Goal: Task Accomplishment & Management: Complete application form

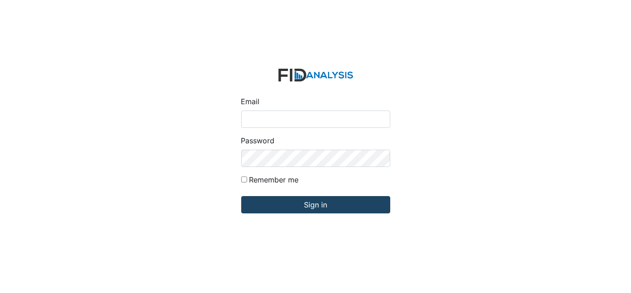
type input "[EMAIL_ADDRESS][DOMAIN_NAME]"
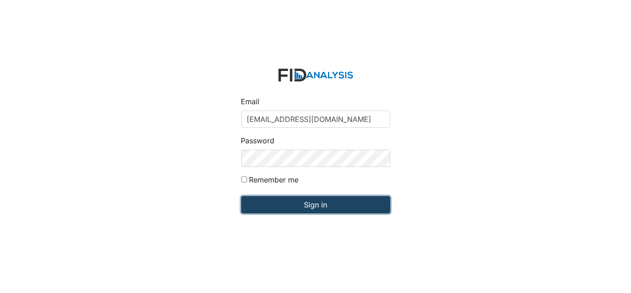
click at [304, 206] on input "Sign in" at bounding box center [315, 204] width 149 height 17
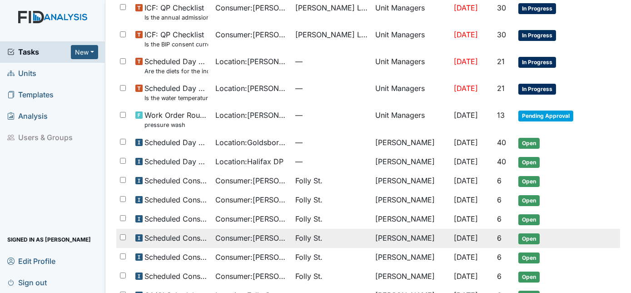
scroll to position [183, 0]
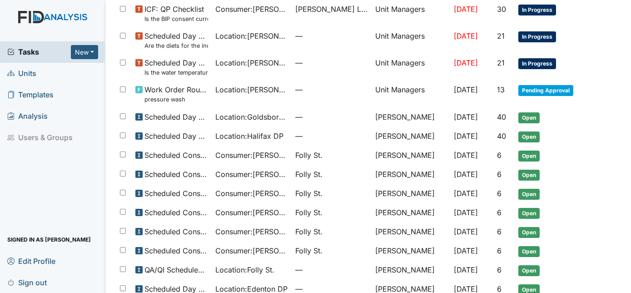
click at [29, 69] on span "Units" at bounding box center [21, 73] width 29 height 14
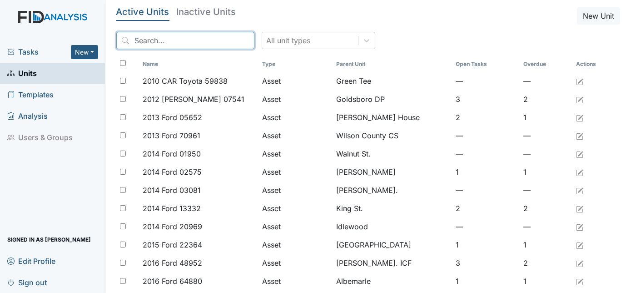
click at [159, 36] on input "search" at bounding box center [185, 40] width 138 height 17
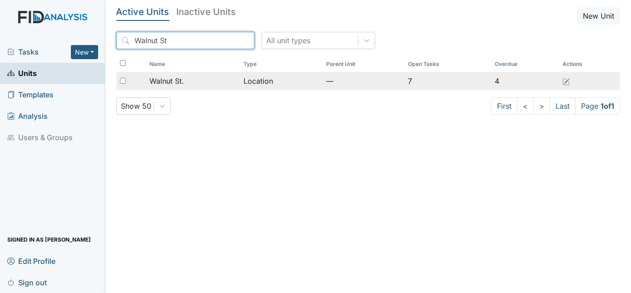
type input "Walnut St"
click at [170, 81] on span "Walnut St." at bounding box center [166, 80] width 35 height 11
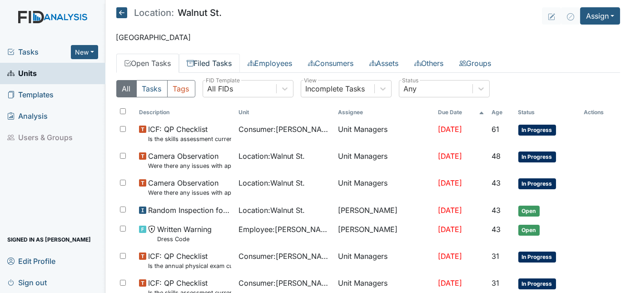
click at [219, 60] on link "Filed Tasks" at bounding box center [209, 63] width 61 height 19
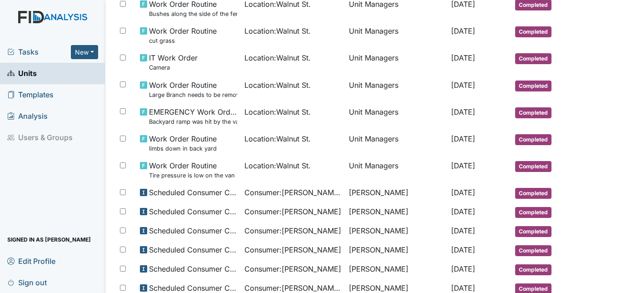
scroll to position [558, 0]
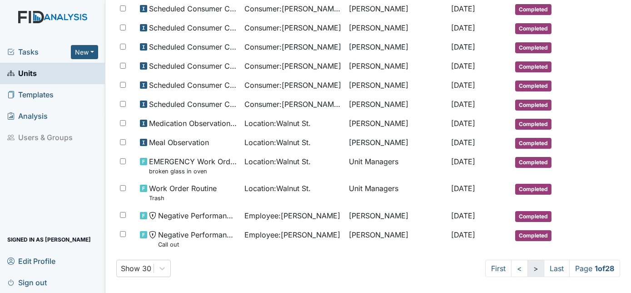
click at [528, 264] on link ">" at bounding box center [536, 267] width 17 height 17
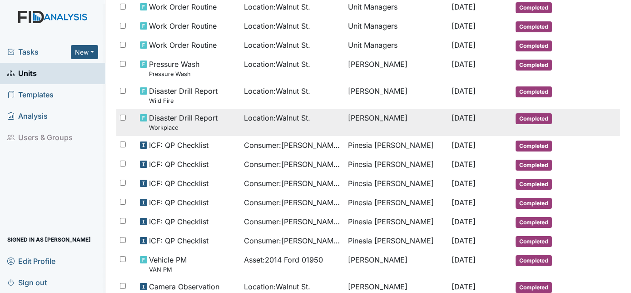
scroll to position [352, 0]
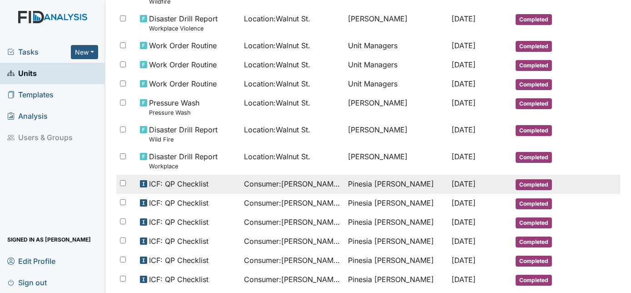
click at [290, 181] on span "Consumer : Clark, Triquasha" at bounding box center [292, 183] width 97 height 11
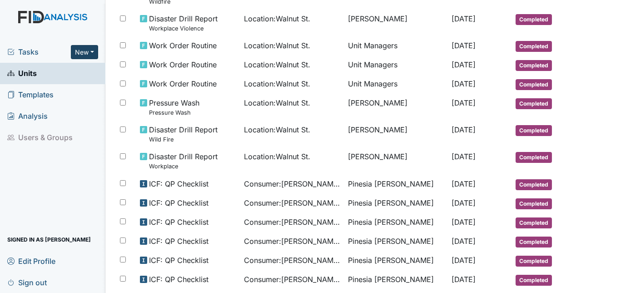
click at [92, 54] on button "New" at bounding box center [84, 52] width 27 height 14
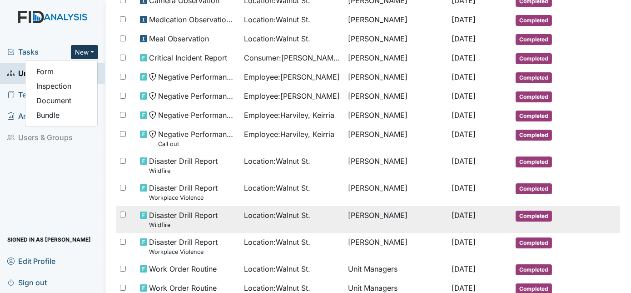
scroll to position [0, 0]
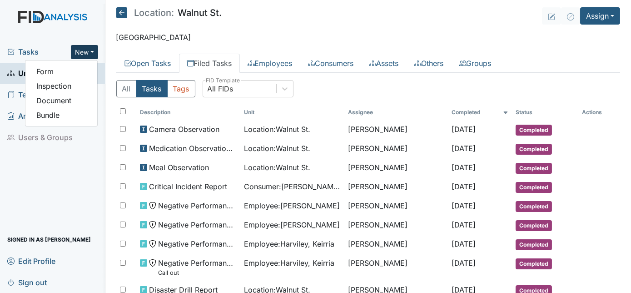
click at [69, 23] on img at bounding box center [52, 26] width 105 height 30
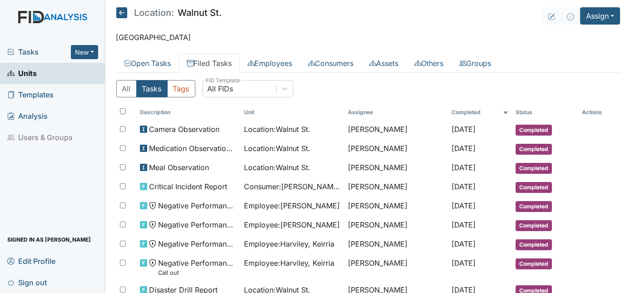
click at [34, 70] on span "Units" at bounding box center [22, 73] width 30 height 14
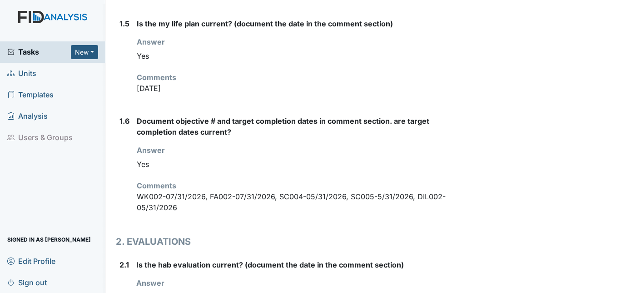
scroll to position [596, 0]
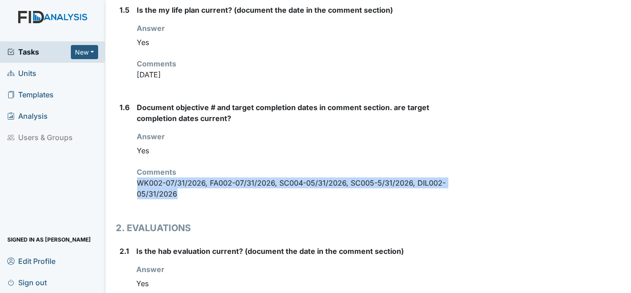
drag, startPoint x: 135, startPoint y: 156, endPoint x: 186, endPoint y: 174, distance: 54.3
click at [186, 174] on div "1.6 Document objective # and target completion dates in comment section. are ta…" at bounding box center [282, 154] width 332 height 105
drag, startPoint x: 186, startPoint y: 174, endPoint x: 155, endPoint y: 166, distance: 32.0
copy p "WK002-07/31/2026, FA002-07/31/2026, SC004-05/31/2026, SC005-5/31/2026, DIL002-0…"
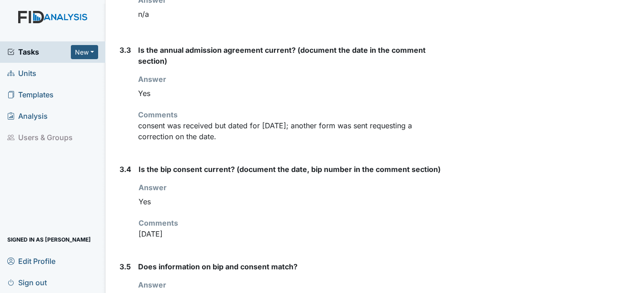
scroll to position [1882, 0]
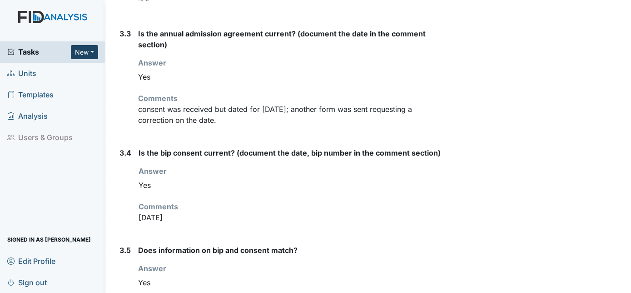
click at [85, 56] on button "New" at bounding box center [84, 52] width 27 height 14
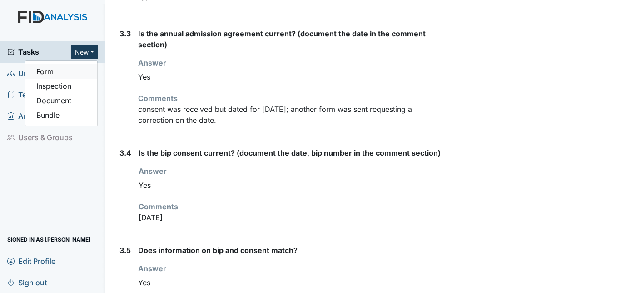
click at [66, 70] on link "Form" at bounding box center [61, 71] width 72 height 15
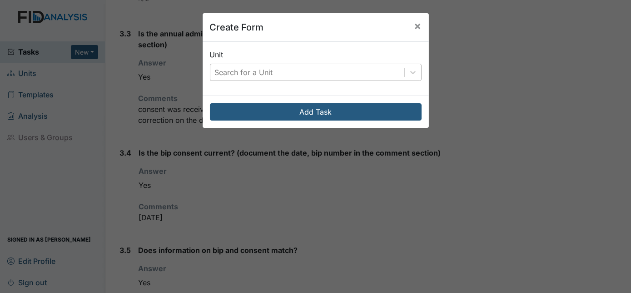
click at [247, 67] on div "Search for a Unit" at bounding box center [244, 72] width 58 height 11
click at [416, 25] on button "×" at bounding box center [418, 25] width 22 height 25
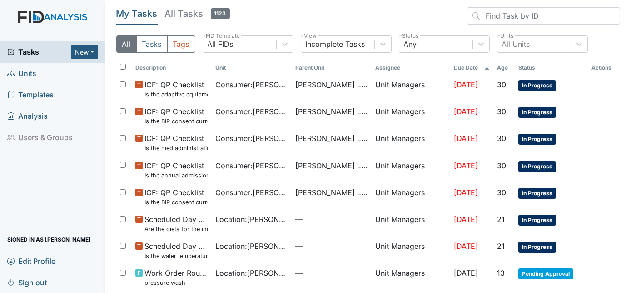
click at [24, 75] on span "Units" at bounding box center [21, 73] width 29 height 14
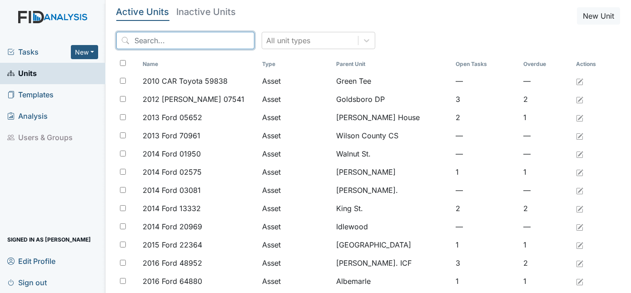
click at [155, 35] on input "search" at bounding box center [185, 40] width 138 height 17
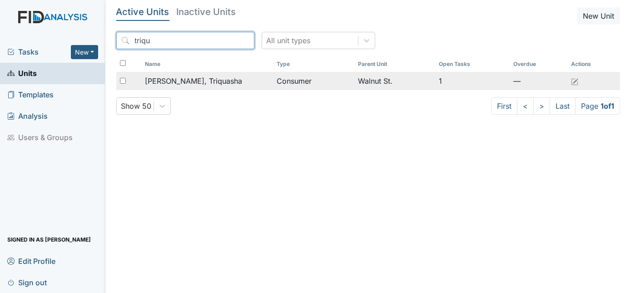
type input "triqu"
click at [167, 84] on span "[PERSON_NAME], Triquasha" at bounding box center [193, 80] width 97 height 11
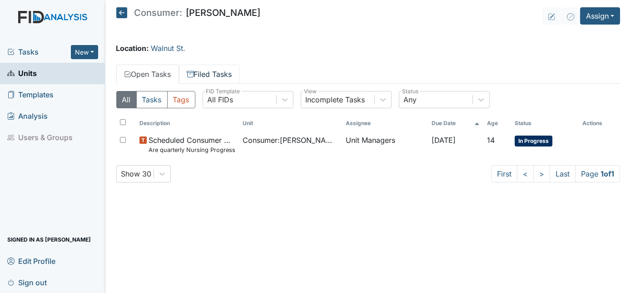
click at [206, 76] on link "Filed Tasks" at bounding box center [209, 74] width 61 height 19
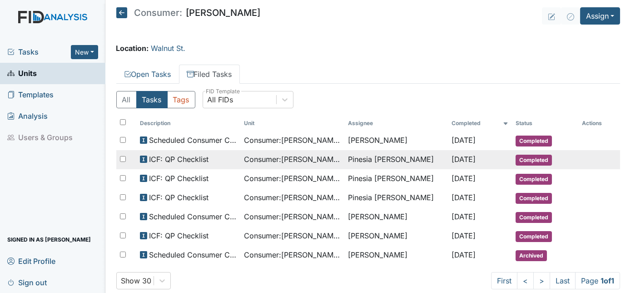
click at [191, 155] on span "ICF: QP Checklist" at bounding box center [179, 159] width 60 height 11
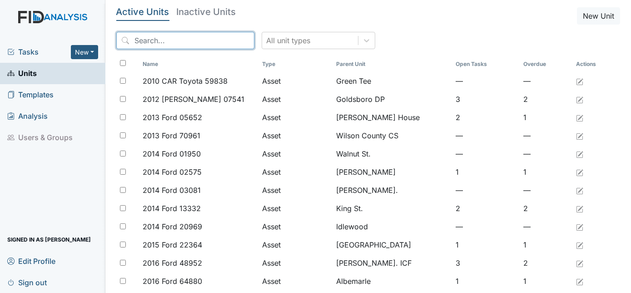
click at [152, 44] on input "search" at bounding box center [185, 40] width 138 height 17
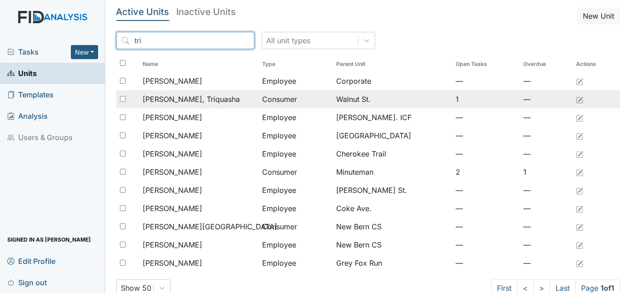
type input "tri"
click at [161, 105] on td "[PERSON_NAME], Triquasha" at bounding box center [198, 99] width 119 height 18
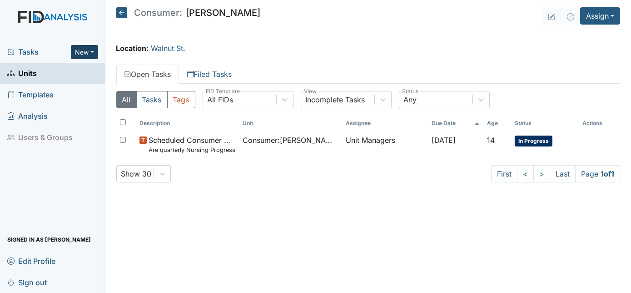
click at [91, 50] on button "New" at bounding box center [84, 52] width 27 height 14
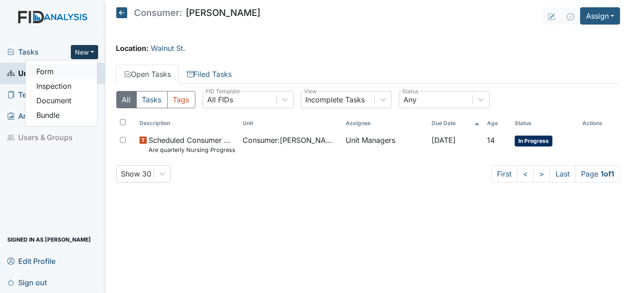
click at [46, 70] on link "Form" at bounding box center [61, 71] width 72 height 15
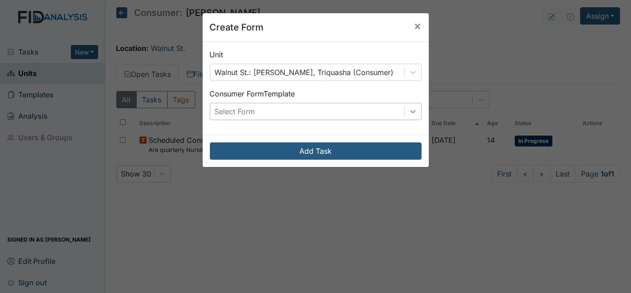
click at [409, 114] on icon at bounding box center [412, 111] width 9 height 9
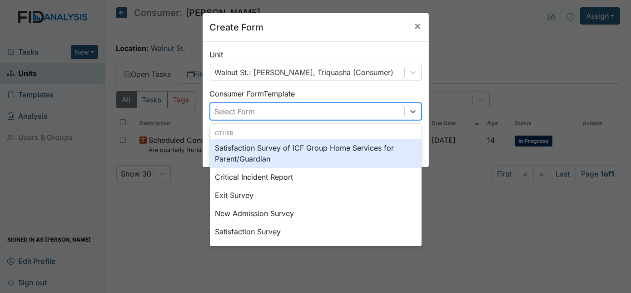
click at [525, 65] on div "Create Form × Unit Walnut St.: Clark, Triquasha (Consumer) Consumer Form Templa…" at bounding box center [315, 146] width 631 height 293
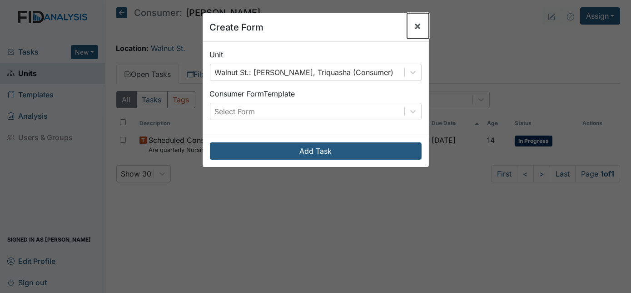
click at [414, 26] on span "×" at bounding box center [417, 25] width 7 height 13
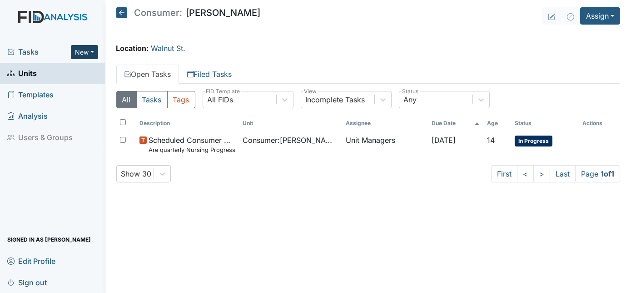
click at [92, 52] on button "New" at bounding box center [84, 52] width 27 height 14
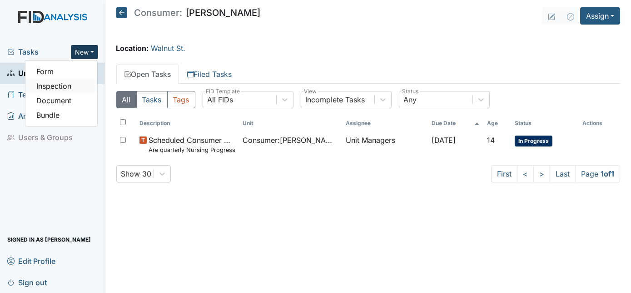
click at [69, 85] on link "Inspection" at bounding box center [61, 86] width 72 height 15
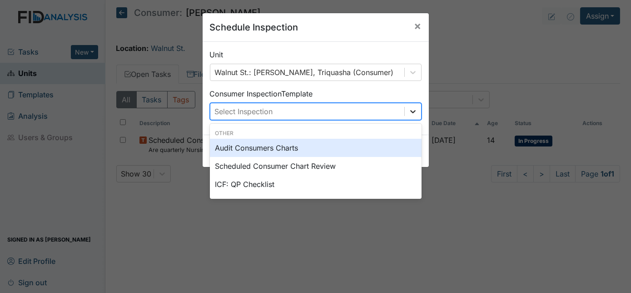
click at [408, 115] on icon at bounding box center [412, 111] width 9 height 9
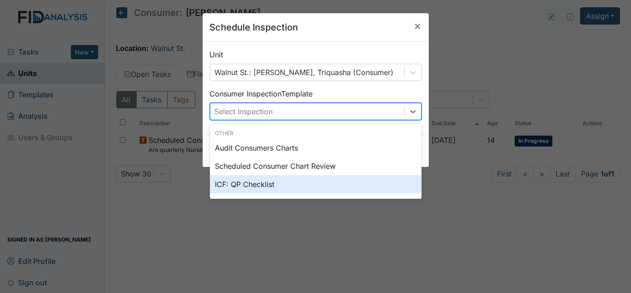
click at [305, 186] on div "ICF: QP Checklist" at bounding box center [316, 184] width 212 height 18
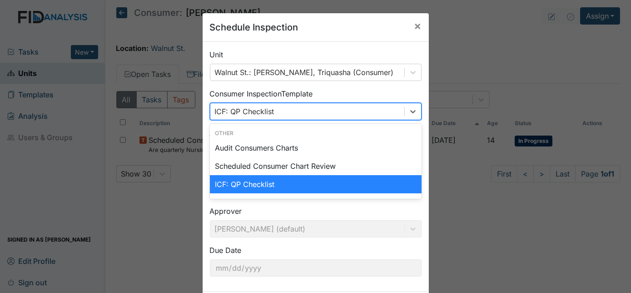
click at [289, 109] on div "ICF: QP Checklist" at bounding box center [307, 111] width 194 height 16
click at [267, 181] on div "ICF: QP Checklist" at bounding box center [316, 184] width 212 height 18
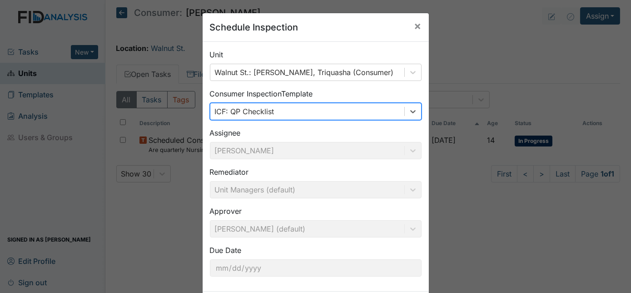
scroll to position [43, 0]
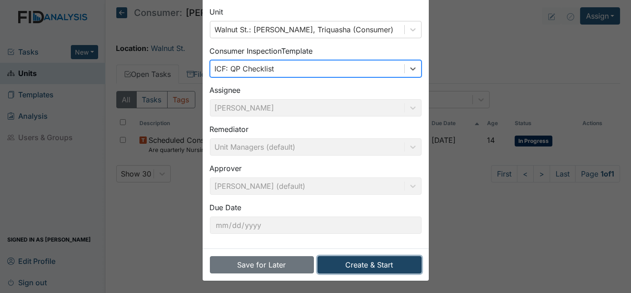
click at [353, 264] on button "Create & Start" at bounding box center [370, 264] width 104 height 17
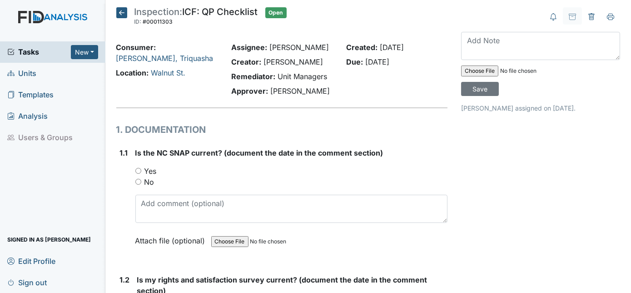
click at [135, 169] on input "Yes" at bounding box center [138, 171] width 6 height 6
radio input "true"
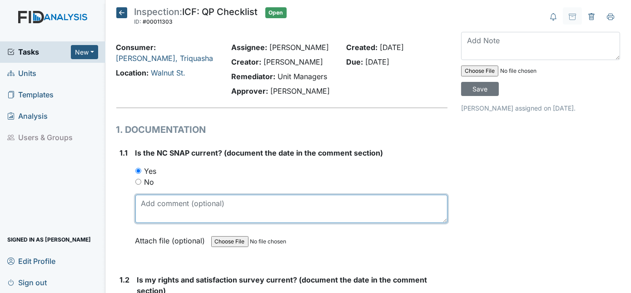
click at [153, 204] on textarea at bounding box center [291, 208] width 313 height 28
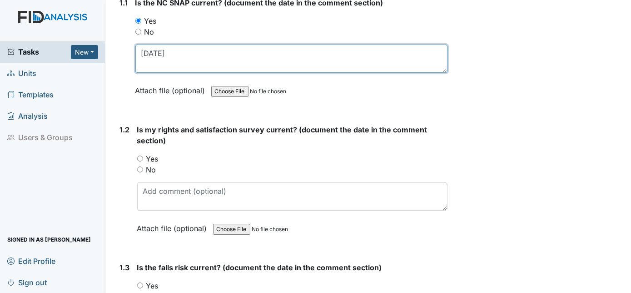
scroll to position [82, 0]
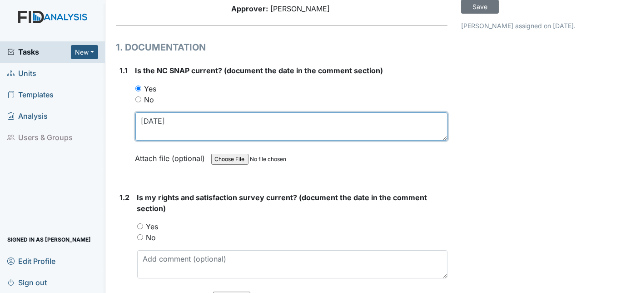
type textarea "6/17/25"
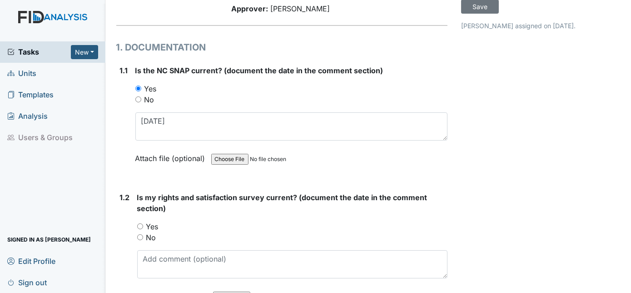
click at [139, 224] on input "Yes" at bounding box center [140, 226] width 6 height 6
radio input "true"
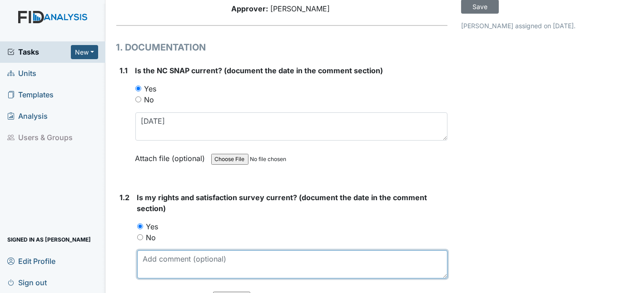
click at [155, 259] on textarea at bounding box center [292, 264] width 311 height 28
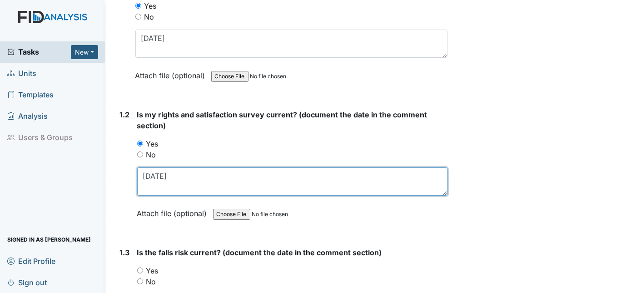
scroll to position [330, 0]
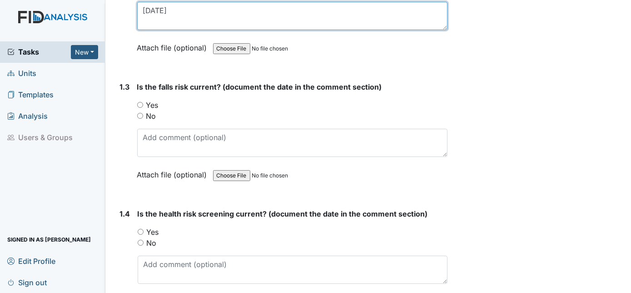
type textarea "[DATE]"
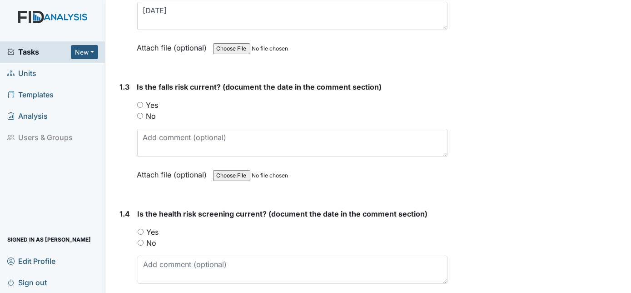
click at [141, 102] on input "Yes" at bounding box center [140, 105] width 6 height 6
radio input "true"
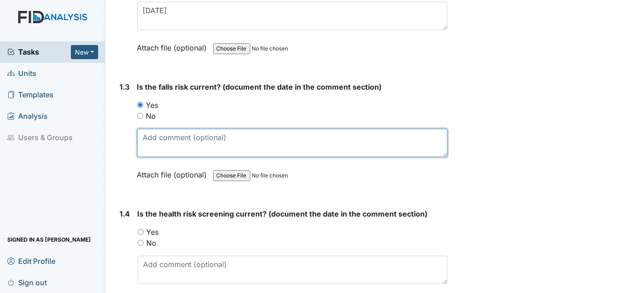
click at [146, 131] on textarea at bounding box center [292, 143] width 311 height 28
type textarea "6/24/25"
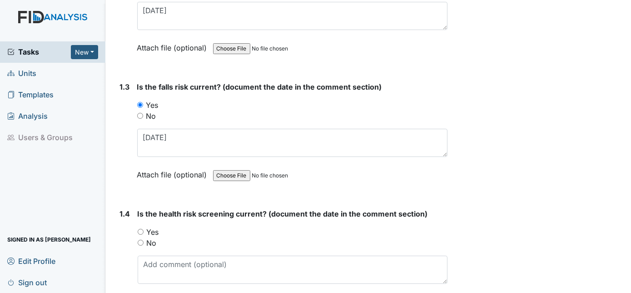
click at [138, 229] on input "Yes" at bounding box center [141, 232] width 6 height 6
radio input "true"
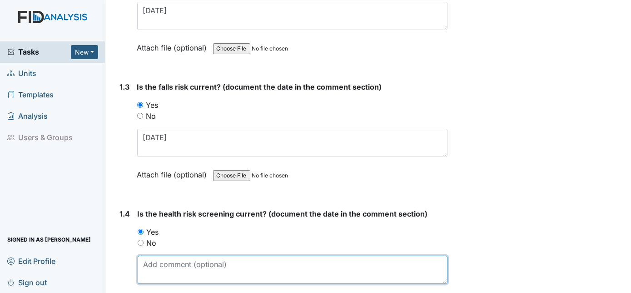
click at [145, 264] on textarea at bounding box center [293, 269] width 310 height 28
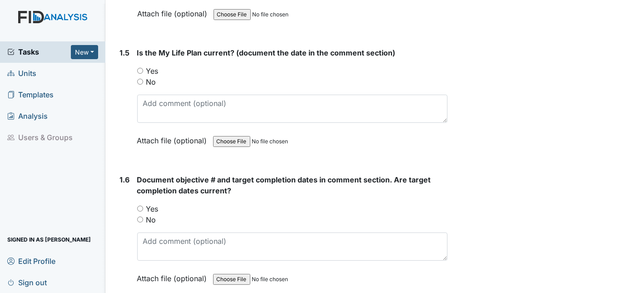
scroll to position [619, 0]
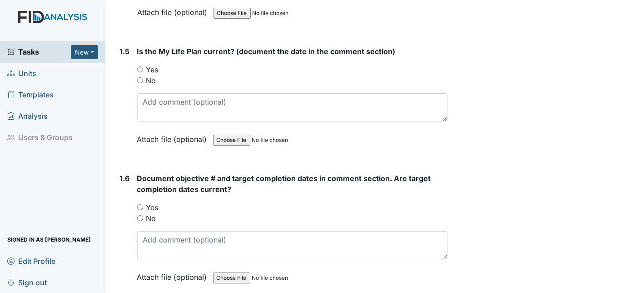
type textarea "6/24/25"
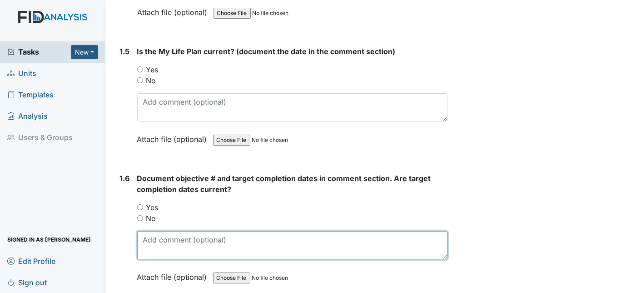
click at [146, 231] on textarea at bounding box center [292, 245] width 311 height 28
paste textarea "WK002-07/31/2026, FA002-07/31/2026, SC004-05/31/2026, SC005-5/31/2026, DIL002-0…"
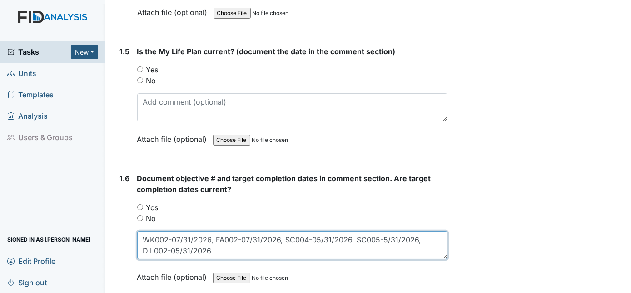
type textarea "WK002-07/31/2026, FA002-07/31/2026, SC004-05/31/2026, SC005-5/31/2026, DIL002-0…"
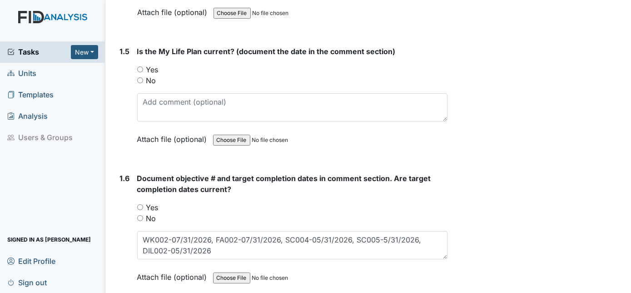
click at [138, 204] on input "Yes" at bounding box center [140, 207] width 6 height 6
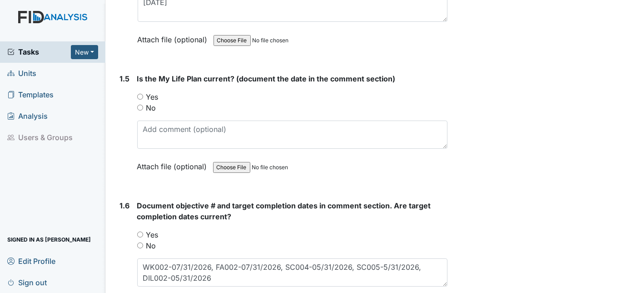
scroll to position [578, 0]
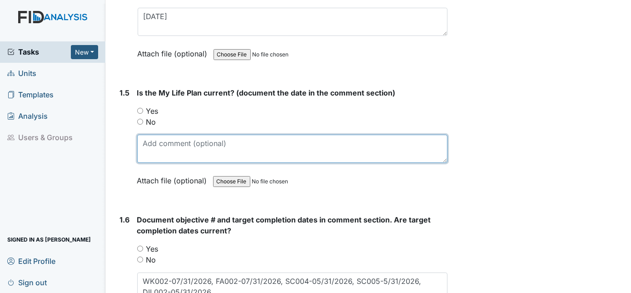
click at [150, 134] on textarea at bounding box center [292, 148] width 311 height 28
click at [144, 137] on textarea at bounding box center [292, 148] width 311 height 28
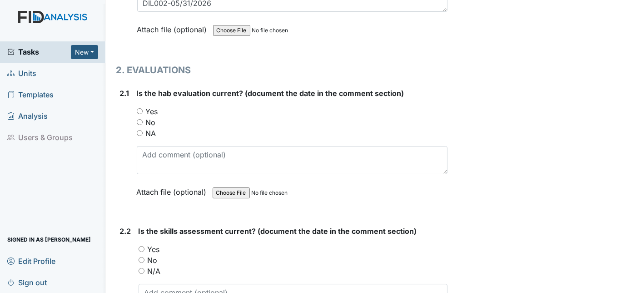
scroll to position [867, 0]
type textarea "6/24/25"
click at [138, 107] on input "Yes" at bounding box center [140, 110] width 6 height 6
radio input "true"
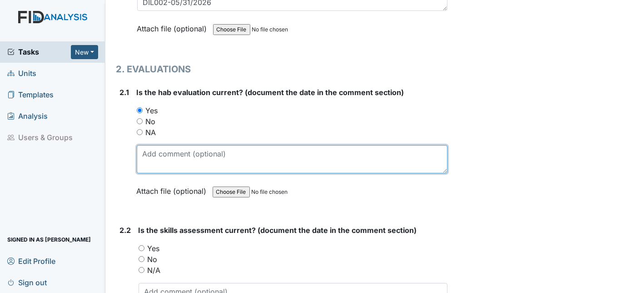
click at [144, 145] on textarea at bounding box center [292, 159] width 311 height 28
type textarea "6/16/25"
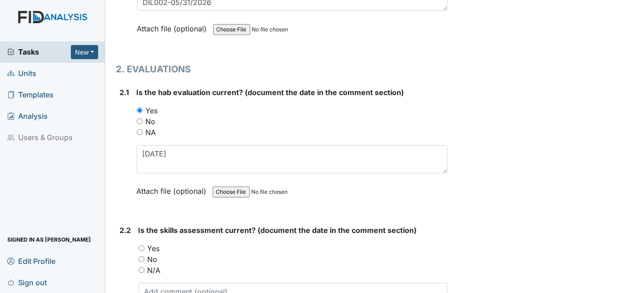
click at [141, 245] on input "Yes" at bounding box center [142, 248] width 6 height 6
radio input "true"
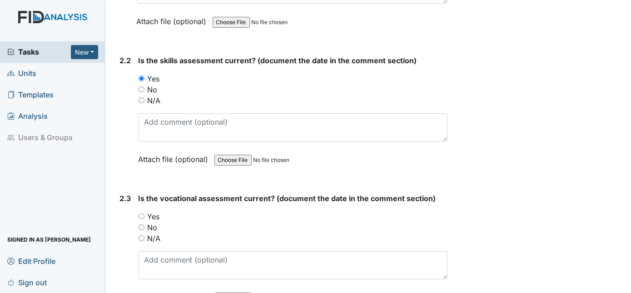
scroll to position [967, 0]
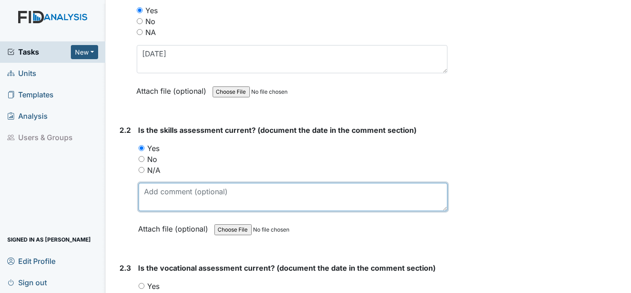
click at [162, 183] on textarea at bounding box center [293, 197] width 309 height 28
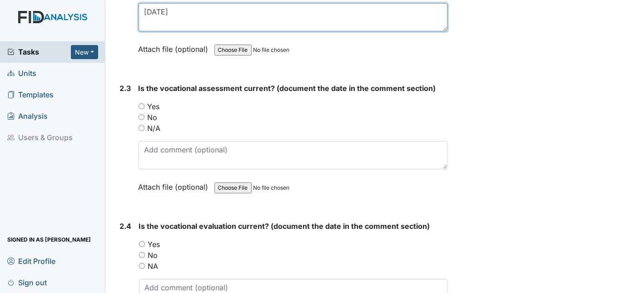
scroll to position [1133, 0]
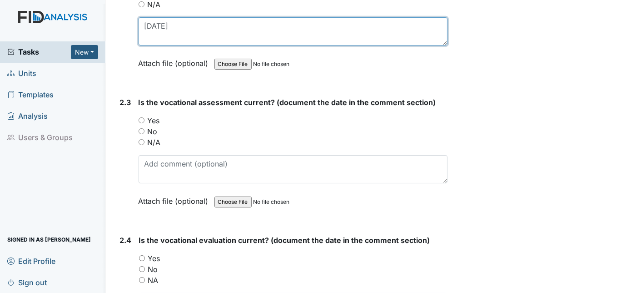
type textarea "6/18/25"
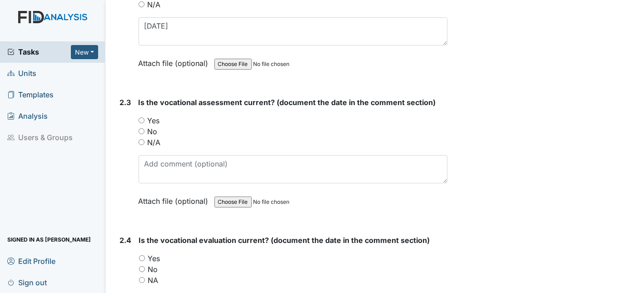
click at [140, 117] on input "Yes" at bounding box center [142, 120] width 6 height 6
radio input "true"
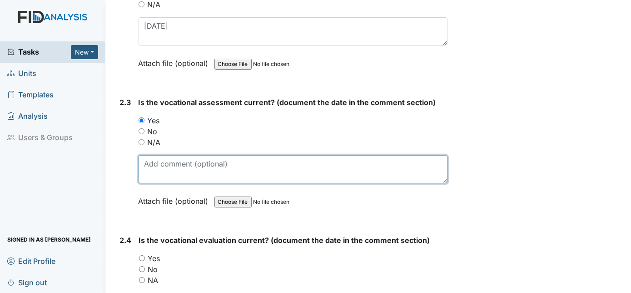
click at [166, 155] on textarea at bounding box center [293, 169] width 309 height 28
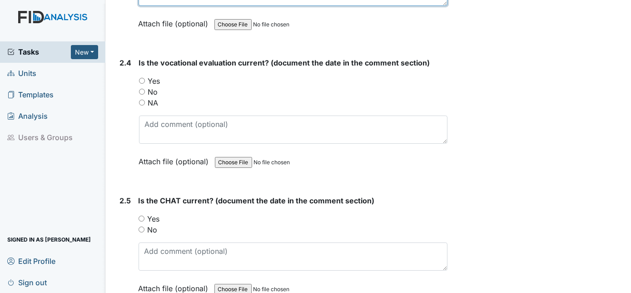
scroll to position [1339, 0]
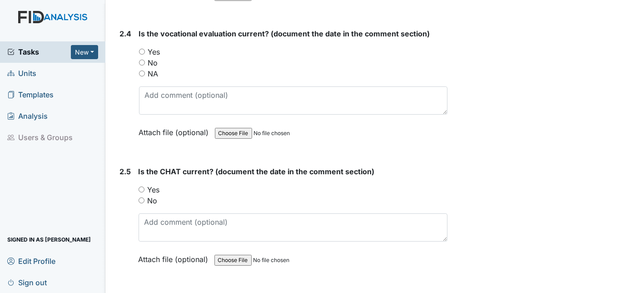
type textarea "6/18/25"
click at [142, 49] on input "Yes" at bounding box center [142, 52] width 6 height 6
radio input "true"
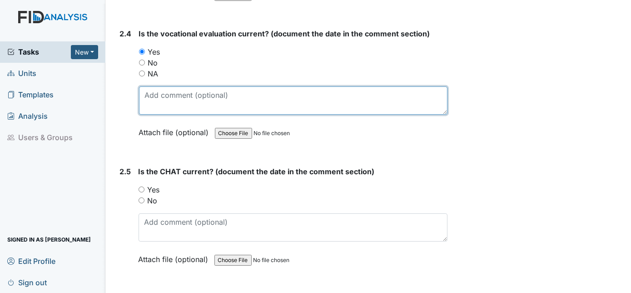
click at [165, 86] on textarea at bounding box center [293, 100] width 309 height 28
type textarea "6/18/25"
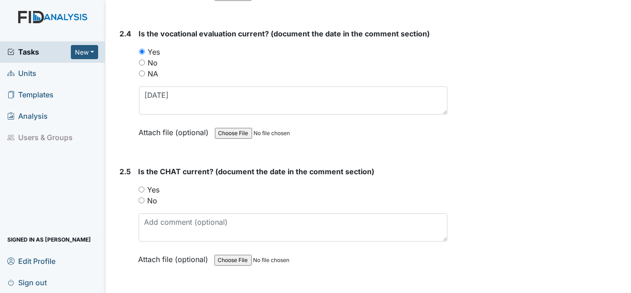
click at [142, 186] on input "Yes" at bounding box center [142, 189] width 6 height 6
radio input "true"
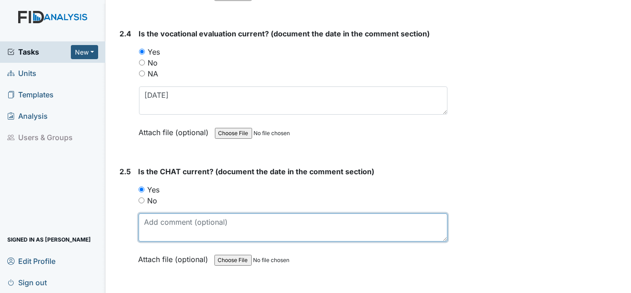
click at [151, 219] on textarea at bounding box center [293, 227] width 309 height 28
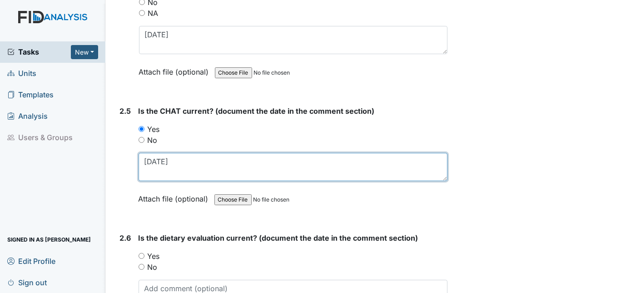
scroll to position [1463, 0]
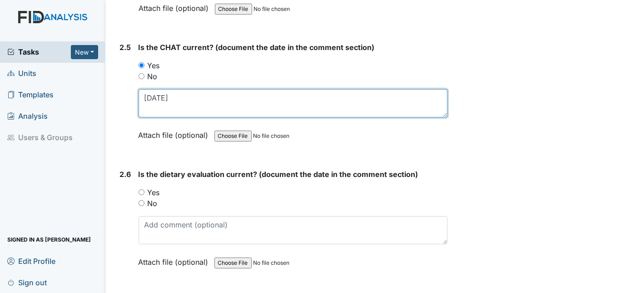
type textarea "6/20/25"
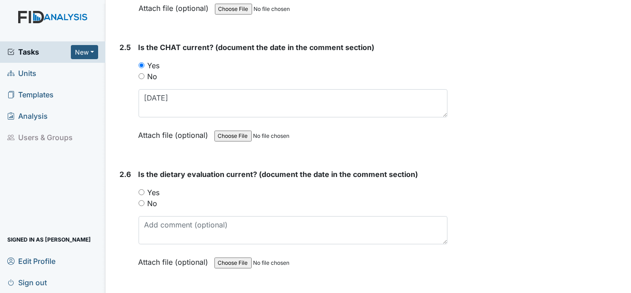
click at [142, 189] on input "Yes" at bounding box center [142, 192] width 6 height 6
radio input "true"
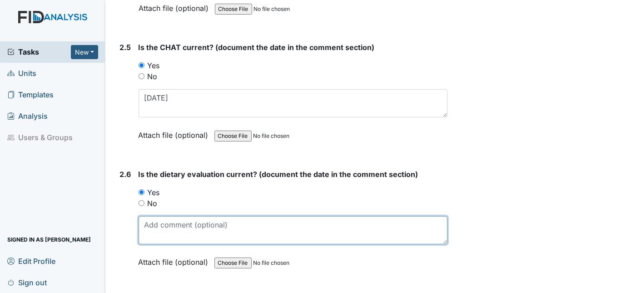
click at [142, 216] on textarea at bounding box center [293, 230] width 309 height 28
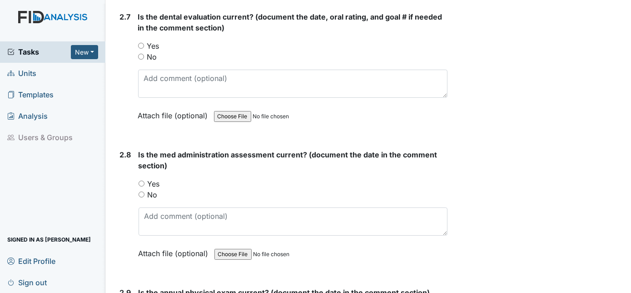
scroll to position [1752, 0]
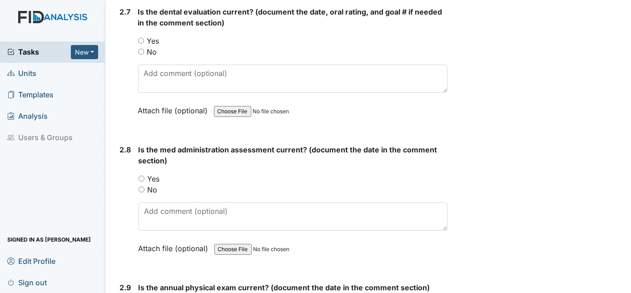
type textarea "6/5/2025"
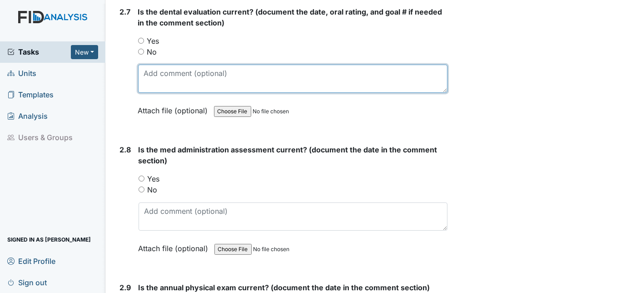
click at [159, 70] on textarea at bounding box center [293, 79] width 310 height 28
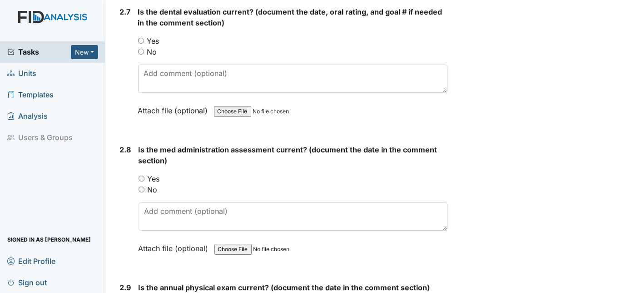
click at [139, 38] on input "Yes" at bounding box center [141, 41] width 6 height 6
radio input "true"
click at [142, 38] on input "Yes" at bounding box center [141, 41] width 6 height 6
radio input "true"
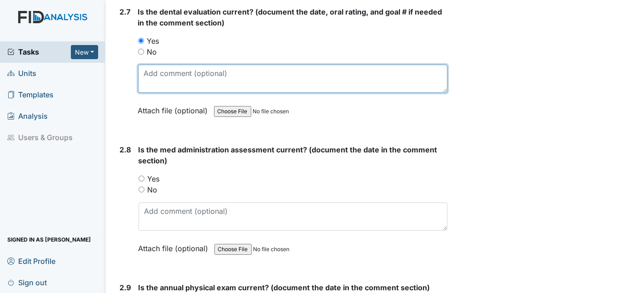
click at [151, 65] on textarea at bounding box center [293, 79] width 310 height 28
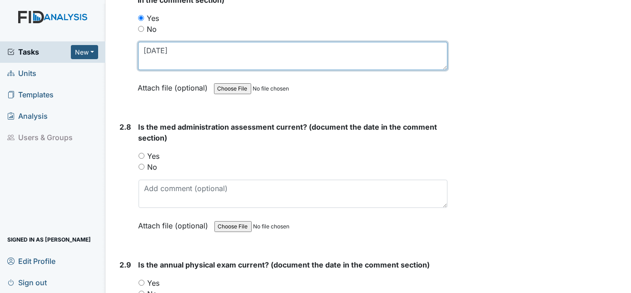
scroll to position [1793, 0]
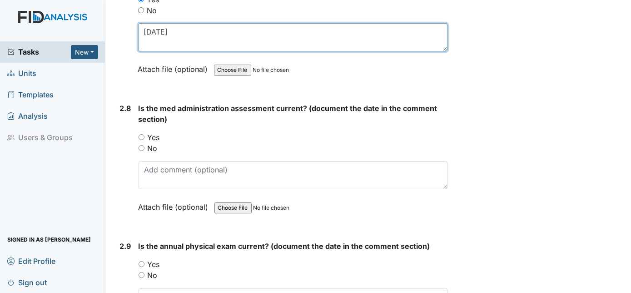
type textarea "1/17/25"
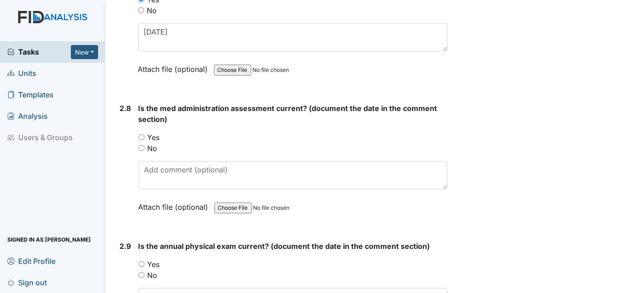
click at [140, 261] on input "Yes" at bounding box center [142, 264] width 6 height 6
radio input "true"
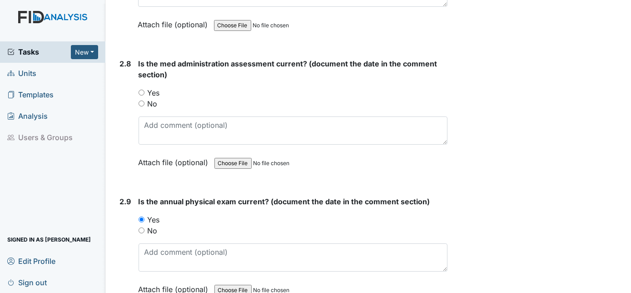
scroll to position [1876, 0]
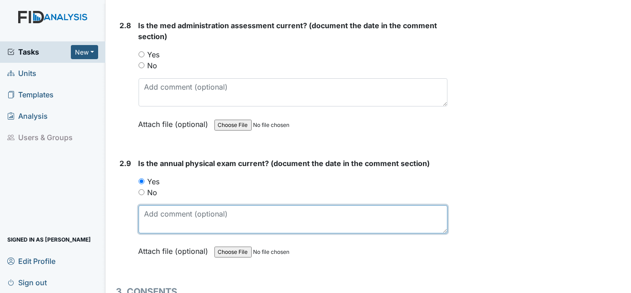
click at [149, 207] on textarea at bounding box center [293, 219] width 309 height 28
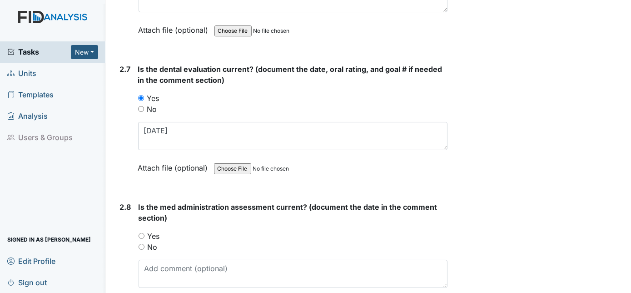
scroll to position [1669, 0]
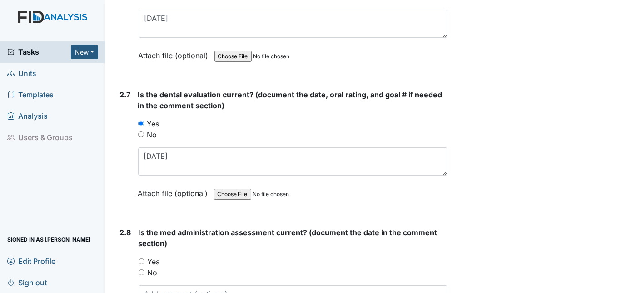
type textarea "2/24/25"
click at [143, 258] on input "Yes" at bounding box center [142, 261] width 6 height 6
radio input "true"
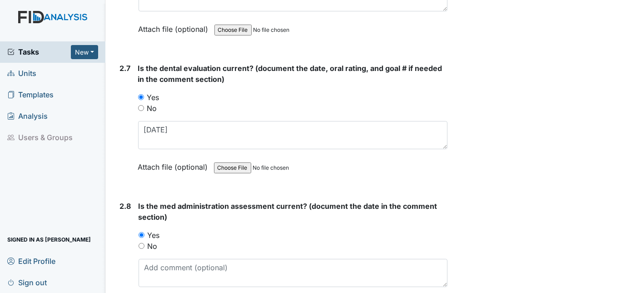
scroll to position [1711, 0]
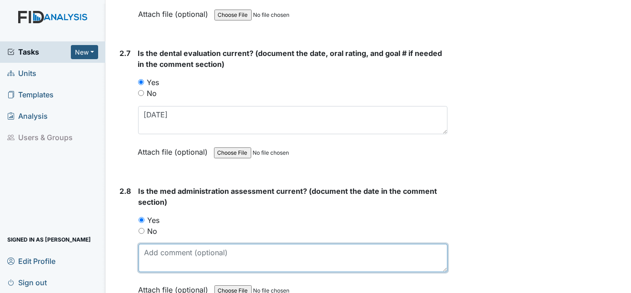
click at [155, 244] on textarea at bounding box center [293, 258] width 309 height 28
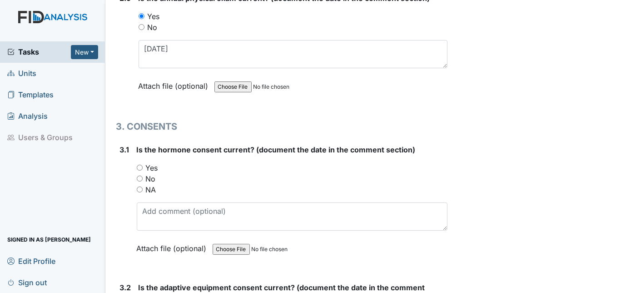
scroll to position [2041, 0]
type textarea "8/20/25"
click at [139, 186] on input "NA" at bounding box center [140, 189] width 6 height 6
radio input "true"
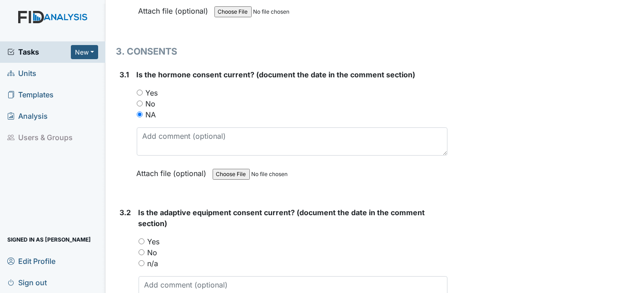
scroll to position [2206, 0]
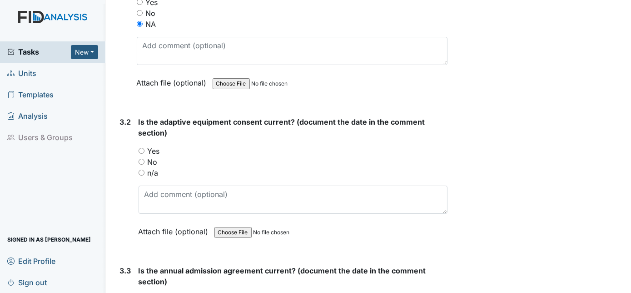
click at [144, 169] on input "n/a" at bounding box center [142, 172] width 6 height 6
radio input "true"
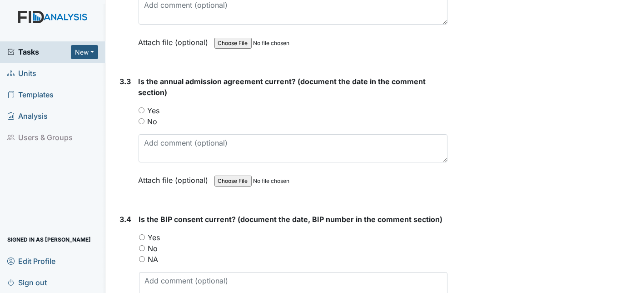
scroll to position [2435, 0]
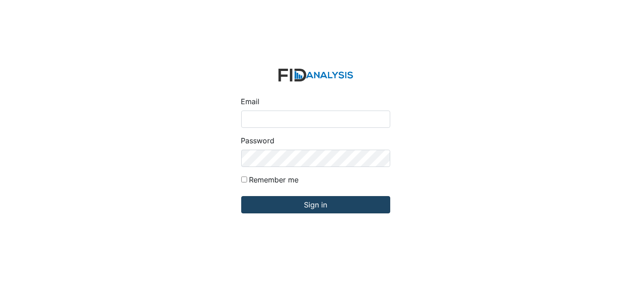
type input "Dsmith@lifeincorporated.com"
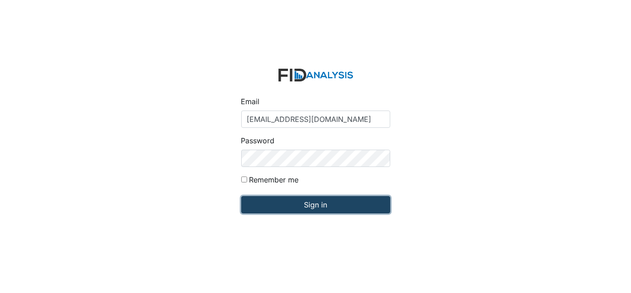
click at [301, 202] on input "Sign in" at bounding box center [315, 204] width 149 height 17
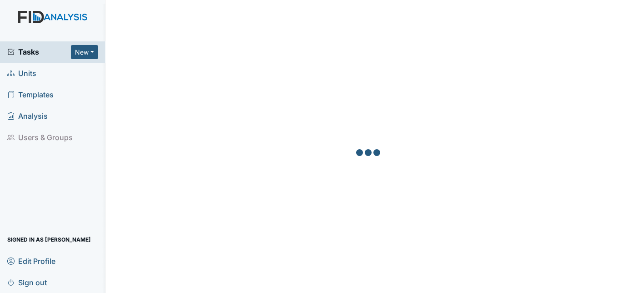
click at [18, 73] on span "Units" at bounding box center [21, 73] width 29 height 14
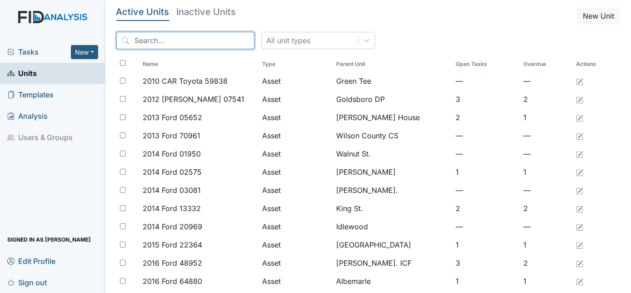
click at [157, 41] on input "search" at bounding box center [185, 40] width 138 height 17
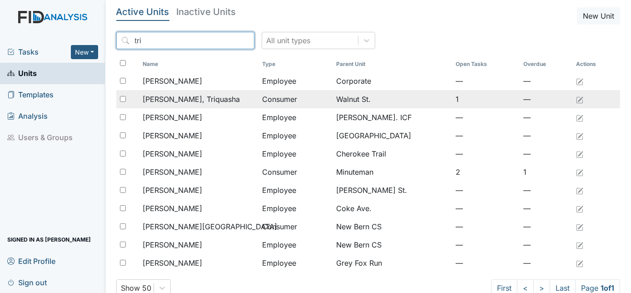
type input "tri"
click at [171, 95] on span "[PERSON_NAME], Triquasha" at bounding box center [191, 99] width 97 height 11
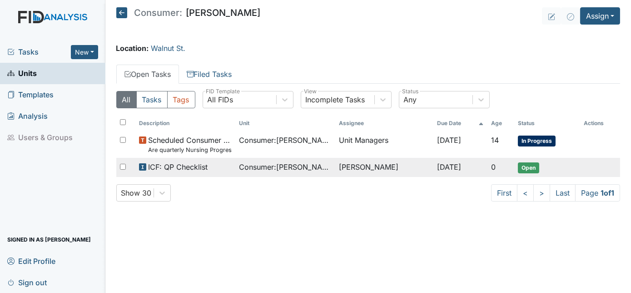
click at [159, 167] on span "ICF: QP Checklist" at bounding box center [178, 166] width 60 height 11
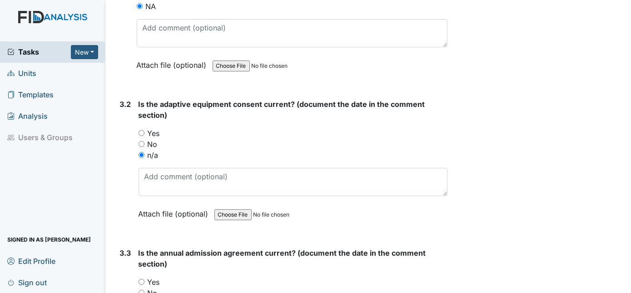
scroll to position [2292, 0]
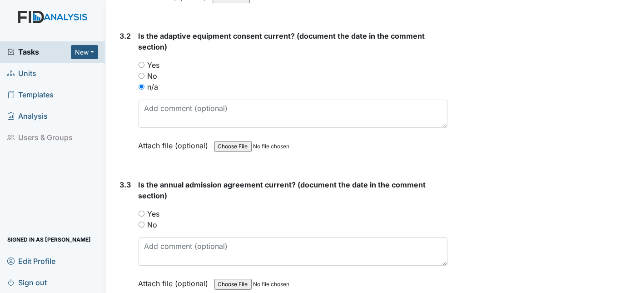
click at [141, 210] on input "Yes" at bounding box center [142, 213] width 6 height 6
radio input "true"
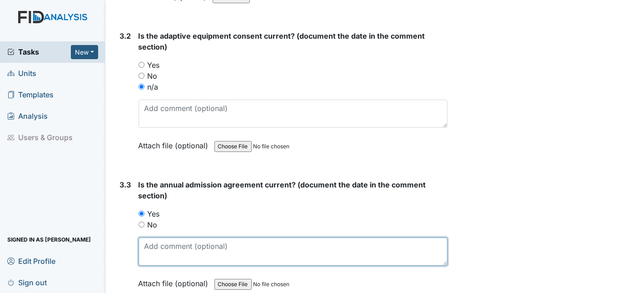
click at [154, 237] on textarea at bounding box center [293, 251] width 309 height 28
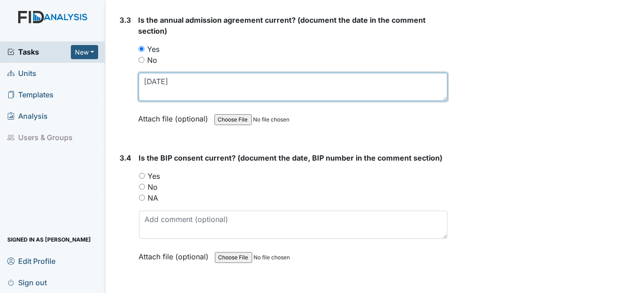
scroll to position [2458, 0]
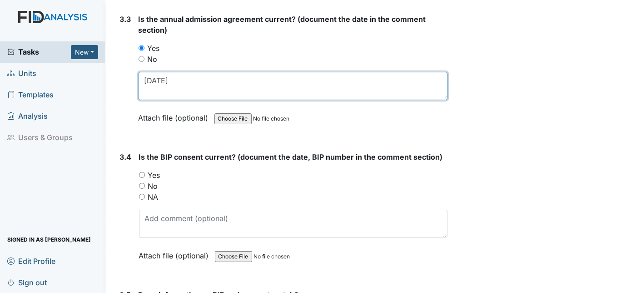
type textarea "7/25/25"
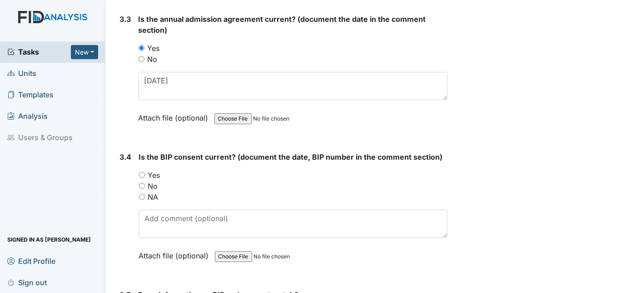
click at [141, 169] on div "Yes" at bounding box center [293, 174] width 309 height 11
click at [142, 172] on input "Yes" at bounding box center [142, 175] width 6 height 6
radio input "true"
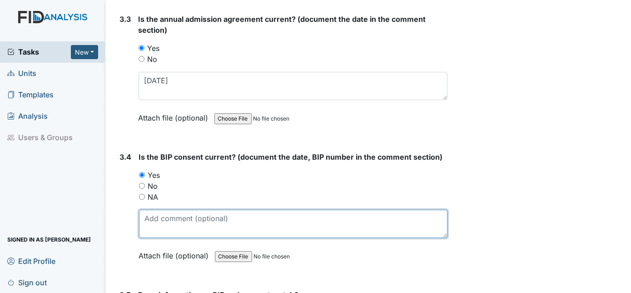
click at [152, 209] on textarea at bounding box center [293, 223] width 309 height 28
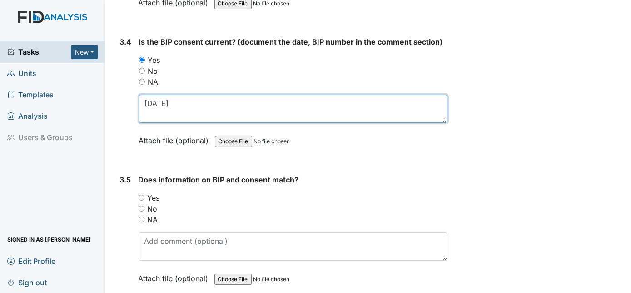
scroll to position [2559, 0]
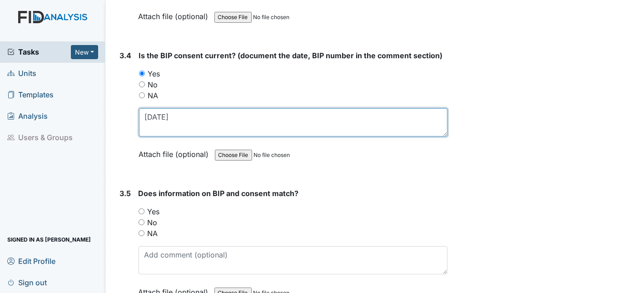
type textarea "5/1/2025"
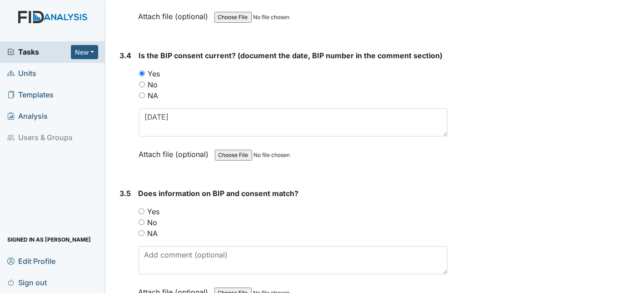
click at [141, 208] on input "Yes" at bounding box center [142, 211] width 6 height 6
radio input "true"
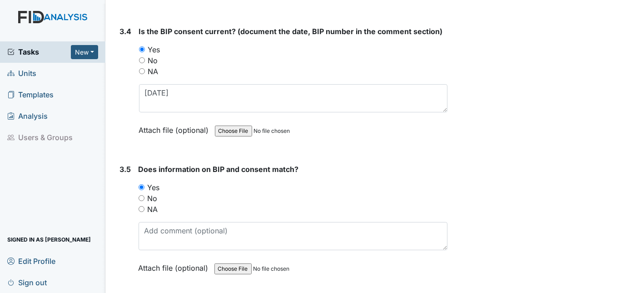
scroll to position [2600, 0]
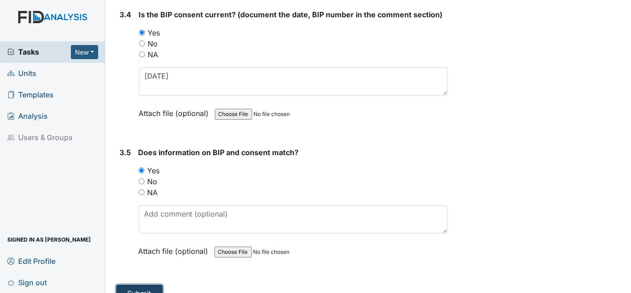
click at [146, 284] on button "Submit" at bounding box center [139, 292] width 46 height 17
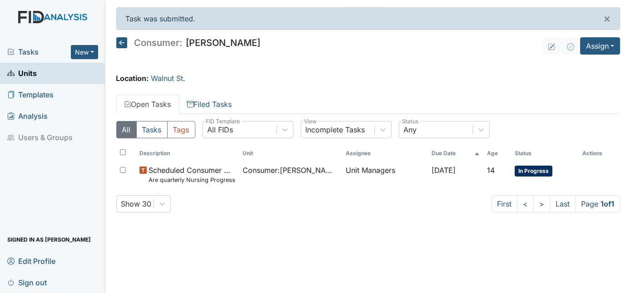
click at [44, 73] on link "Units" at bounding box center [52, 73] width 105 height 21
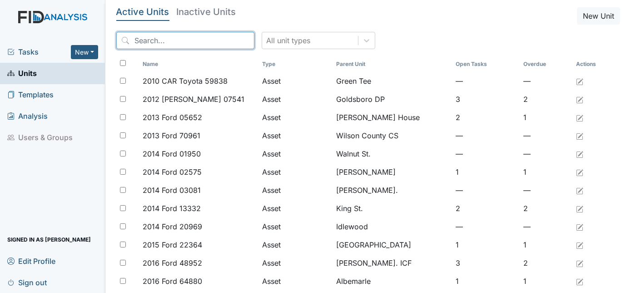
click at [184, 36] on input "search" at bounding box center [185, 40] width 138 height 17
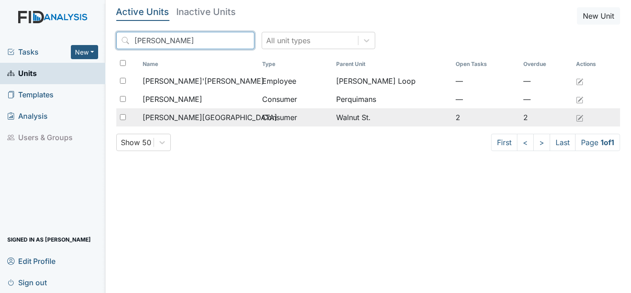
type input "Myra"
click at [195, 118] on span "[PERSON_NAME][GEOGRAPHIC_DATA]" at bounding box center [210, 117] width 134 height 11
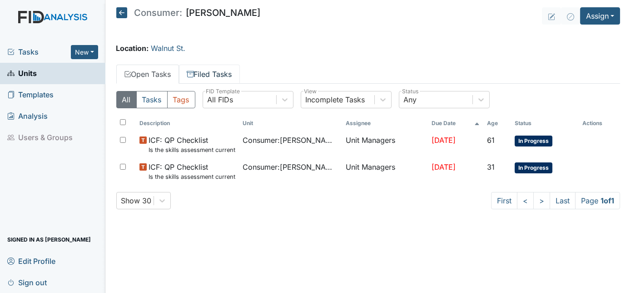
click at [209, 73] on link "Filed Tasks" at bounding box center [209, 74] width 61 height 19
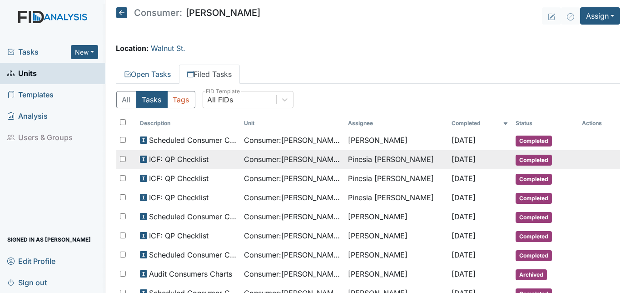
click at [193, 158] on span "ICF: QP Checklist" at bounding box center [179, 159] width 60 height 11
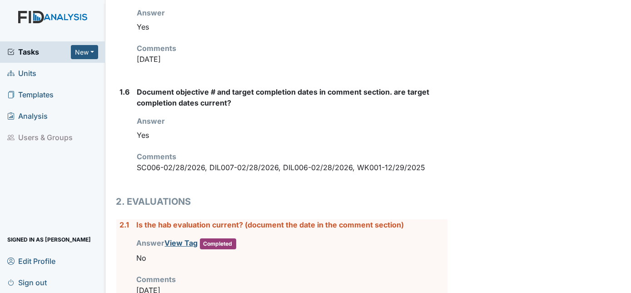
scroll to position [616, 0]
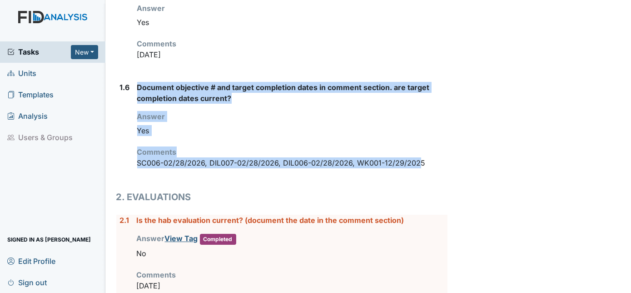
drag, startPoint x: 419, startPoint y: 136, endPoint x: 131, endPoint y: 139, distance: 288.1
click at [131, 139] on div "1.6 Document objective # and target completion dates in comment section. are ta…" at bounding box center [282, 129] width 332 height 94
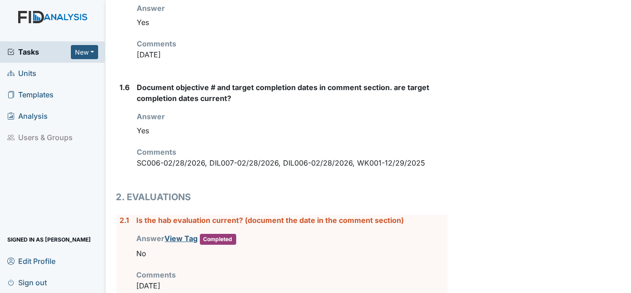
click at [433, 157] on p "SC006-02/28/2026, DIL007-02/28/2026, DIL006-02/28/2026, WK001-12/29/2025" at bounding box center [292, 162] width 311 height 11
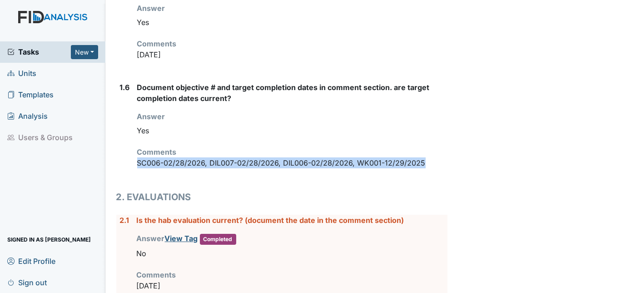
drag, startPoint x: 433, startPoint y: 138, endPoint x: 135, endPoint y: 140, distance: 297.6
click at [135, 140] on div "1.6 Document objective # and target completion dates in comment section. are ta…" at bounding box center [282, 129] width 332 height 94
drag, startPoint x: 135, startPoint y: 140, endPoint x: 160, endPoint y: 138, distance: 24.6
copy p "SC006-02/28/2026, DIL007-02/28/2026, DIL006-02/28/2026, WK001-12/29/2025"
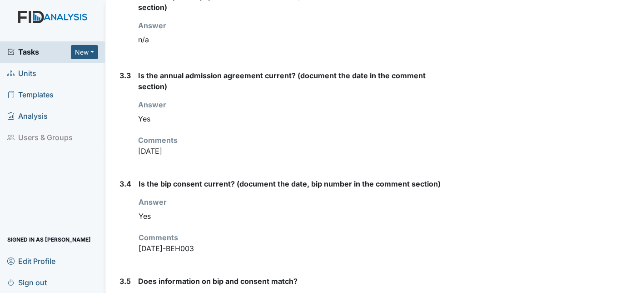
scroll to position [1861, 0]
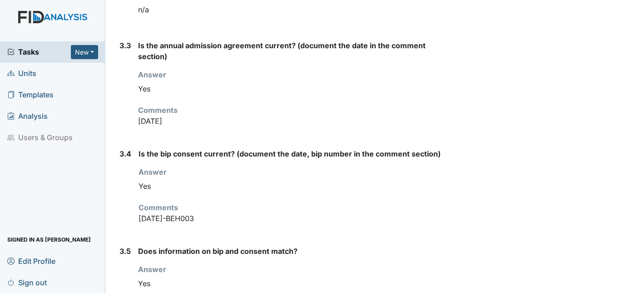
click at [26, 71] on span "Units" at bounding box center [21, 73] width 29 height 14
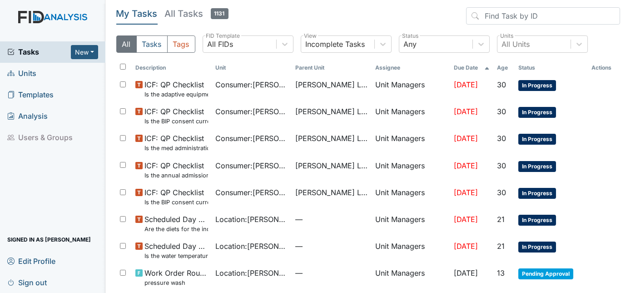
click at [30, 74] on span "Units" at bounding box center [21, 73] width 29 height 14
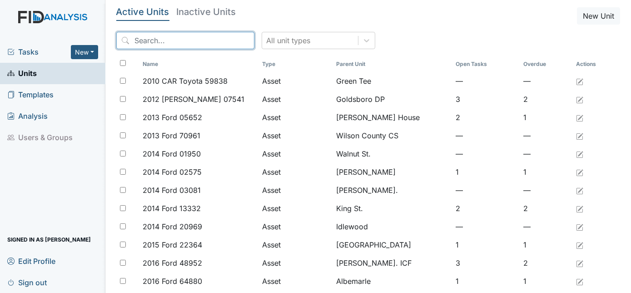
click at [164, 45] on input "search" at bounding box center [185, 40] width 138 height 17
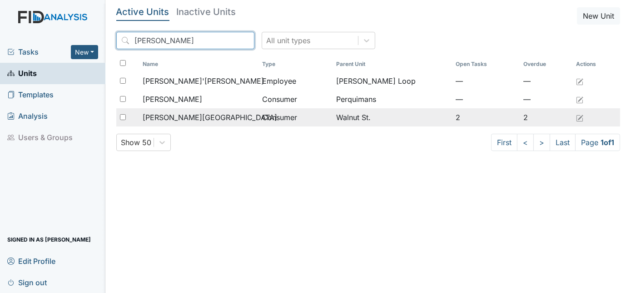
type input "myra"
click at [176, 117] on span "[PERSON_NAME][GEOGRAPHIC_DATA]" at bounding box center [210, 117] width 134 height 11
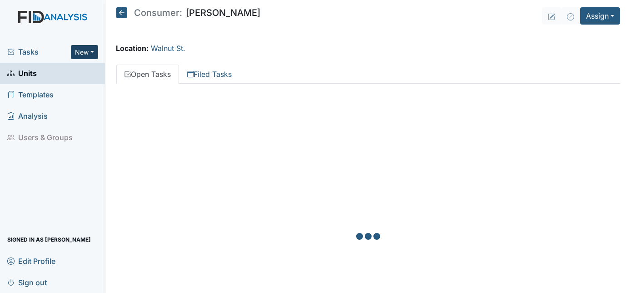
click at [90, 49] on button "New" at bounding box center [84, 52] width 27 height 14
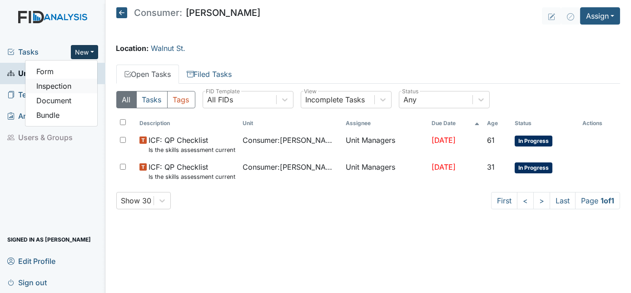
click at [67, 88] on link "Inspection" at bounding box center [61, 86] width 72 height 15
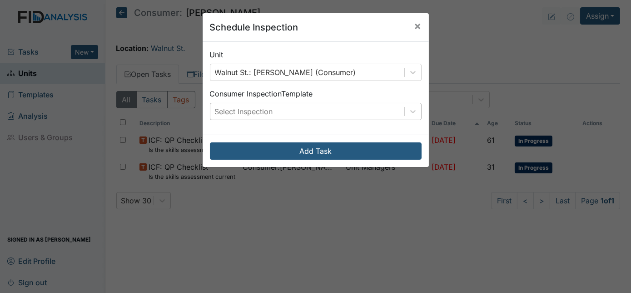
click at [261, 106] on div "Select Inspection" at bounding box center [244, 111] width 58 height 11
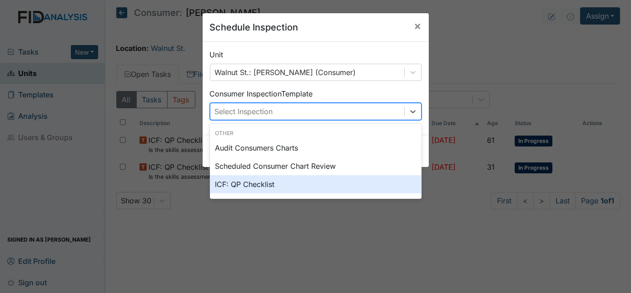
click at [241, 181] on div "ICF: QP Checklist" at bounding box center [316, 184] width 212 height 18
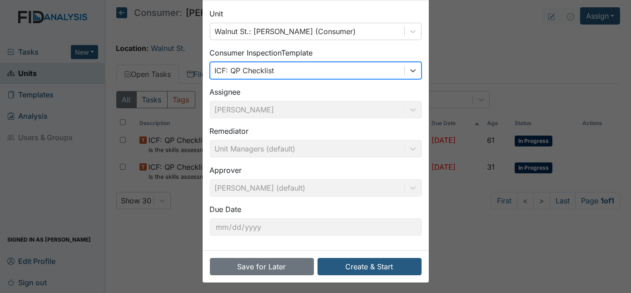
scroll to position [43, 0]
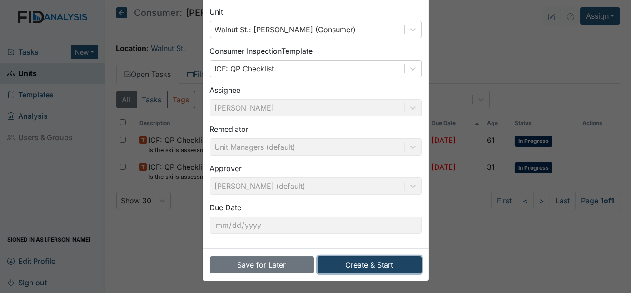
click at [367, 266] on button "Create & Start" at bounding box center [370, 264] width 104 height 17
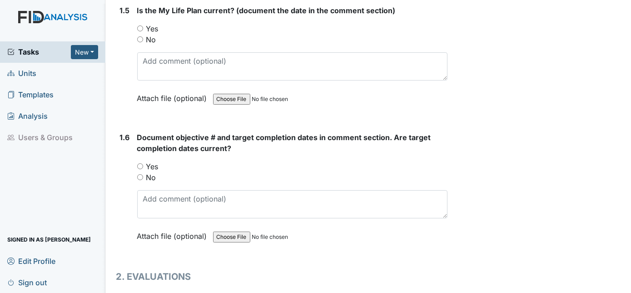
scroll to position [664, 0]
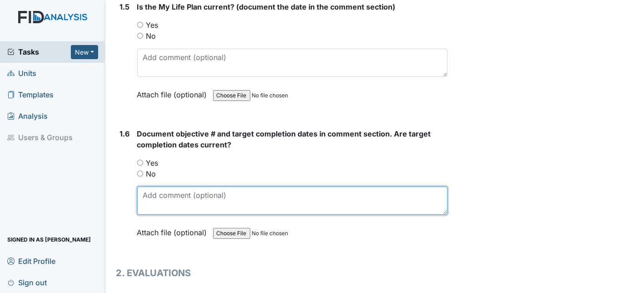
paste textarea "SC006-02/28/2026, DIL007-02/28/2026, DIL006-02/28/2026, WK001-12/29/2025"
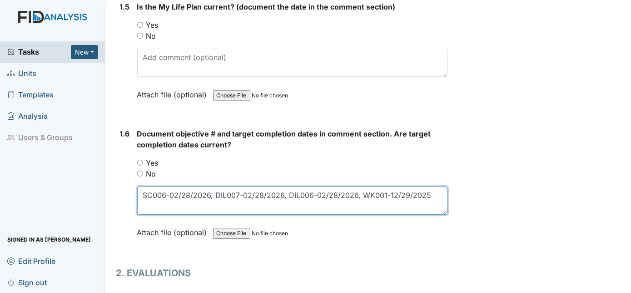
type textarea "SC006-02/28/2026, DIL007-02/28/2026, DIL006-02/28/2026, WK001-12/29/2025"
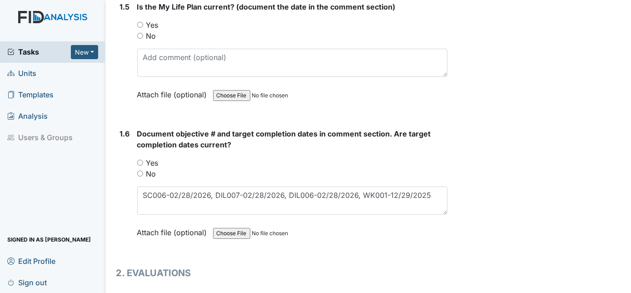
click at [140, 159] on input "Yes" at bounding box center [140, 162] width 6 height 6
radio input "true"
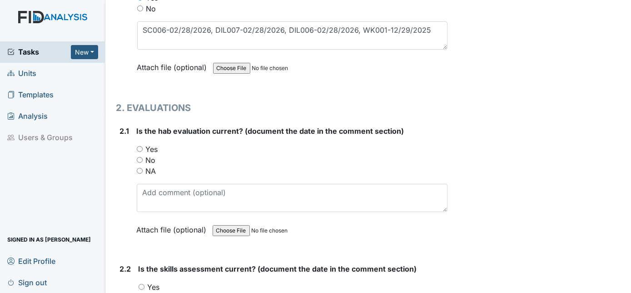
scroll to position [829, 0]
drag, startPoint x: 138, startPoint y: 165, endPoint x: 139, endPoint y: 171, distance: 6.1
click at [139, 168] on input "NA" at bounding box center [140, 171] width 6 height 6
radio input "true"
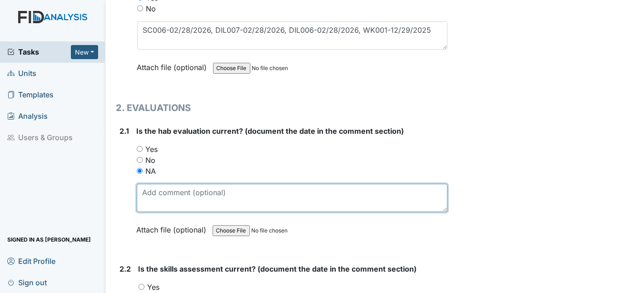
click at [149, 188] on textarea at bounding box center [292, 198] width 311 height 28
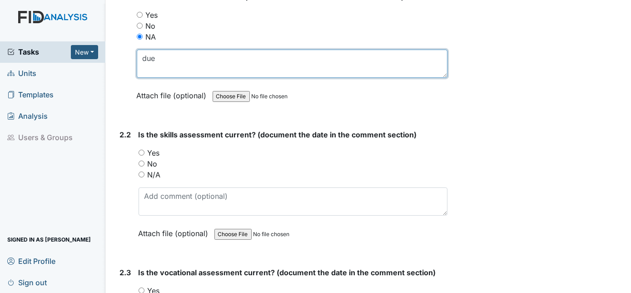
scroll to position [967, 0]
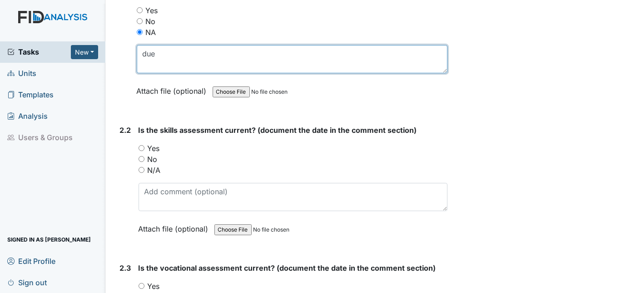
type textarea "due"
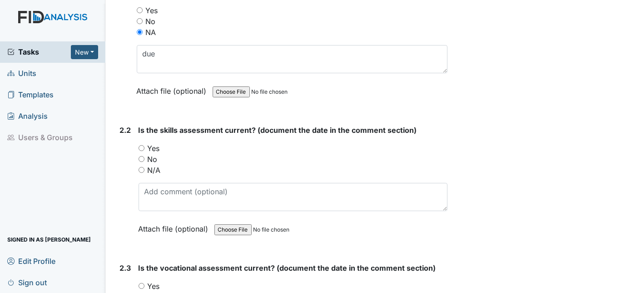
click at [139, 167] on input "N/A" at bounding box center [142, 170] width 6 height 6
radio input "true"
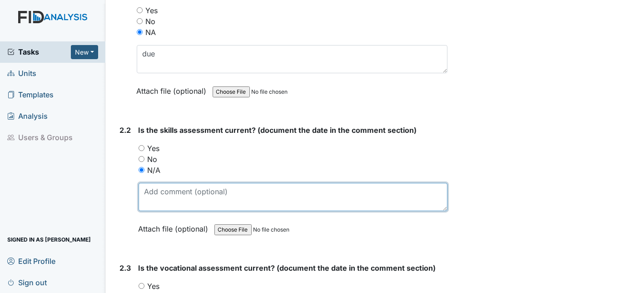
click at [168, 193] on textarea at bounding box center [293, 197] width 309 height 28
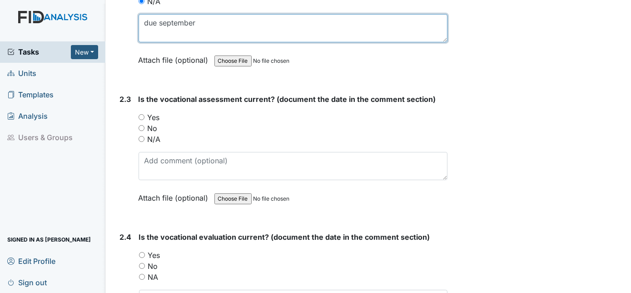
scroll to position [1141, 0]
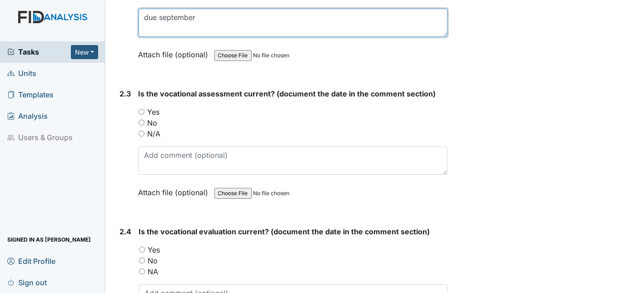
type textarea "due september"
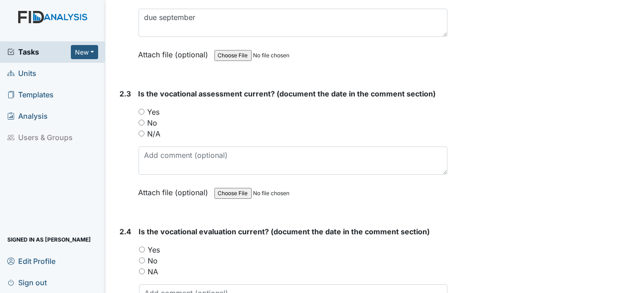
click at [140, 109] on input "Yes" at bounding box center [142, 112] width 6 height 6
radio input "true"
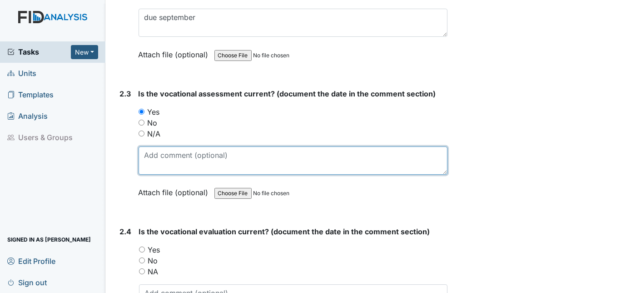
click at [154, 146] on textarea at bounding box center [293, 160] width 309 height 28
type textarea "9/7/2025"
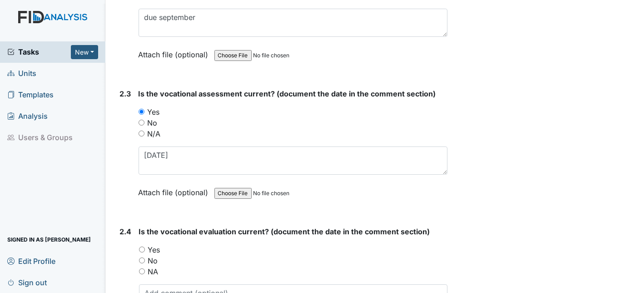
drag, startPoint x: 140, startPoint y: 240, endPoint x: 147, endPoint y: 241, distance: 6.5
click at [140, 246] on input "Yes" at bounding box center [142, 249] width 6 height 6
radio input "true"
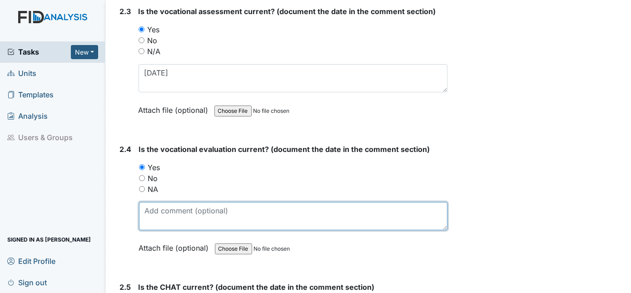
click at [196, 209] on textarea at bounding box center [293, 216] width 309 height 28
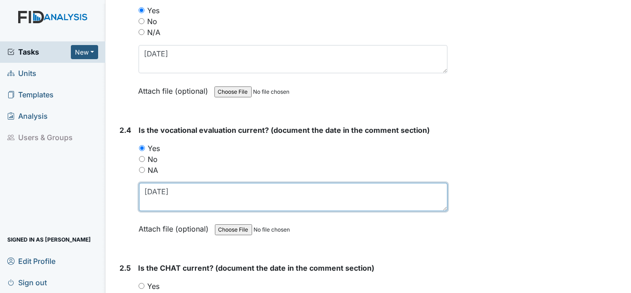
scroll to position [1389, 0]
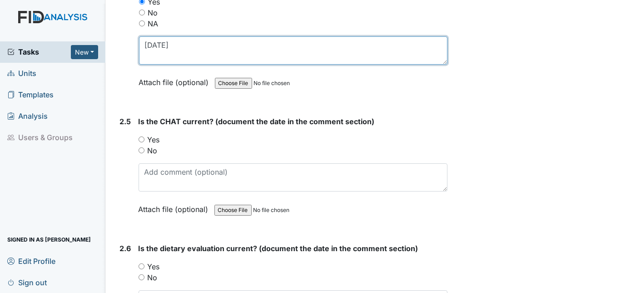
type textarea "9/7/2025"
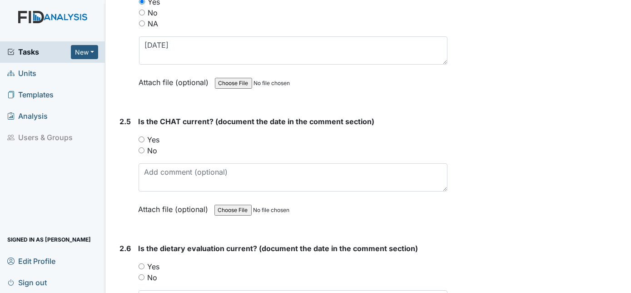
click at [144, 136] on input "Yes" at bounding box center [142, 139] width 6 height 6
radio input "true"
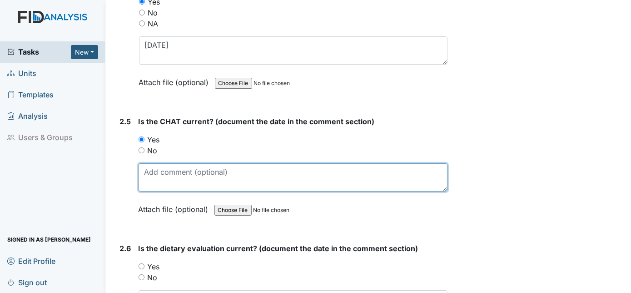
click at [168, 170] on textarea at bounding box center [293, 177] width 309 height 28
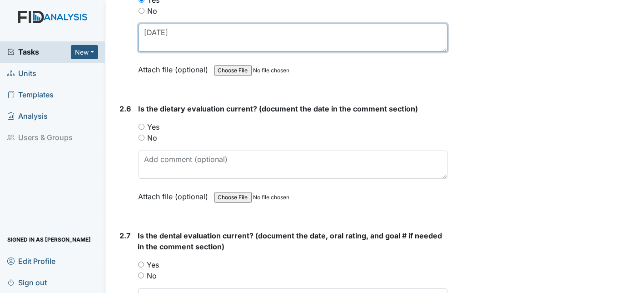
scroll to position [1554, 0]
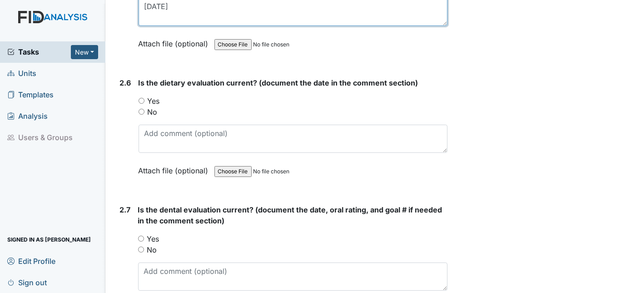
type textarea "9/26/2025"
click at [139, 98] on input "Yes" at bounding box center [142, 101] width 6 height 6
radio input "true"
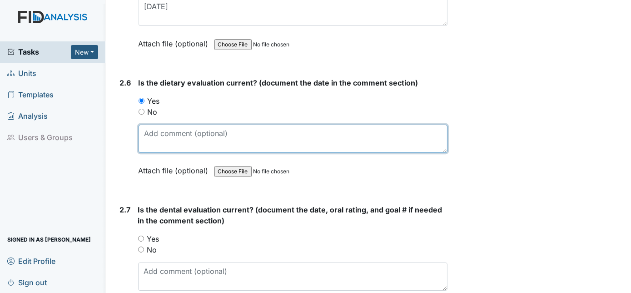
click at [154, 124] on textarea at bounding box center [293, 138] width 309 height 28
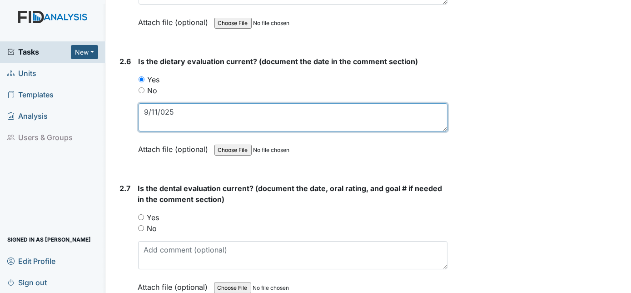
scroll to position [1596, 0]
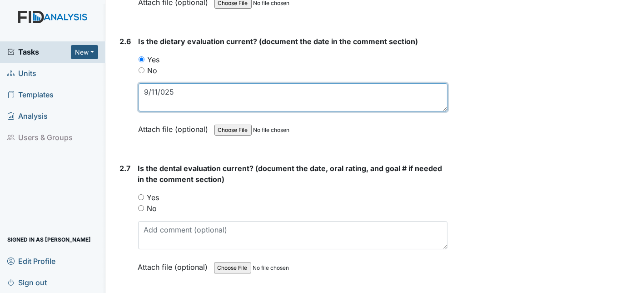
type textarea "9/11/025"
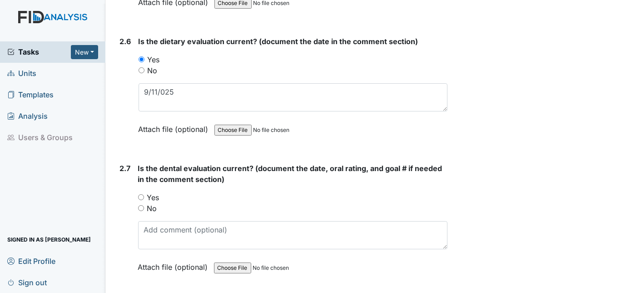
click at [143, 194] on input "Yes" at bounding box center [141, 197] width 6 height 6
radio input "true"
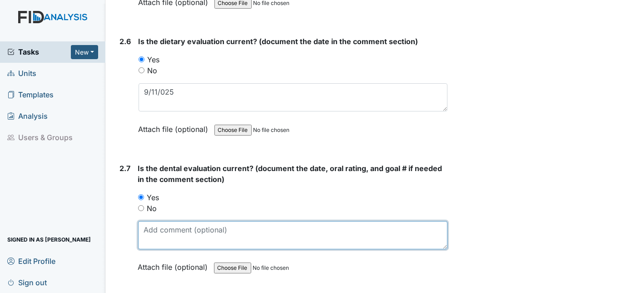
click at [146, 221] on textarea at bounding box center [293, 235] width 310 height 28
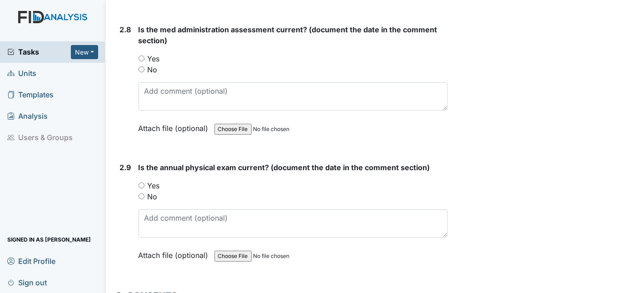
scroll to position [1867, 0]
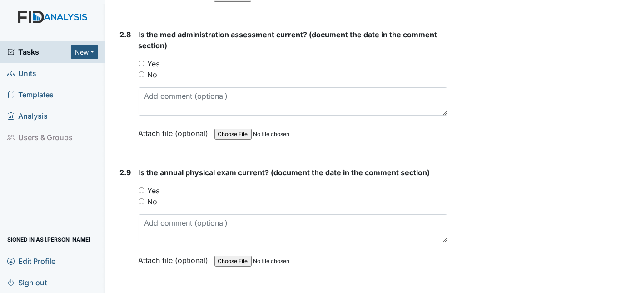
type textarea "1/7/2025"
click at [139, 60] on input "Yes" at bounding box center [142, 63] width 6 height 6
radio input "true"
click at [141, 187] on input "Yes" at bounding box center [142, 190] width 6 height 6
radio input "true"
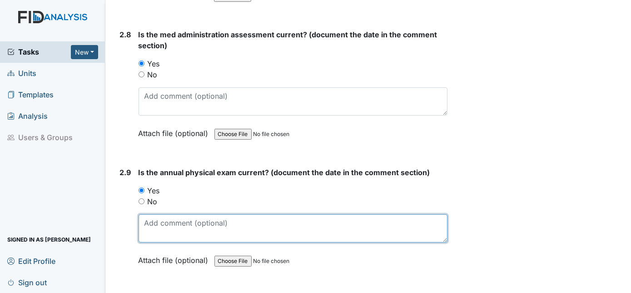
click at [144, 214] on textarea at bounding box center [293, 228] width 309 height 28
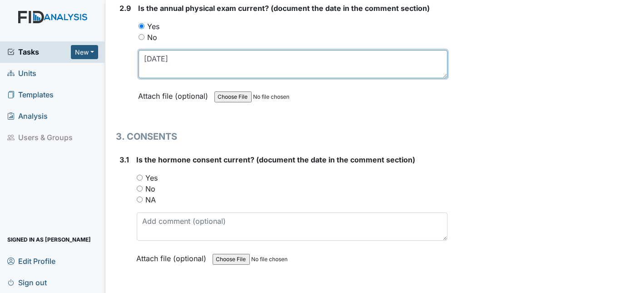
scroll to position [2032, 0]
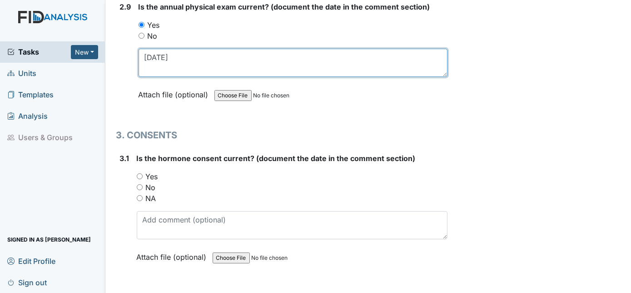
type textarea "5/6/25"
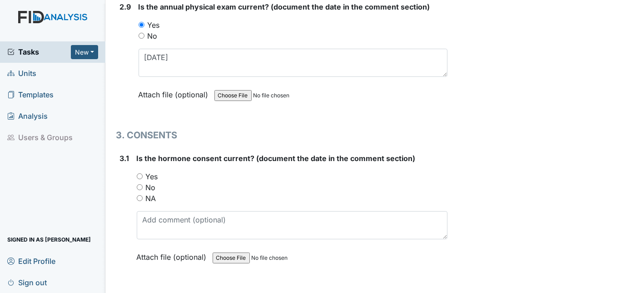
click at [138, 195] on input "NA" at bounding box center [140, 198] width 6 height 6
radio input "true"
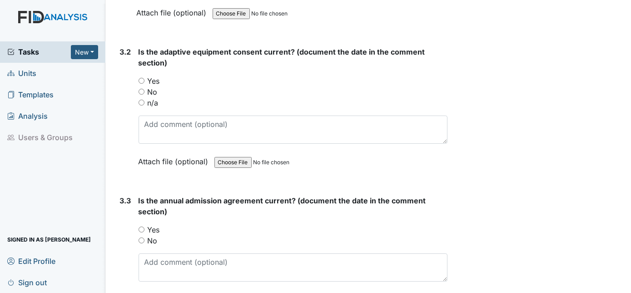
scroll to position [2280, 0]
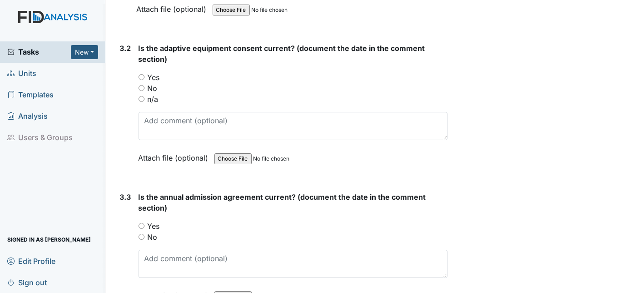
click at [141, 96] on input "n/a" at bounding box center [142, 99] width 6 height 6
radio input "true"
click at [141, 223] on input "Yes" at bounding box center [142, 226] width 6 height 6
radio input "true"
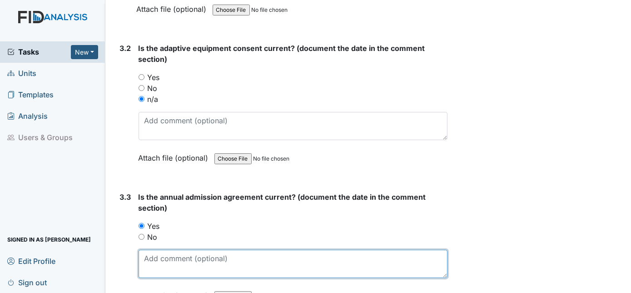
click at [149, 249] on textarea at bounding box center [293, 263] width 309 height 28
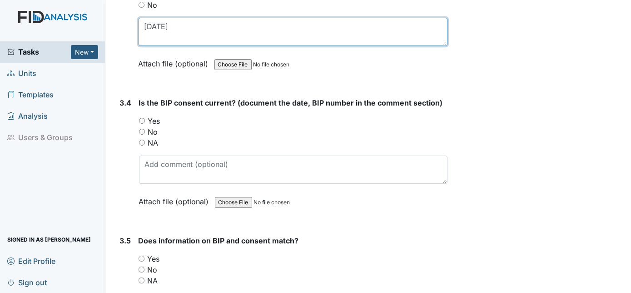
scroll to position [2518, 0]
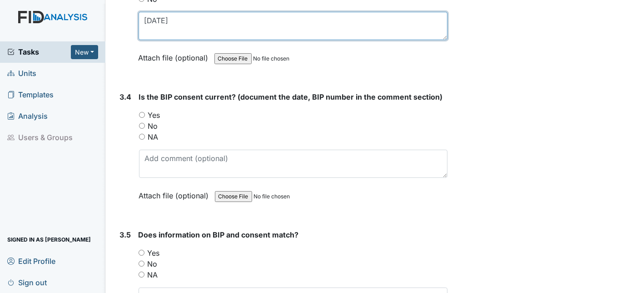
type textarea "7/11/2025"
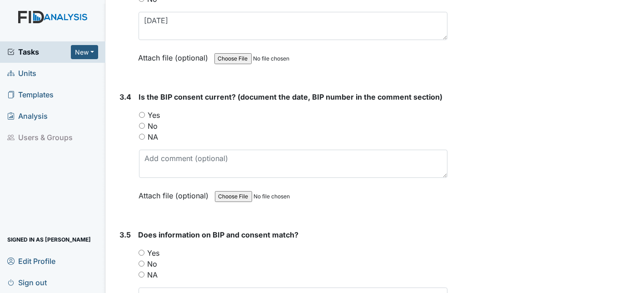
click at [141, 112] on input "Yes" at bounding box center [142, 115] width 6 height 6
radio input "true"
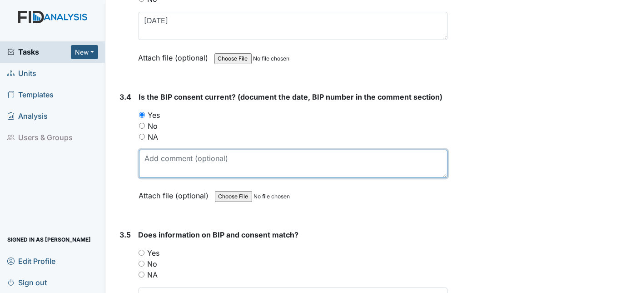
click at [149, 149] on textarea at bounding box center [293, 163] width 309 height 28
type textarea "8/21/2025"
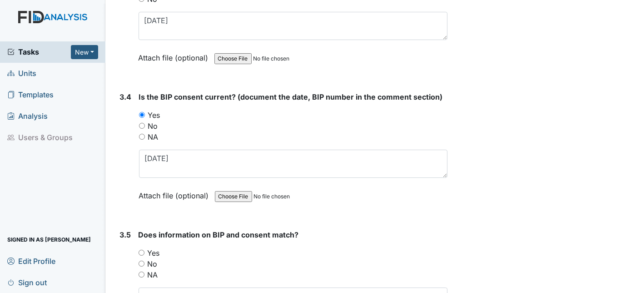
click at [142, 249] on input "Yes" at bounding box center [142, 252] width 6 height 6
radio input "true"
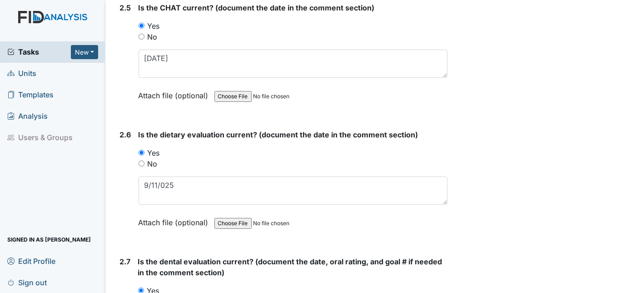
scroll to position [1732, 0]
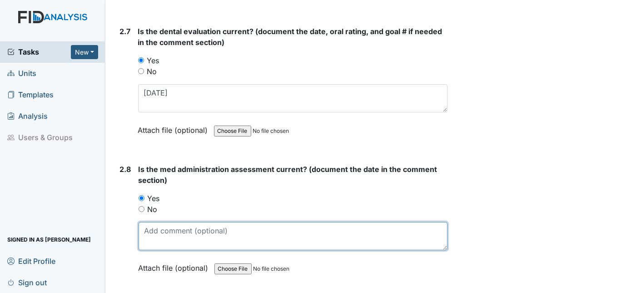
click at [152, 222] on textarea at bounding box center [293, 236] width 309 height 28
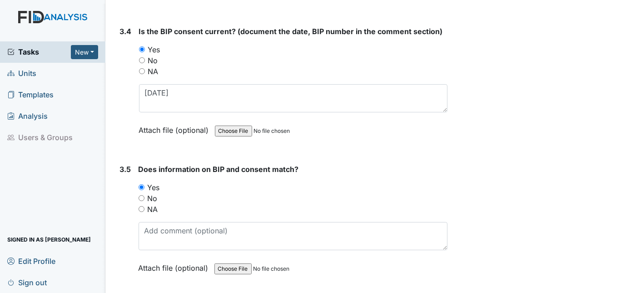
scroll to position [2600, 0]
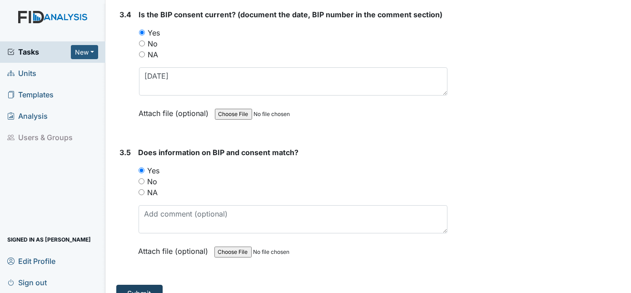
type textarea "2/24/25"
click at [132, 284] on button "Submit" at bounding box center [139, 292] width 46 height 17
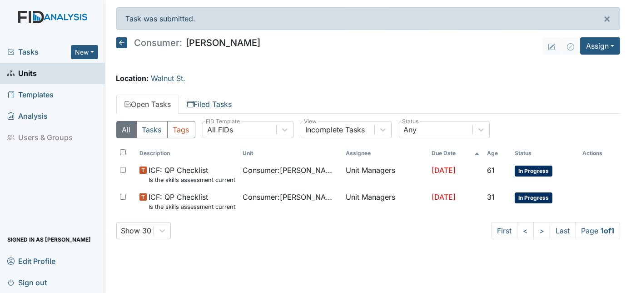
click at [43, 72] on link "Units" at bounding box center [52, 73] width 105 height 21
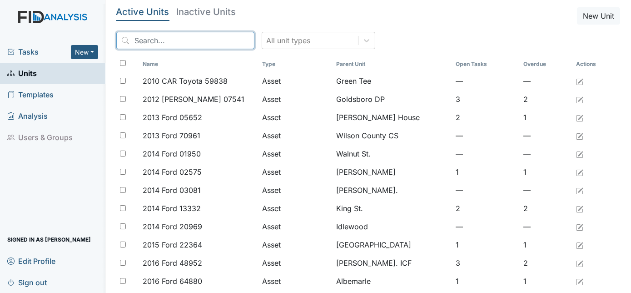
click at [164, 37] on input "search" at bounding box center [185, 40] width 138 height 17
type input ","
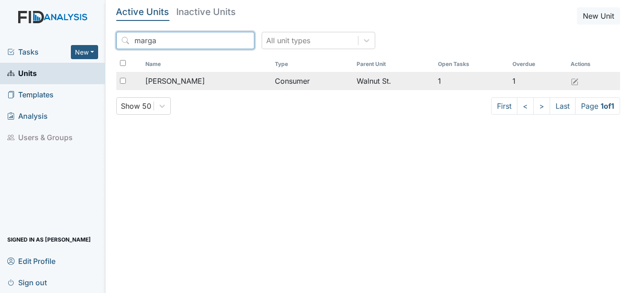
type input "marga"
click at [192, 83] on span "[PERSON_NAME]" at bounding box center [175, 80] width 60 height 11
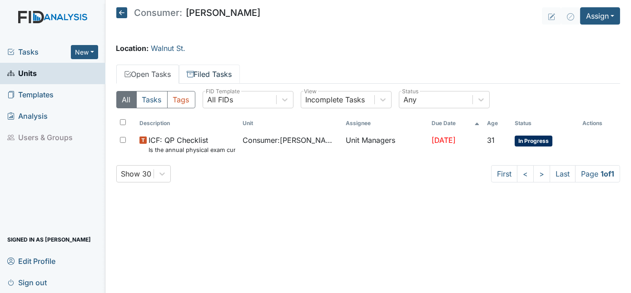
click at [218, 71] on link "Filed Tasks" at bounding box center [209, 74] width 61 height 19
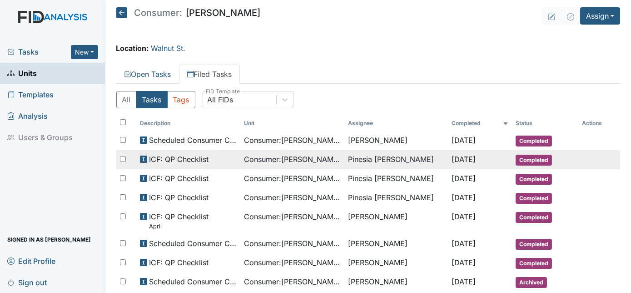
click at [281, 157] on span "Consumer : [PERSON_NAME]" at bounding box center [292, 159] width 97 height 11
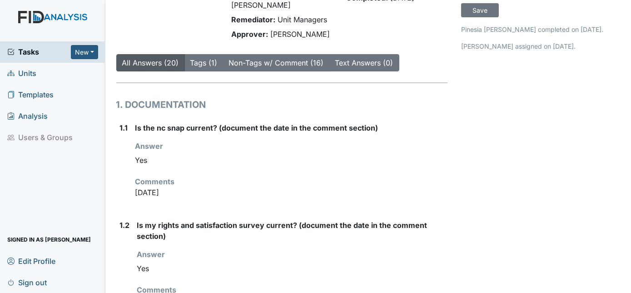
scroll to position [165, 0]
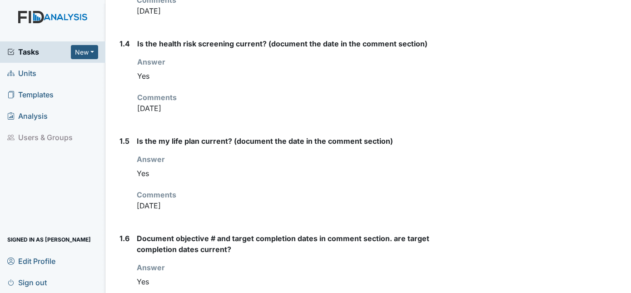
click at [200, 135] on label "Is the my life plan current? (document the date in the comment section)" at bounding box center [265, 140] width 256 height 11
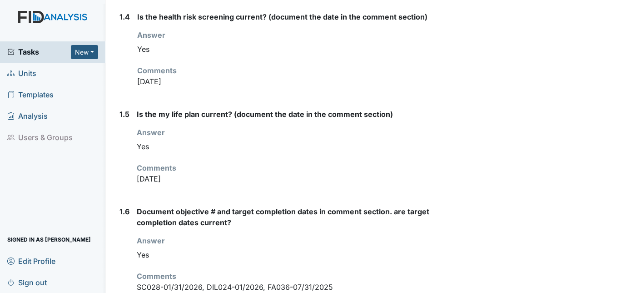
scroll to position [497, 0]
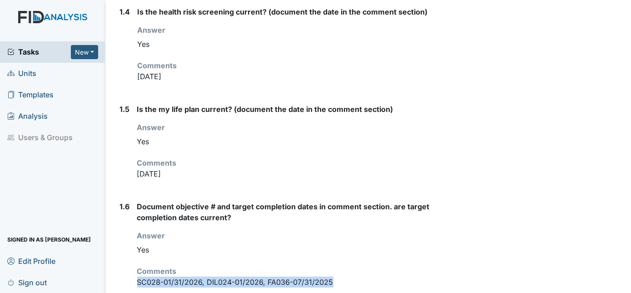
drag, startPoint x: 138, startPoint y: 255, endPoint x: 339, endPoint y: 263, distance: 201.4
click at [339, 263] on div "Document objective # and target completion dates in comment section. are target…" at bounding box center [292, 248] width 311 height 94
drag, startPoint x: 339, startPoint y: 263, endPoint x: 333, endPoint y: 255, distance: 9.7
click at [333, 276] on p "SC028-01/31/2026, DIL024-01/2026, FA036-07/31/2025" at bounding box center [292, 281] width 311 height 11
click at [332, 276] on p "SC028-01/31/2026, DIL024-01/2026, FA036-07/31/2025" at bounding box center [292, 281] width 311 height 11
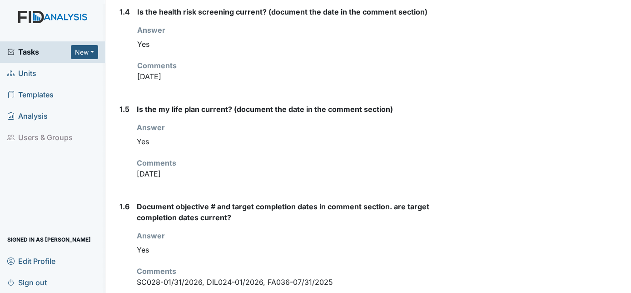
click at [332, 276] on p "SC028-01/31/2026, DIL024-01/2026, FA036-07/31/2025" at bounding box center [292, 281] width 311 height 11
click at [328, 276] on p "SC028-01/31/2026, DIL024-01/2026, FA036-07/31/2025" at bounding box center [292, 281] width 311 height 11
click at [329, 276] on p "SC028-01/31/2026, DIL024-01/2026, FA036-07/31/2025" at bounding box center [292, 281] width 311 height 11
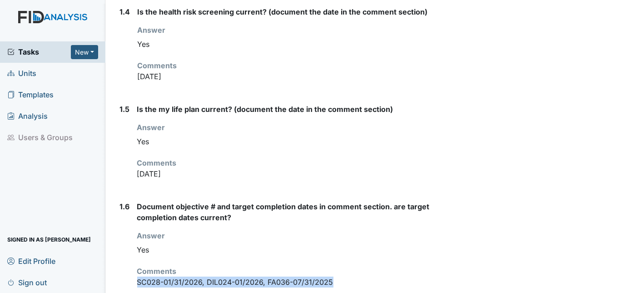
drag, startPoint x: 137, startPoint y: 257, endPoint x: 344, endPoint y: 266, distance: 207.9
click at [344, 266] on div "Document objective # and target completion dates in comment section. are target…" at bounding box center [292, 248] width 311 height 94
copy p "SC028-01/31/2026, DIL024-01/2026, FA036-07/31/2025"
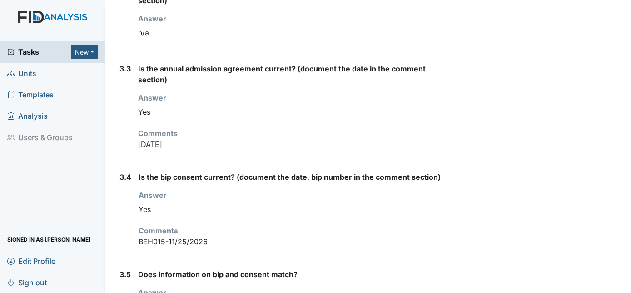
scroll to position [1820, 0]
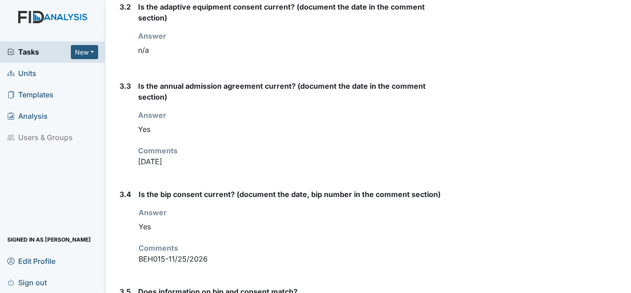
click at [36, 74] on link "Units" at bounding box center [52, 73] width 105 height 21
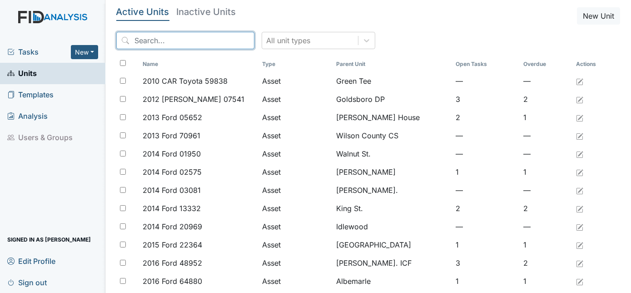
click at [131, 39] on input "search" at bounding box center [185, 40] width 138 height 17
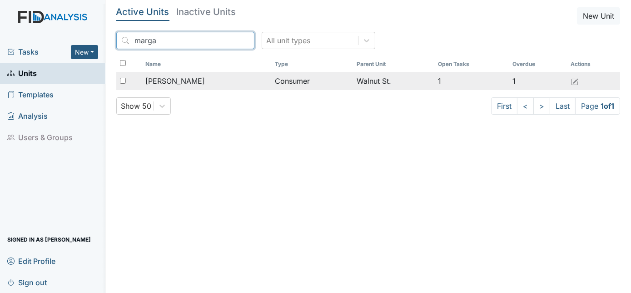
type input "marga"
click at [161, 75] on span "[PERSON_NAME]" at bounding box center [175, 80] width 60 height 11
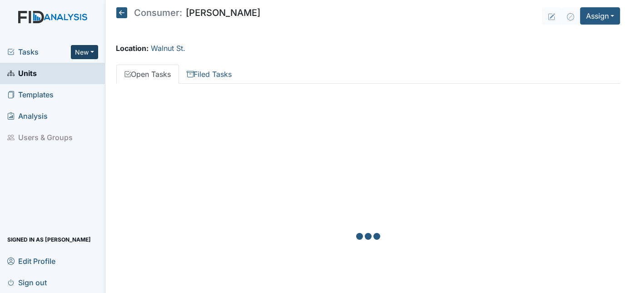
click at [95, 52] on button "New" at bounding box center [84, 52] width 27 height 14
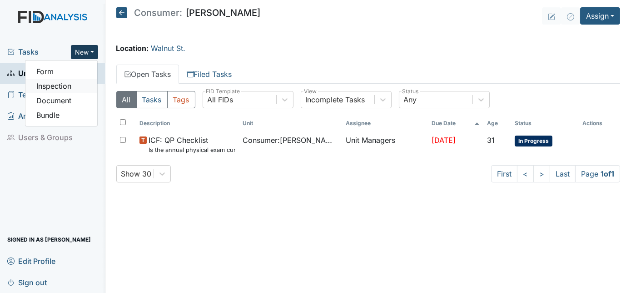
click at [75, 87] on link "Inspection" at bounding box center [61, 86] width 72 height 15
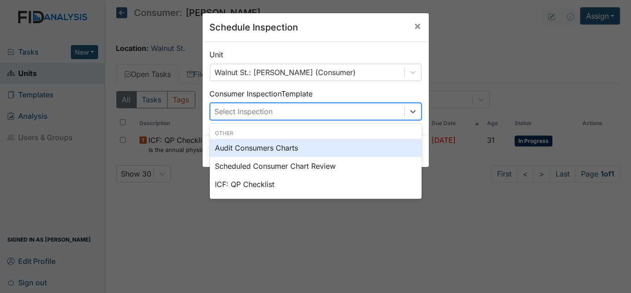
click at [274, 113] on div "Select Inspection" at bounding box center [307, 111] width 194 height 16
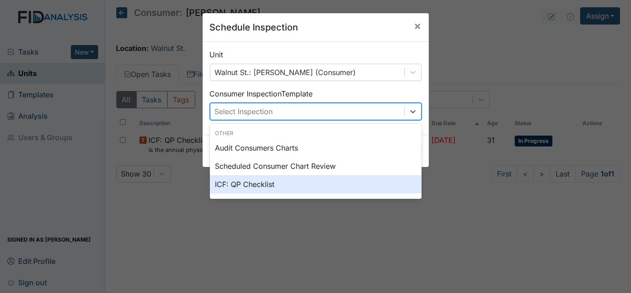
click at [253, 187] on div "ICF: QP Checklist" at bounding box center [316, 184] width 212 height 18
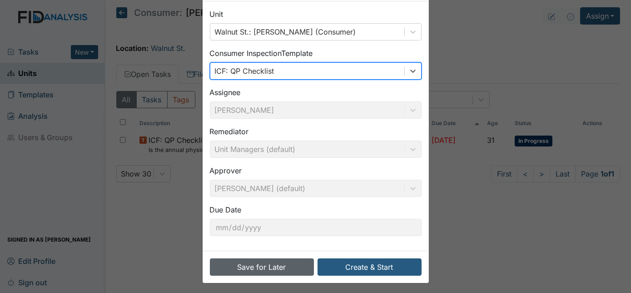
scroll to position [43, 0]
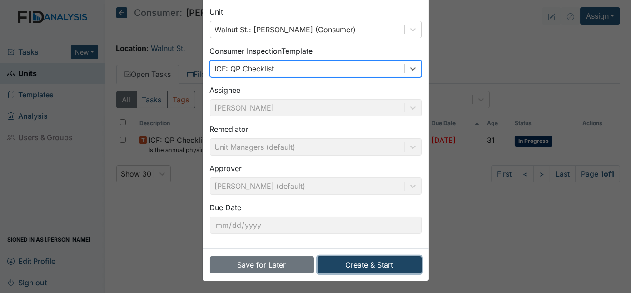
click at [369, 268] on button "Create & Start" at bounding box center [370, 264] width 104 height 17
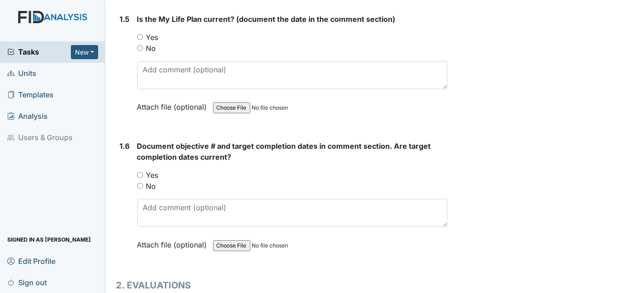
scroll to position [653, 0]
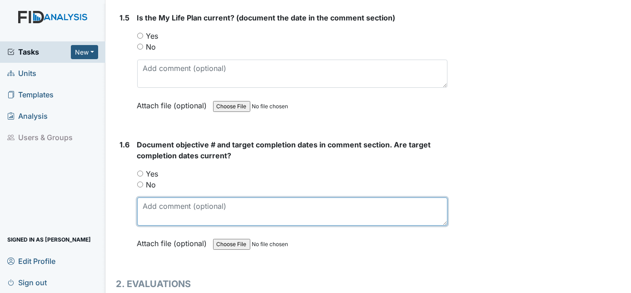
click at [148, 197] on textarea at bounding box center [292, 211] width 311 height 28
paste textarea "SC028-01/31/2026, DIL024-01/2026, FA036-07/31/2025"
type textarea "SC028-01/31/2026, DIL024-01/2026, FA036-07/31/2026"
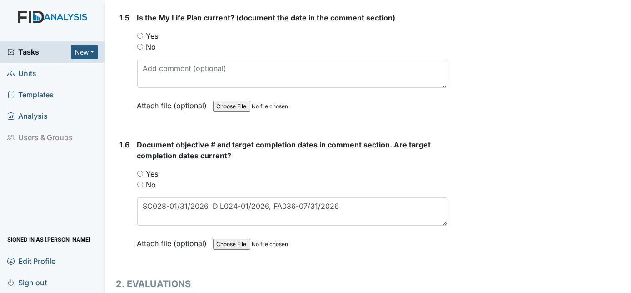
click at [140, 170] on input "Yes" at bounding box center [140, 173] width 6 height 6
click at [138, 170] on input "Yes" at bounding box center [140, 173] width 6 height 6
radio input "true"
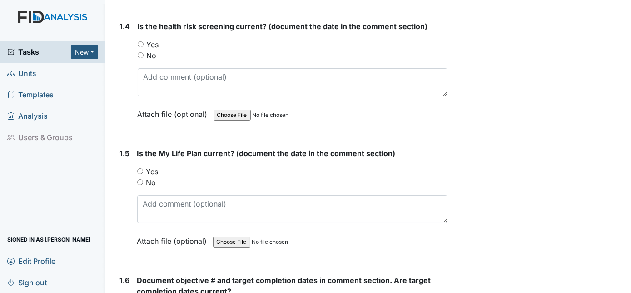
scroll to position [526, 0]
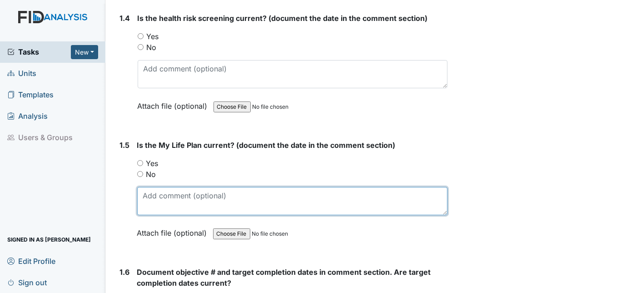
click at [173, 187] on textarea at bounding box center [292, 201] width 311 height 28
drag, startPoint x: 194, startPoint y: 194, endPoint x: 125, endPoint y: 194, distance: 69.1
click at [125, 194] on div "1.5 Is the My Life Plan current? (document the date in the comment section) You…" at bounding box center [282, 195] width 332 height 112
type textarea "9/26/2024"
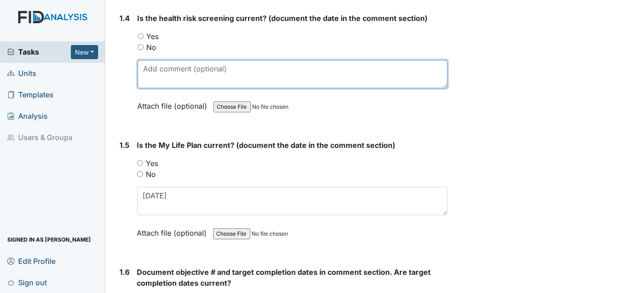
click at [157, 68] on textarea at bounding box center [293, 74] width 310 height 28
paste textarea "9/26/2024"
type textarea "9/26/2024"
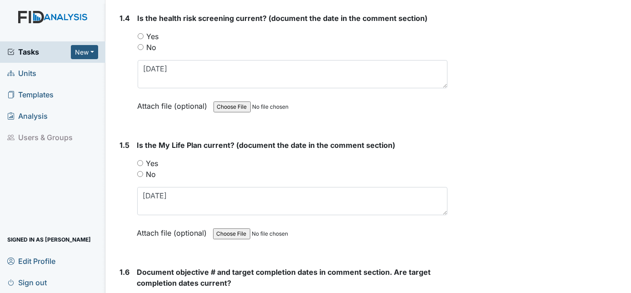
click at [139, 33] on input "Yes" at bounding box center [141, 36] width 6 height 6
radio input "true"
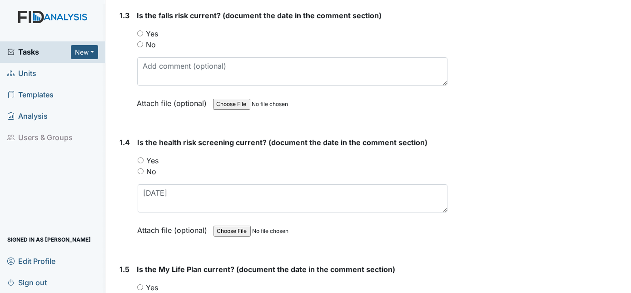
scroll to position [390, 0]
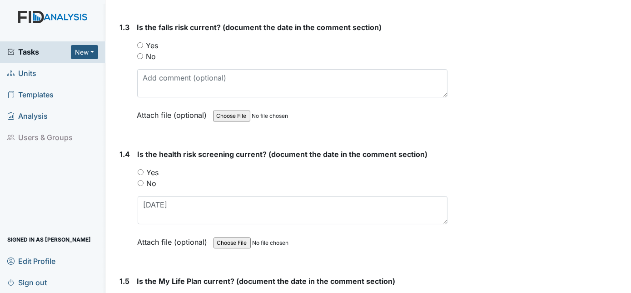
click at [138, 169] on input "Yes" at bounding box center [141, 172] width 6 height 6
radio input "true"
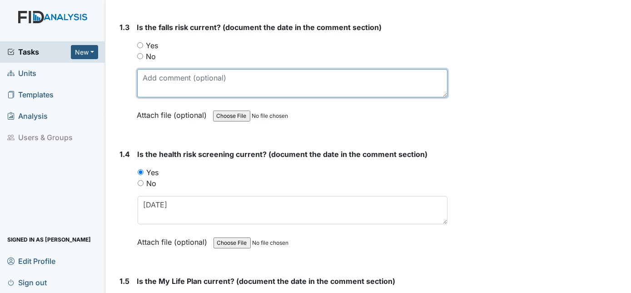
click at [151, 80] on textarea at bounding box center [292, 83] width 311 height 28
paste textarea "9/26/2024"
type textarea "9/26/2024"
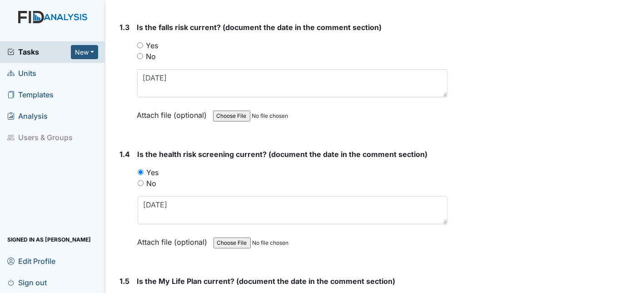
click at [139, 43] on input "Yes" at bounding box center [140, 45] width 6 height 6
radio input "true"
click at [137, 44] on input "Yes" at bounding box center [140, 45] width 6 height 6
radio input "true"
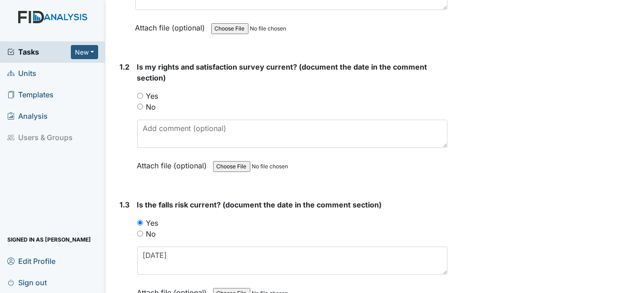
scroll to position [210, 0]
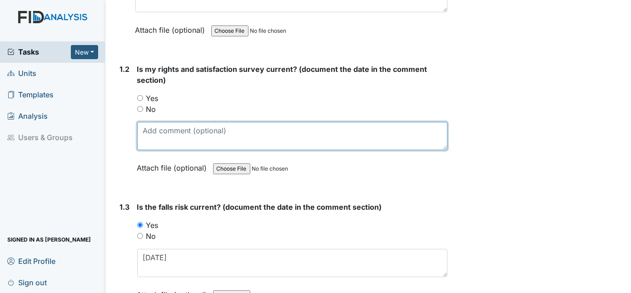
click at [144, 130] on textarea at bounding box center [292, 136] width 311 height 28
paste textarea "9/26/2024"
type textarea "9/26/2024"
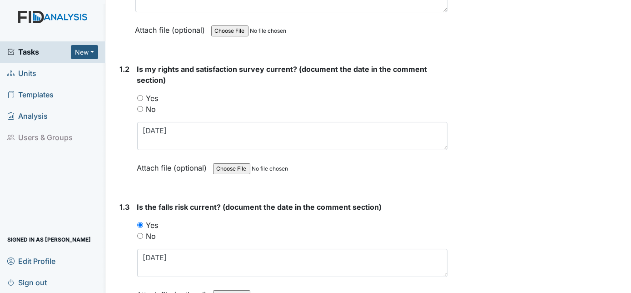
click at [138, 88] on div "Is my rights and satisfaction survey current? (document the date in the comment…" at bounding box center [292, 122] width 311 height 116
click at [138, 95] on input "Yes" at bounding box center [140, 98] width 6 height 6
radio input "true"
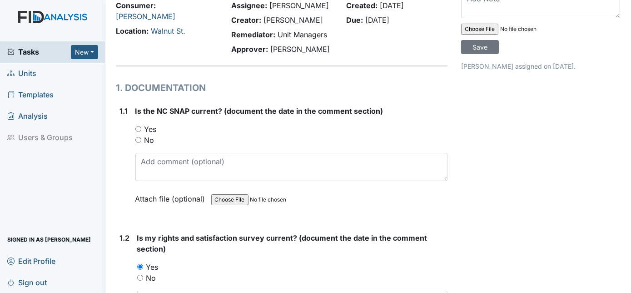
scroll to position [34, 0]
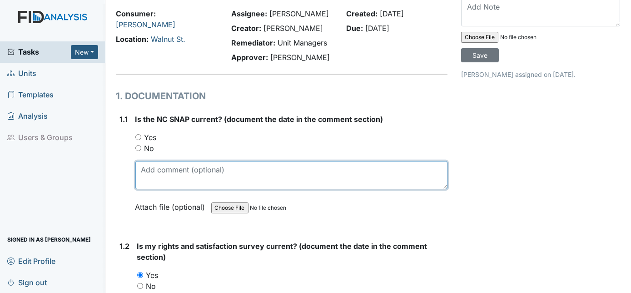
click at [153, 171] on textarea at bounding box center [291, 175] width 313 height 28
paste textarea "9/26/2024"
type textarea "9/26/2024"
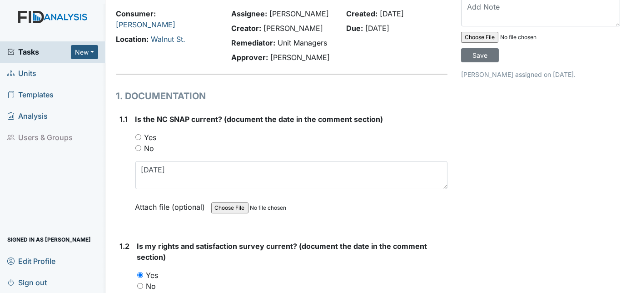
click at [137, 134] on input "Yes" at bounding box center [138, 137] width 6 height 6
radio input "true"
click at [139, 135] on input "Yes" at bounding box center [138, 137] width 6 height 6
radio input "true"
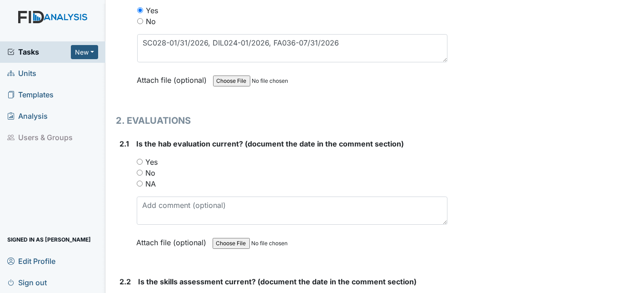
scroll to position [817, 0]
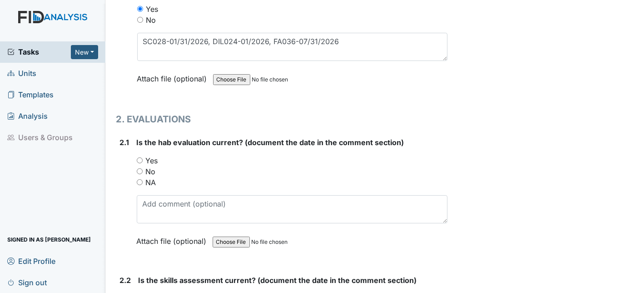
click at [139, 157] on input "Yes" at bounding box center [140, 160] width 6 height 6
radio input "true"
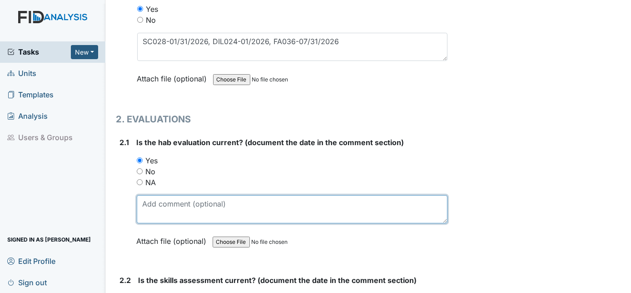
click at [158, 198] on textarea at bounding box center [292, 209] width 311 height 28
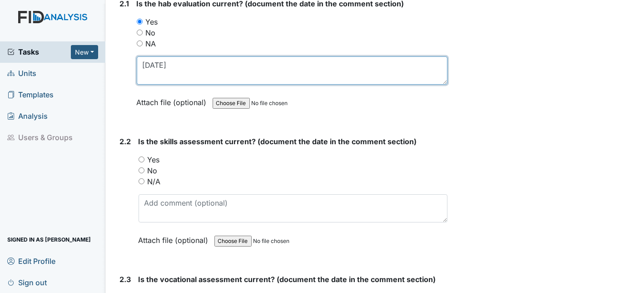
scroll to position [956, 0]
type textarea "10/23/25"
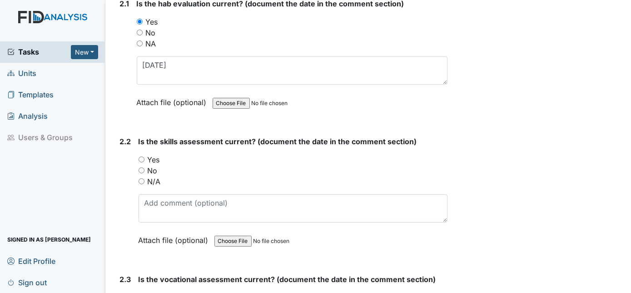
click at [109, 146] on main "Inspection: ICF: QP Checklist ID: #00011314 Open Autosaving... Consumer: Beland…" at bounding box center [368, 146] width 526 height 293
click at [139, 156] on input "Yes" at bounding box center [142, 159] width 6 height 6
radio input "true"
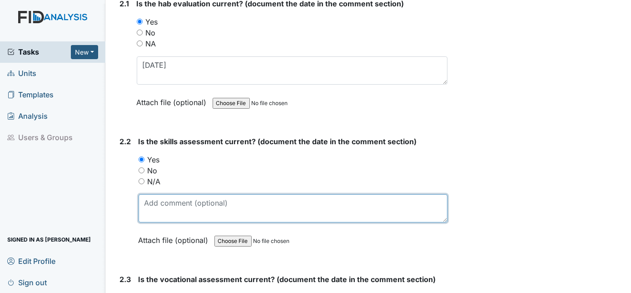
click at [158, 198] on textarea at bounding box center [293, 208] width 309 height 28
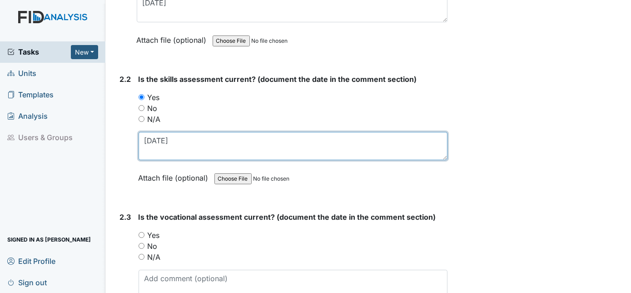
scroll to position [1091, 0]
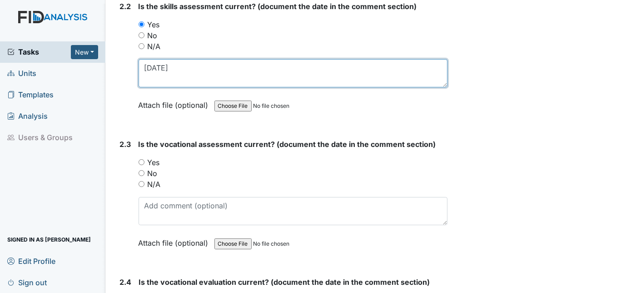
type textarea "10/17/25"
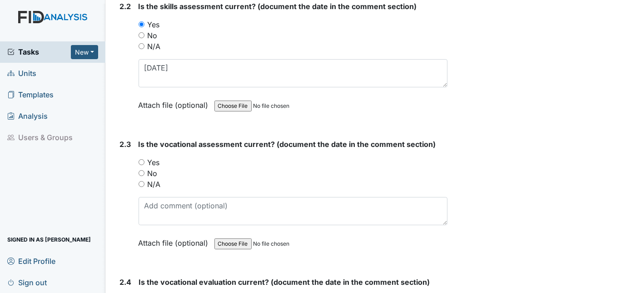
click at [140, 159] on input "Yes" at bounding box center [142, 162] width 6 height 6
radio input "true"
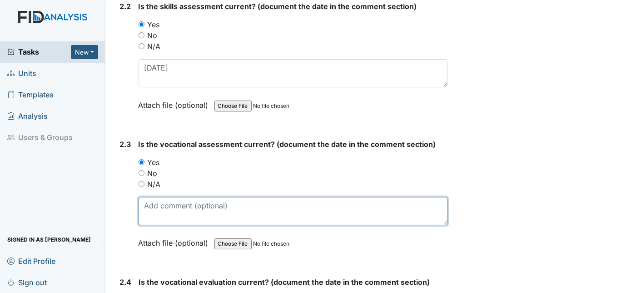
click at [157, 197] on textarea at bounding box center [293, 211] width 309 height 28
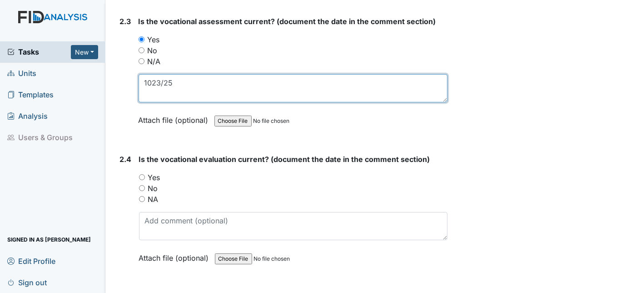
scroll to position [1218, 0]
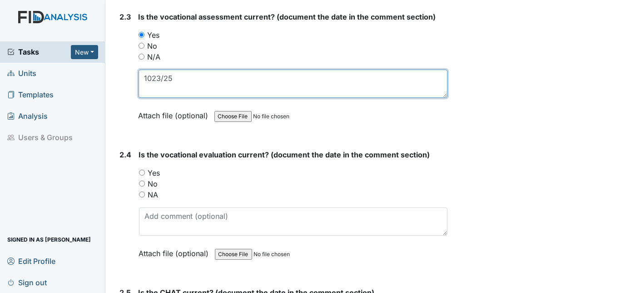
type textarea "1023/25"
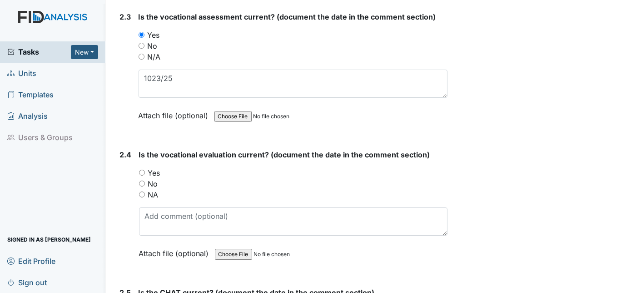
click at [142, 169] on input "Yes" at bounding box center [142, 172] width 6 height 6
radio input "true"
click at [167, 219] on textarea at bounding box center [293, 221] width 309 height 28
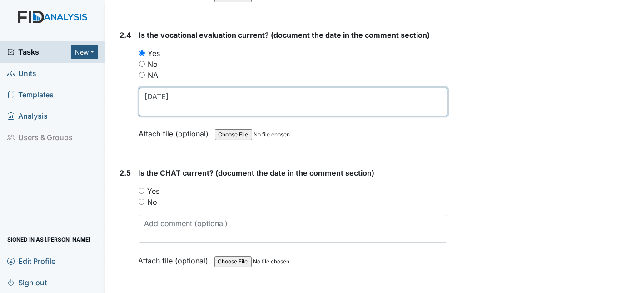
scroll to position [1342, 0]
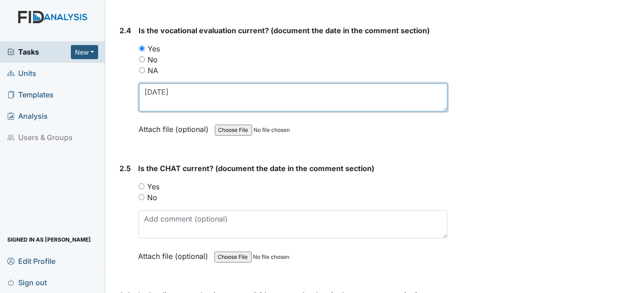
type textarea "10/22/25"
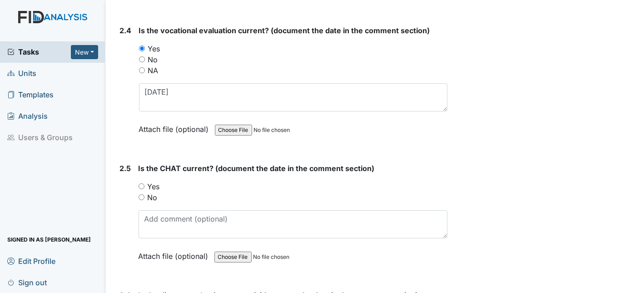
click at [145, 182] on div "Yes" at bounding box center [293, 186] width 309 height 11
click at [143, 183] on input "Yes" at bounding box center [142, 186] width 6 height 6
radio input "true"
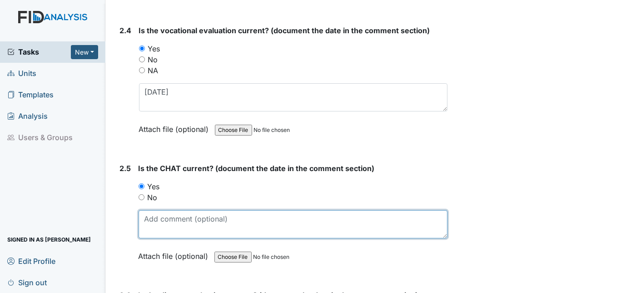
click at [155, 212] on textarea at bounding box center [293, 224] width 309 height 28
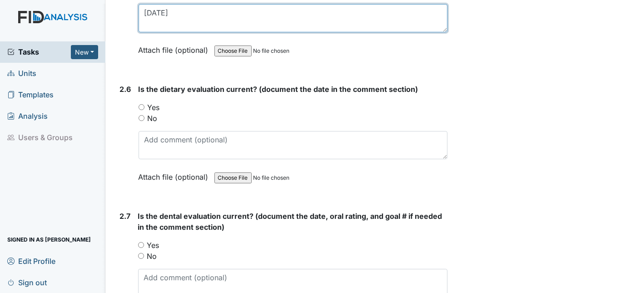
scroll to position [1548, 0]
type textarea "9/11/2024"
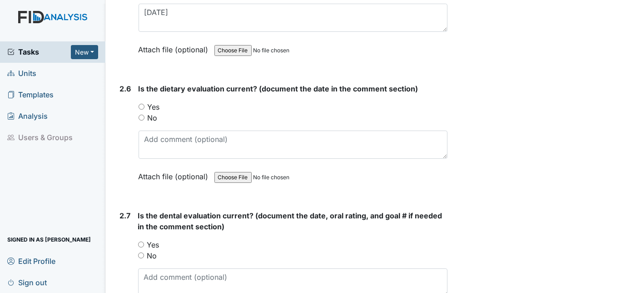
click at [143, 104] on input "Yes" at bounding box center [142, 107] width 6 height 6
radio input "true"
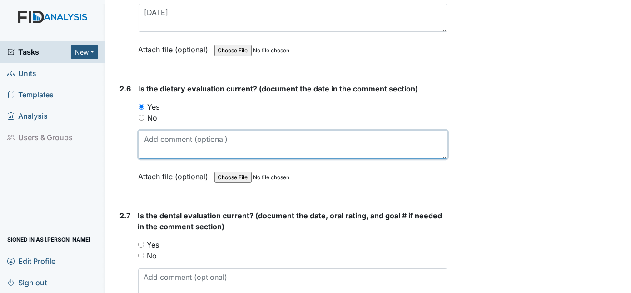
click at [153, 130] on textarea at bounding box center [293, 144] width 309 height 28
type textarea "9/11/2024"
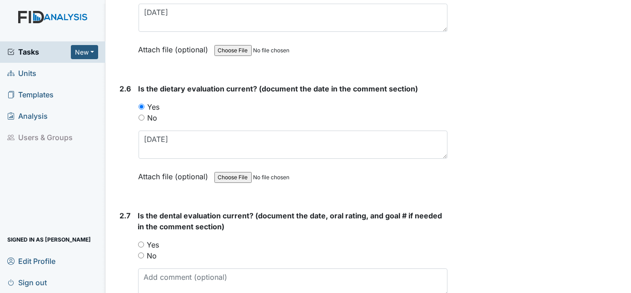
click at [142, 241] on input "Yes" at bounding box center [141, 244] width 6 height 6
radio input "true"
click at [153, 268] on textarea at bounding box center [293, 282] width 310 height 28
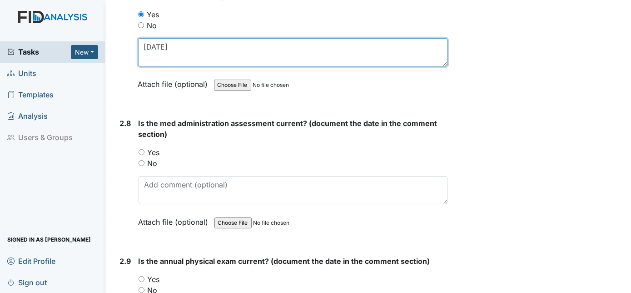
scroll to position [1780, 0]
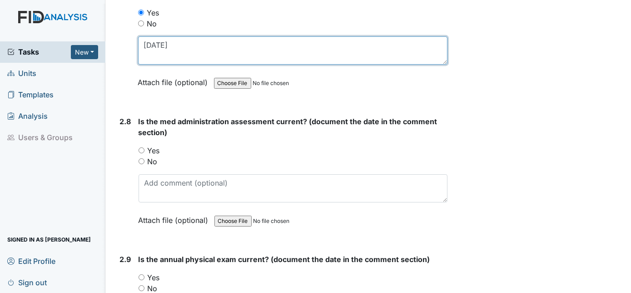
type textarea "1/17/2025"
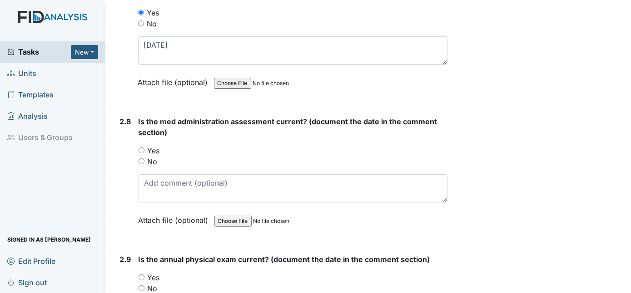
click at [142, 147] on input "Yes" at bounding box center [142, 150] width 6 height 6
radio input "true"
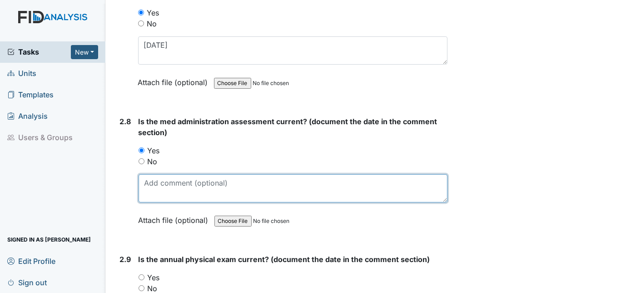
click at [149, 174] on textarea at bounding box center [293, 188] width 309 height 28
type textarea "2/24/25"
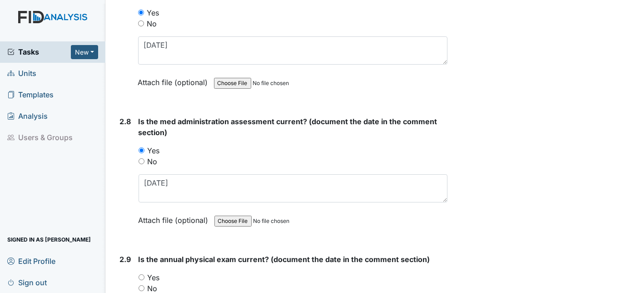
click at [142, 274] on input "Yes" at bounding box center [142, 277] width 6 height 6
radio input "true"
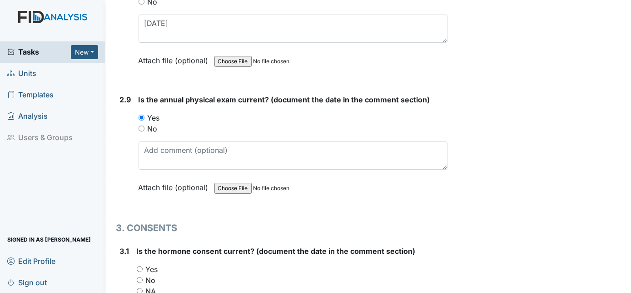
scroll to position [1941, 0]
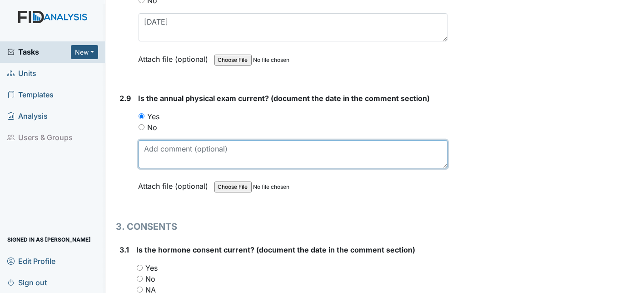
click at [156, 144] on textarea at bounding box center [293, 154] width 309 height 28
type textarea "6/26/25"
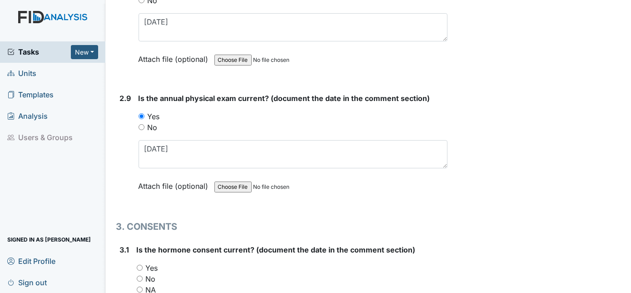
click at [141, 286] on input "NA" at bounding box center [140, 289] width 6 height 6
radio input "true"
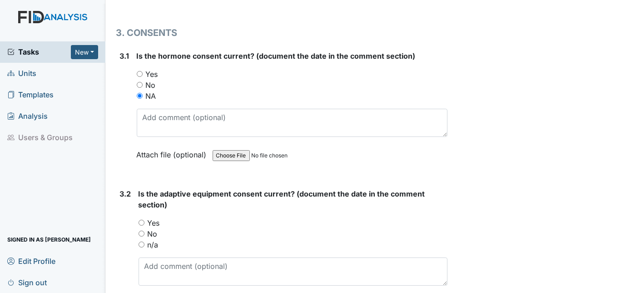
scroll to position [2136, 0]
click at [139, 240] on input "n/a" at bounding box center [142, 243] width 6 height 6
radio input "true"
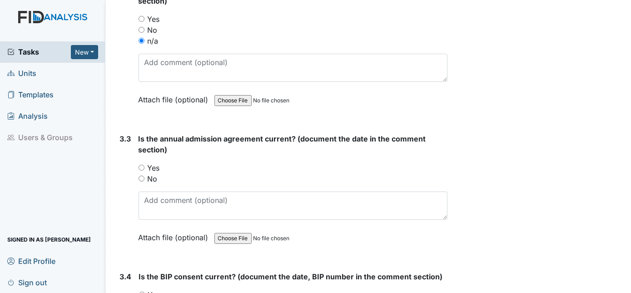
scroll to position [2340, 0]
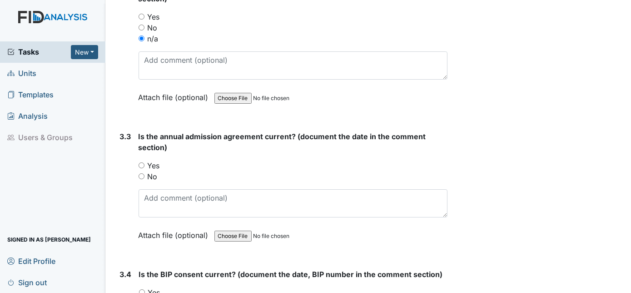
click at [140, 162] on input "Yes" at bounding box center [142, 165] width 6 height 6
radio input "true"
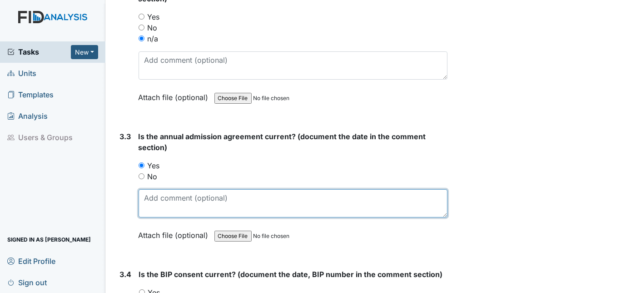
click at [150, 189] on textarea at bounding box center [293, 203] width 309 height 28
click at [160, 189] on textarea "6/26/2" at bounding box center [293, 203] width 309 height 28
click at [155, 189] on textarea "6/27/2" at bounding box center [293, 203] width 309 height 28
click at [161, 189] on textarea "6/27/2" at bounding box center [293, 203] width 309 height 28
click at [148, 189] on textarea "6//2" at bounding box center [293, 203] width 309 height 28
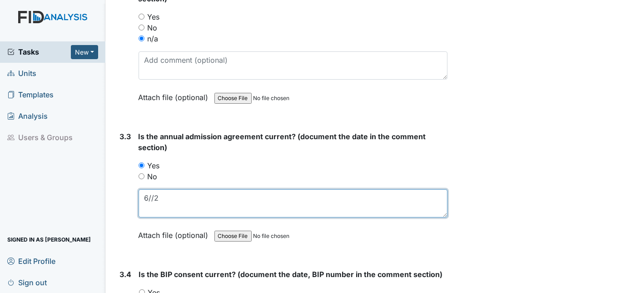
click at [150, 189] on textarea "6//2" at bounding box center [293, 203] width 309 height 28
click at [152, 189] on textarea "6//2" at bounding box center [293, 203] width 309 height 28
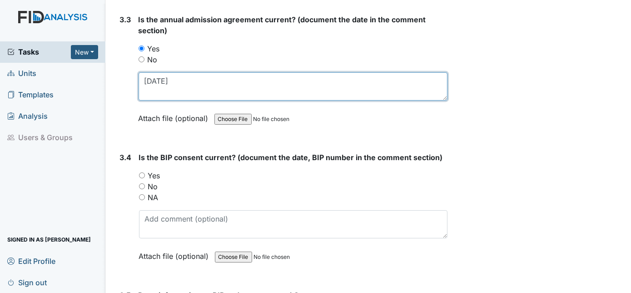
scroll to position [2588, 0]
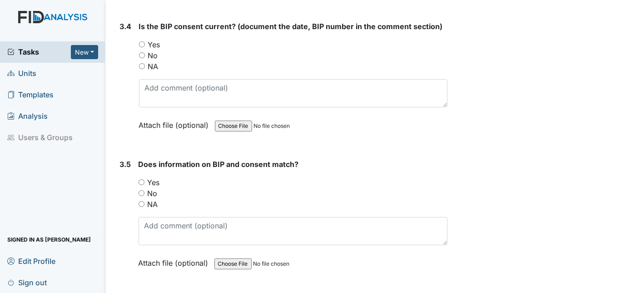
type textarea "6/17/25"
click at [142, 41] on input "Yes" at bounding box center [142, 44] width 6 height 6
radio input "true"
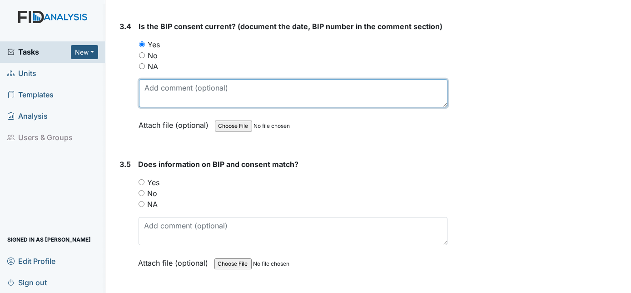
click at [149, 79] on textarea at bounding box center [293, 93] width 309 height 28
type textarea "11/25/25"
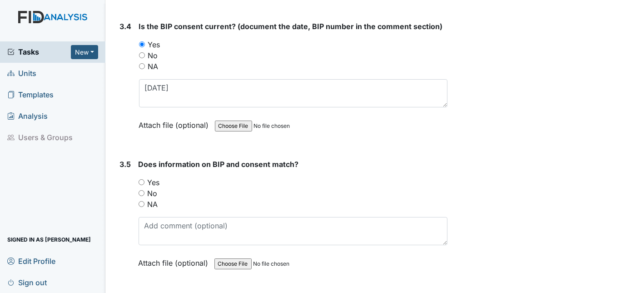
click at [143, 179] on input "Yes" at bounding box center [142, 182] width 6 height 6
radio input "true"
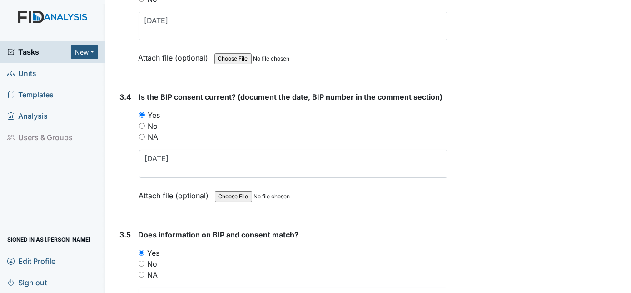
scroll to position [2600, 0]
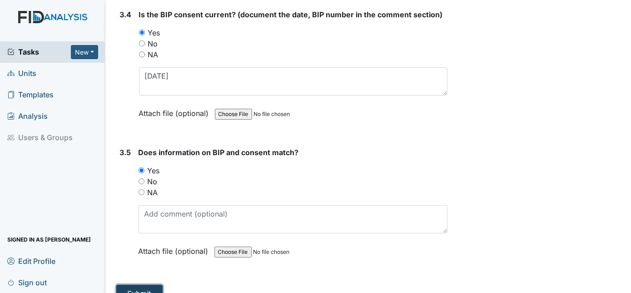
click at [139, 284] on button "Submit" at bounding box center [139, 292] width 46 height 17
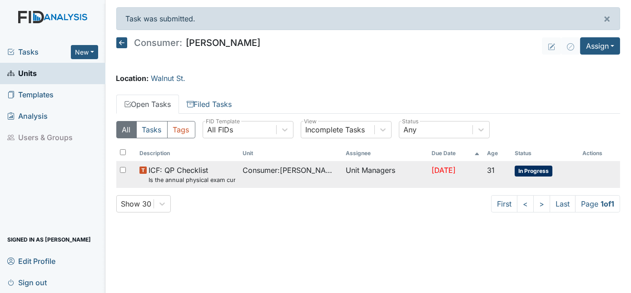
click at [201, 179] on small "Is the annual physical exam current? (document the date in the comment section)" at bounding box center [192, 179] width 87 height 9
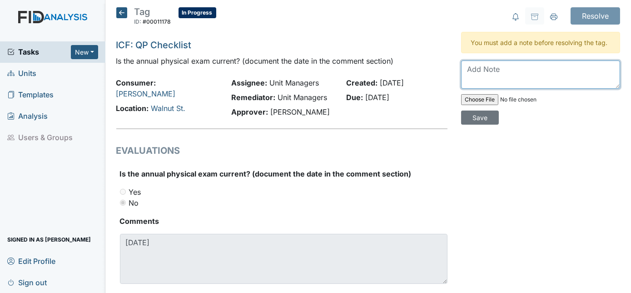
click at [470, 72] on textarea at bounding box center [540, 74] width 159 height 28
type textarea "completed [DATE]"
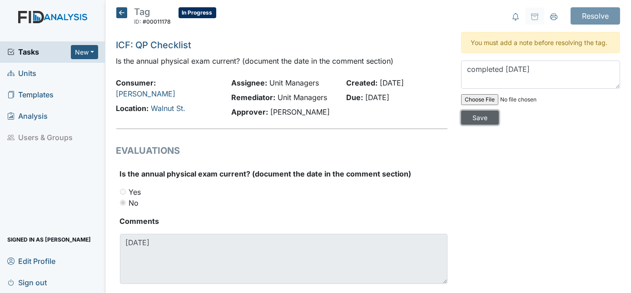
click at [499, 110] on input "Save" at bounding box center [480, 117] width 38 height 14
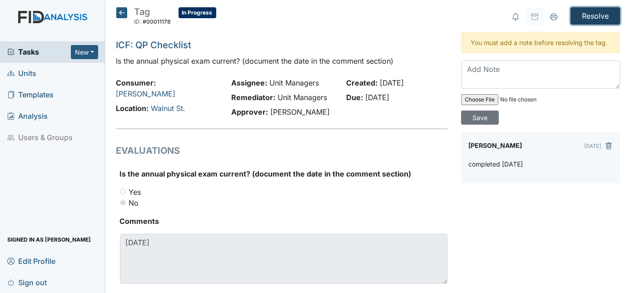
click at [592, 14] on input "Resolve" at bounding box center [596, 15] width 50 height 17
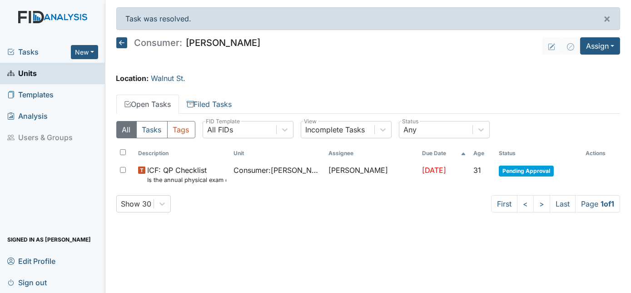
click at [55, 74] on link "Units" at bounding box center [52, 73] width 105 height 21
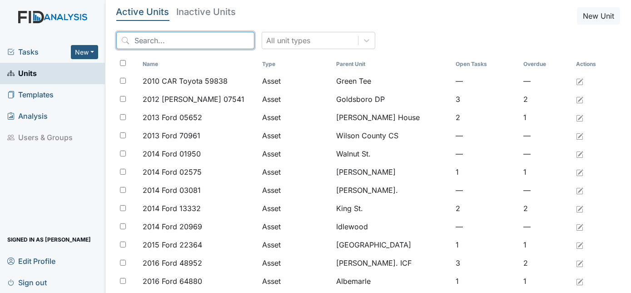
click at [140, 40] on input "search" at bounding box center [185, 40] width 138 height 17
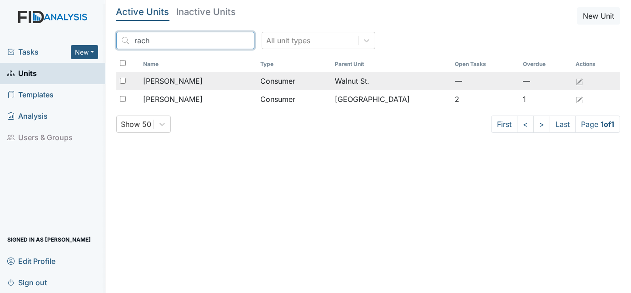
type input "rach"
click at [166, 80] on span "[PERSON_NAME]" at bounding box center [173, 80] width 60 height 11
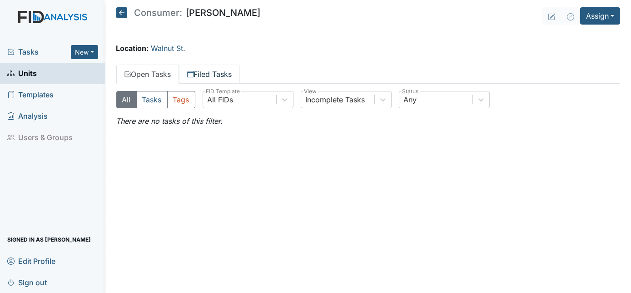
click at [214, 73] on link "Filed Tasks" at bounding box center [209, 74] width 61 height 19
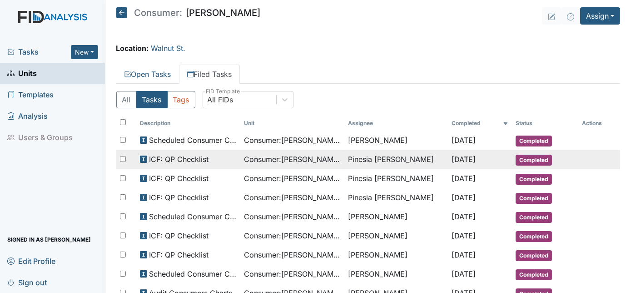
click at [280, 157] on span "Consumer : [PERSON_NAME]" at bounding box center [292, 159] width 97 height 11
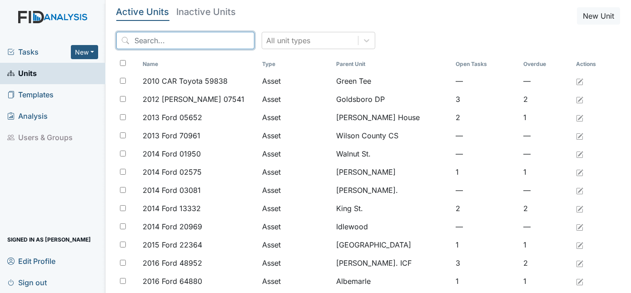
click at [147, 38] on input "search" at bounding box center [185, 40] width 138 height 17
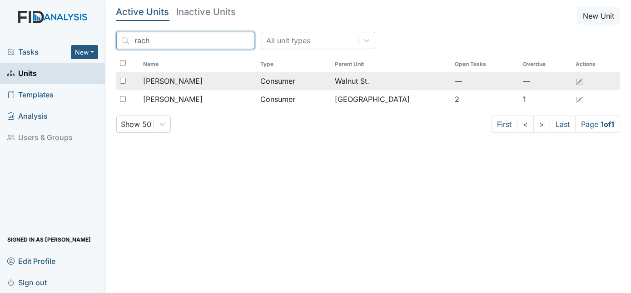
type input "rach"
click at [171, 75] on span "[PERSON_NAME]" at bounding box center [173, 80] width 60 height 11
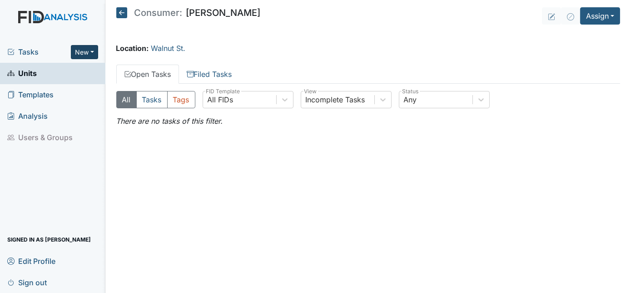
click at [91, 50] on button "New" at bounding box center [84, 52] width 27 height 14
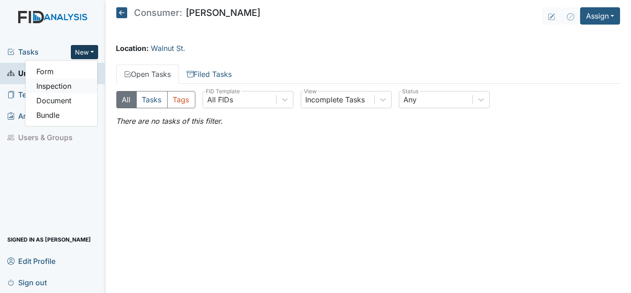
click at [80, 88] on link "Inspection" at bounding box center [61, 86] width 72 height 15
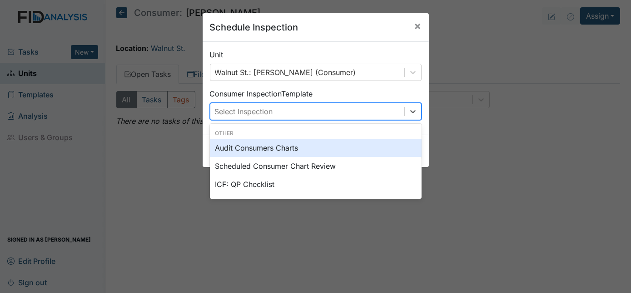
click at [259, 108] on div "Select Inspection" at bounding box center [244, 111] width 58 height 11
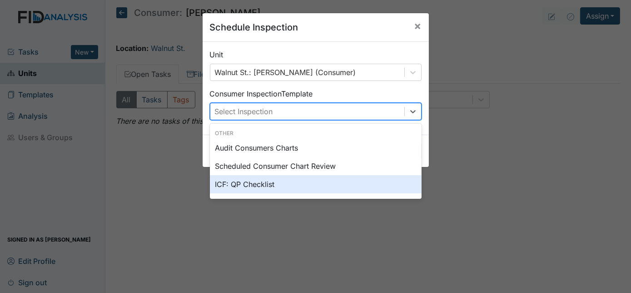
click at [253, 187] on div "ICF: QP Checklist" at bounding box center [316, 184] width 212 height 18
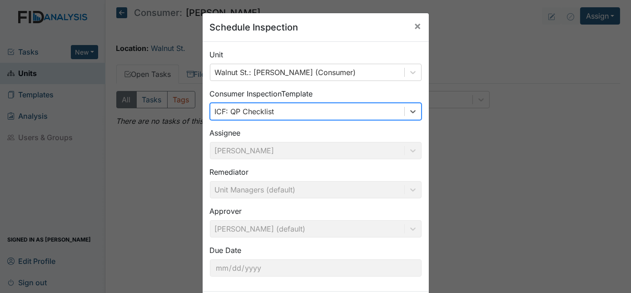
scroll to position [43, 0]
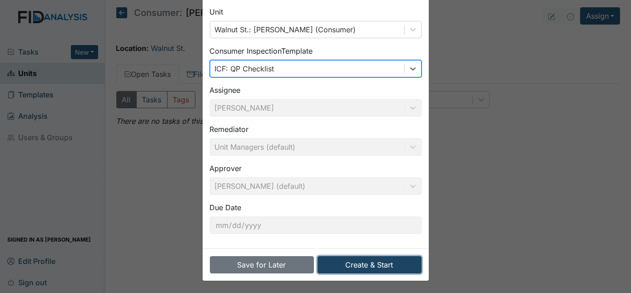
click at [361, 265] on button "Create & Start" at bounding box center [370, 264] width 104 height 17
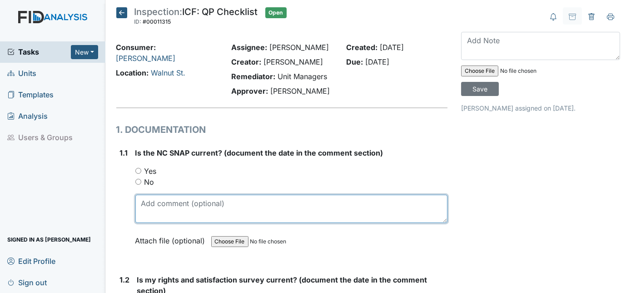
click at [139, 206] on textarea at bounding box center [291, 208] width 313 height 28
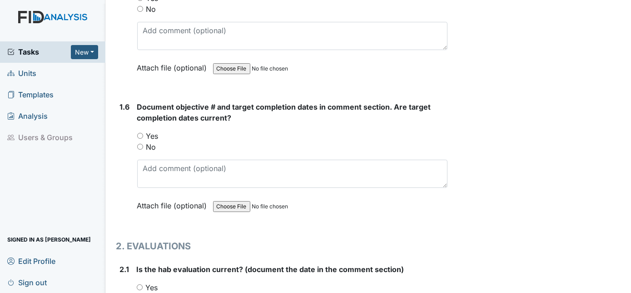
scroll to position [691, 0]
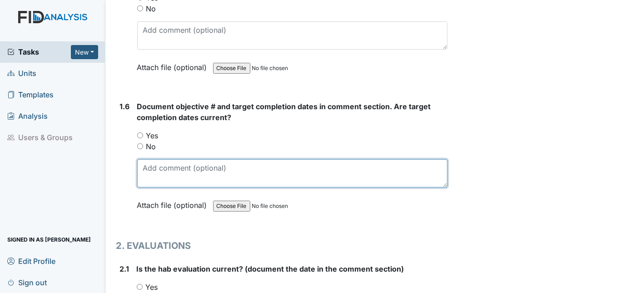
paste textarea "FA005-06/30/2026, SC004-0306/2026, SC003-02/28/2026, DIL0004-03/06/2026"
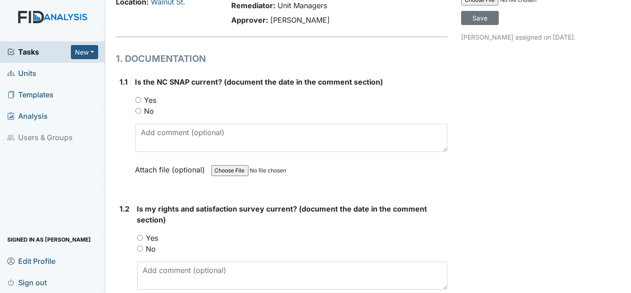
scroll to position [0, 0]
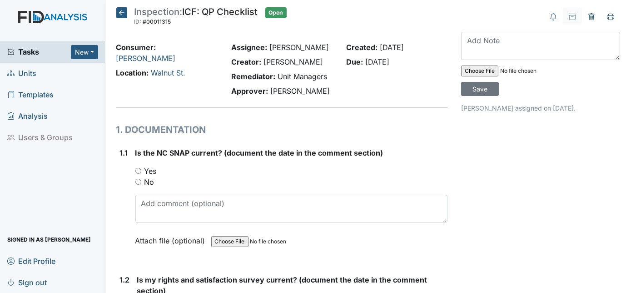
type textarea "FA005-06/30/2026, SC004-0306/2026, SC003-02/28/2026, DIL0004-03/06/2026"
click at [139, 169] on input "Yes" at bounding box center [138, 171] width 6 height 6
radio input "true"
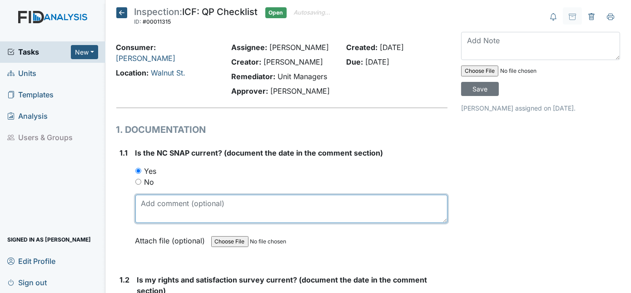
click at [146, 204] on textarea at bounding box center [291, 208] width 313 height 28
drag, startPoint x: 177, startPoint y: 201, endPoint x: 139, endPoint y: 201, distance: 37.7
click at [139, 201] on textarea "9/26/24" at bounding box center [291, 208] width 313 height 28
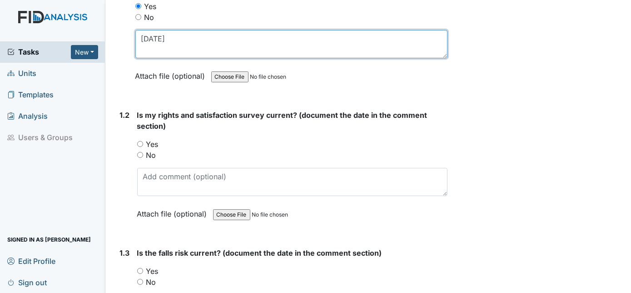
scroll to position [165, 0]
type textarea "9/26/24"
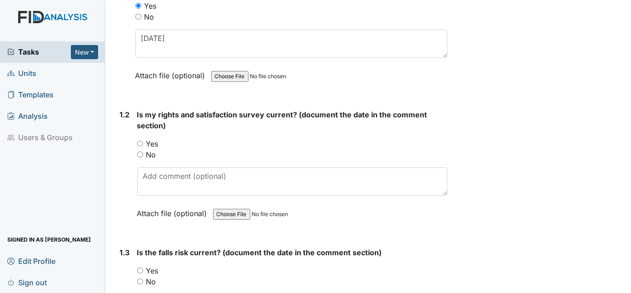
click at [139, 141] on input "Yes" at bounding box center [140, 143] width 6 height 6
radio input "true"
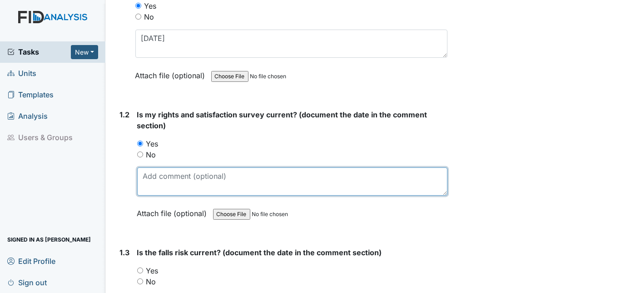
paste textarea "9/26/24"
type textarea "9/26/24"
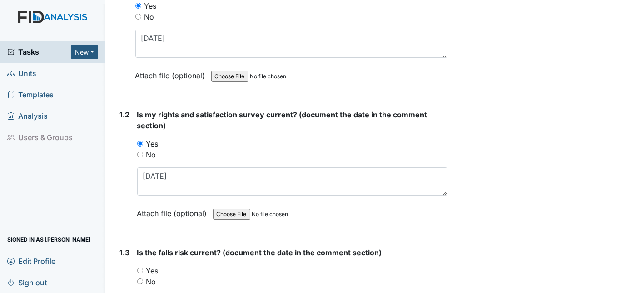
click at [139, 268] on input "Yes" at bounding box center [140, 270] width 6 height 6
radio input "true"
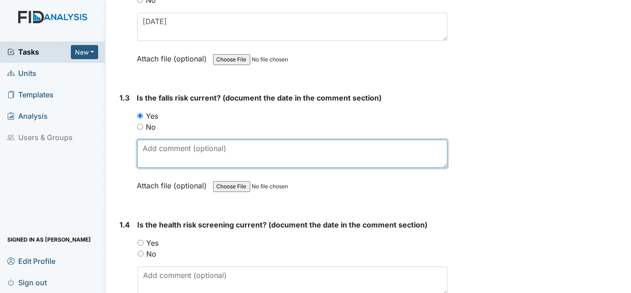
paste textarea "9/26/24"
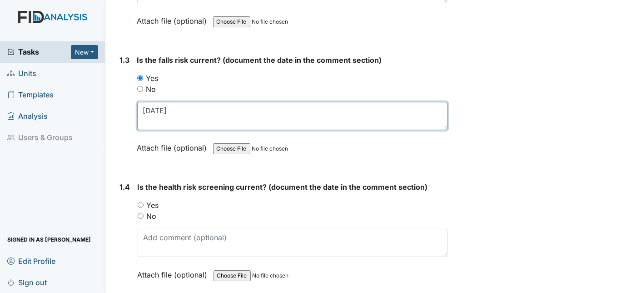
scroll to position [443, 0]
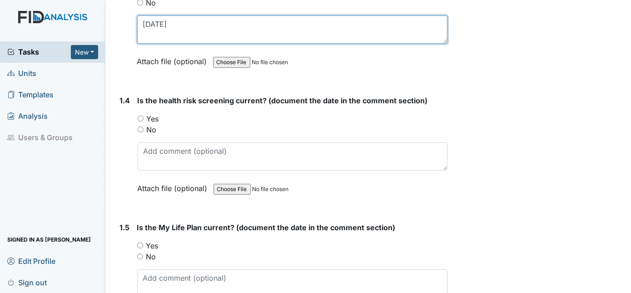
type textarea "9/26/24"
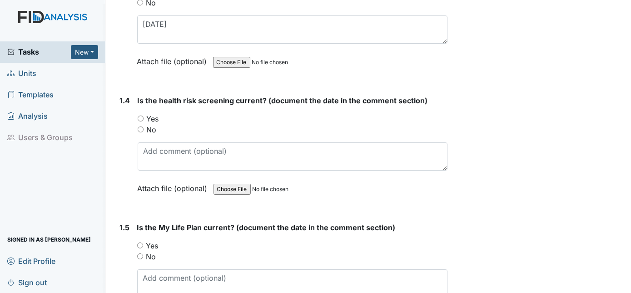
click at [139, 115] on input "Yes" at bounding box center [141, 118] width 6 height 6
radio input "true"
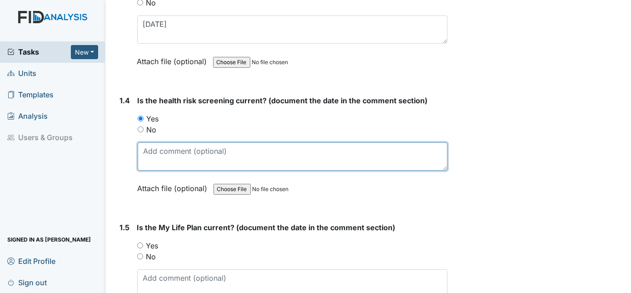
paste textarea "9/26/24"
type textarea "9/26/24"
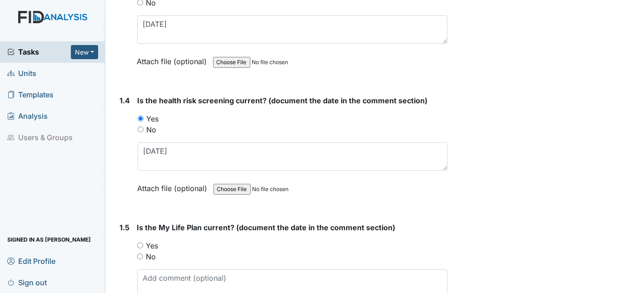
click at [138, 240] on div "Yes" at bounding box center [292, 245] width 311 height 11
click at [141, 242] on input "Yes" at bounding box center [140, 245] width 6 height 6
radio input "true"
paste textarea "9/26/24"
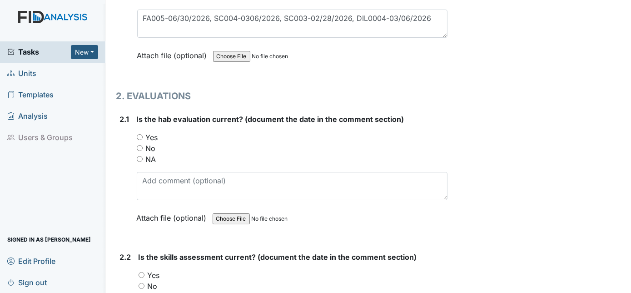
scroll to position [844, 0]
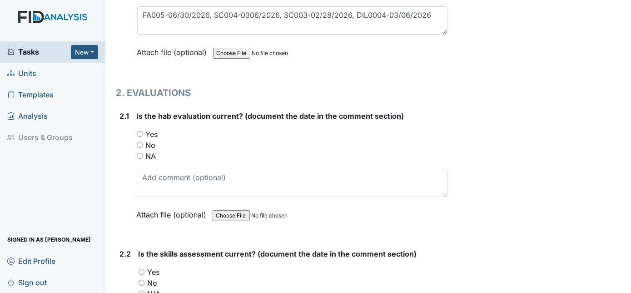
type textarea "9/26/24"
click at [137, 131] on input "Yes" at bounding box center [140, 134] width 6 height 6
radio input "true"
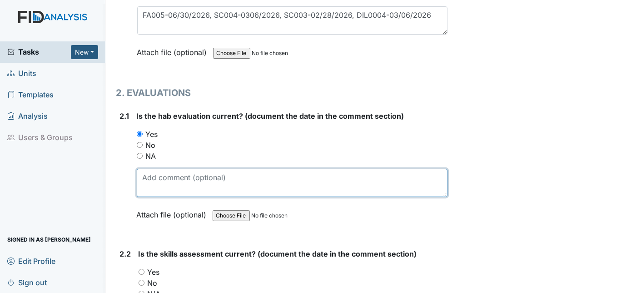
click at [159, 169] on textarea at bounding box center [292, 183] width 311 height 28
paste textarea "9/26/24"
type textarea "9/26/24"
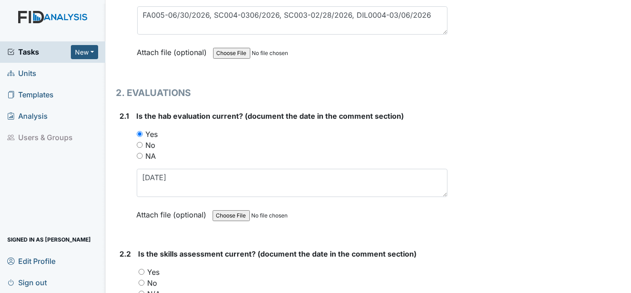
click at [139, 269] on input "Yes" at bounding box center [142, 272] width 6 height 6
radio input "true"
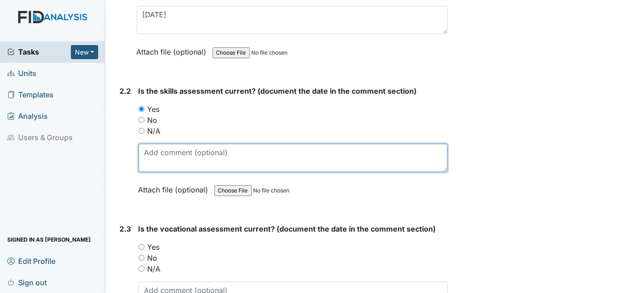
paste textarea "9/26/24"
click at [160, 145] on textarea "9/26/24" at bounding box center [293, 158] width 309 height 28
type textarea "9/18/24"
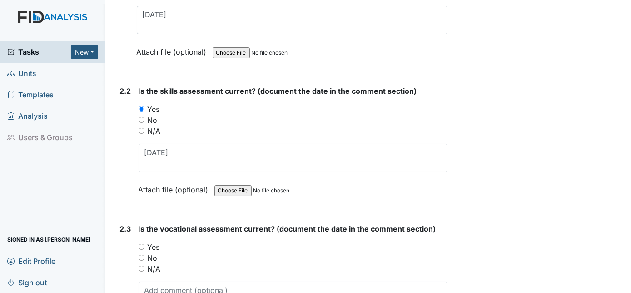
click at [143, 244] on input "Yes" at bounding box center [142, 247] width 6 height 6
radio input "true"
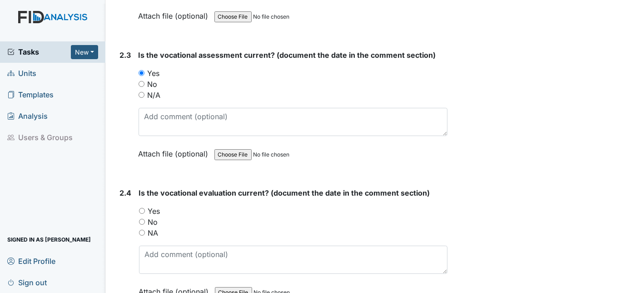
scroll to position [1184, 0]
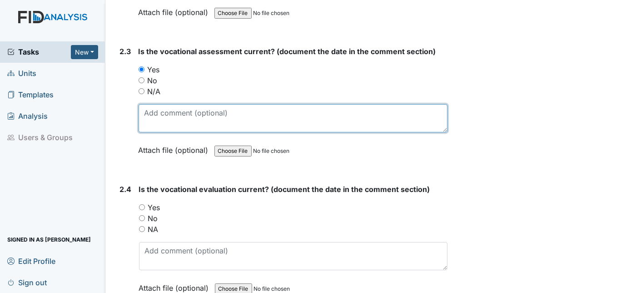
click at [162, 109] on textarea at bounding box center [293, 118] width 309 height 28
paste textarea "9/26/24"
type textarea "9/26/24"
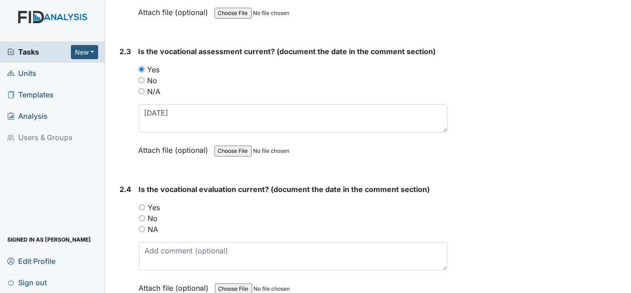
click at [138, 199] on div "2.4 Is the vocational evaluation current? (document the date in the comment sec…" at bounding box center [282, 245] width 332 height 123
click at [143, 204] on input "Yes" at bounding box center [142, 207] width 6 height 6
radio input "true"
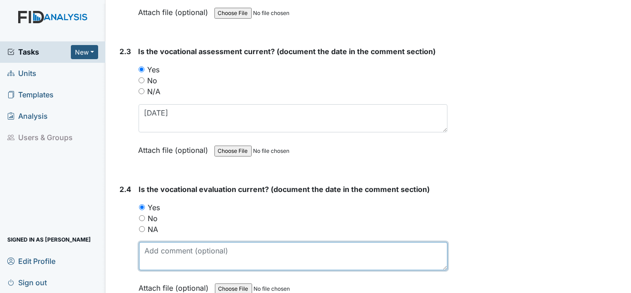
click at [149, 247] on textarea at bounding box center [293, 256] width 309 height 28
paste textarea "9/26/24"
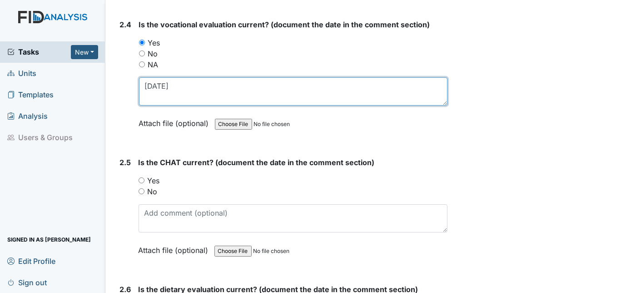
scroll to position [1431, 0]
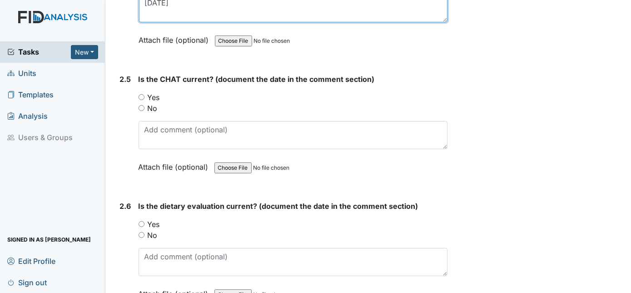
type textarea "9/26/24"
click at [144, 94] on input "Yes" at bounding box center [142, 97] width 6 height 6
radio input "true"
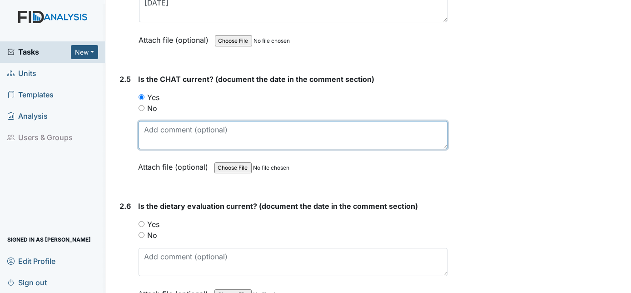
click at [165, 125] on textarea at bounding box center [293, 135] width 309 height 28
type textarea "9/11/2025"
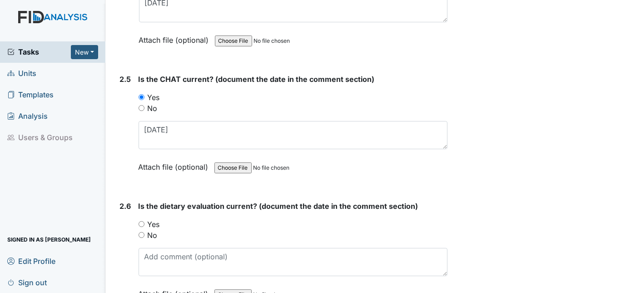
click at [149, 237] on div "Is the dietary evaluation current? (document the date in the comment section) Y…" at bounding box center [293, 252] width 309 height 105
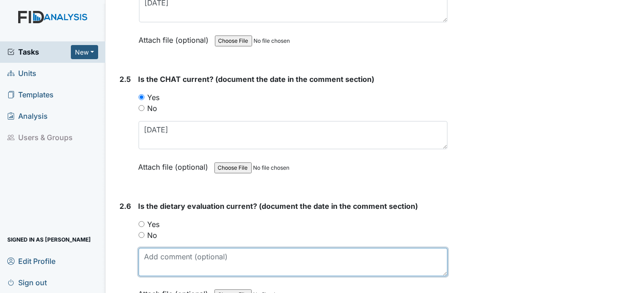
click at [148, 248] on textarea at bounding box center [293, 262] width 309 height 28
click at [144, 248] on textarea at bounding box center [293, 262] width 309 height 28
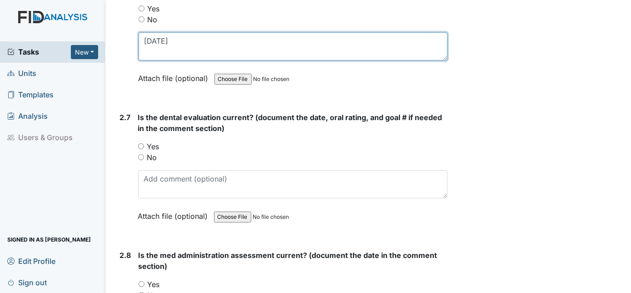
scroll to position [1650, 0]
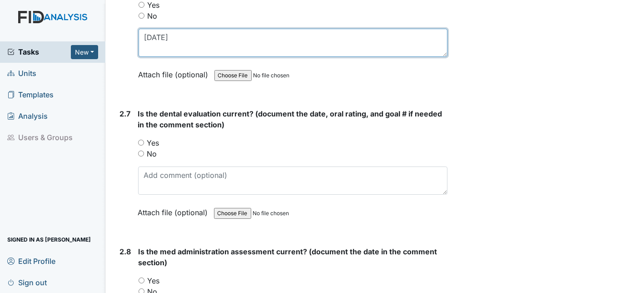
type textarea "9/11/25"
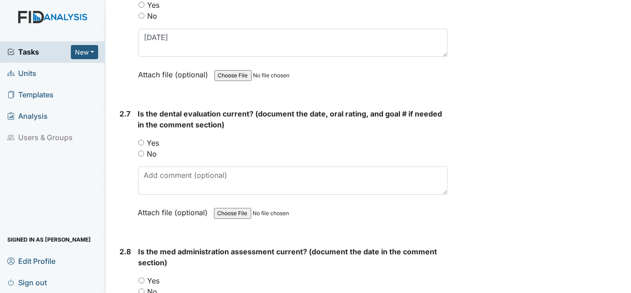
click at [142, 139] on input "Yes" at bounding box center [141, 142] width 6 height 6
radio input "true"
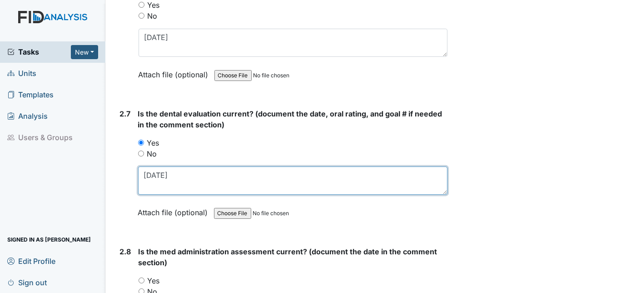
type textarea "1/17/2025"
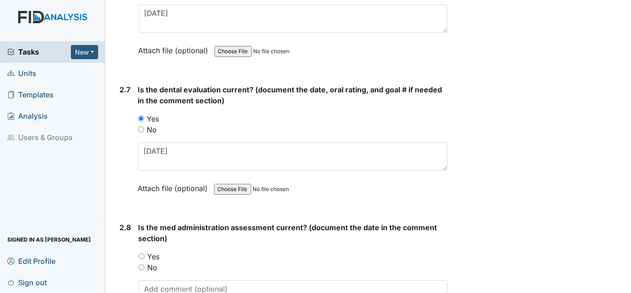
scroll to position [1732, 0]
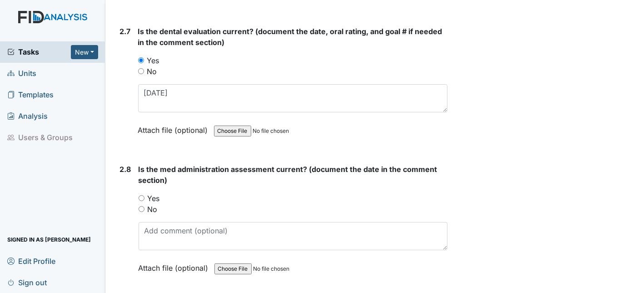
click at [141, 195] on input "Yes" at bounding box center [142, 198] width 6 height 6
radio input "true"
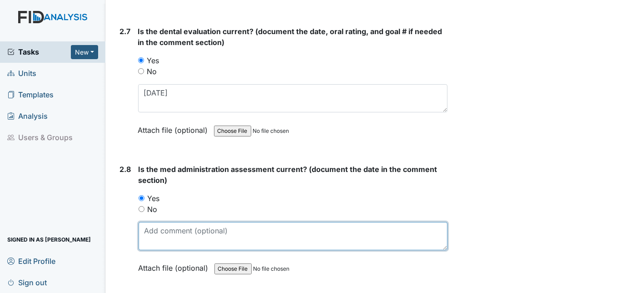
click at [169, 222] on textarea at bounding box center [293, 236] width 309 height 28
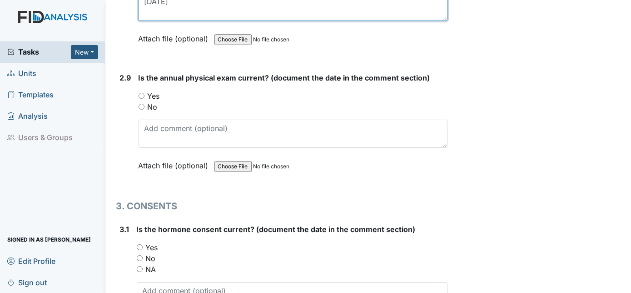
scroll to position [1963, 0]
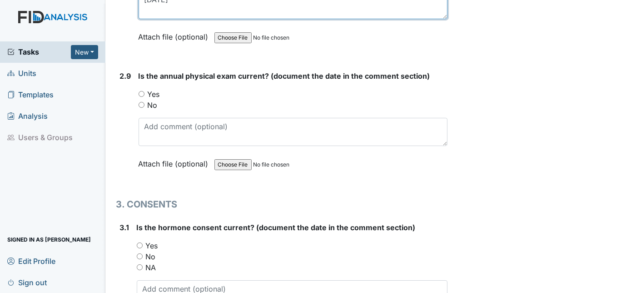
type textarea "2/24/2025"
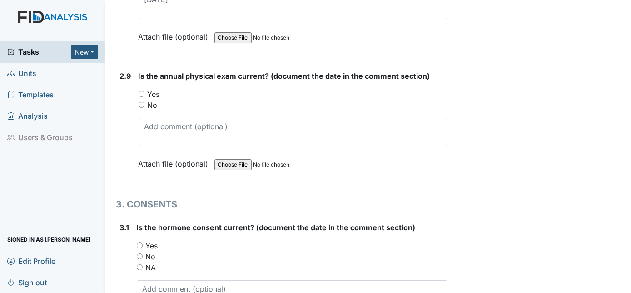
click at [142, 91] on input "Yes" at bounding box center [142, 94] width 6 height 6
radio input "true"
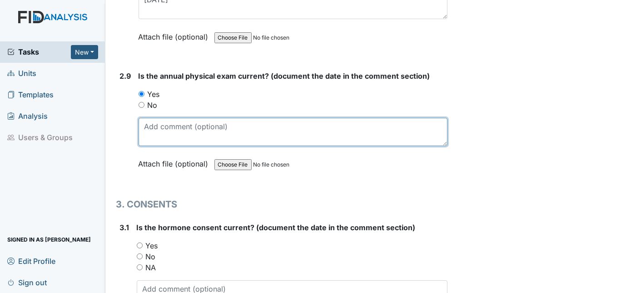
click at [154, 118] on textarea at bounding box center [293, 132] width 309 height 28
type textarea "3/7/2025"
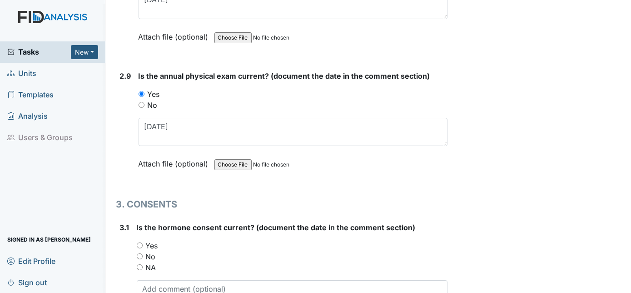
click at [139, 264] on input "NA" at bounding box center [140, 267] width 6 height 6
radio input "true"
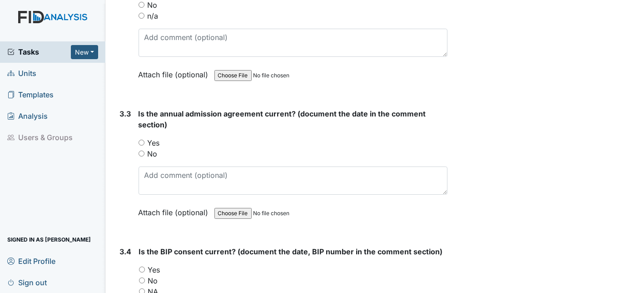
scroll to position [2364, 0]
click at [141, 150] on input "No" at bounding box center [142, 153] width 6 height 6
radio input "true"
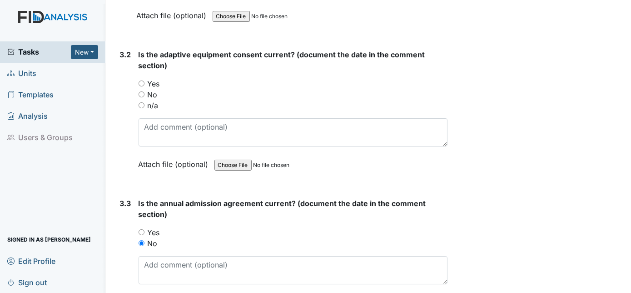
scroll to position [2267, 0]
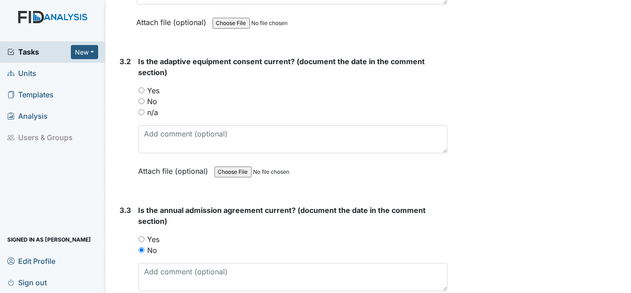
click at [143, 87] on input "Yes" at bounding box center [142, 90] width 6 height 6
radio input "true"
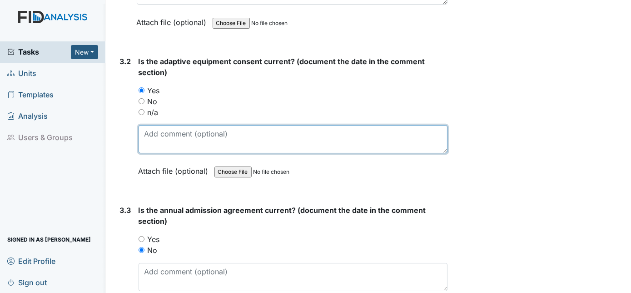
click at [148, 125] on textarea at bounding box center [293, 139] width 309 height 28
type textarea "12/30/24"
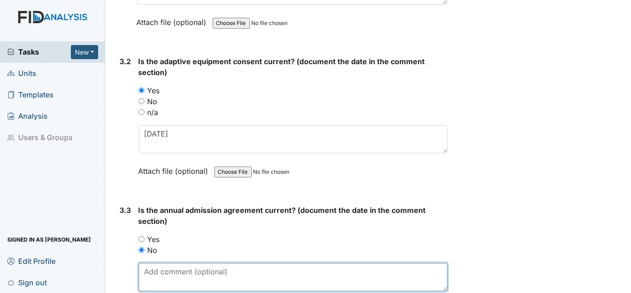
click at [170, 263] on textarea at bounding box center [293, 277] width 309 height 28
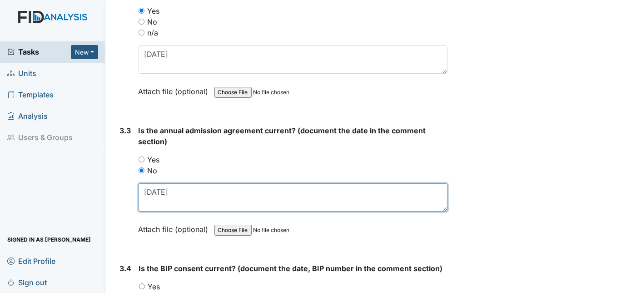
scroll to position [2350, 0]
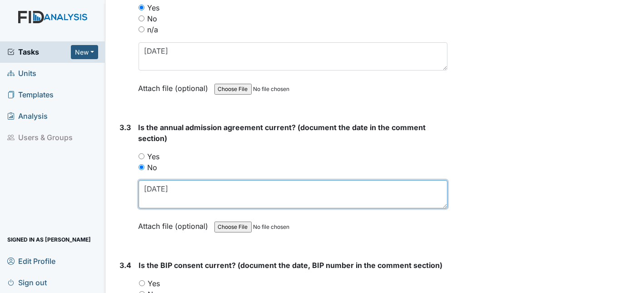
type textarea "1/29/2025"
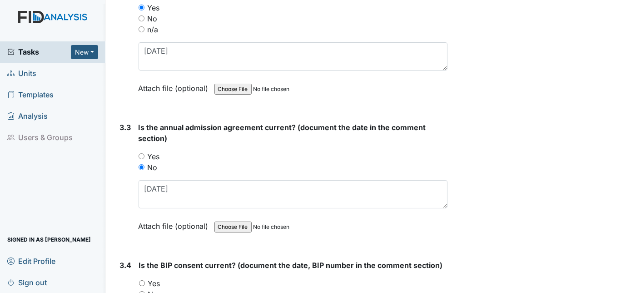
click at [139, 280] on input "Yes" at bounding box center [142, 283] width 6 height 6
radio input "true"
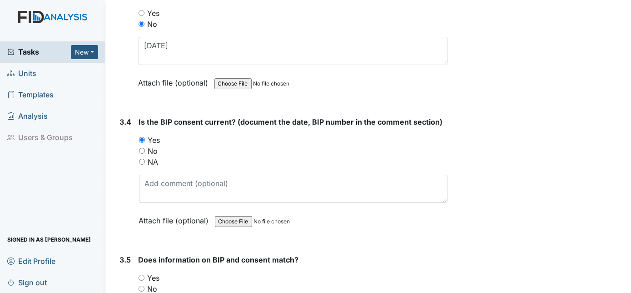
scroll to position [2495, 0]
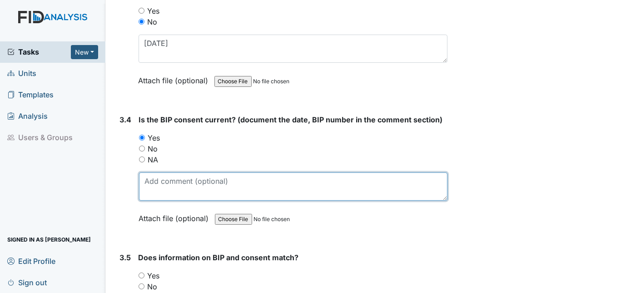
click at [155, 172] on textarea at bounding box center [293, 186] width 309 height 28
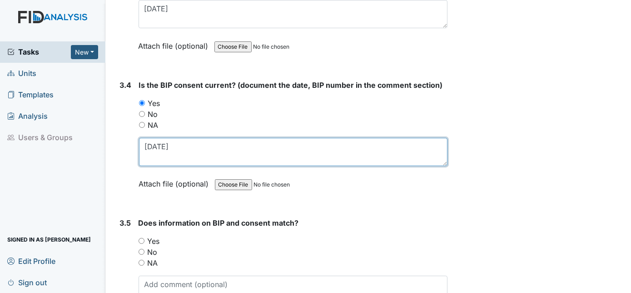
scroll to position [2533, 0]
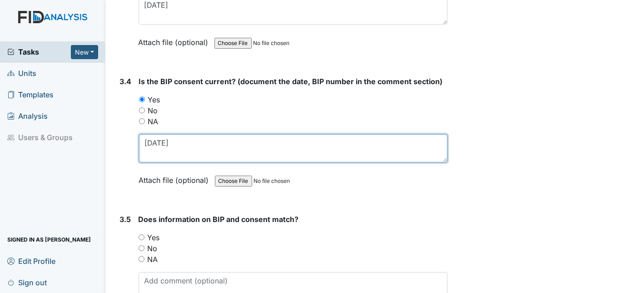
type textarea "5/13/2025"
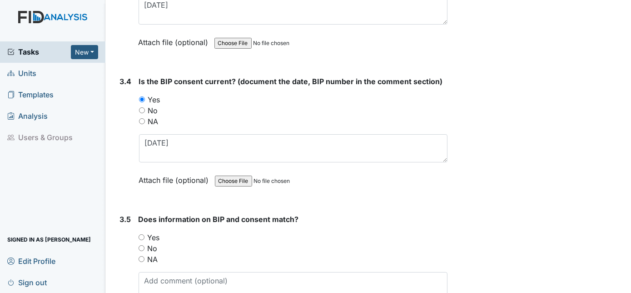
click at [143, 234] on input "Yes" at bounding box center [142, 237] width 6 height 6
radio input "true"
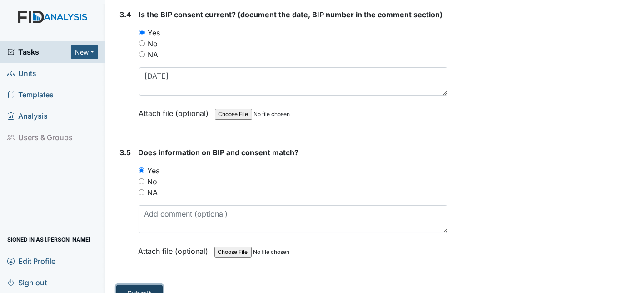
click at [142, 284] on button "Submit" at bounding box center [139, 292] width 46 height 17
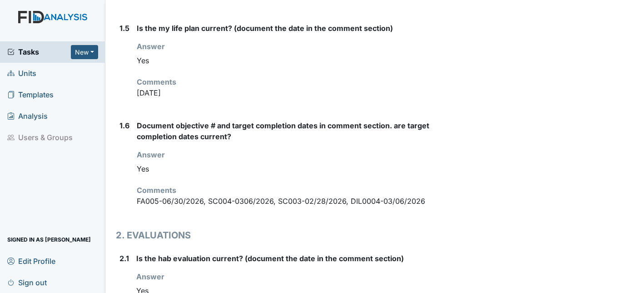
scroll to position [619, 0]
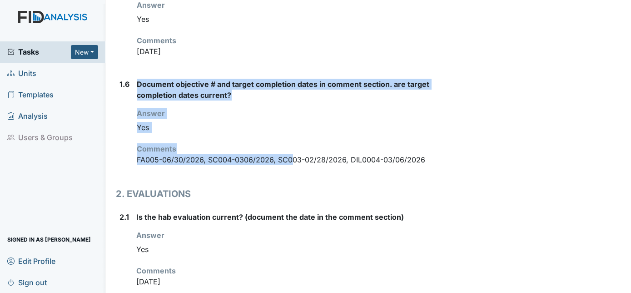
drag, startPoint x: 133, startPoint y: 134, endPoint x: 292, endPoint y: 134, distance: 158.6
click at [292, 134] on div "1.6 Document objective # and target completion dates in comment section. are ta…" at bounding box center [282, 126] width 332 height 94
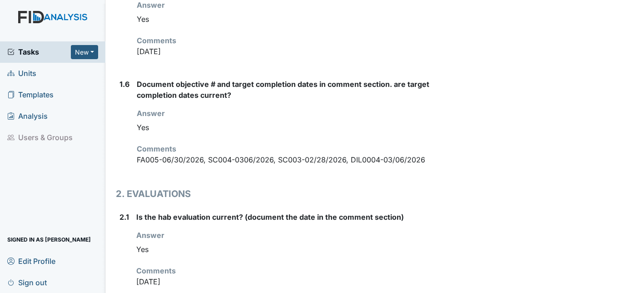
drag, startPoint x: 292, startPoint y: 134, endPoint x: 321, endPoint y: 138, distance: 29.3
click at [302, 154] on p "FA005-06/30/2026, SC004-0306/2026, SC003-02/28/2026, DIL0004-03/06/2026" at bounding box center [292, 159] width 311 height 11
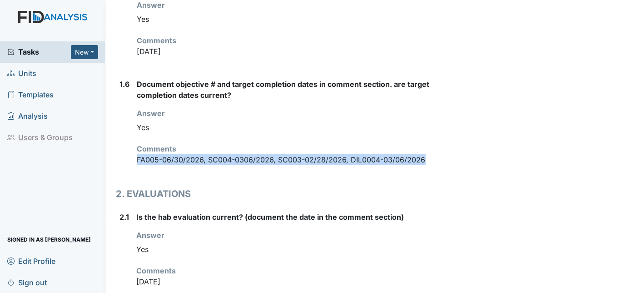
drag, startPoint x: 426, startPoint y: 134, endPoint x: 134, endPoint y: 135, distance: 291.7
click at [134, 135] on div "1.6 Document objective # and target completion dates in comment section. are ta…" at bounding box center [282, 126] width 332 height 94
drag, startPoint x: 134, startPoint y: 135, endPoint x: 140, endPoint y: 133, distance: 5.9
copy p "FA005-06/30/2026, SC004-0306/2026, SC003-02/28/2026, DIL0004-03/06/2026"
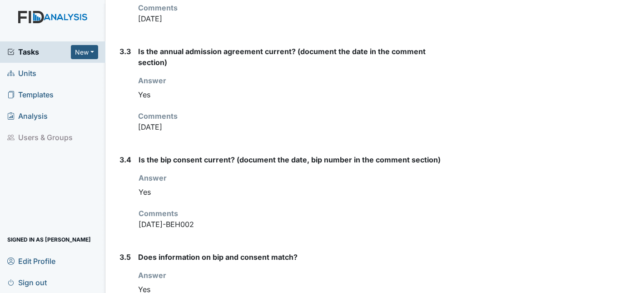
scroll to position [1889, 0]
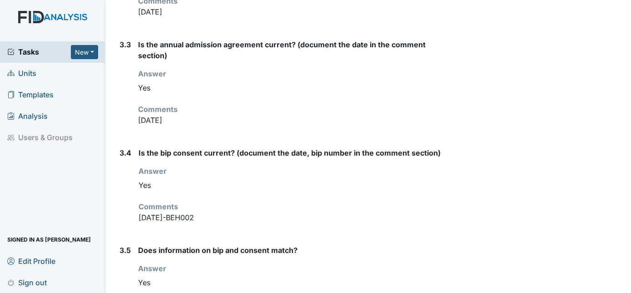
click at [26, 72] on span "Units" at bounding box center [21, 73] width 29 height 14
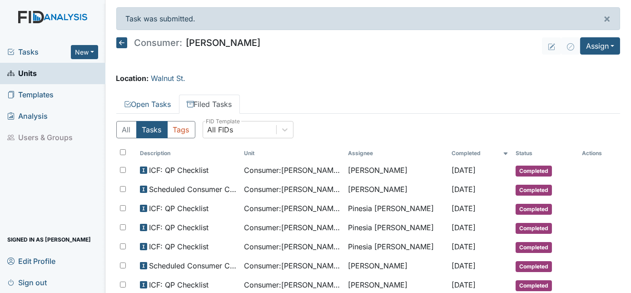
click at [45, 74] on link "Units" at bounding box center [52, 73] width 105 height 21
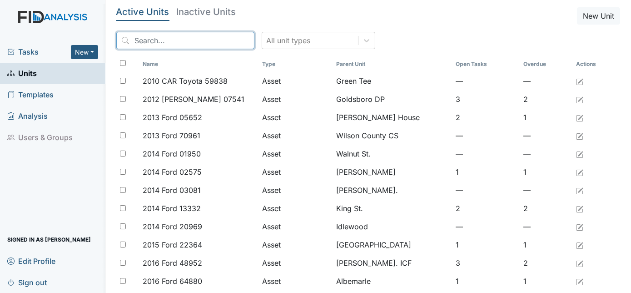
click at [151, 35] on input "search" at bounding box center [185, 40] width 138 height 17
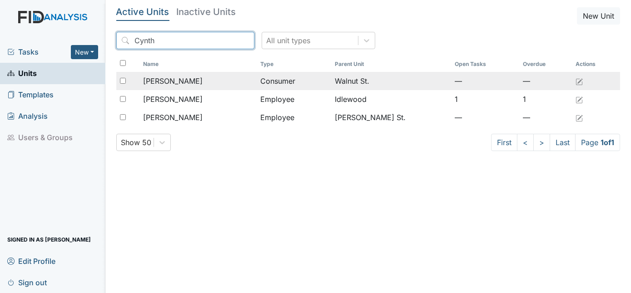
type input "Cynth"
click at [190, 78] on span "[PERSON_NAME]" at bounding box center [173, 80] width 60 height 11
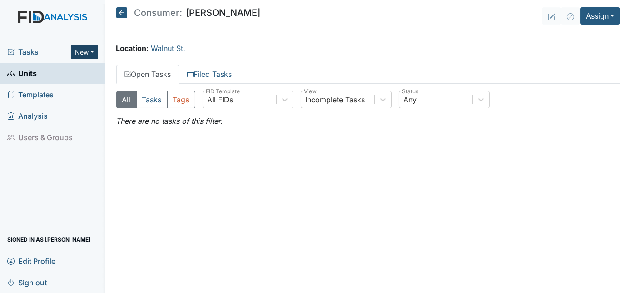
click at [89, 46] on button "New" at bounding box center [84, 52] width 27 height 14
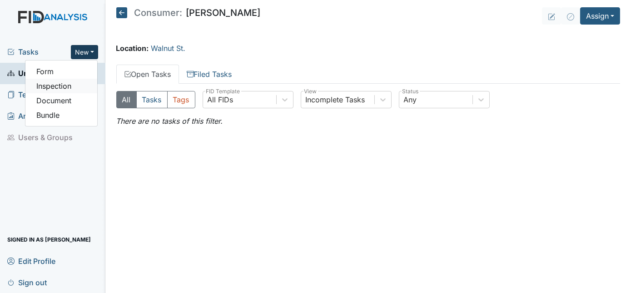
click at [68, 86] on link "Inspection" at bounding box center [61, 86] width 72 height 15
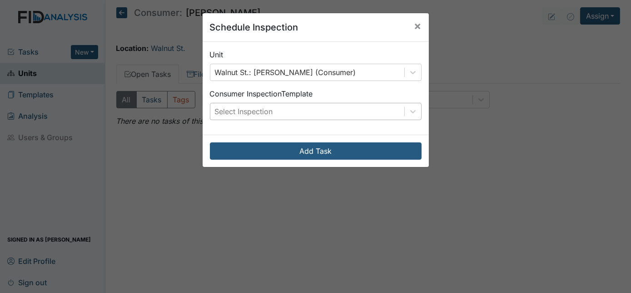
click at [240, 110] on div "Select Inspection" at bounding box center [244, 111] width 58 height 11
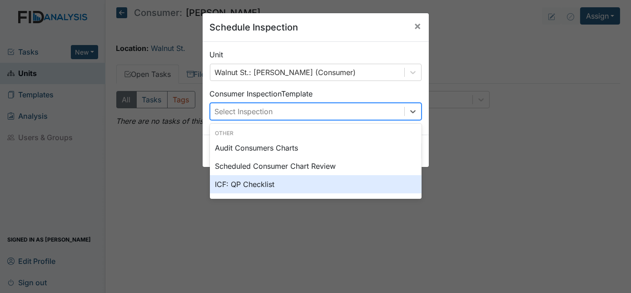
click at [231, 188] on div "ICF: QP Checklist" at bounding box center [316, 184] width 212 height 18
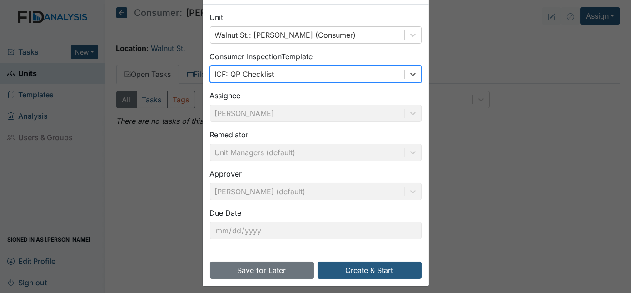
scroll to position [43, 0]
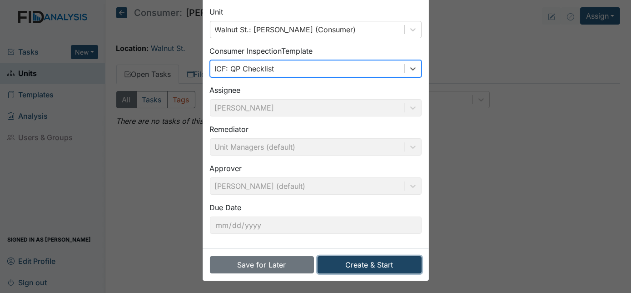
click at [361, 264] on button "Create & Start" at bounding box center [370, 264] width 104 height 17
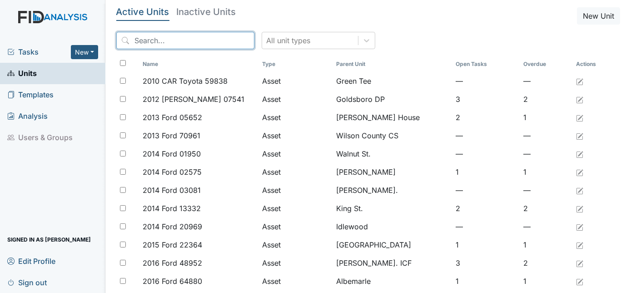
click at [150, 32] on input "search" at bounding box center [185, 40] width 138 height 17
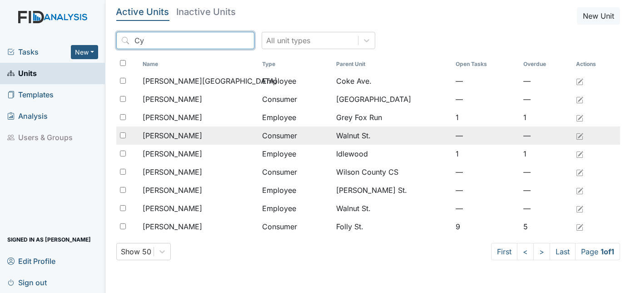
type input "Cy"
click at [189, 138] on span "[PERSON_NAME]" at bounding box center [173, 135] width 60 height 11
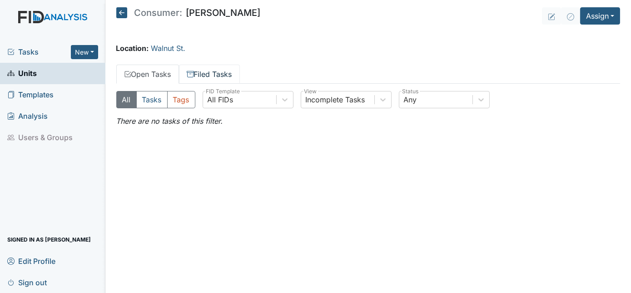
click at [221, 73] on link "Filed Tasks" at bounding box center [209, 74] width 61 height 19
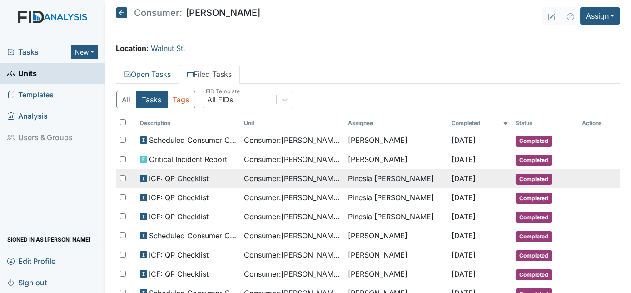
click at [194, 177] on span "ICF: QP Checklist" at bounding box center [179, 178] width 60 height 11
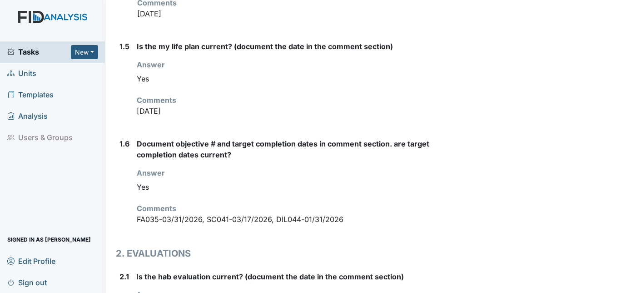
scroll to position [561, 0]
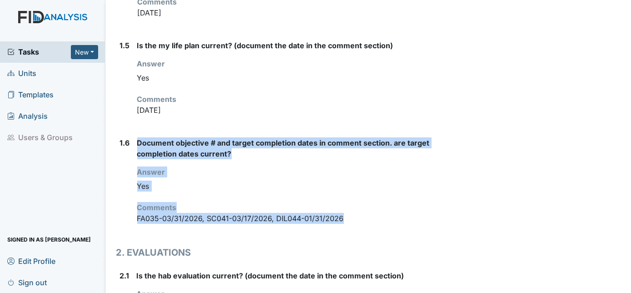
drag, startPoint x: 348, startPoint y: 192, endPoint x: 127, endPoint y: 195, distance: 220.4
click at [127, 195] on div "1.6 Document objective # and target completion dates in comment section. are ta…" at bounding box center [282, 184] width 332 height 94
drag, startPoint x: 127, startPoint y: 195, endPoint x: 258, endPoint y: 207, distance: 130.9
drag, startPoint x: 349, startPoint y: 199, endPoint x: 342, endPoint y: 197, distance: 7.5
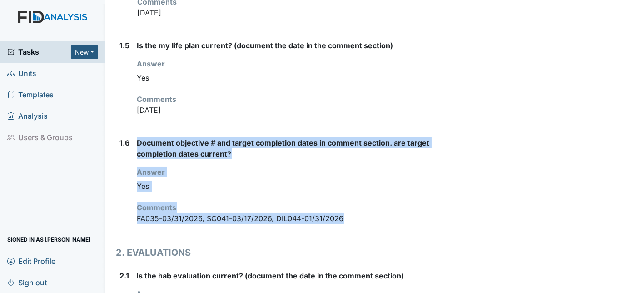
click at [349, 213] on p "FA035-03/31/2026, SC041-03/17/2026, DIL044-01/31/2026" at bounding box center [292, 218] width 311 height 11
click at [347, 177] on div "Yes" at bounding box center [292, 185] width 311 height 17
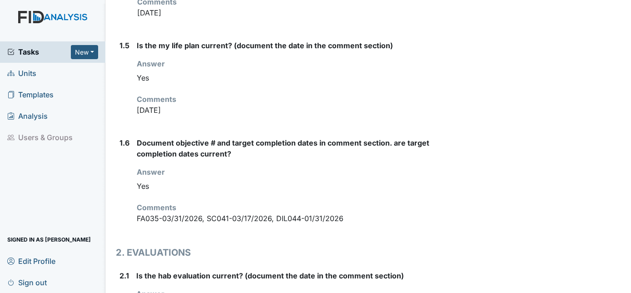
drag, startPoint x: 282, startPoint y: 268, endPoint x: 348, endPoint y: 197, distance: 96.8
click at [349, 213] on p "FA035-03/31/2026, SC041-03/17/2026, DIL044-01/31/2026" at bounding box center [292, 218] width 311 height 11
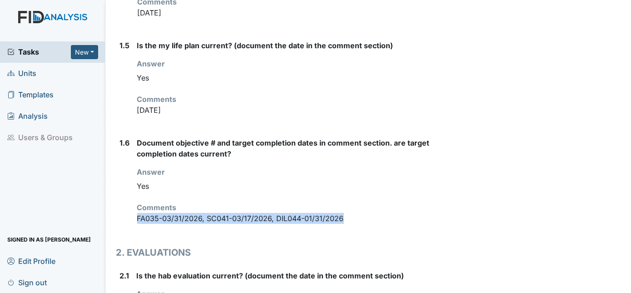
drag, startPoint x: 346, startPoint y: 190, endPoint x: 138, endPoint y: 195, distance: 207.7
click at [138, 213] on p "FA035-03/31/2026, SC041-03/17/2026, DIL044-01/31/2026" at bounding box center [292, 218] width 311 height 11
copy p "FA035-03/31/2026, SC041-03/17/2026, DIL044-01/31/2026"
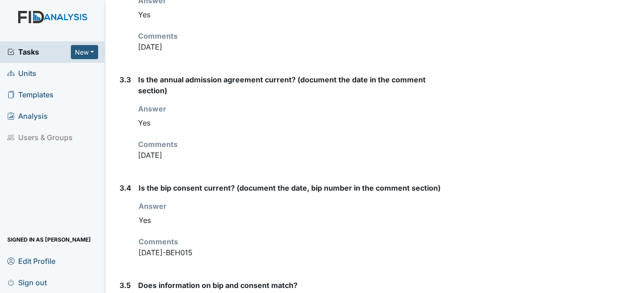
scroll to position [1889, 0]
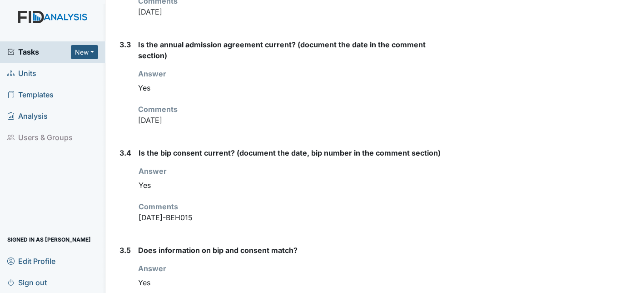
click at [28, 75] on span "Units" at bounding box center [21, 73] width 29 height 14
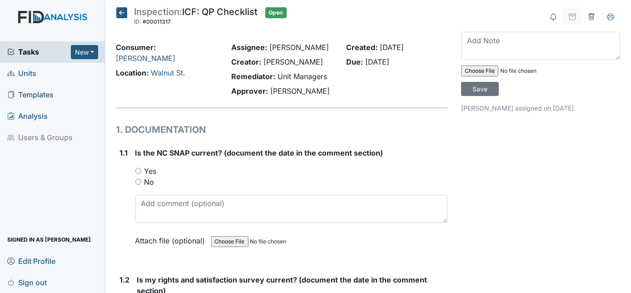
click at [137, 171] on input "Yes" at bounding box center [138, 171] width 6 height 6
radio input "true"
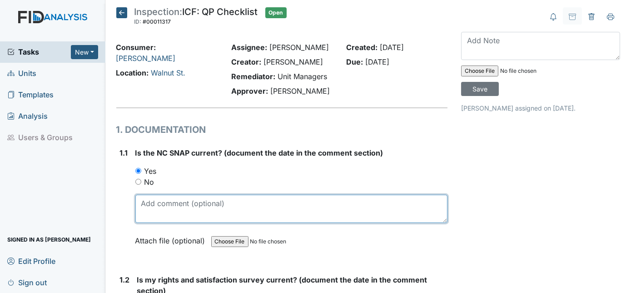
click at [151, 207] on textarea at bounding box center [291, 208] width 313 height 28
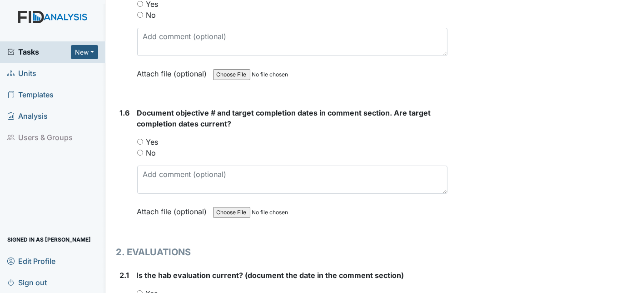
scroll to position [743, 0]
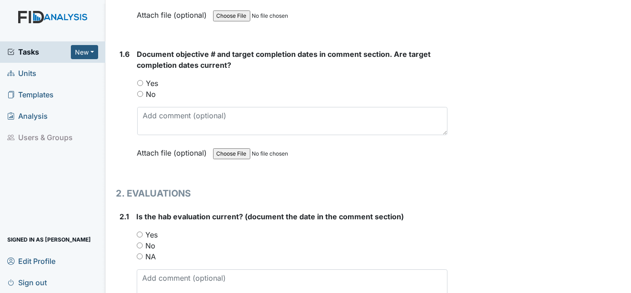
type textarea "[DATE]"
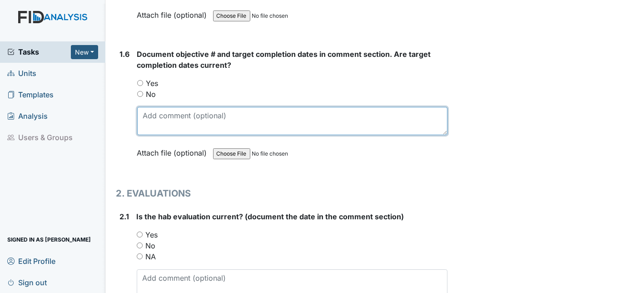
click at [152, 111] on textarea at bounding box center [292, 121] width 311 height 28
paste textarea "FA035-03/31/2026, SC041-03/17/2026, DIL044-01/31/2026"
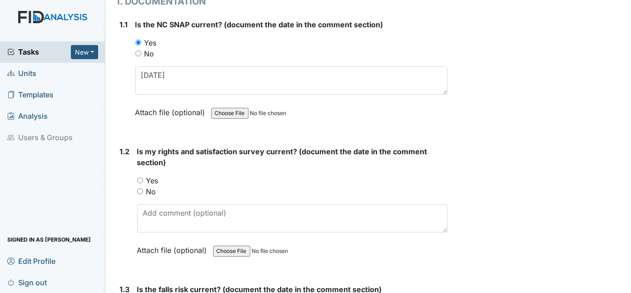
scroll to position [128, 0]
type textarea "FA035-03/31/2026, SC041-03/17/2026, DIL044-01/31/2026"
click at [140, 179] on input "Yes" at bounding box center [140, 180] width 6 height 6
radio input "true"
click at [167, 221] on textarea at bounding box center [292, 218] width 311 height 28
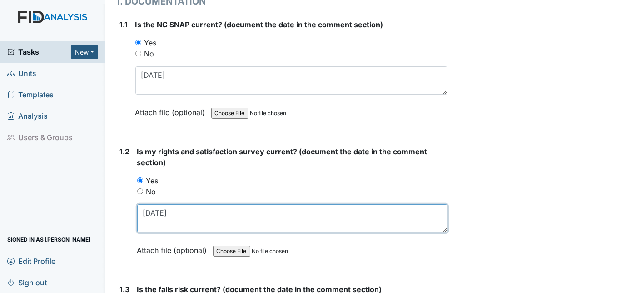
type textarea "4/23/25"
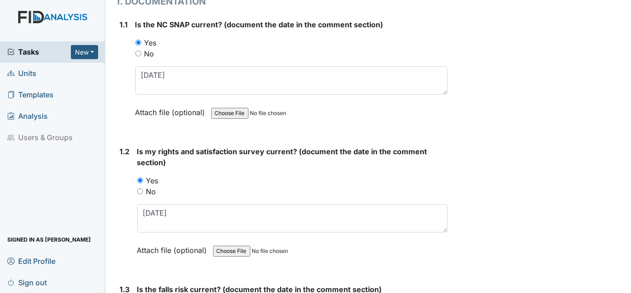
scroll to position [287, 0]
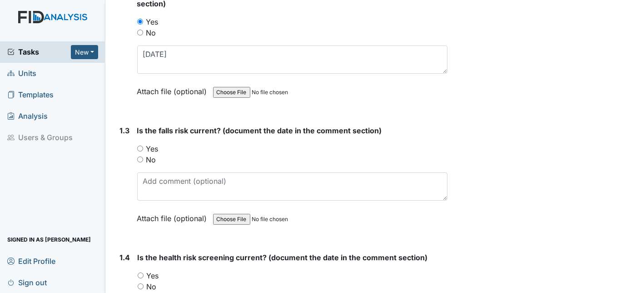
click at [140, 146] on input "Yes" at bounding box center [140, 148] width 6 height 6
radio input "true"
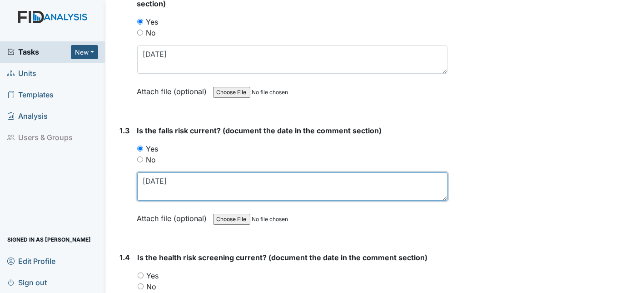
type textarea "4/23/25"
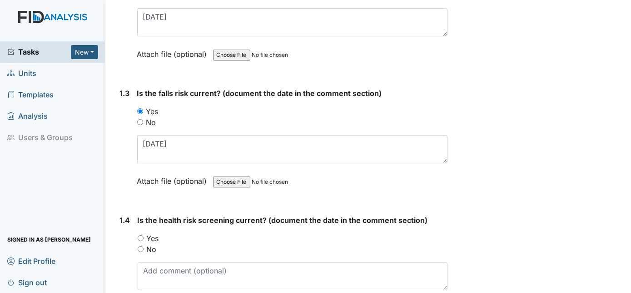
scroll to position [369, 0]
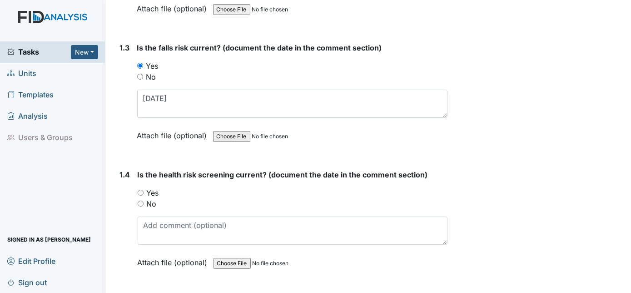
click at [139, 187] on div "Yes" at bounding box center [293, 192] width 310 height 11
click at [139, 189] on input "Yes" at bounding box center [141, 192] width 6 height 6
radio input "true"
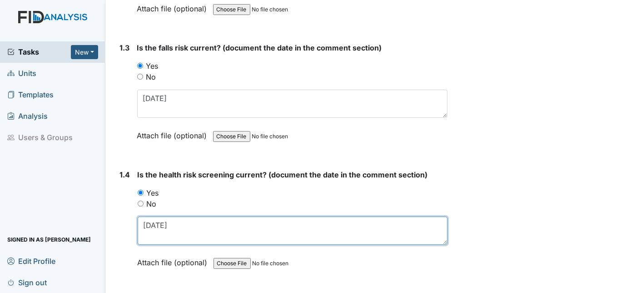
type textarea "4/23/25"
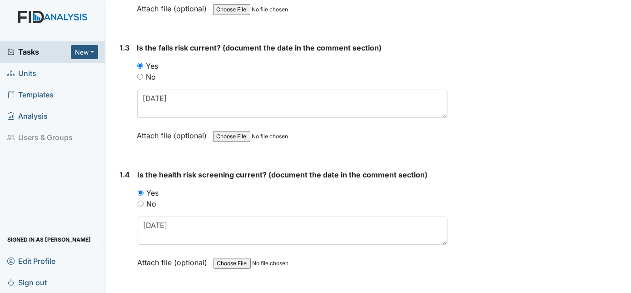
scroll to position [539, 0]
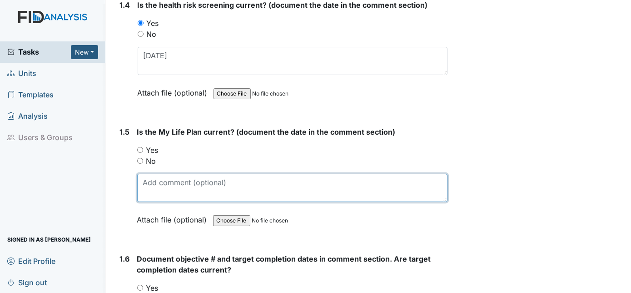
click at [155, 177] on textarea at bounding box center [292, 188] width 311 height 28
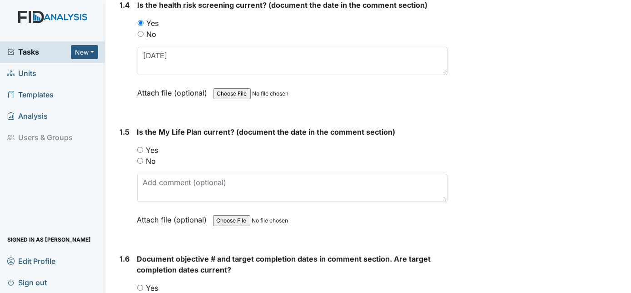
click at [139, 148] on input "Yes" at bounding box center [140, 150] width 6 height 6
radio input "true"
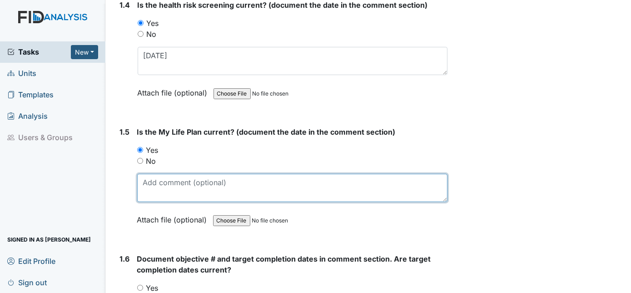
click at [145, 174] on textarea at bounding box center [292, 188] width 311 height 28
type textarea "4/23/25"
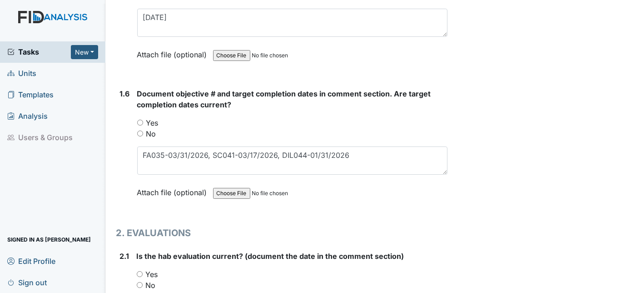
scroll to position [745, 0]
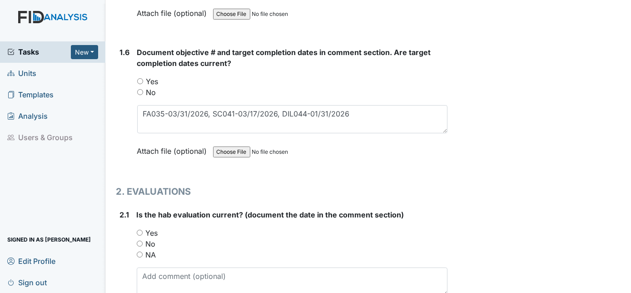
click at [139, 229] on input "Yes" at bounding box center [140, 232] width 6 height 6
radio input "true"
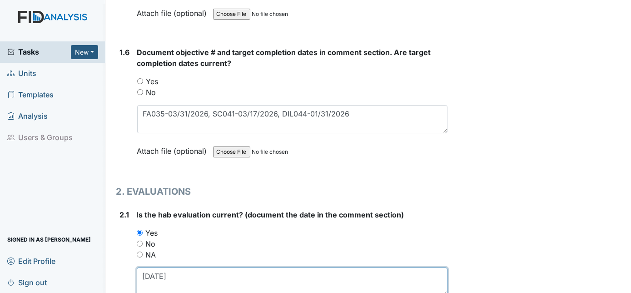
type textarea "4/7/25"
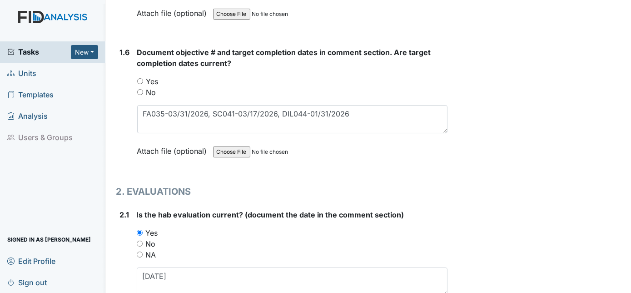
scroll to position [907, 0]
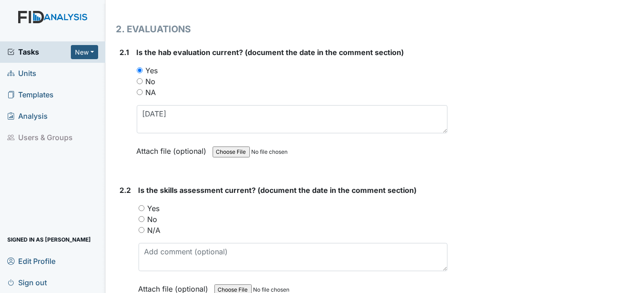
click at [143, 205] on input "Yes" at bounding box center [142, 208] width 6 height 6
radio input "true"
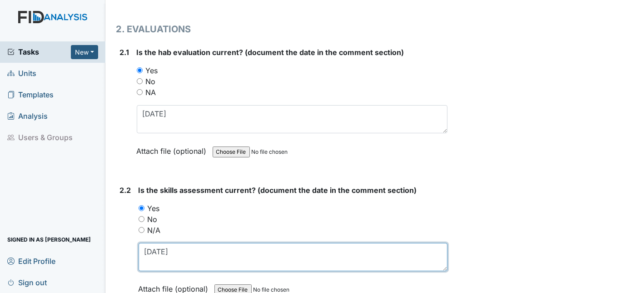
type textarea "4/4/25"
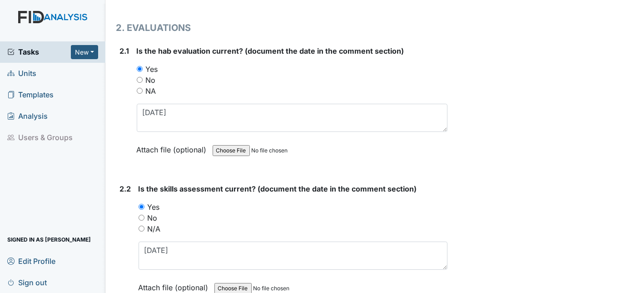
scroll to position [1100, 0]
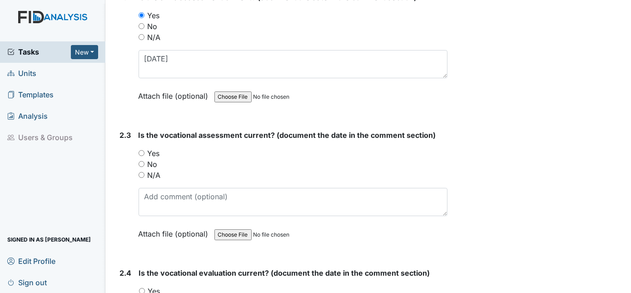
click at [144, 150] on input "Yes" at bounding box center [142, 153] width 6 height 6
radio input "true"
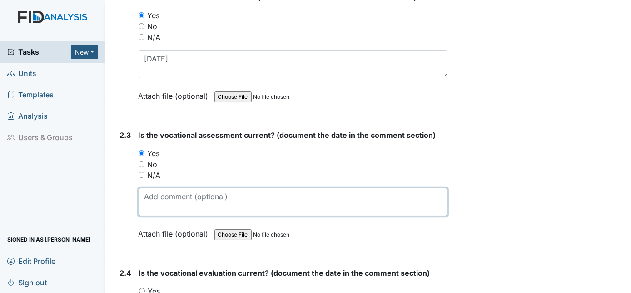
click at [159, 192] on textarea at bounding box center [293, 202] width 309 height 28
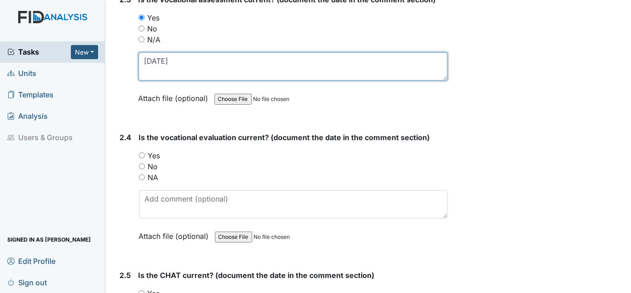
scroll to position [1237, 0]
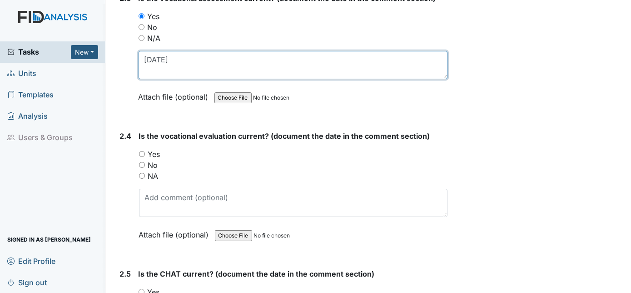
type textarea "4/7/25"
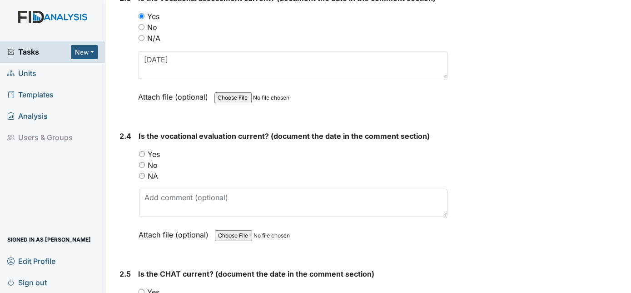
click at [143, 162] on input "No" at bounding box center [142, 165] width 6 height 6
radio input "true"
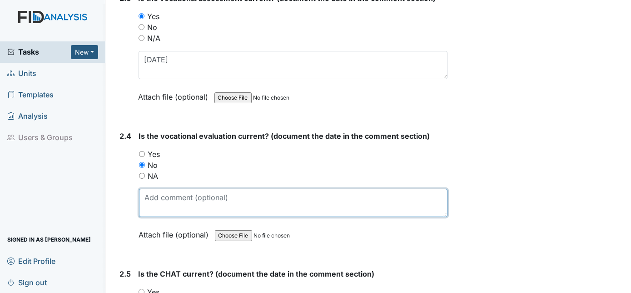
click at [159, 194] on textarea at bounding box center [293, 203] width 309 height 28
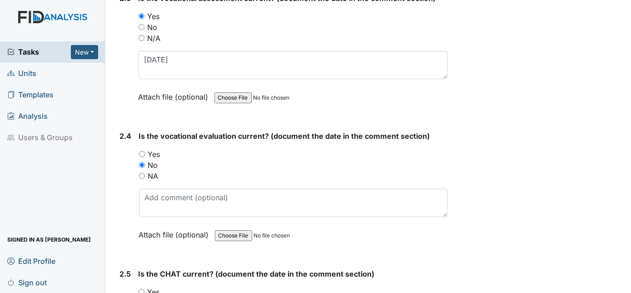
click at [142, 151] on input "Yes" at bounding box center [142, 154] width 6 height 6
radio input "true"
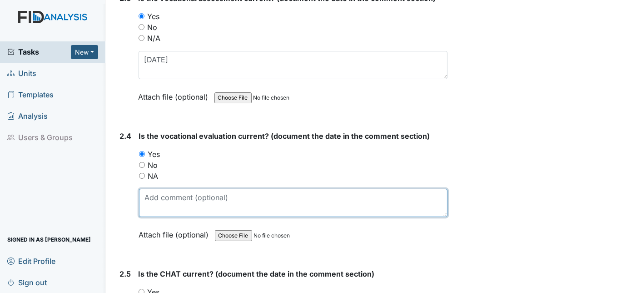
click at [159, 189] on textarea at bounding box center [293, 203] width 309 height 28
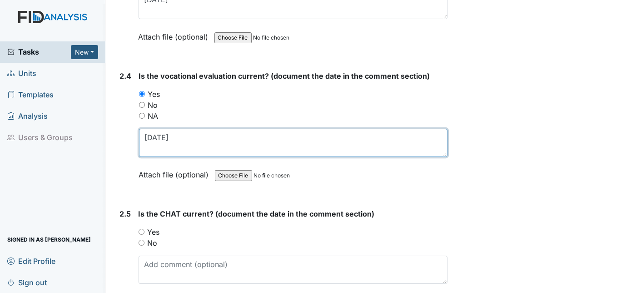
scroll to position [1360, 0]
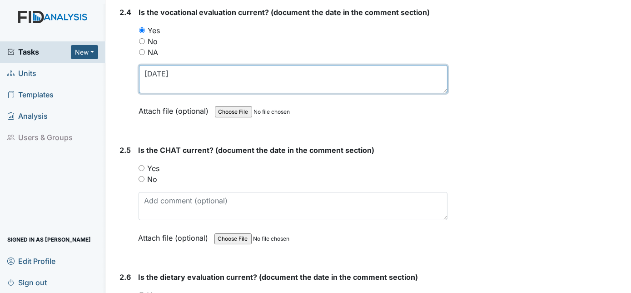
type textarea "4/2/25"
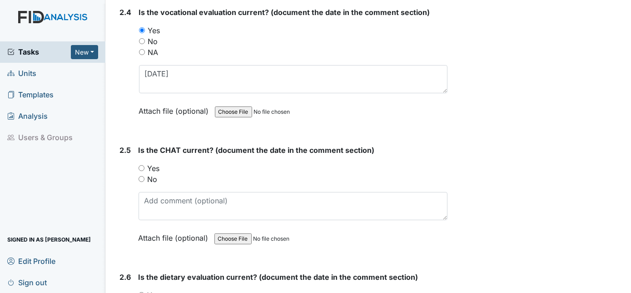
click at [144, 165] on input "Yes" at bounding box center [142, 168] width 6 height 6
radio input "true"
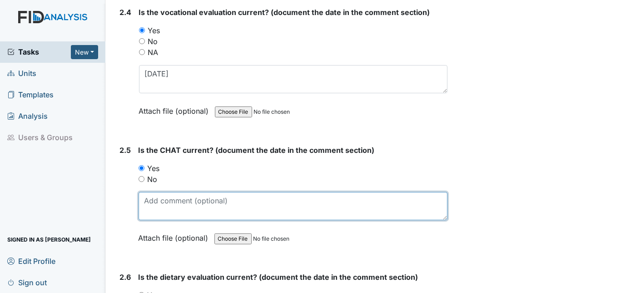
click at [146, 192] on textarea at bounding box center [293, 206] width 309 height 28
click at [423, 206] on textarea "4/23/5" at bounding box center [293, 206] width 309 height 28
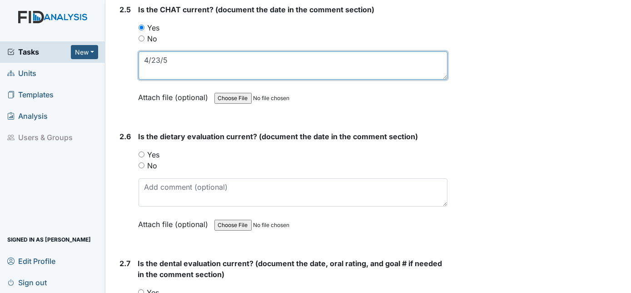
scroll to position [1503, 0]
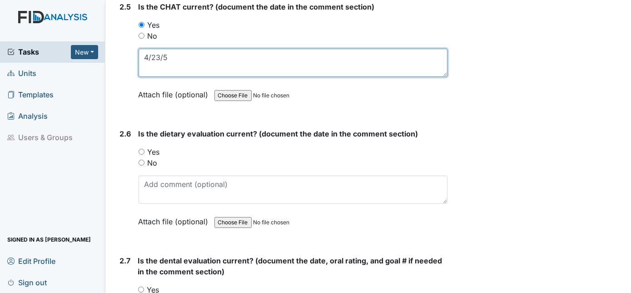
type textarea "4/23/5"
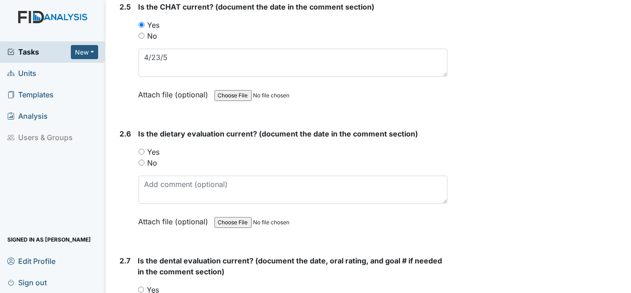
click at [144, 149] on input "Yes" at bounding box center [142, 152] width 6 height 6
radio input "true"
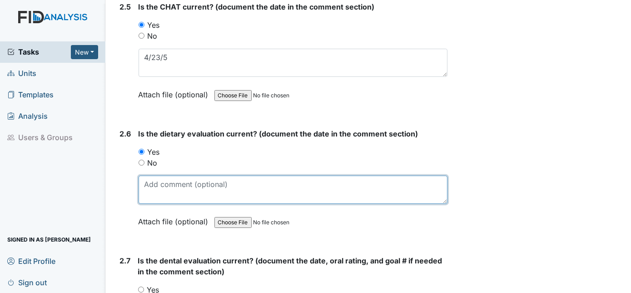
click at [152, 175] on textarea at bounding box center [293, 189] width 309 height 28
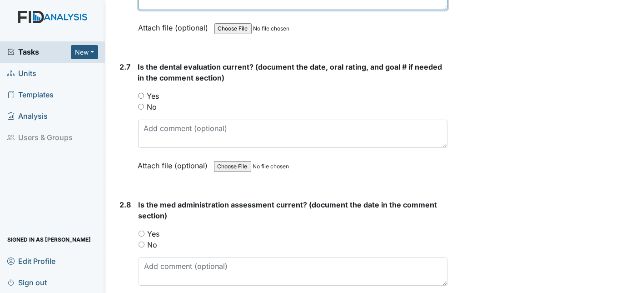
scroll to position [1710, 0]
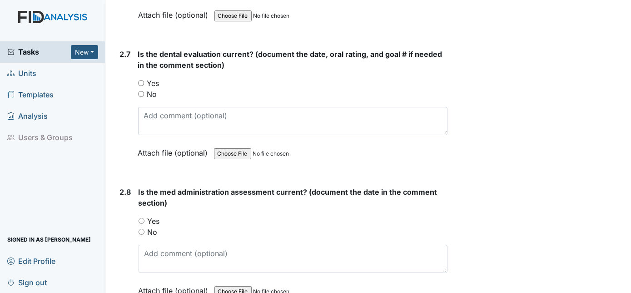
type textarea "4/23/25"
click at [142, 80] on input "Yes" at bounding box center [141, 83] width 6 height 6
radio input "true"
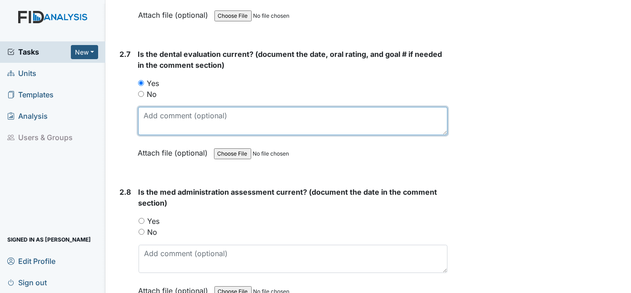
click at [149, 107] on textarea at bounding box center [293, 121] width 310 height 28
type textarea "1/17/25"
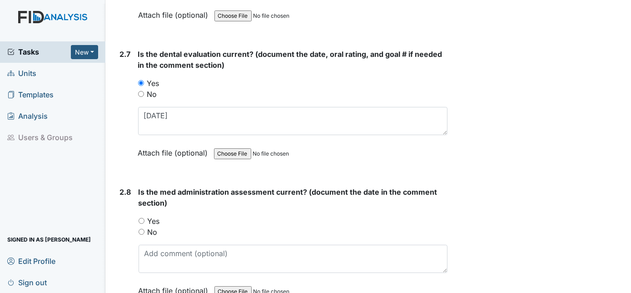
click at [140, 218] on input "Yes" at bounding box center [142, 221] width 6 height 6
radio input "true"
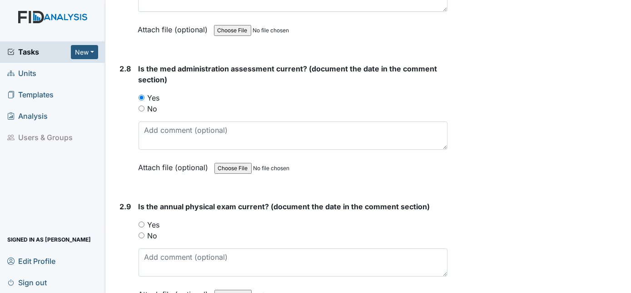
scroll to position [1834, 0]
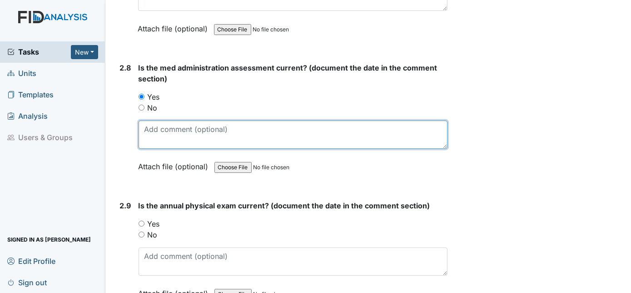
click at [156, 123] on textarea at bounding box center [293, 134] width 309 height 28
type textarea "[DATE]"
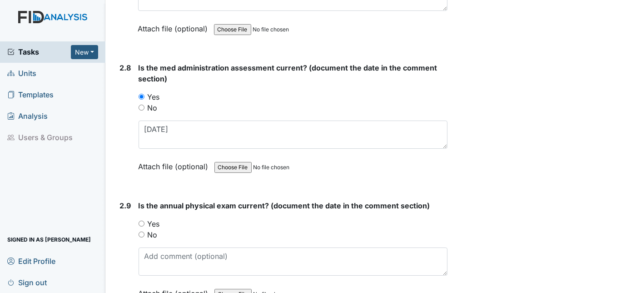
click at [142, 220] on input "Yes" at bounding box center [142, 223] width 6 height 6
radio input "true"
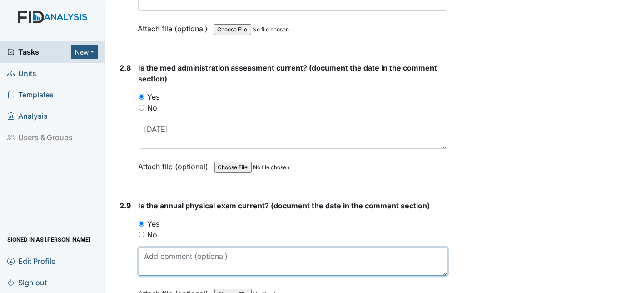
click at [164, 249] on textarea at bounding box center [293, 261] width 309 height 28
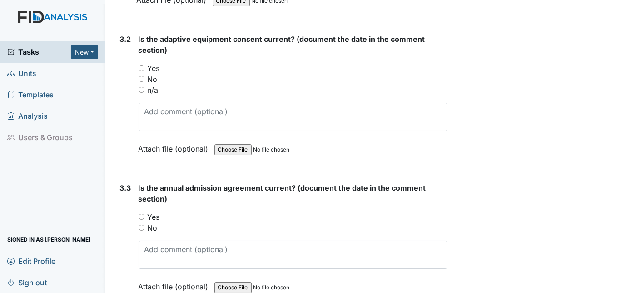
scroll to position [2330, 0]
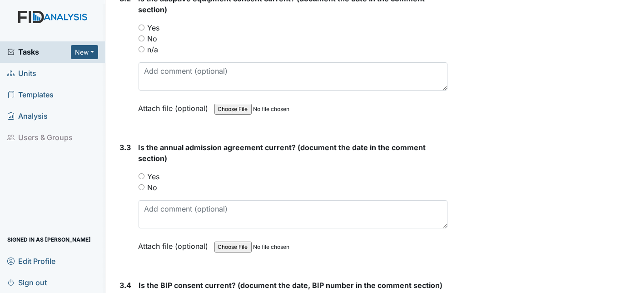
type textarea "5/6/2025"
click at [142, 46] on input "n/a" at bounding box center [142, 49] width 6 height 6
radio input "true"
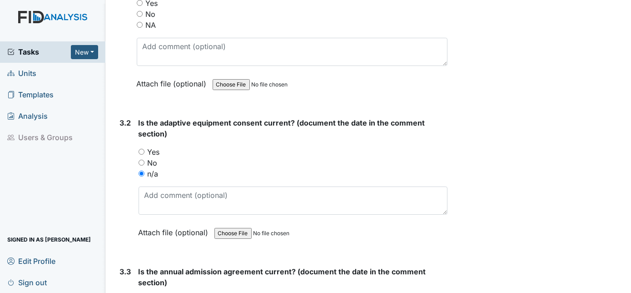
scroll to position [2164, 0]
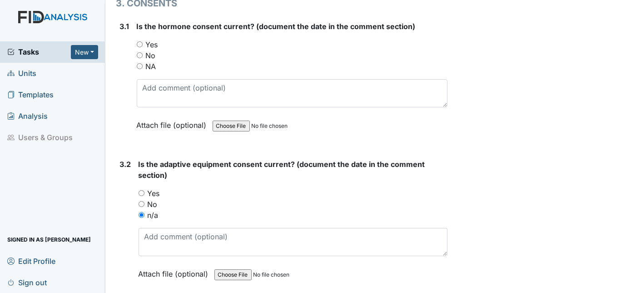
click at [143, 61] on div "NA" at bounding box center [292, 66] width 311 height 11
click at [140, 188] on div "Yes" at bounding box center [293, 193] width 309 height 11
click at [141, 190] on input "Yes" at bounding box center [142, 193] width 6 height 6
radio input "true"
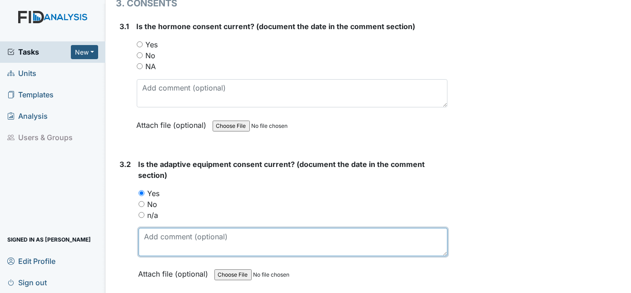
click at [153, 228] on textarea at bounding box center [293, 242] width 309 height 28
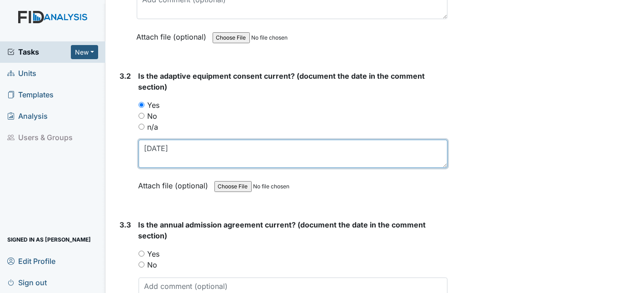
scroll to position [2288, 0]
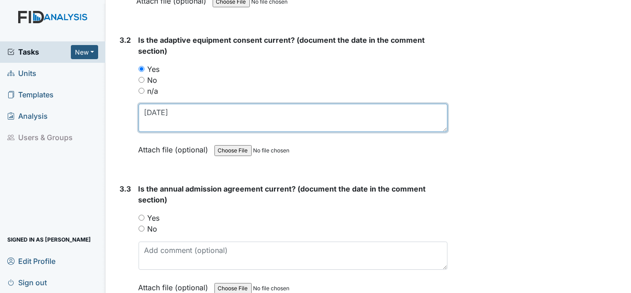
type textarea "1/29/2025"
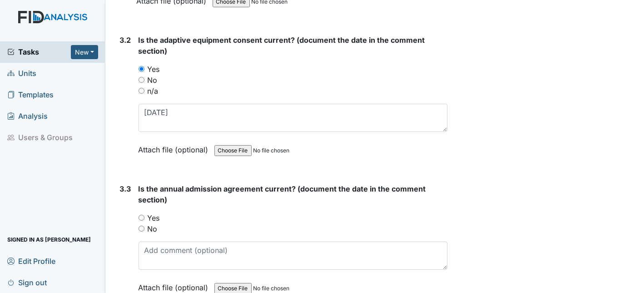
click at [140, 214] on input "Yes" at bounding box center [142, 217] width 6 height 6
radio input "true"
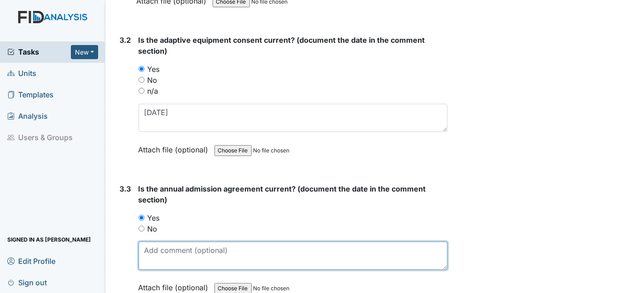
click at [179, 241] on textarea at bounding box center [293, 255] width 309 height 28
type textarea "5"
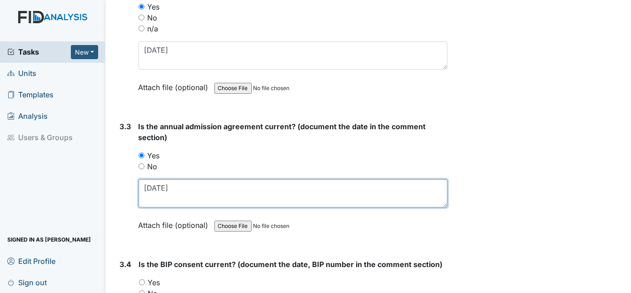
scroll to position [2454, 0]
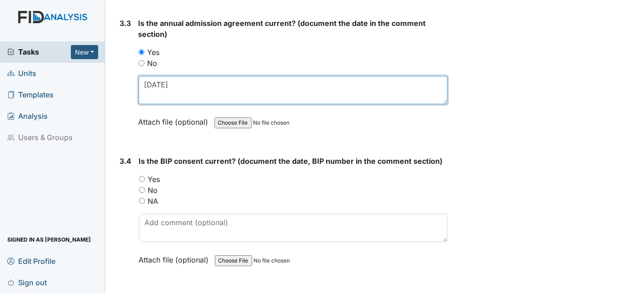
type textarea "1/26/25"
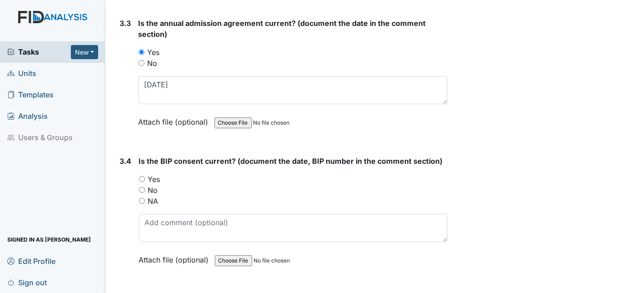
click at [142, 176] on input "Yes" at bounding box center [142, 179] width 6 height 6
radio input "true"
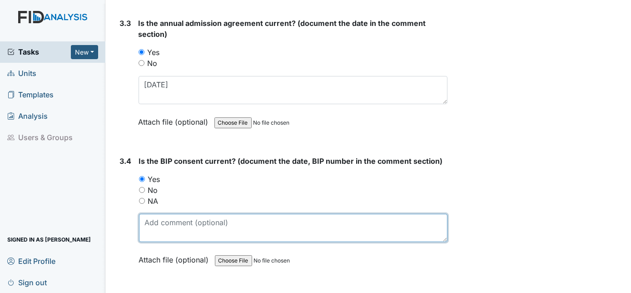
click at [163, 214] on textarea at bounding box center [293, 228] width 309 height 28
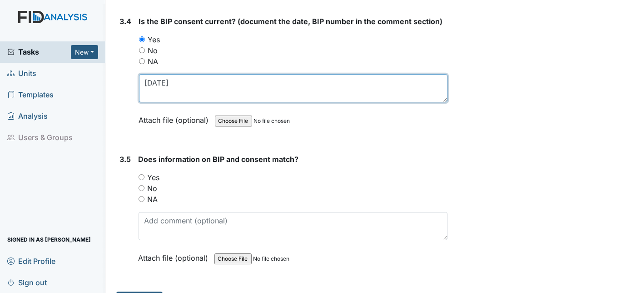
scroll to position [2600, 0]
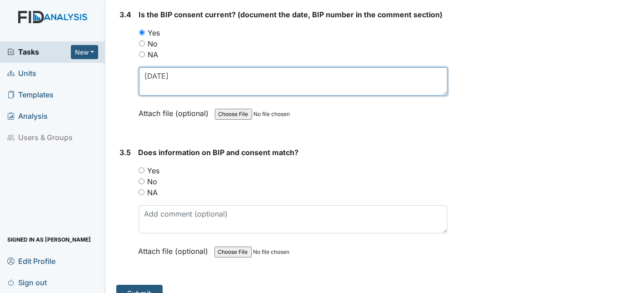
type textarea "5/13/2025"
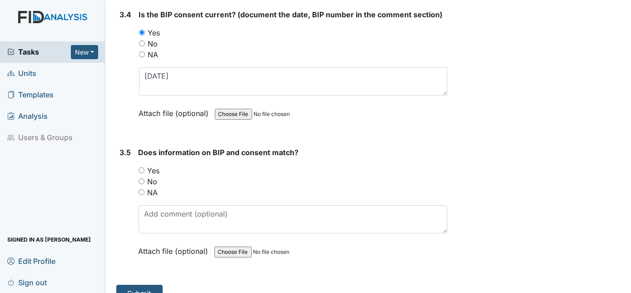
click at [143, 167] on input "Yes" at bounding box center [142, 170] width 6 height 6
radio input "true"
click at [143, 284] on button "Submit" at bounding box center [139, 292] width 46 height 17
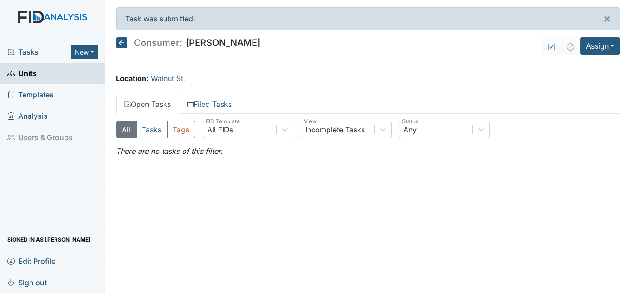
click at [38, 75] on link "Units" at bounding box center [52, 73] width 105 height 21
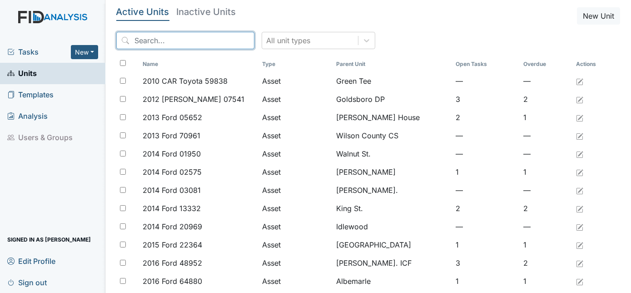
click at [166, 44] on input "search" at bounding box center [185, 40] width 138 height 17
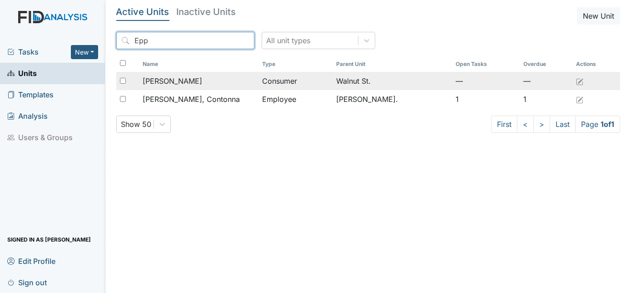
type input "Epp"
click at [178, 85] on span "[PERSON_NAME]" at bounding box center [173, 80] width 60 height 11
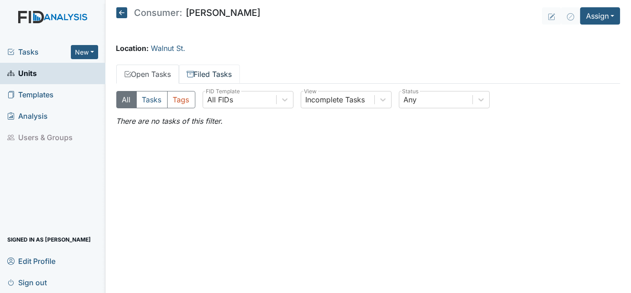
click at [219, 69] on link "Filed Tasks" at bounding box center [209, 74] width 61 height 19
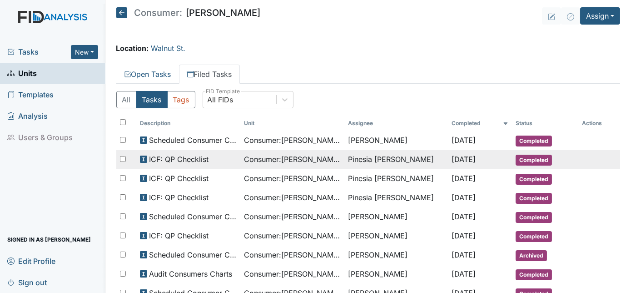
click at [198, 155] on span "ICF: QP Checklist" at bounding box center [179, 159] width 60 height 11
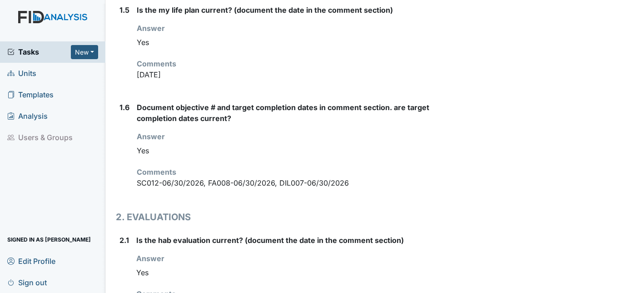
scroll to position [601, 0]
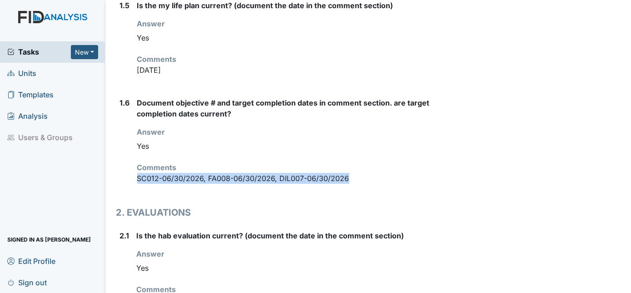
drag, startPoint x: 134, startPoint y: 150, endPoint x: 350, endPoint y: 154, distance: 216.3
click at [350, 154] on div "1.6 Document objective # and target completion dates in comment section. are ta…" at bounding box center [282, 144] width 332 height 94
drag, startPoint x: 350, startPoint y: 154, endPoint x: 306, endPoint y: 154, distance: 44.1
copy p "SC012-06/30/2026, FA008-06/30/2026, DIL007-06/30/2026"
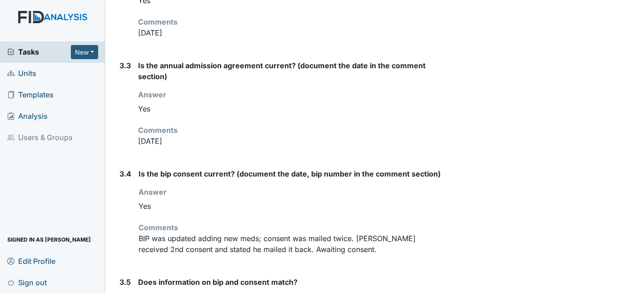
scroll to position [1876, 0]
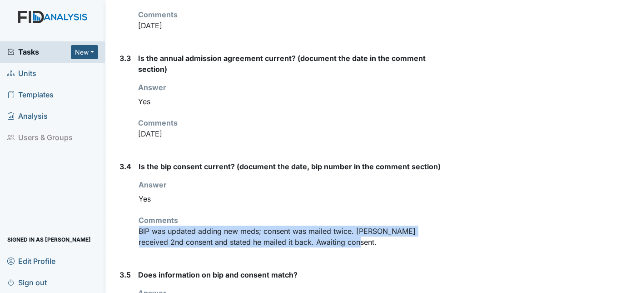
drag, startPoint x: 139, startPoint y: 204, endPoint x: 344, endPoint y: 219, distance: 206.0
click at [344, 225] on p "BIP was updated adding new meds; consent was mailed twice. [PERSON_NAME] receiv…" at bounding box center [293, 236] width 309 height 22
copy p "BIP was updated adding new meds; consent was mailed twice. [PERSON_NAME] receiv…"
click at [41, 77] on link "Units" at bounding box center [52, 73] width 105 height 21
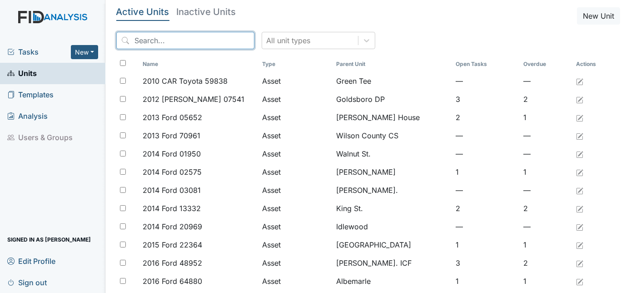
click at [139, 39] on input "search" at bounding box center [185, 40] width 138 height 17
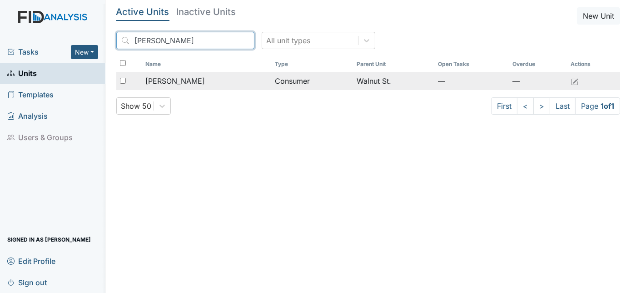
type input "[PERSON_NAME]"
click at [181, 79] on span "[PERSON_NAME]" at bounding box center [175, 80] width 60 height 11
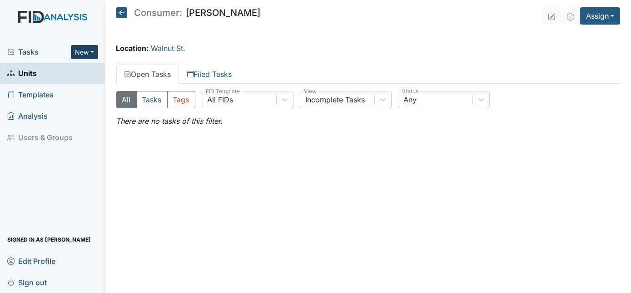
click at [86, 51] on button "New" at bounding box center [84, 52] width 27 height 14
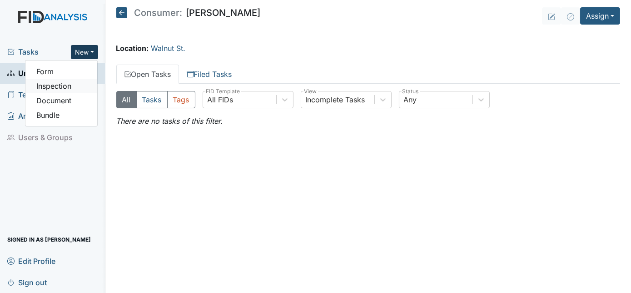
click at [73, 85] on link "Inspection" at bounding box center [61, 86] width 72 height 15
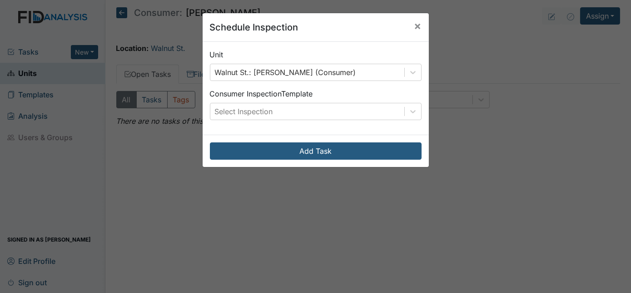
click at [237, 100] on div "Consumer Inspection Template Select Inspection" at bounding box center [316, 104] width 212 height 32
click at [236, 112] on div "Select Inspection" at bounding box center [244, 111] width 58 height 11
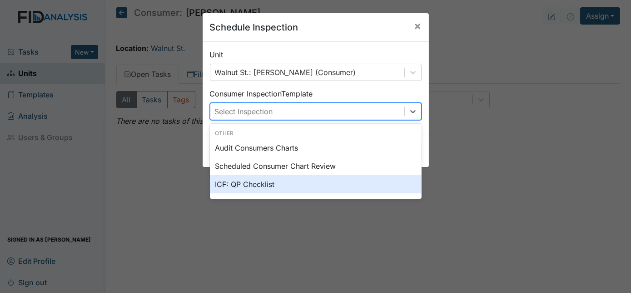
click at [232, 183] on div "ICF: QP Checklist" at bounding box center [316, 184] width 212 height 18
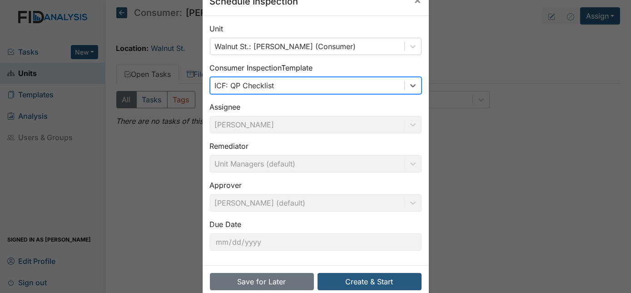
scroll to position [43, 0]
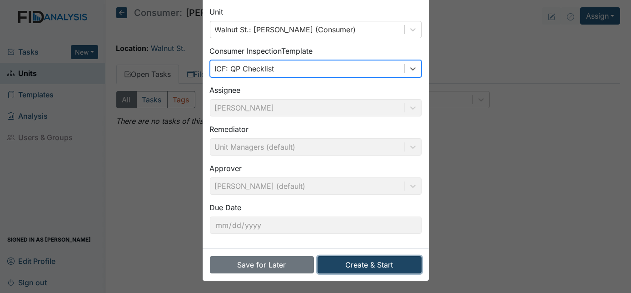
click at [360, 263] on button "Create & Start" at bounding box center [370, 264] width 104 height 17
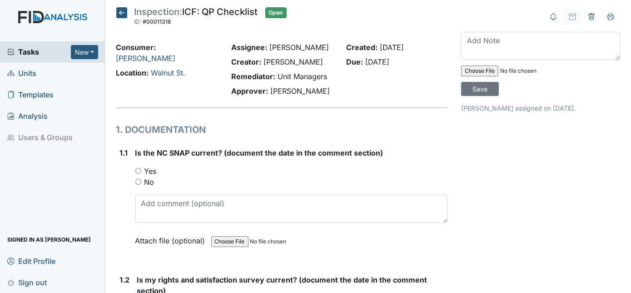
click at [137, 168] on input "Yes" at bounding box center [138, 171] width 6 height 6
radio input "true"
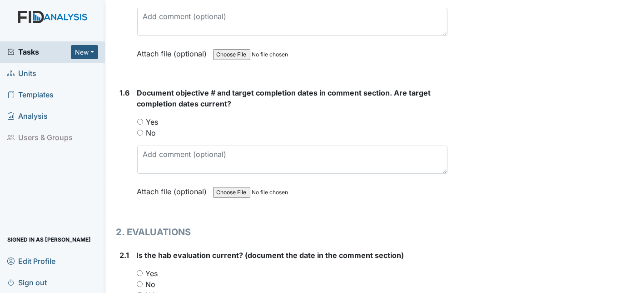
scroll to position [707, 0]
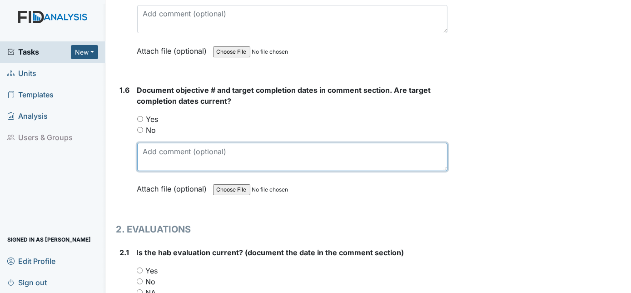
click at [142, 143] on textarea at bounding box center [292, 157] width 311 height 28
paste textarea "SC012-06/30/2026, FA008-06/30/2026, DIL007-06/30/2026"
type textarea "SC012-06/30/2026, FA008-06/30/2026, DIL007-06/30/2026"
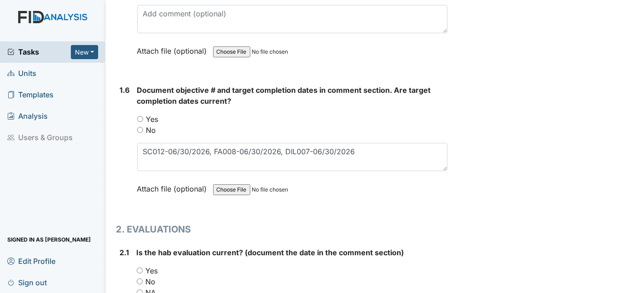
click at [139, 116] on input "Yes" at bounding box center [140, 119] width 6 height 6
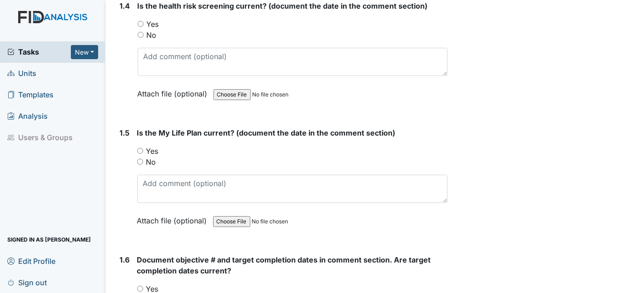
scroll to position [534, 0]
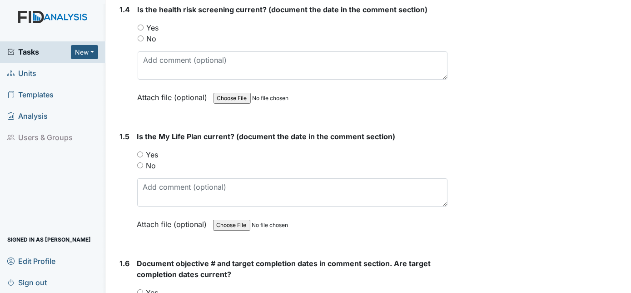
click at [141, 151] on input "Yes" at bounding box center [140, 154] width 6 height 6
radio input "true"
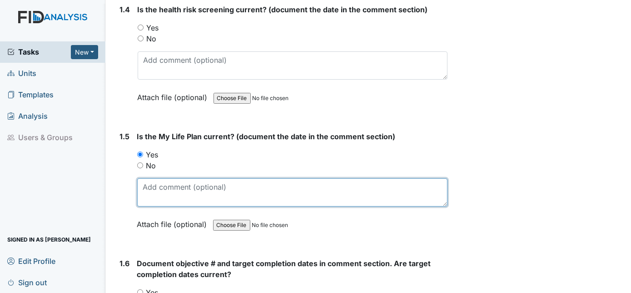
click at [150, 188] on textarea at bounding box center [292, 192] width 311 height 28
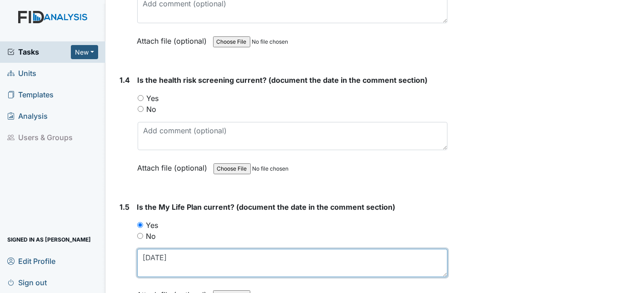
scroll to position [452, 0]
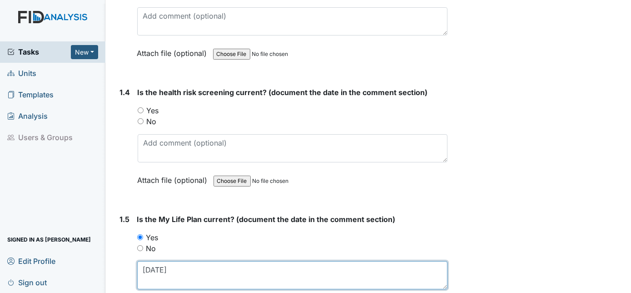
type textarea "9/4/2024"
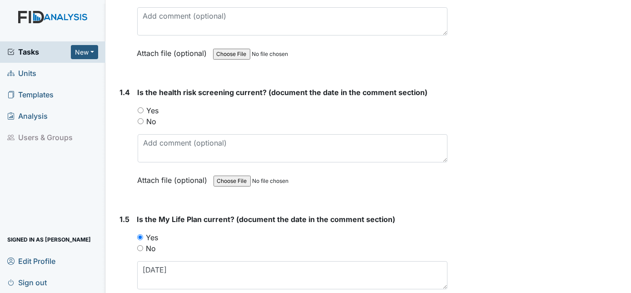
click at [142, 109] on input "Yes" at bounding box center [141, 110] width 6 height 6
radio input "true"
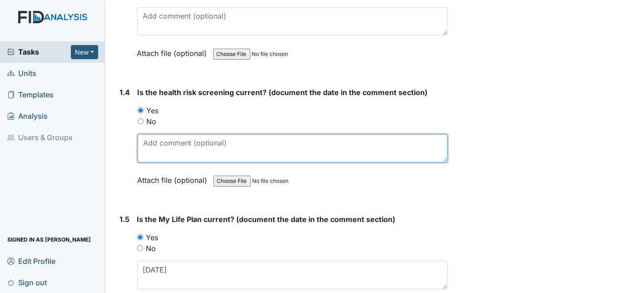
click at [155, 141] on textarea at bounding box center [293, 148] width 310 height 28
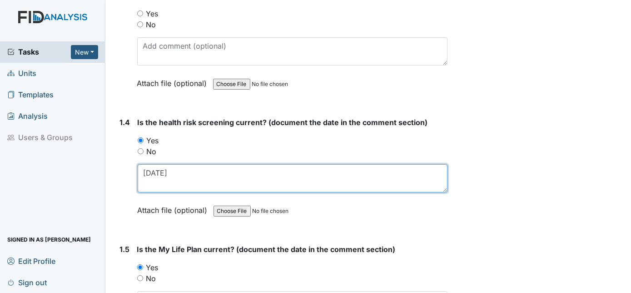
type textarea "9/4/2024"
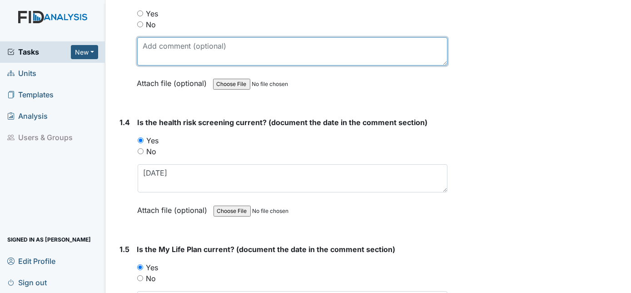
click at [168, 47] on textarea at bounding box center [292, 51] width 311 height 28
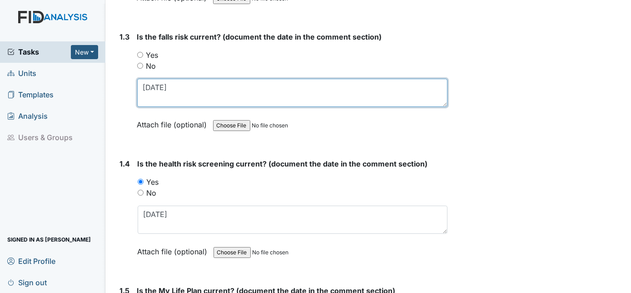
scroll to position [339, 0]
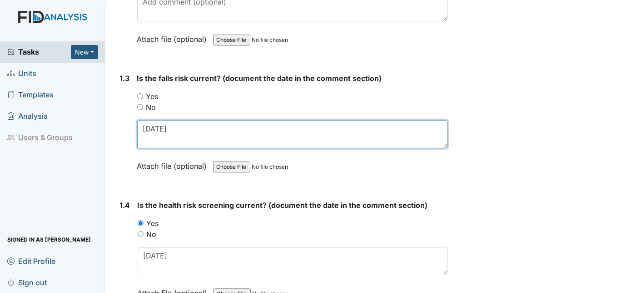
type textarea "9/4/2024"
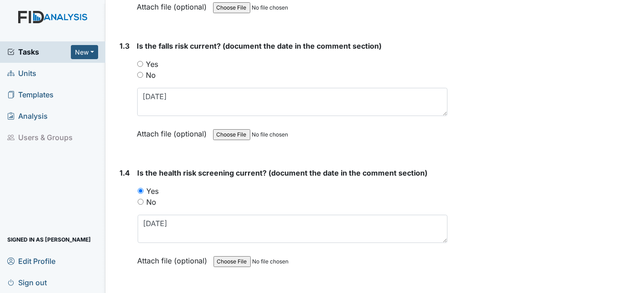
scroll to position [360, 0]
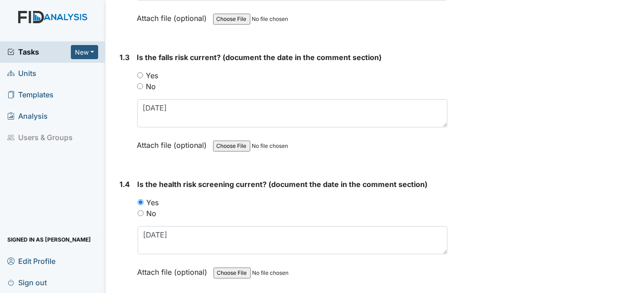
click at [140, 74] on input "Yes" at bounding box center [140, 75] width 6 height 6
radio input "true"
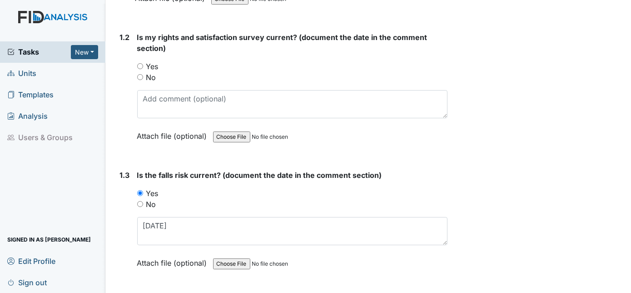
scroll to position [242, 0]
click at [139, 65] on input "Yes" at bounding box center [140, 67] width 6 height 6
radio input "true"
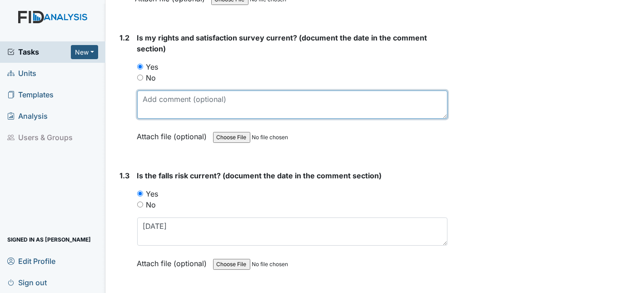
click at [156, 90] on textarea at bounding box center [292, 104] width 311 height 28
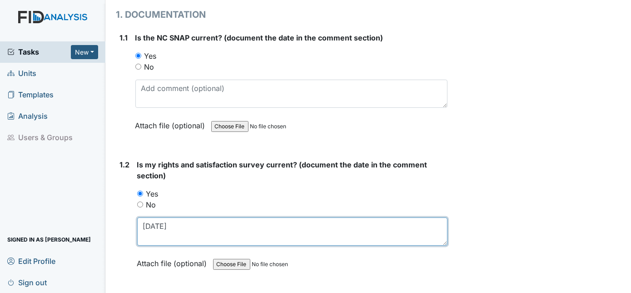
scroll to position [113, 0]
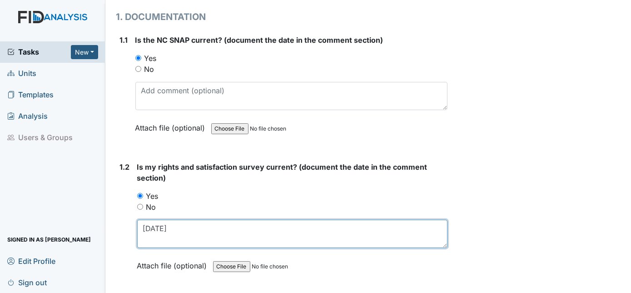
type textarea "9/4/2024"
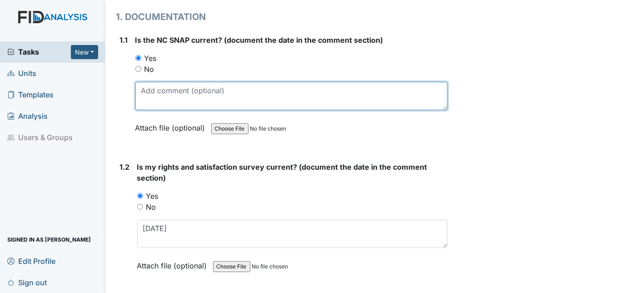
click at [143, 95] on textarea at bounding box center [291, 96] width 313 height 28
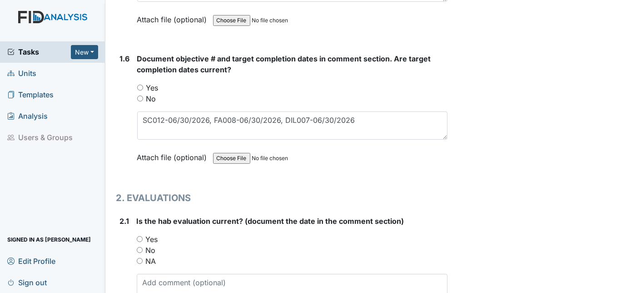
scroll to position [731, 0]
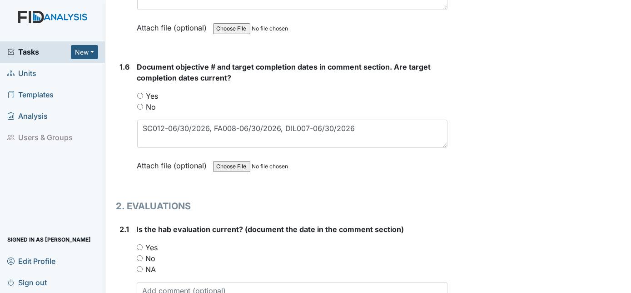
type textarea "9/4/2024"
click at [139, 93] on input "Yes" at bounding box center [140, 96] width 6 height 6
radio input "true"
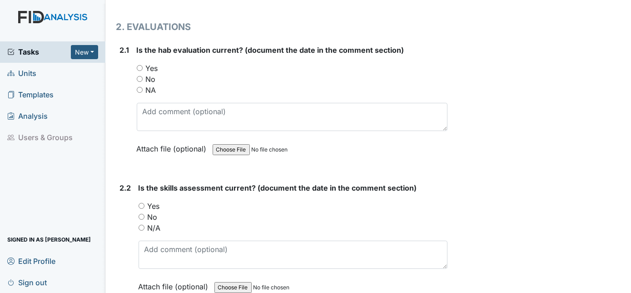
scroll to position [911, 0]
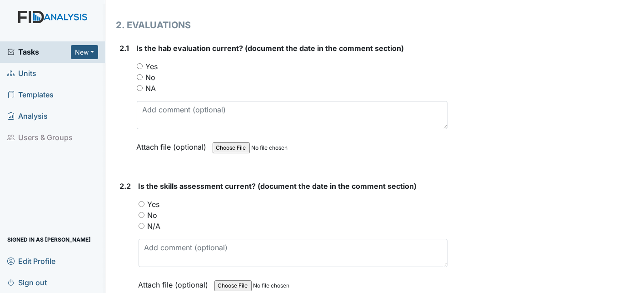
click at [140, 63] on input "Yes" at bounding box center [140, 66] width 6 height 6
radio input "true"
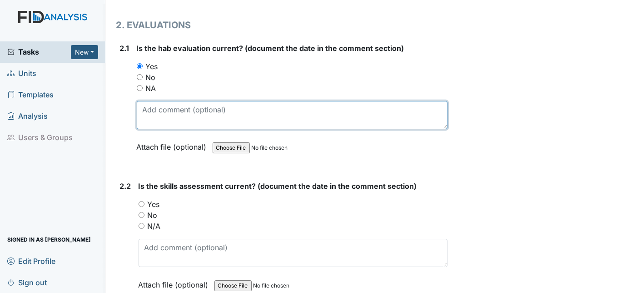
click at [145, 102] on textarea at bounding box center [292, 115] width 311 height 28
type textarea "9/3/25"
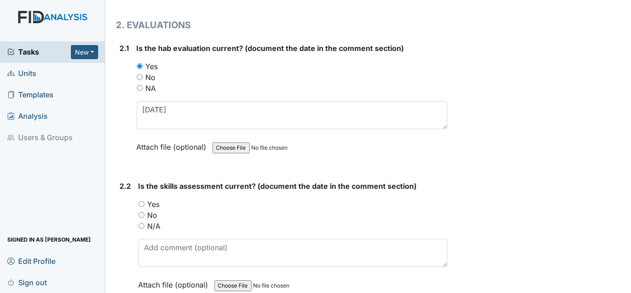
click at [141, 201] on input "Yes" at bounding box center [142, 204] width 6 height 6
radio input "true"
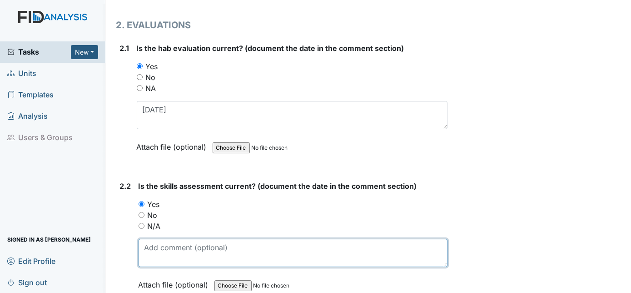
click at [153, 244] on textarea at bounding box center [293, 253] width 309 height 28
type textarea "9/3/24"
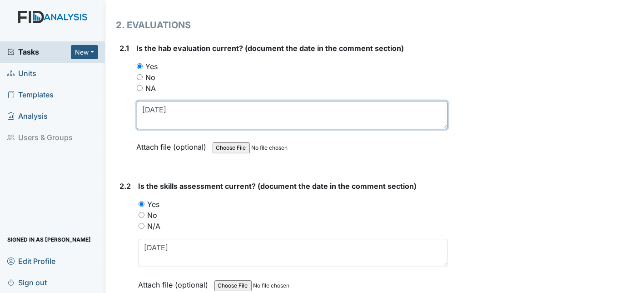
click at [168, 108] on textarea "9/3/25" at bounding box center [292, 115] width 311 height 28
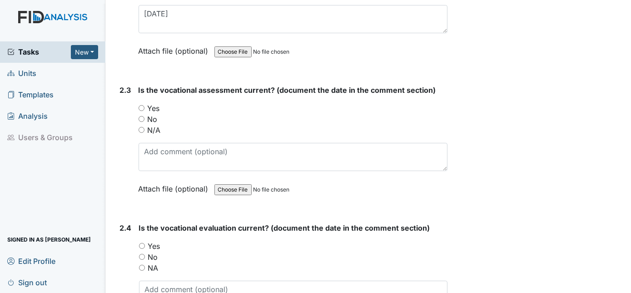
scroll to position [1160, 0]
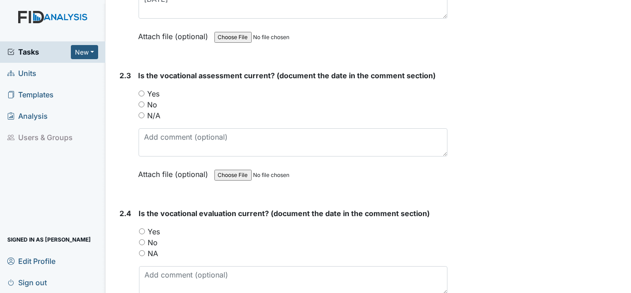
type textarea "9/3/24"
click at [143, 90] on input "Yes" at bounding box center [142, 93] width 6 height 6
radio input "true"
click at [163, 150] on div "Is the vocational assessment current? (document the date in the comment section…" at bounding box center [293, 128] width 309 height 116
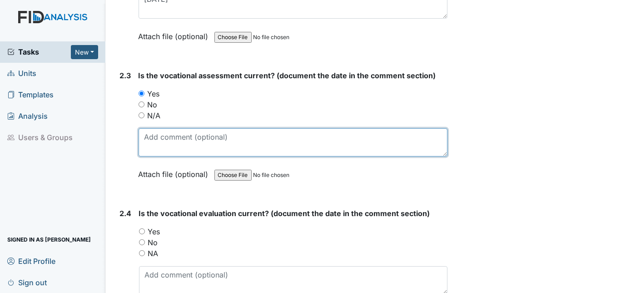
click at [155, 131] on textarea at bounding box center [293, 142] width 309 height 28
type textarea "9/2/24"
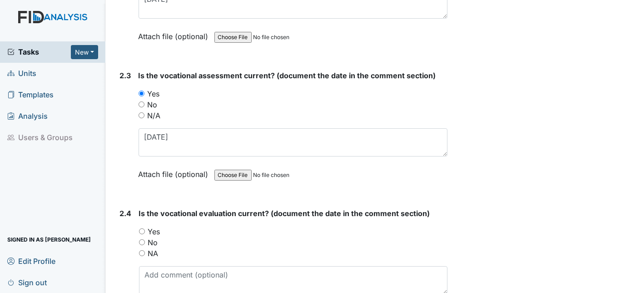
click at [144, 228] on input "Yes" at bounding box center [142, 231] width 6 height 6
radio input "true"
click at [152, 269] on textarea at bounding box center [293, 280] width 309 height 28
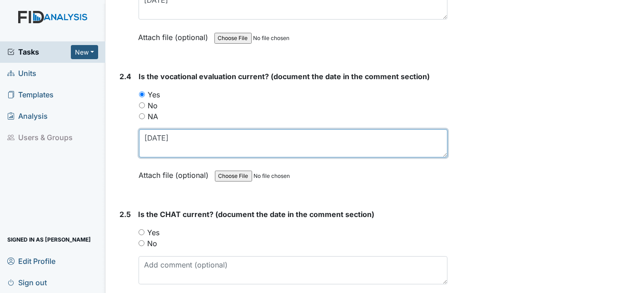
scroll to position [1324, 0]
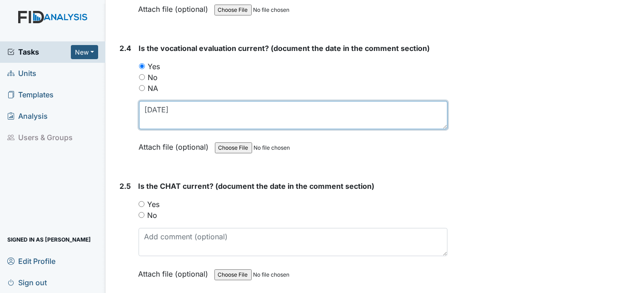
type textarea "9/2/24"
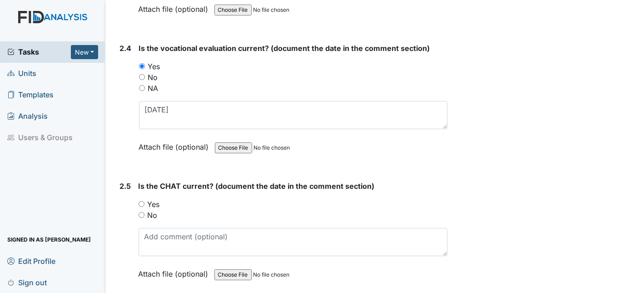
click at [144, 199] on div "Yes" at bounding box center [293, 204] width 309 height 11
click at [139, 200] on div "Yes" at bounding box center [293, 204] width 309 height 11
click at [139, 201] on input "Yes" at bounding box center [142, 204] width 6 height 6
radio input "true"
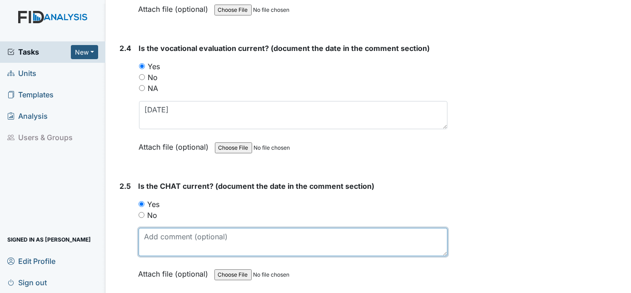
click at [151, 229] on textarea at bounding box center [293, 242] width 309 height 28
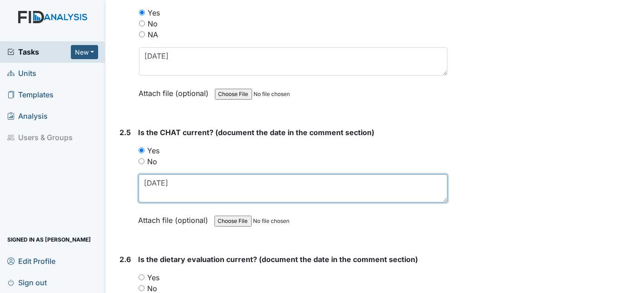
scroll to position [1449, 0]
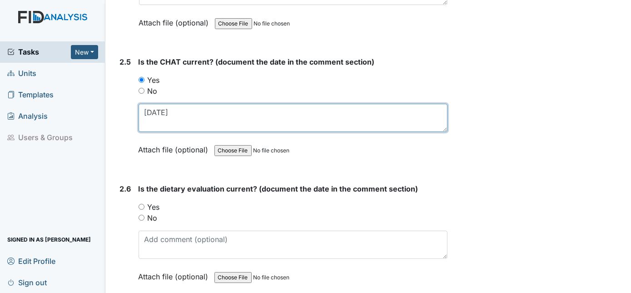
type textarea "9/4/24"
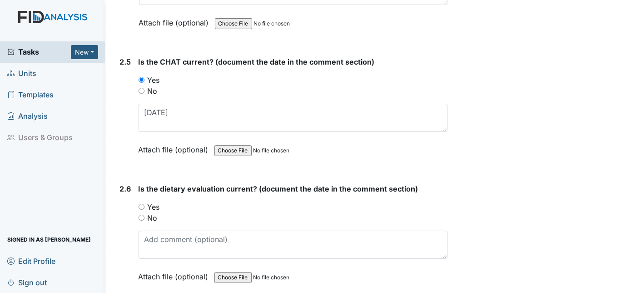
drag, startPoint x: 142, startPoint y: 197, endPoint x: 144, endPoint y: 202, distance: 5.1
click at [142, 204] on input "Yes" at bounding box center [142, 207] width 6 height 6
radio input "true"
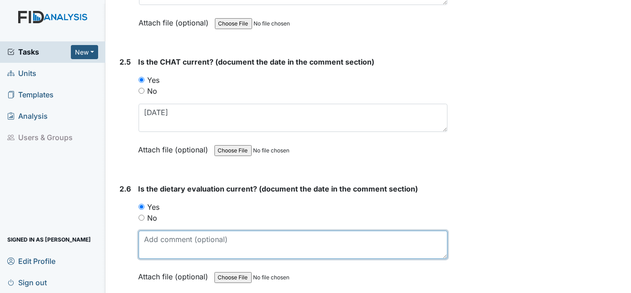
click at [144, 230] on textarea at bounding box center [293, 244] width 309 height 28
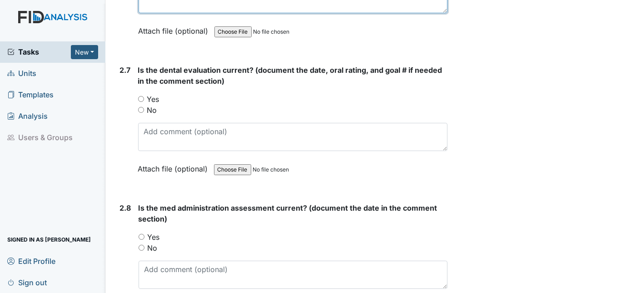
scroll to position [1655, 0]
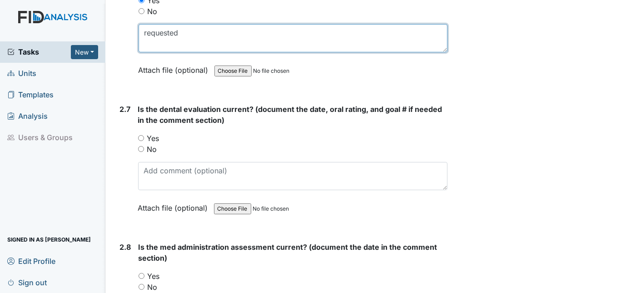
type textarea "requested"
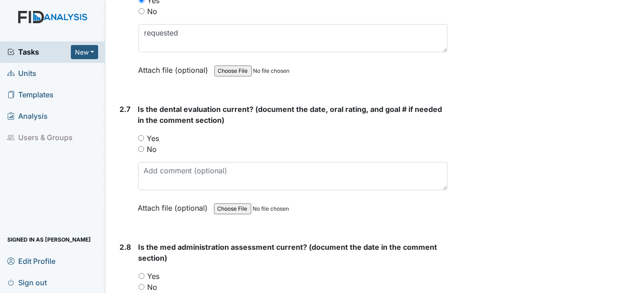
click at [143, 135] on input "Yes" at bounding box center [141, 138] width 6 height 6
radio input "true"
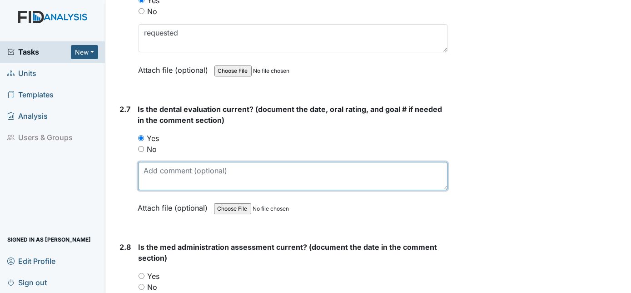
click at [150, 164] on textarea at bounding box center [293, 176] width 310 height 28
type textarea "1/17/25"
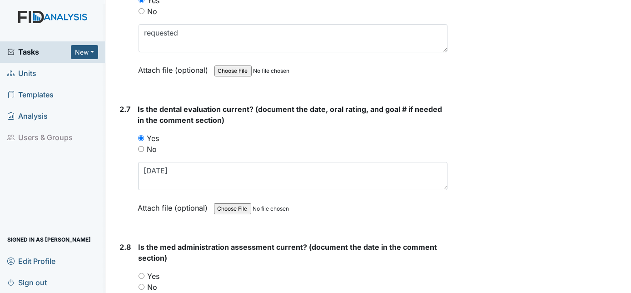
click at [142, 273] on input "Yes" at bounding box center [142, 276] width 6 height 6
radio input "true"
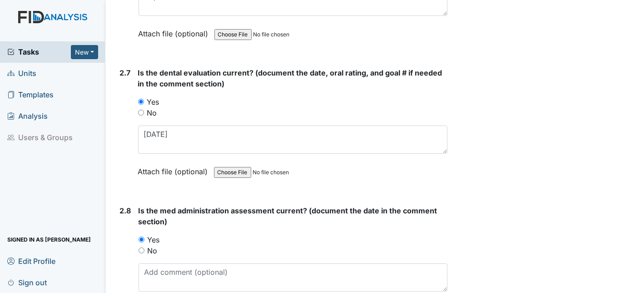
scroll to position [1696, 0]
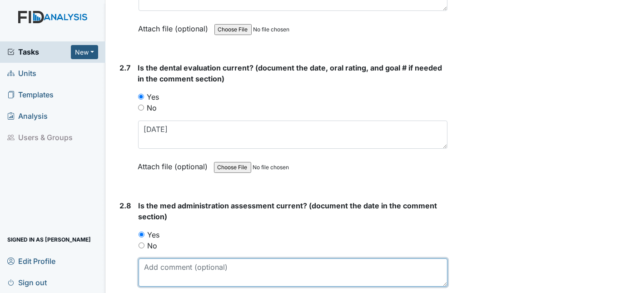
click at [170, 265] on textarea at bounding box center [293, 272] width 309 height 28
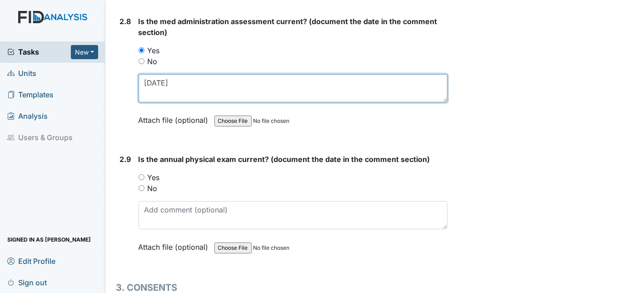
scroll to position [1881, 0]
type textarea "2/24/25"
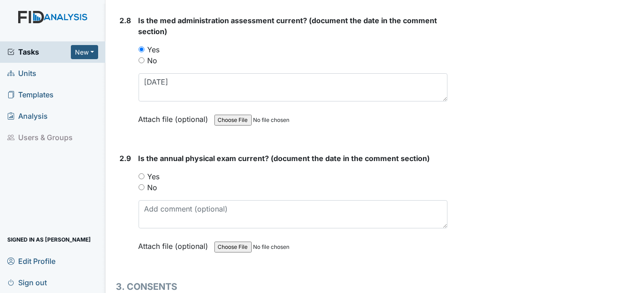
click at [142, 184] on input "No" at bounding box center [142, 187] width 6 height 6
radio input "true"
click at [140, 173] on input "Yes" at bounding box center [142, 176] width 6 height 6
radio input "true"
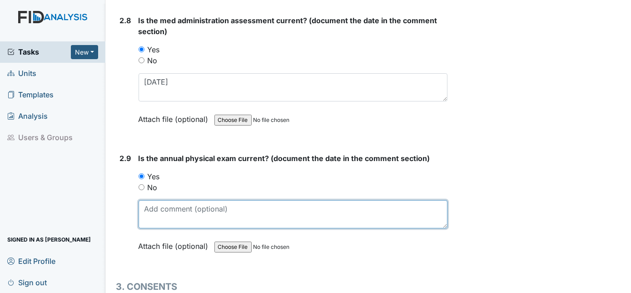
click at [149, 200] on textarea at bounding box center [293, 214] width 309 height 28
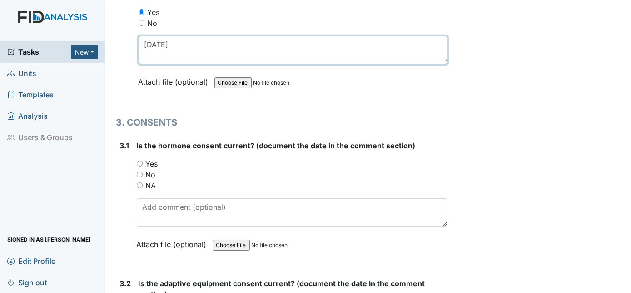
scroll to position [2046, 0]
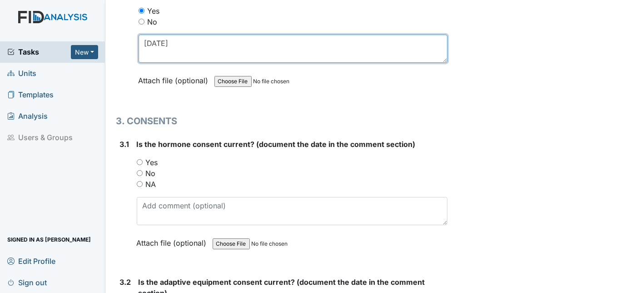
type textarea "3/7/2025"
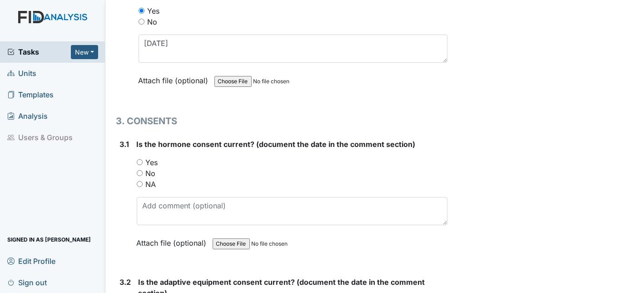
click at [138, 181] on input "NA" at bounding box center [140, 184] width 6 height 6
radio input "true"
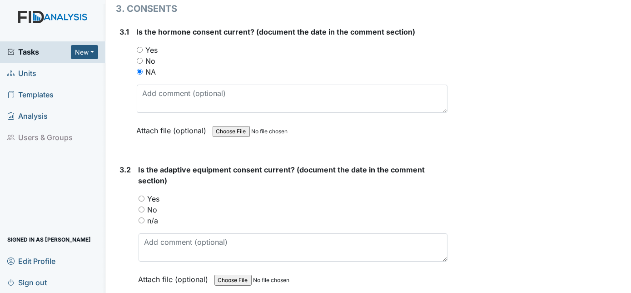
scroll to position [2211, 0]
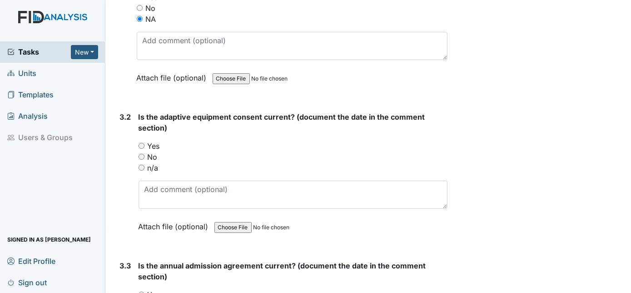
drag, startPoint x: 140, startPoint y: 133, endPoint x: 141, endPoint y: 140, distance: 7.3
click at [140, 143] on input "Yes" at bounding box center [142, 146] width 6 height 6
radio input "true"
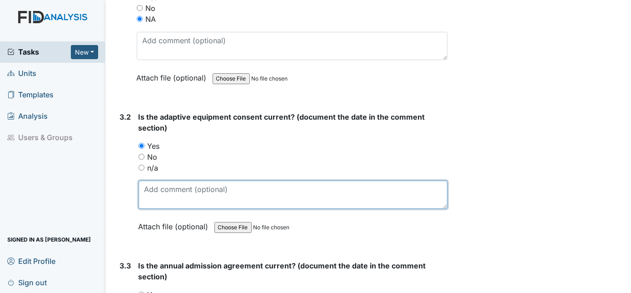
click at [143, 180] on textarea at bounding box center [293, 194] width 309 height 28
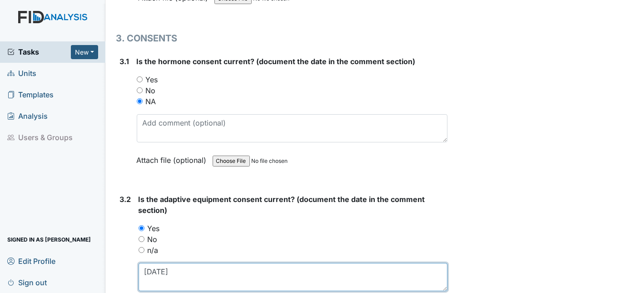
scroll to position [2087, 0]
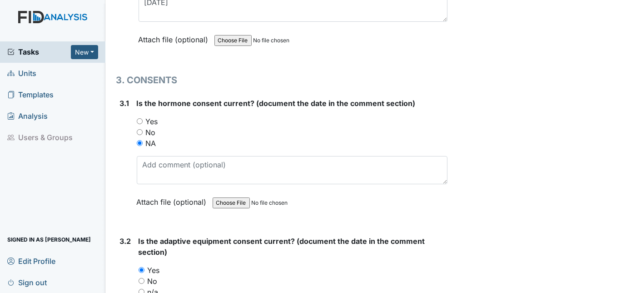
type textarea "12/30/24"
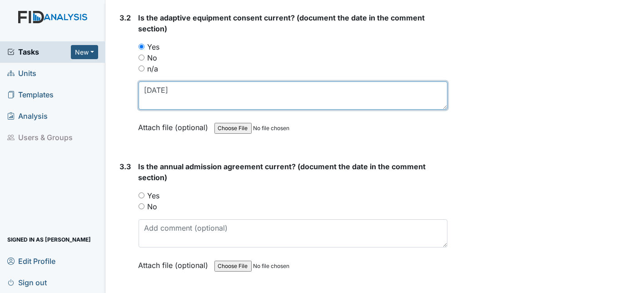
scroll to position [2314, 0]
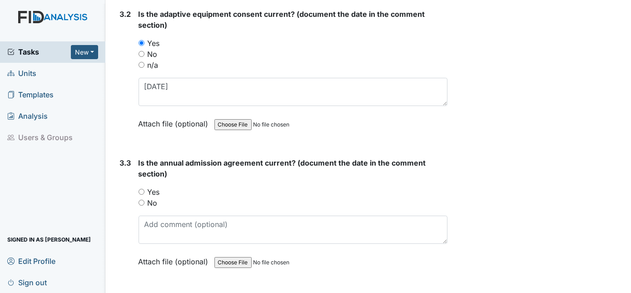
click at [141, 189] on input "Yes" at bounding box center [142, 192] width 6 height 6
radio input "true"
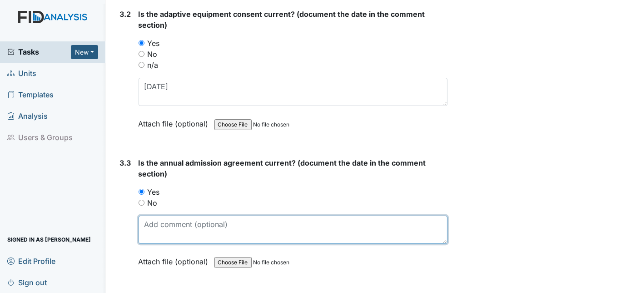
click at [152, 215] on textarea at bounding box center [293, 229] width 309 height 28
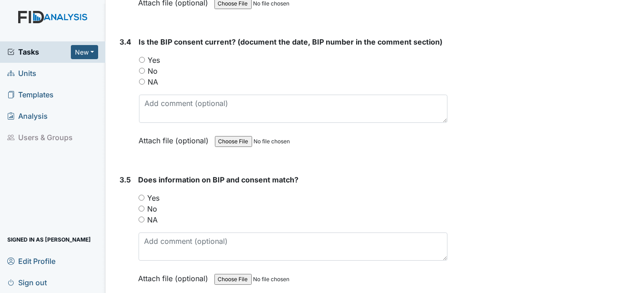
scroll to position [2576, 0]
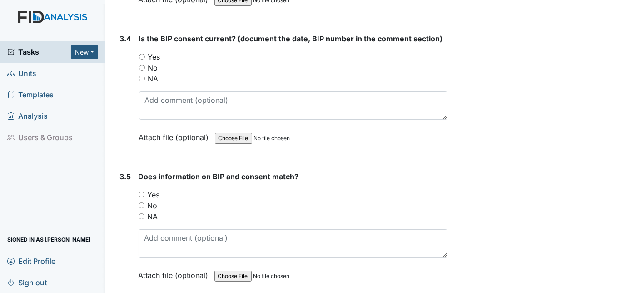
type textarea "7/15/25"
click at [140, 75] on input "NA" at bounding box center [142, 78] width 6 height 6
radio input "true"
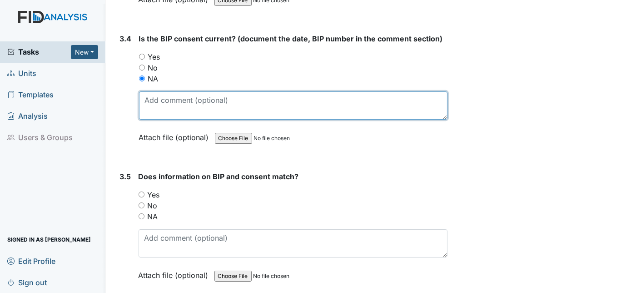
click at [148, 91] on textarea at bounding box center [293, 105] width 309 height 28
paste textarea "BIP was updated adding new meds; consent was mailed twice. Guardian received 2n…"
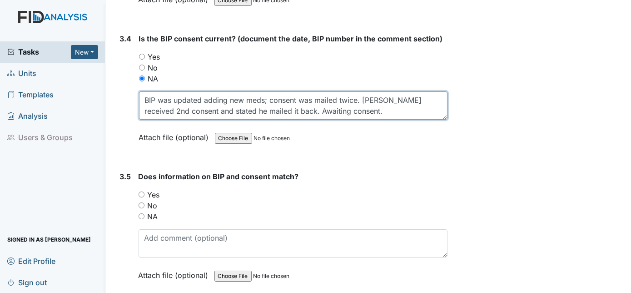
type textarea "BIP was updated adding new meds; consent was mailed twice. Guardian received 2n…"
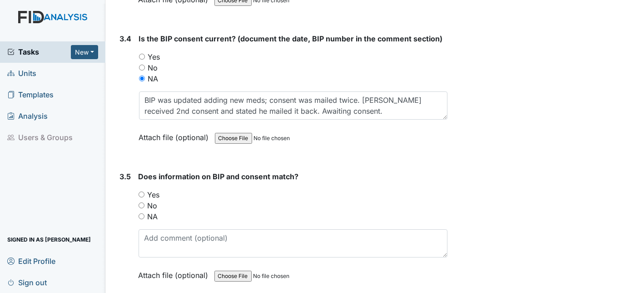
click at [142, 191] on input "Yes" at bounding box center [142, 194] width 6 height 6
radio input "true"
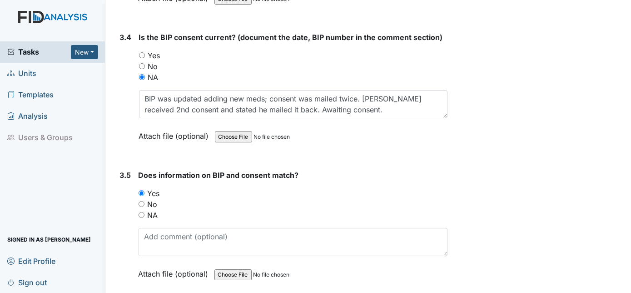
scroll to position [2600, 0]
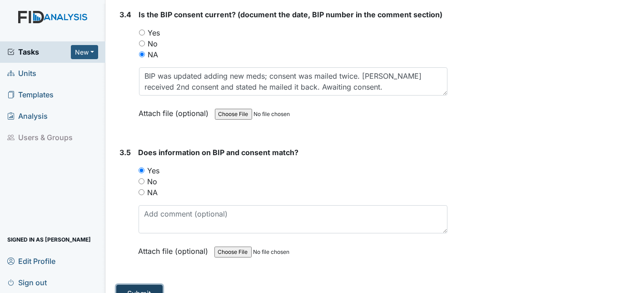
click at [139, 284] on button "Submit" at bounding box center [139, 292] width 46 height 17
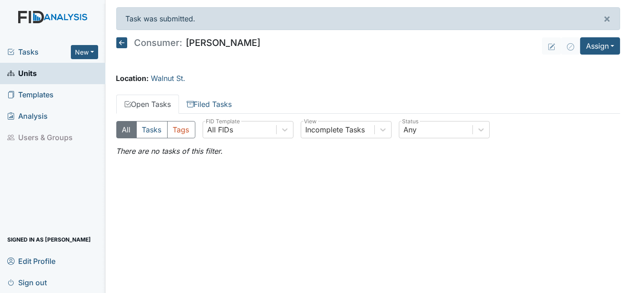
click at [46, 71] on link "Units" at bounding box center [52, 73] width 105 height 21
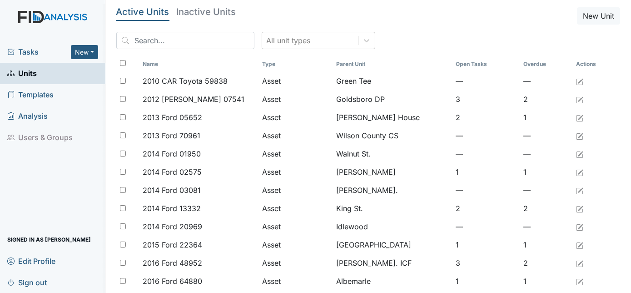
click at [46, 75] on link "Units" at bounding box center [52, 73] width 105 height 21
click at [141, 44] on input "search" at bounding box center [185, 40] width 138 height 17
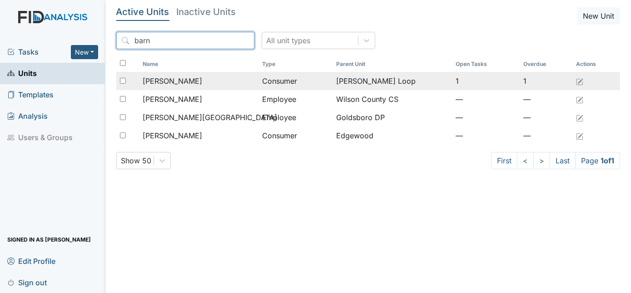
type input "barn"
click at [161, 82] on span "[PERSON_NAME]" at bounding box center [173, 80] width 60 height 11
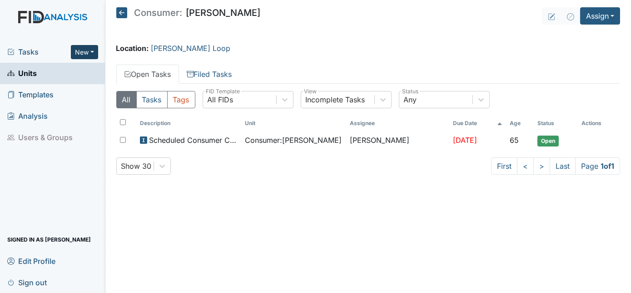
click at [92, 48] on button "New" at bounding box center [84, 52] width 27 height 14
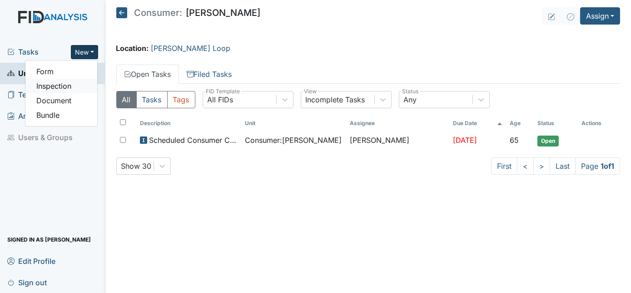
click at [79, 86] on link "Inspection" at bounding box center [61, 86] width 72 height 15
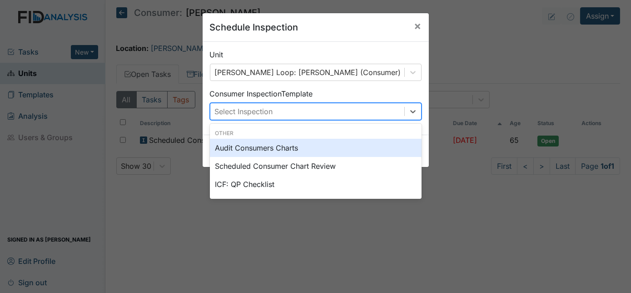
click at [255, 110] on div "Select Inspection" at bounding box center [244, 111] width 58 height 11
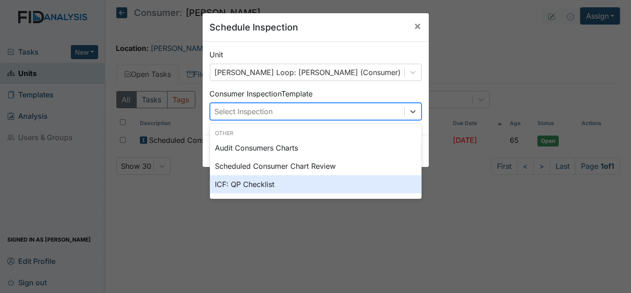
click at [254, 178] on div "ICF: QP Checklist" at bounding box center [316, 184] width 212 height 18
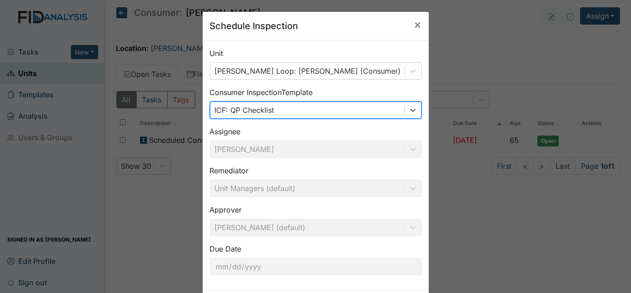
scroll to position [43, 0]
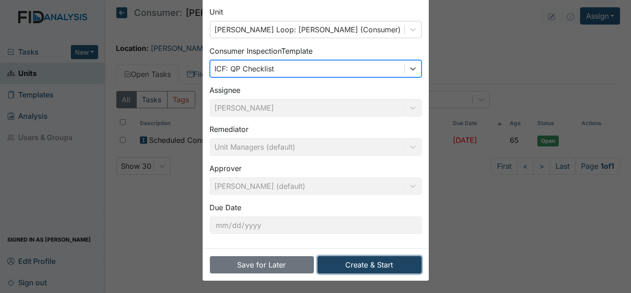
click at [367, 264] on button "Create & Start" at bounding box center [370, 264] width 104 height 17
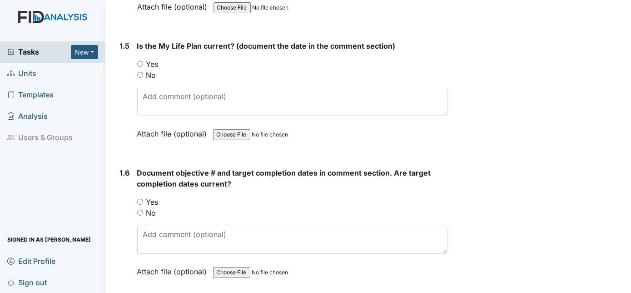
scroll to position [626, 0]
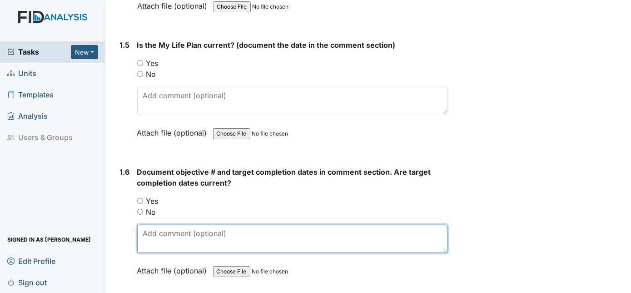
click at [154, 227] on textarea at bounding box center [292, 238] width 311 height 28
paste textarea "SC033-11/30/2025, SC032-12/31/2025, DIL033-12/31/2025, WK008-11/12/2025, FA030-…"
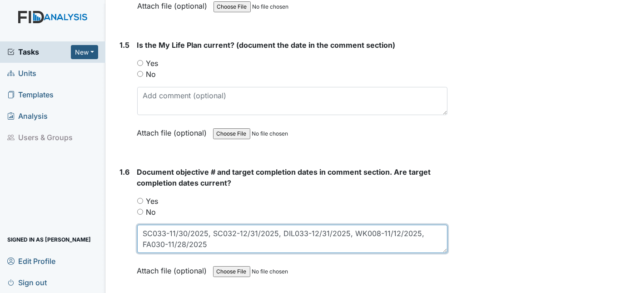
type textarea "SC033-11/30/2025, SC032-12/31/2025, DIL033-12/31/2025, WK008-11/12/2025, FA030-…"
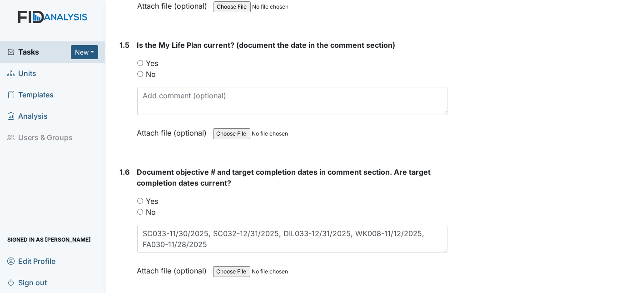
click at [139, 198] on input "Yes" at bounding box center [140, 201] width 6 height 6
radio input "true"
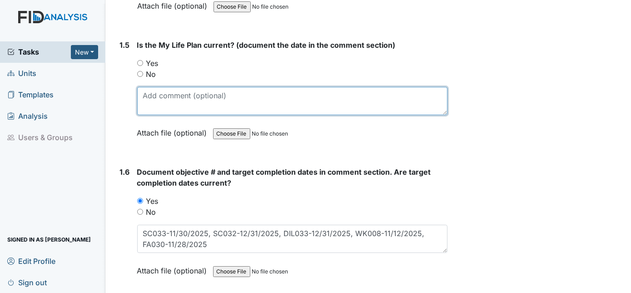
click at [167, 88] on textarea at bounding box center [292, 101] width 311 height 28
type textarea "1/2/25"
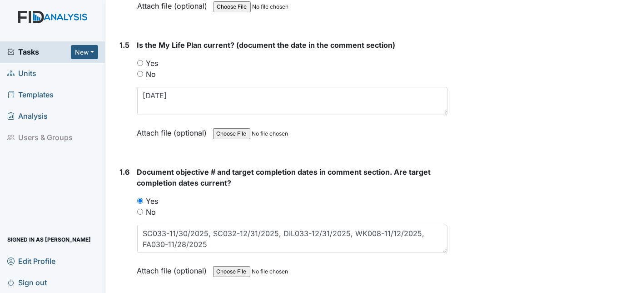
click at [139, 60] on input "Yes" at bounding box center [140, 63] width 6 height 6
radio input "true"
click at [143, 60] on input "Yes" at bounding box center [140, 63] width 6 height 6
radio input "true"
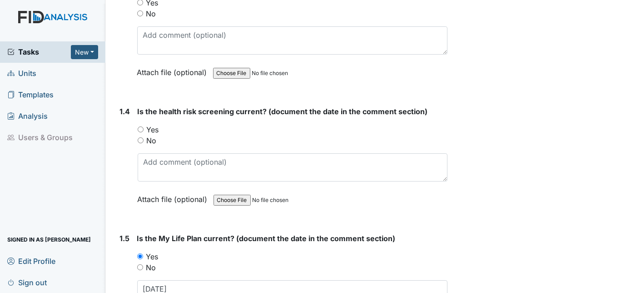
scroll to position [434, 0]
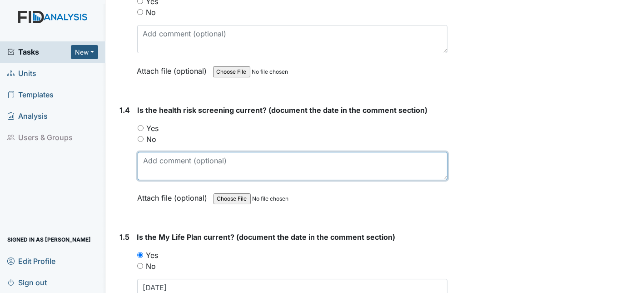
click at [150, 160] on textarea at bounding box center [293, 166] width 310 height 28
type textarea "1/2/25"
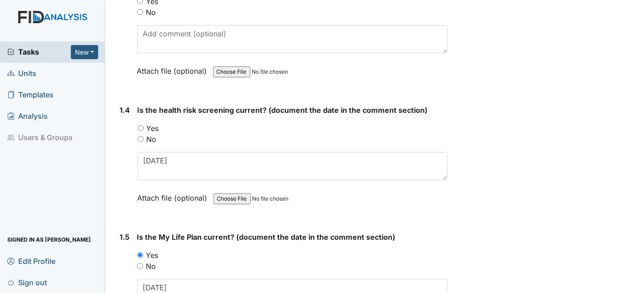
click at [139, 126] on input "Yes" at bounding box center [141, 128] width 6 height 6
radio input "true"
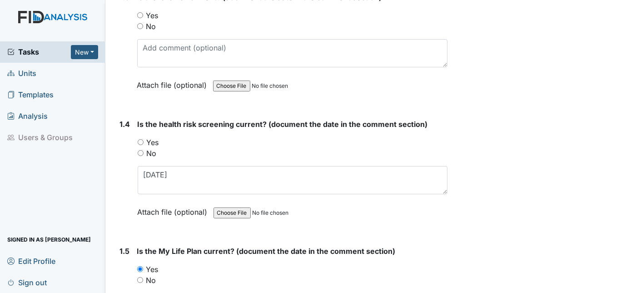
scroll to position [418, 0]
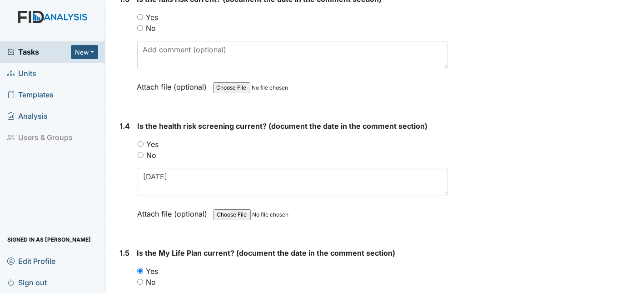
click at [132, 128] on div "1.4 Is the health risk screening current? (document the date in the comment sec…" at bounding box center [282, 176] width 332 height 112
click at [141, 142] on input "Yes" at bounding box center [141, 144] width 6 height 6
radio input "true"
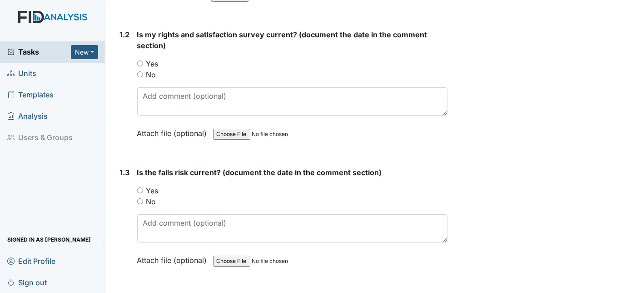
scroll to position [259, 0]
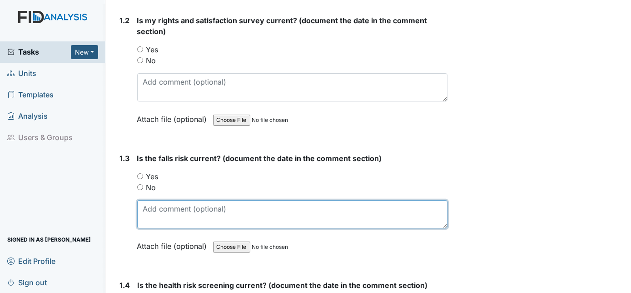
click at [150, 202] on textarea at bounding box center [292, 214] width 311 height 28
type textarea "1/2/25"
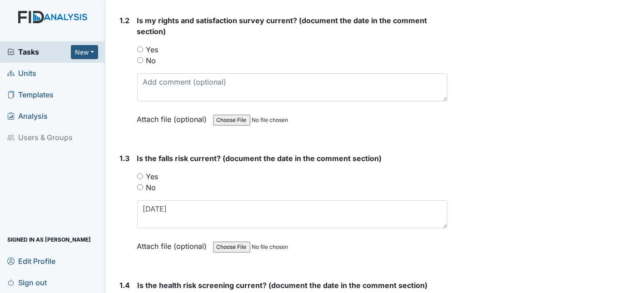
click at [138, 174] on input "Yes" at bounding box center [140, 176] width 6 height 6
radio input "true"
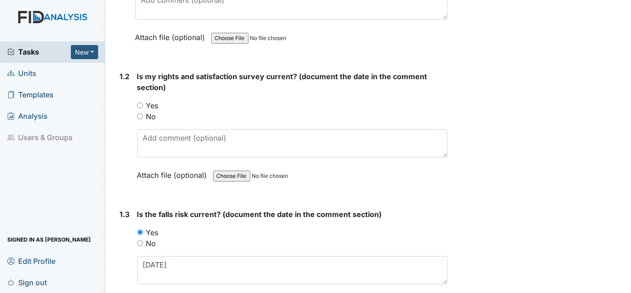
scroll to position [202, 0]
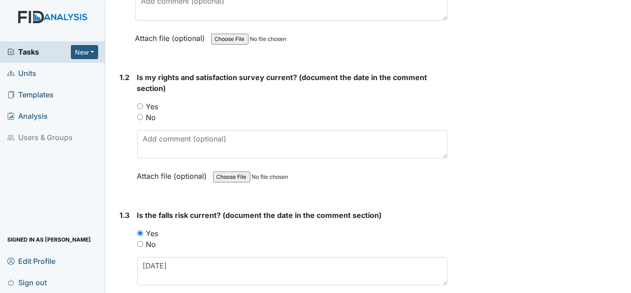
click at [140, 105] on input "Yes" at bounding box center [140, 106] width 6 height 6
radio input "true"
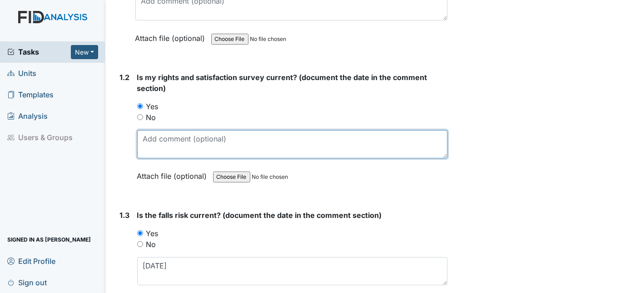
click at [140, 139] on textarea at bounding box center [292, 144] width 311 height 28
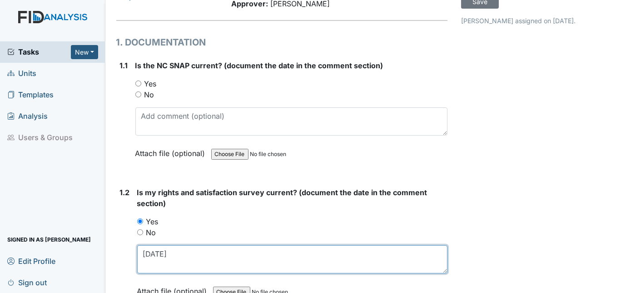
scroll to position [84, 0]
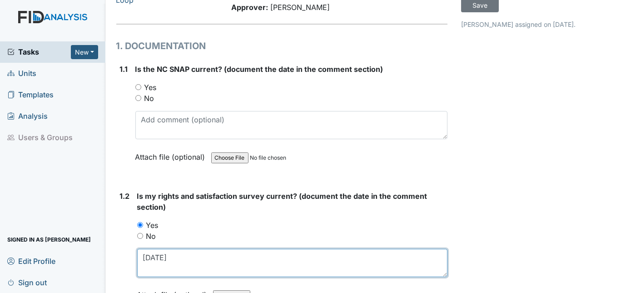
type textarea "1/2/25"
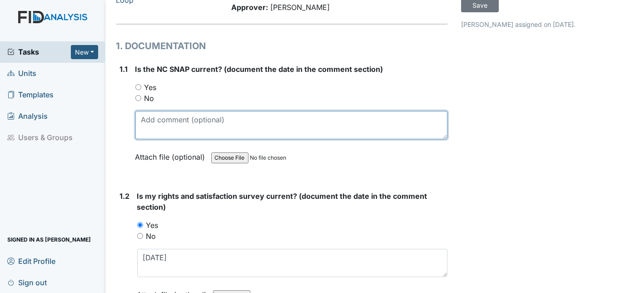
click at [174, 111] on textarea at bounding box center [291, 125] width 313 height 28
type textarea "12/18/2024"
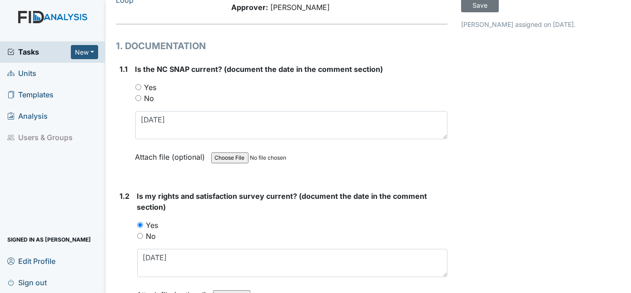
click at [139, 85] on input "Yes" at bounding box center [138, 87] width 6 height 6
radio input "true"
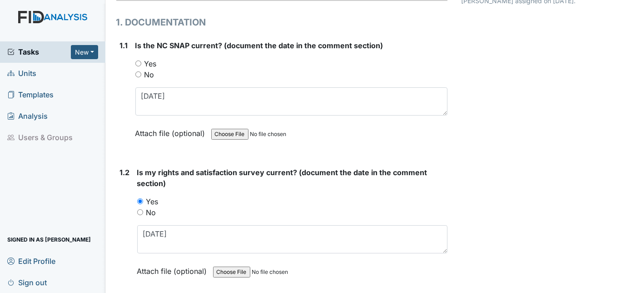
scroll to position [85, 0]
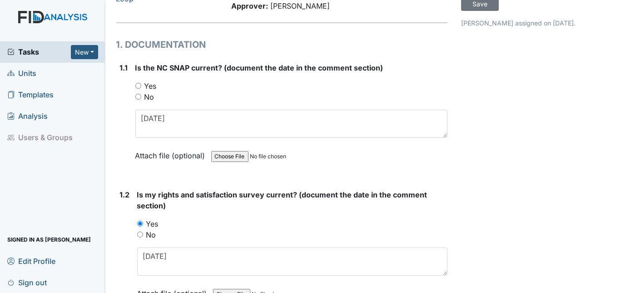
click at [140, 85] on input "Yes" at bounding box center [138, 86] width 6 height 6
radio input "true"
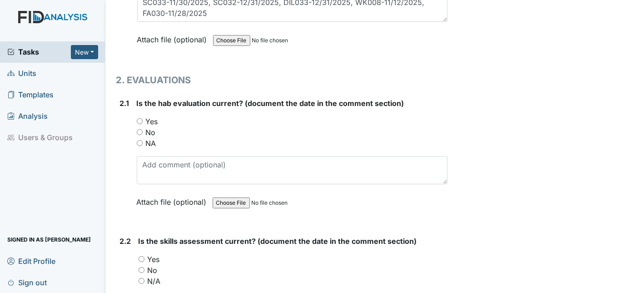
scroll to position [857, 0]
click at [140, 118] on input "Yes" at bounding box center [140, 121] width 6 height 6
radio input "true"
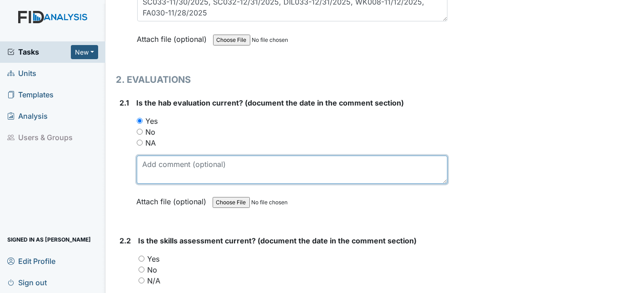
click at [146, 155] on textarea at bounding box center [292, 169] width 311 height 28
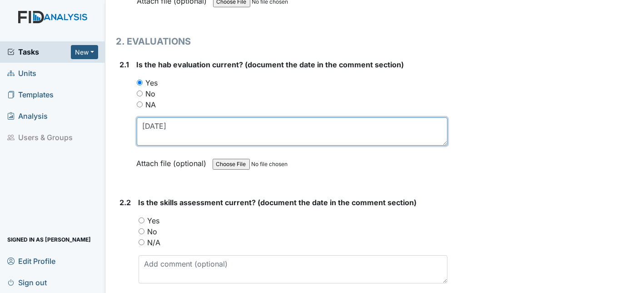
scroll to position [940, 0]
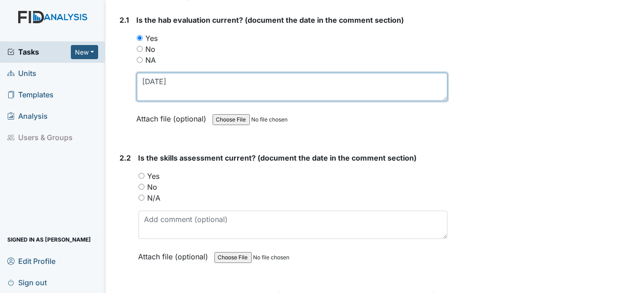
type textarea "12/20/24"
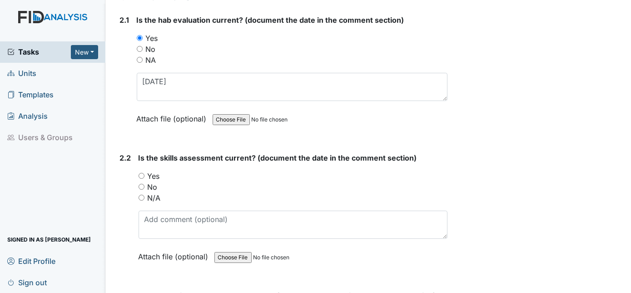
click at [140, 173] on input "Yes" at bounding box center [142, 176] width 6 height 6
radio input "true"
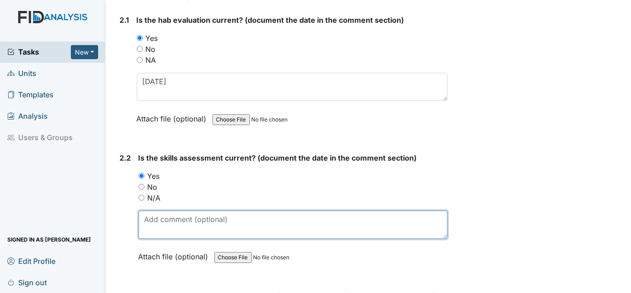
click at [149, 214] on textarea at bounding box center [293, 224] width 309 height 28
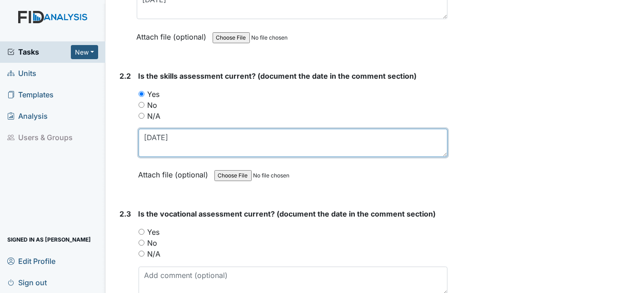
scroll to position [1022, 0]
type textarea "12/20/24"
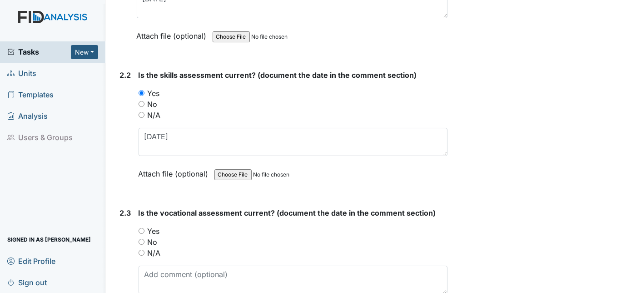
click at [142, 228] on input "Yes" at bounding box center [142, 231] width 6 height 6
radio input "true"
click at [153, 274] on textarea at bounding box center [293, 279] width 309 height 28
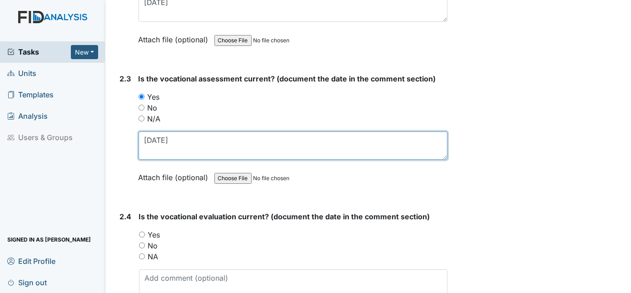
scroll to position [1171, 0]
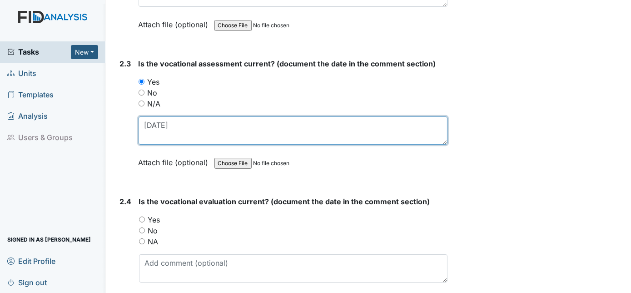
type textarea "1/2/25"
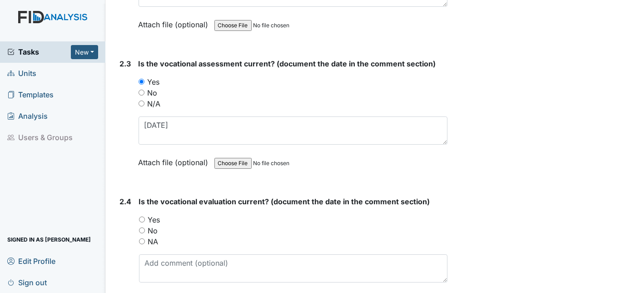
click at [144, 216] on input "Yes" at bounding box center [142, 219] width 6 height 6
radio input "true"
click at [166, 271] on textarea at bounding box center [293, 268] width 309 height 28
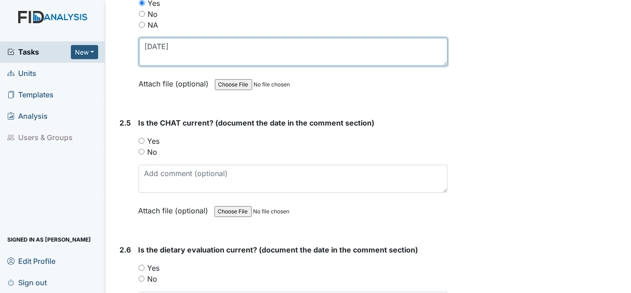
scroll to position [1388, 0]
type textarea "1/2/25"
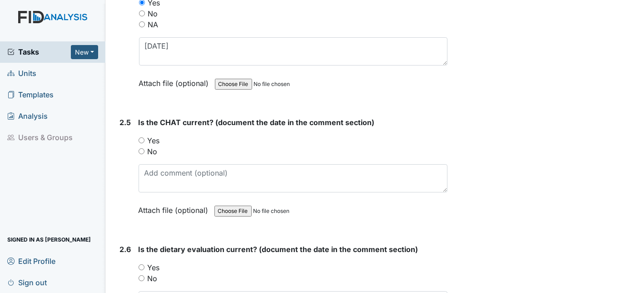
click at [139, 137] on input "Yes" at bounding box center [142, 140] width 6 height 6
radio input "true"
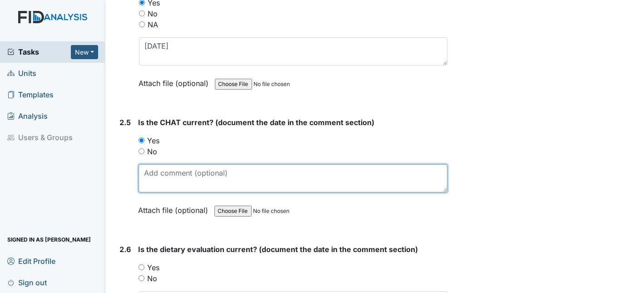
click at [154, 166] on textarea at bounding box center [293, 178] width 309 height 28
type textarea "1/2/25"
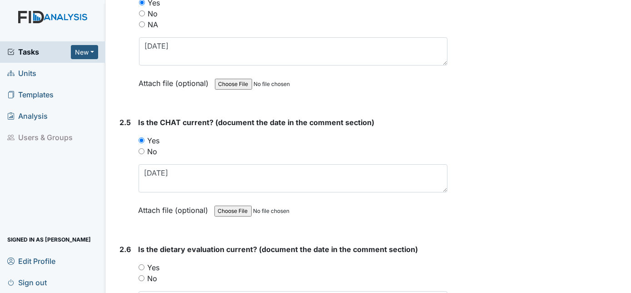
click at [140, 264] on input "Yes" at bounding box center [142, 267] width 6 height 6
radio input "true"
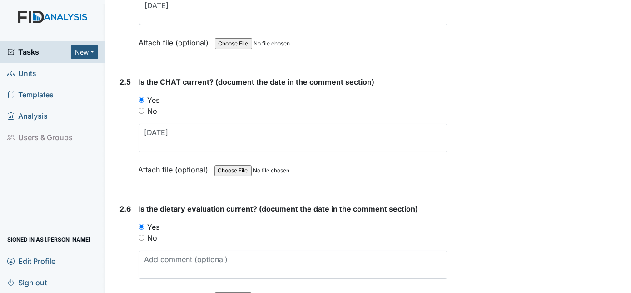
scroll to position [1553, 0]
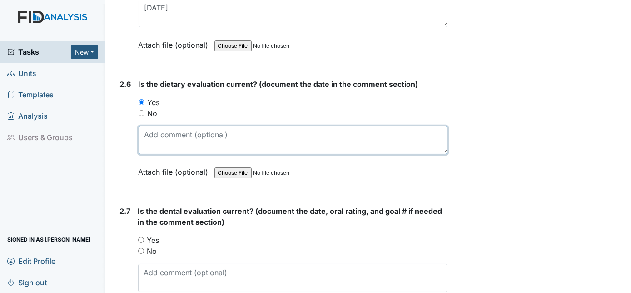
click at [153, 130] on textarea at bounding box center [293, 140] width 309 height 28
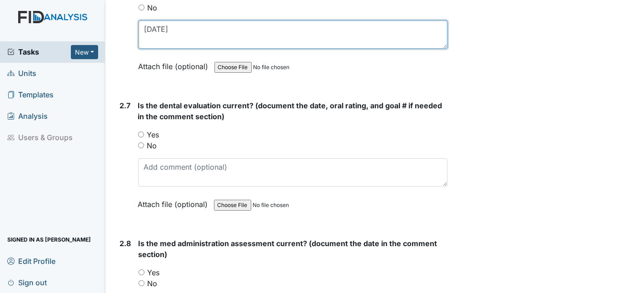
scroll to position [1659, 0]
type textarea "3/20/25"
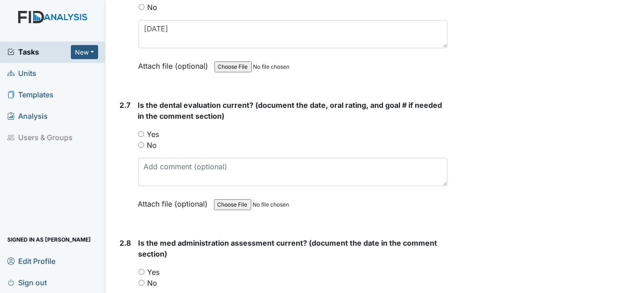
click at [142, 131] on input "Yes" at bounding box center [141, 134] width 6 height 6
radio input "true"
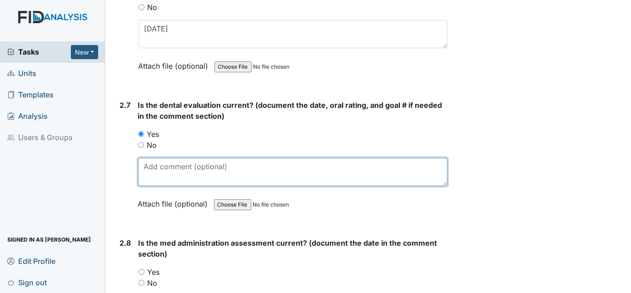
click at [157, 158] on textarea at bounding box center [293, 172] width 310 height 28
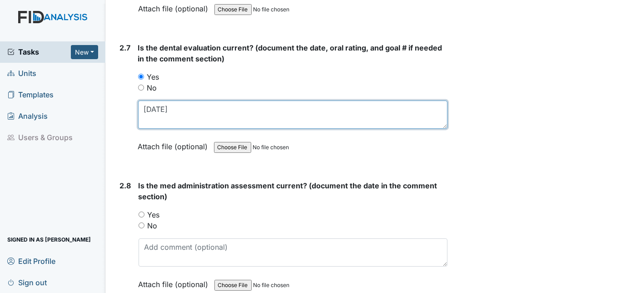
scroll to position [1747, 0]
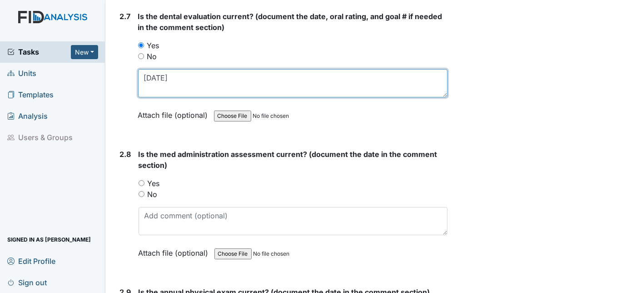
type textarea "1/17/25"
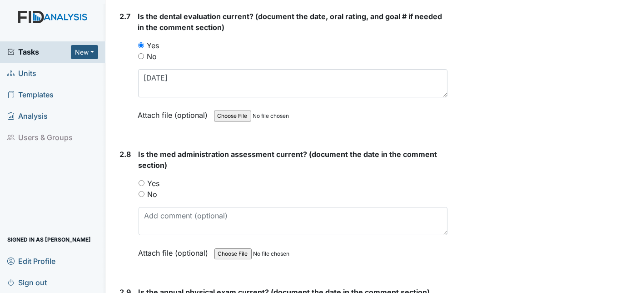
click at [143, 180] on input "Yes" at bounding box center [142, 183] width 6 height 6
radio input "true"
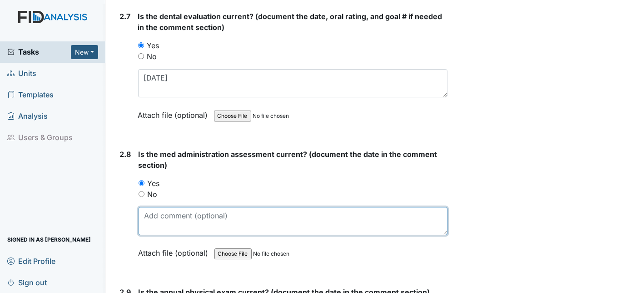
click at [164, 214] on textarea at bounding box center [293, 221] width 309 height 28
type textarea "1"
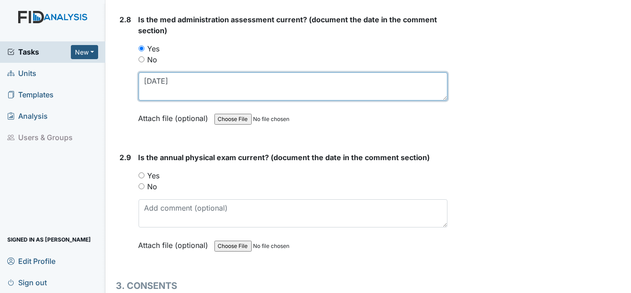
scroll to position [1913, 0]
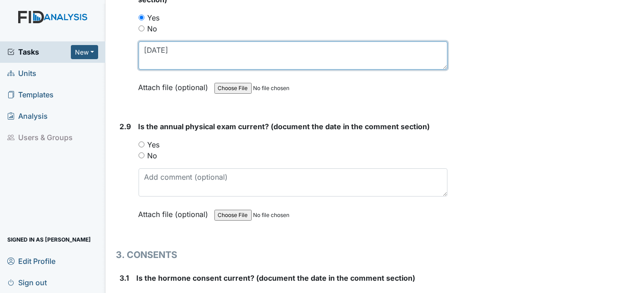
type textarea "2/24/25"
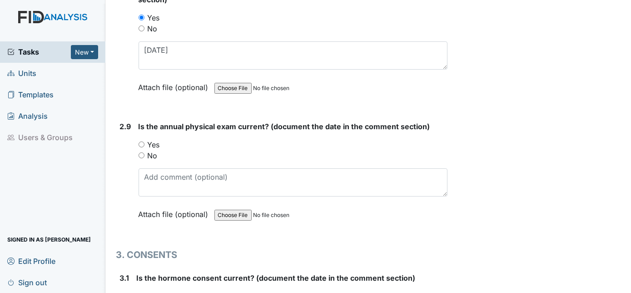
click at [143, 141] on input "Yes" at bounding box center [142, 144] width 6 height 6
radio input "true"
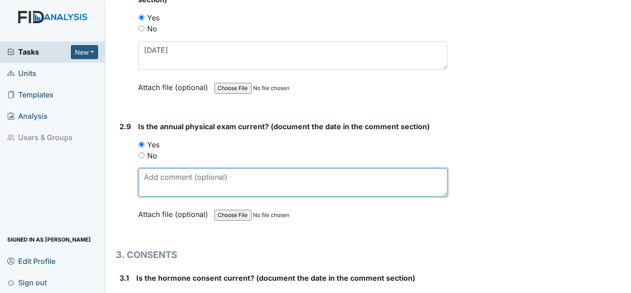
click at [173, 168] on textarea at bounding box center [293, 182] width 309 height 28
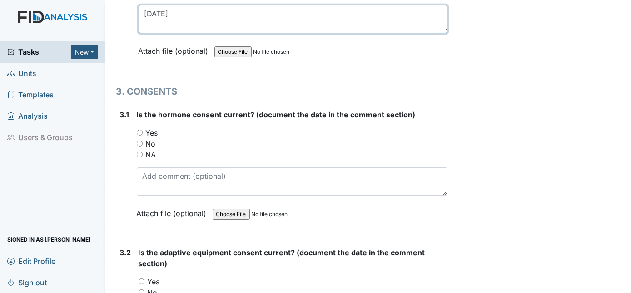
scroll to position [2078, 0]
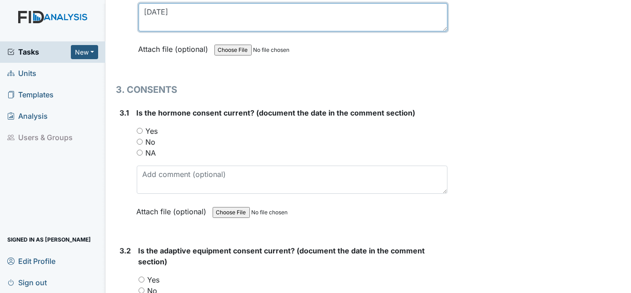
type textarea "6/26/25"
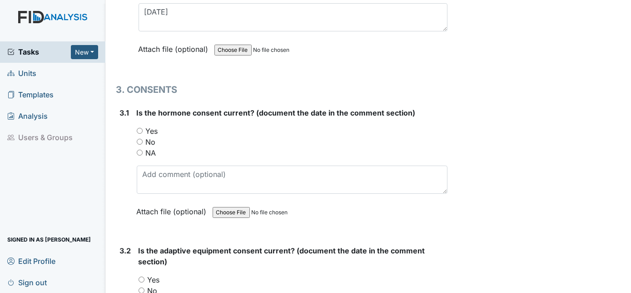
click at [140, 128] on input "Yes" at bounding box center [140, 131] width 6 height 6
radio input "true"
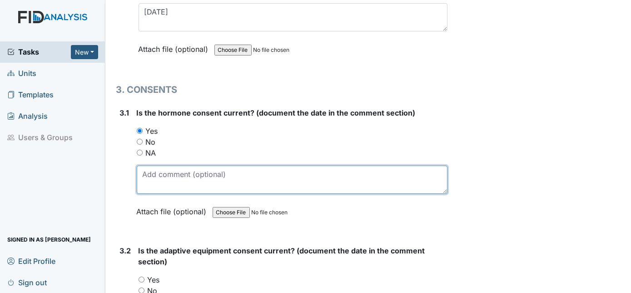
click at [144, 165] on textarea at bounding box center [292, 179] width 311 height 28
type textarea "6"
type textarea "1/2/25"
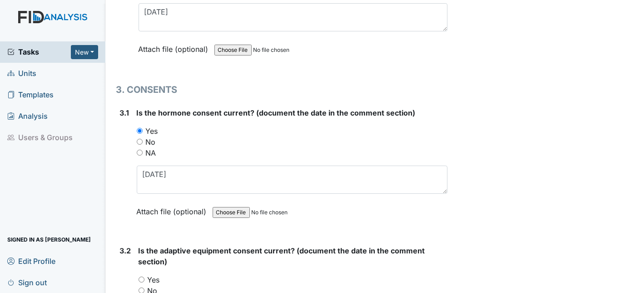
click at [140, 287] on input "No" at bounding box center [142, 290] width 6 height 6
radio input "true"
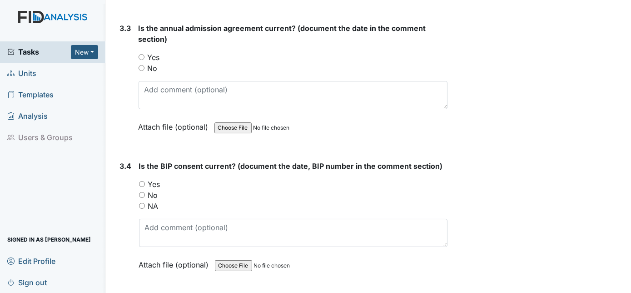
scroll to position [2450, 0]
click at [144, 53] on input "Yes" at bounding box center [142, 56] width 6 height 6
radio input "true"
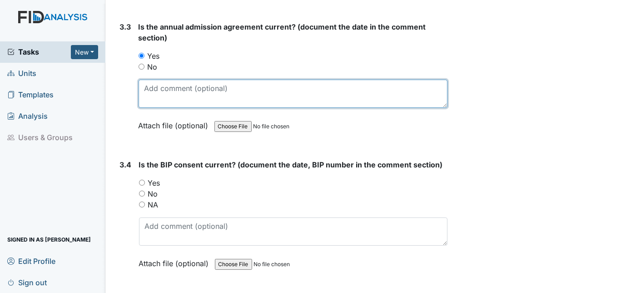
click at [152, 88] on textarea at bounding box center [293, 94] width 309 height 28
type textarea "9/3/2024"
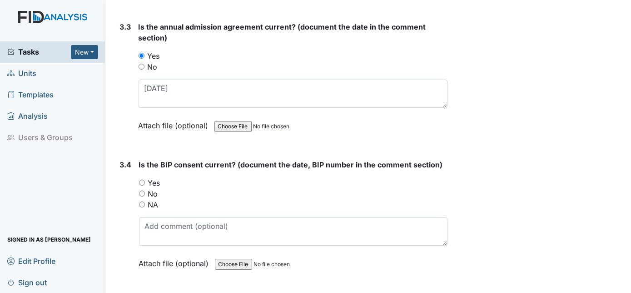
click at [139, 179] on input "Yes" at bounding box center [142, 182] width 6 height 6
radio input "true"
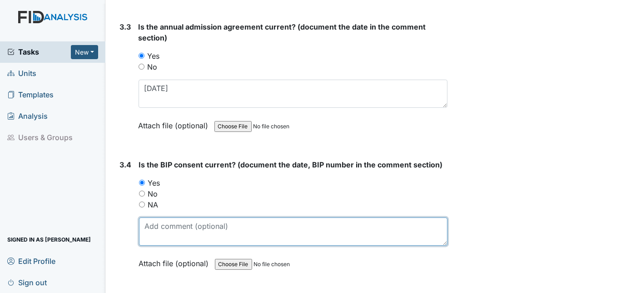
click at [151, 217] on textarea at bounding box center [293, 231] width 309 height 28
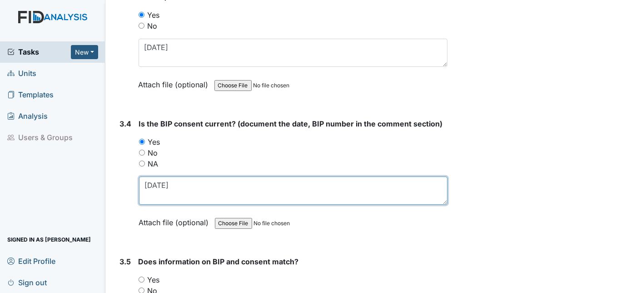
scroll to position [2574, 0]
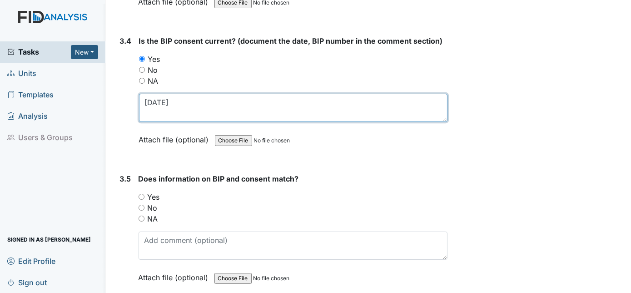
type textarea "8/21/2025"
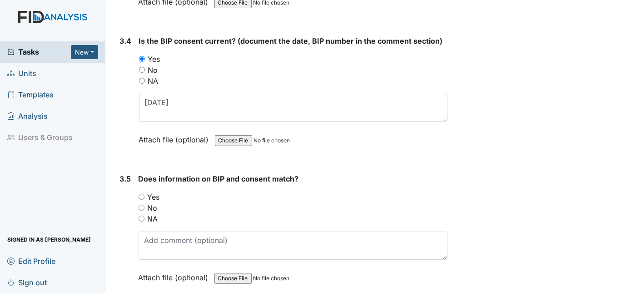
click at [140, 194] on input "Yes" at bounding box center [142, 197] width 6 height 6
radio input "true"
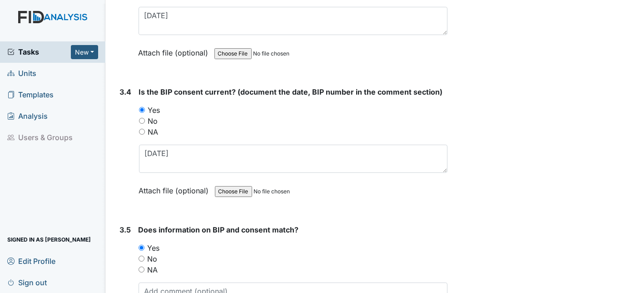
scroll to position [2600, 0]
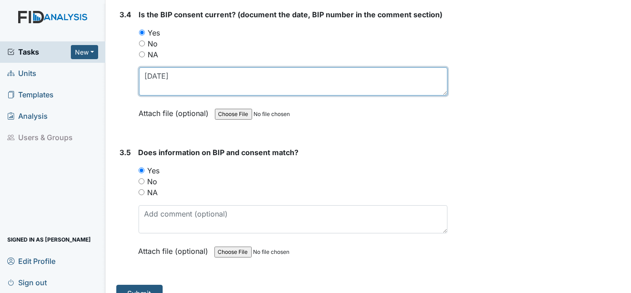
click at [218, 67] on textarea "8/21/2025" at bounding box center [293, 81] width 309 height 28
type textarea "8/21/2025 human RIghts"
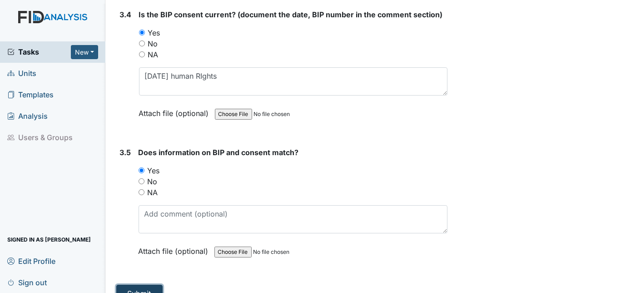
click at [143, 284] on button "Submit" at bounding box center [139, 292] width 46 height 17
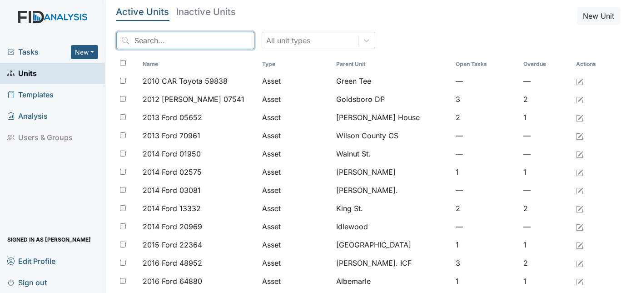
click at [151, 39] on input "search" at bounding box center [185, 40] width 138 height 17
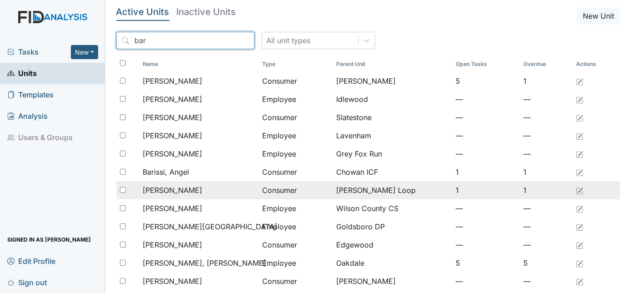
type input "bar"
click at [170, 189] on span "[PERSON_NAME]" at bounding box center [173, 189] width 60 height 11
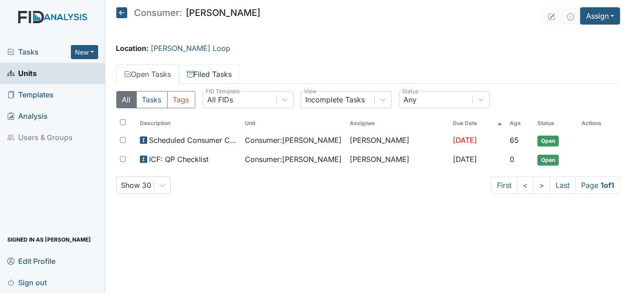
click at [214, 75] on link "Filed Tasks" at bounding box center [209, 74] width 61 height 19
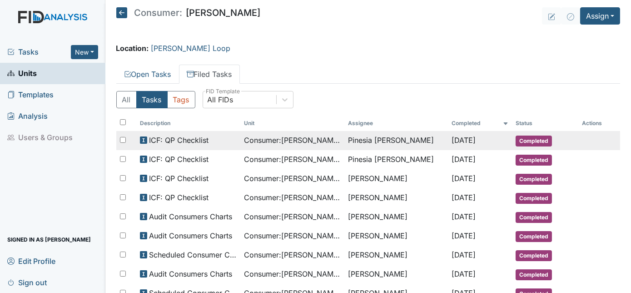
click at [193, 144] on span "ICF: QP Checklist" at bounding box center [179, 139] width 60 height 11
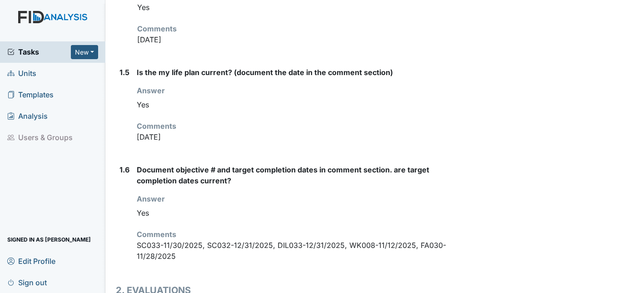
scroll to position [591, 0]
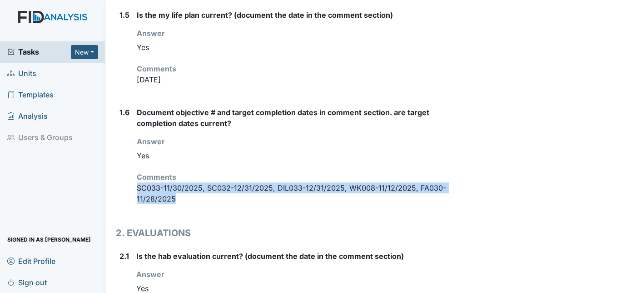
drag, startPoint x: 134, startPoint y: 164, endPoint x: 190, endPoint y: 179, distance: 58.0
click at [190, 179] on div "1.6 Document objective # and target completion dates in comment section. are ta…" at bounding box center [282, 159] width 332 height 105
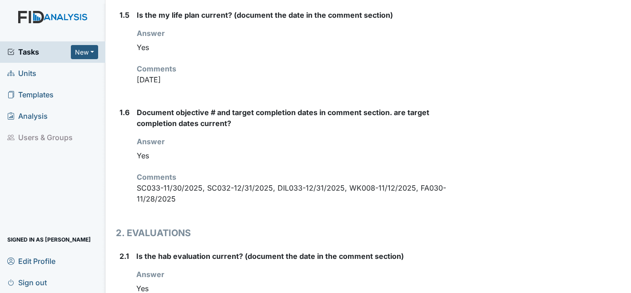
drag, startPoint x: 190, startPoint y: 179, endPoint x: 124, endPoint y: 164, distance: 67.9
drag, startPoint x: 124, startPoint y: 164, endPoint x: 201, endPoint y: 194, distance: 82.5
click at [214, 226] on h1 "2. EVALUATIONS" at bounding box center [282, 233] width 332 height 14
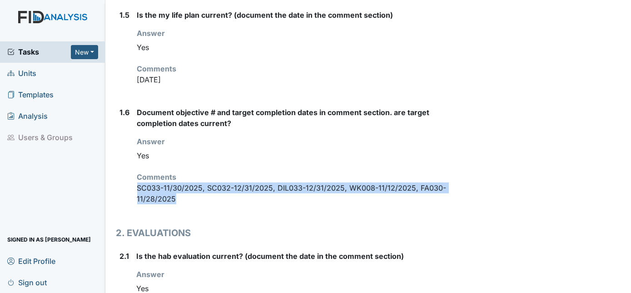
drag, startPoint x: 134, startPoint y: 162, endPoint x: 185, endPoint y: 174, distance: 52.2
click at [185, 174] on div "1.6 Document objective # and target completion dates in comment section. are ta…" at bounding box center [282, 159] width 332 height 105
drag, startPoint x: 185, startPoint y: 174, endPoint x: 160, endPoint y: 172, distance: 25.1
copy p "SC033-11/30/2025, SC032-12/31/2025, DIL033-12/31/2025, WK008-11/12/2025, FA030-…"
click at [33, 75] on span "Units" at bounding box center [21, 73] width 29 height 14
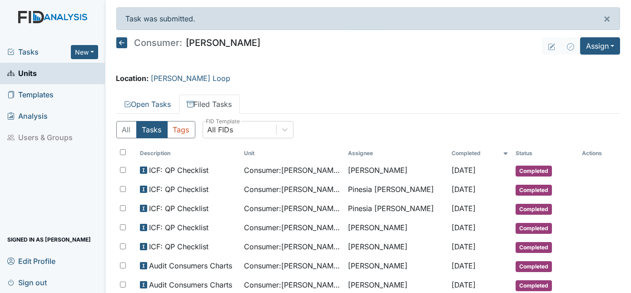
click at [64, 76] on link "Units" at bounding box center [52, 73] width 105 height 21
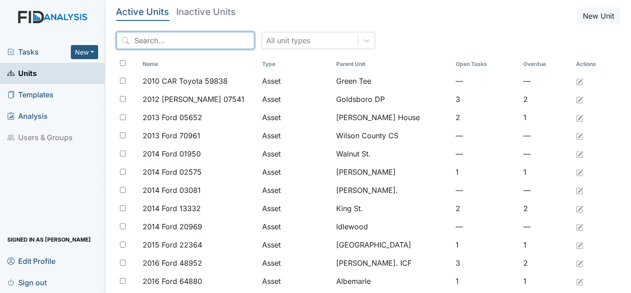
click at [175, 46] on input "search" at bounding box center [185, 40] width 138 height 17
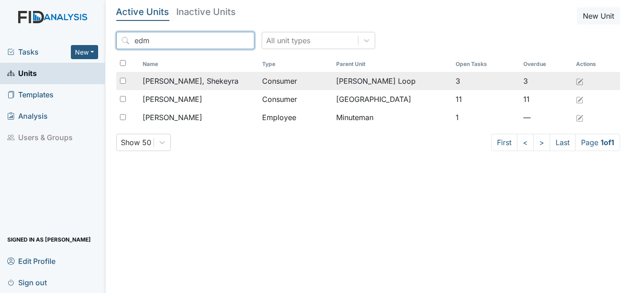
type input "edm"
click at [184, 80] on span "[PERSON_NAME], Shekeyra" at bounding box center [191, 80] width 96 height 11
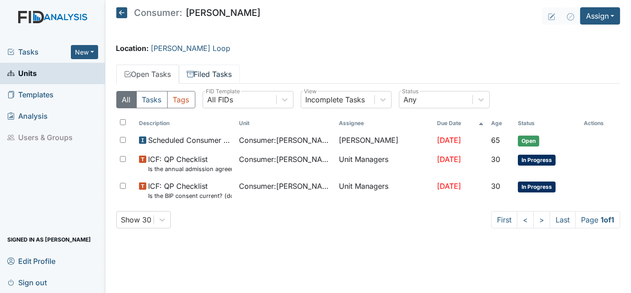
click at [222, 69] on link "Filed Tasks" at bounding box center [209, 74] width 61 height 19
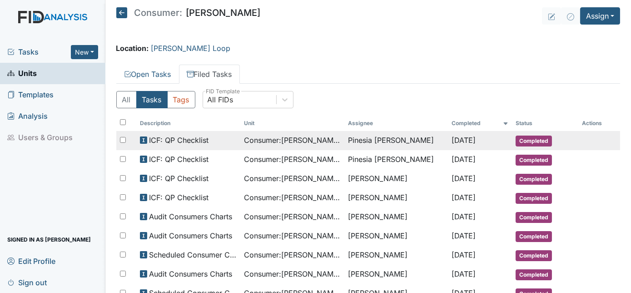
click at [214, 139] on div "ICF: QP Checklist" at bounding box center [188, 139] width 97 height 11
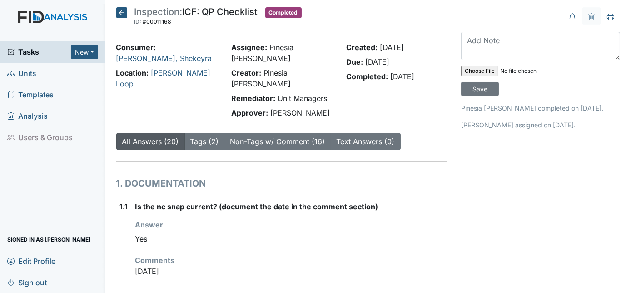
click at [37, 73] on link "Units" at bounding box center [52, 73] width 105 height 21
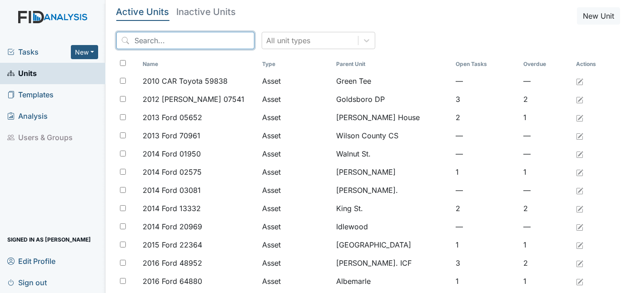
click at [164, 44] on input "search" at bounding box center [185, 40] width 138 height 17
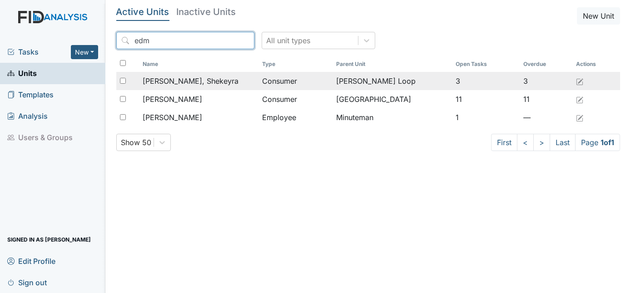
type input "edm"
click at [196, 85] on span "[PERSON_NAME], Shekeyra" at bounding box center [191, 80] width 96 height 11
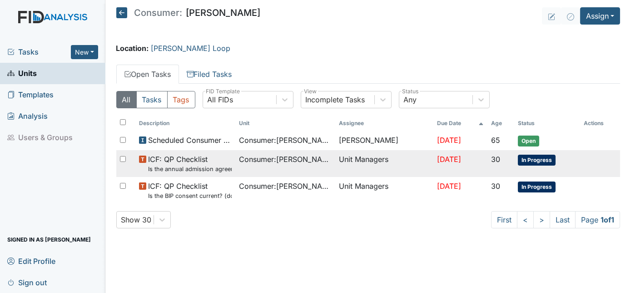
click at [205, 161] on span "ICF: QP Checklist Is the annual admission agreement current? (document the date…" at bounding box center [190, 164] width 84 height 20
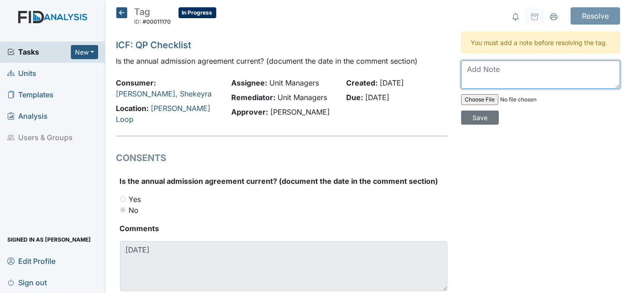
click at [482, 71] on textarea at bounding box center [540, 74] width 159 height 28
type textarea "sent to guarduan"
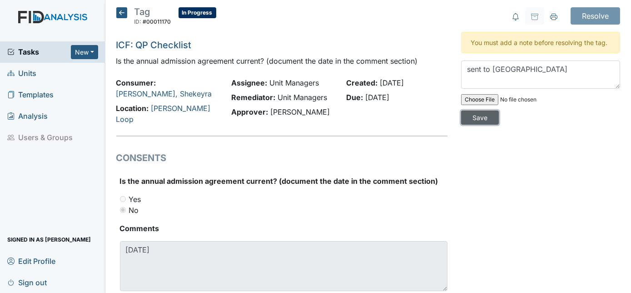
click at [499, 110] on input "Save" at bounding box center [480, 117] width 38 height 14
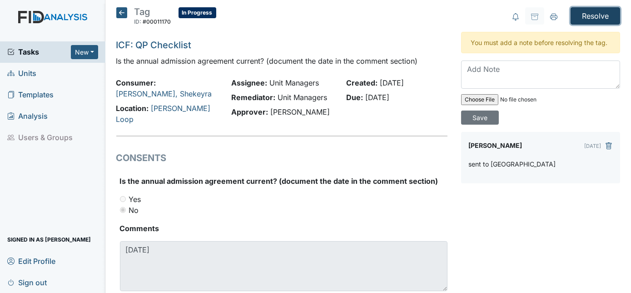
click at [589, 11] on input "Resolve" at bounding box center [596, 15] width 50 height 17
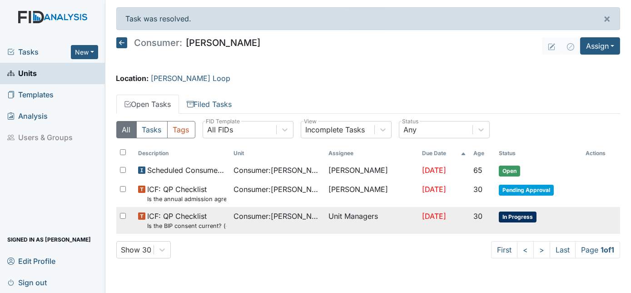
click at [184, 223] on small "Is the BIP consent current? (document the date, BIP number in the comment secti…" at bounding box center [186, 225] width 79 height 9
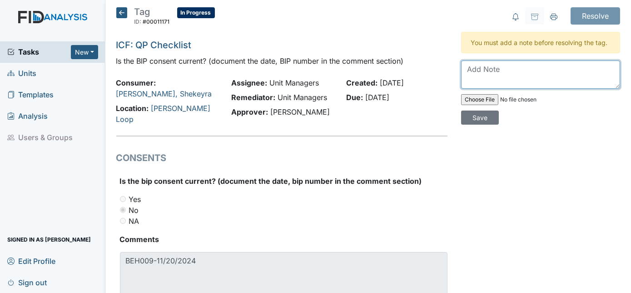
click at [463, 75] on textarea at bounding box center [540, 74] width 159 height 28
type textarea "sent to guardian"
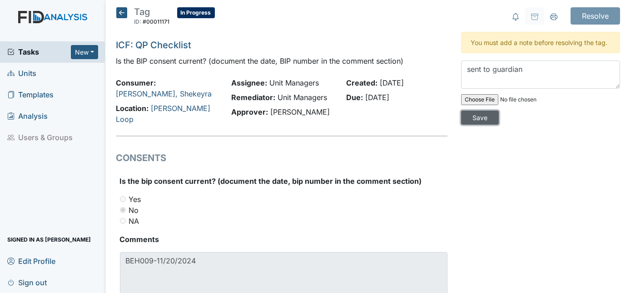
click at [499, 110] on input "Save" at bounding box center [480, 117] width 38 height 14
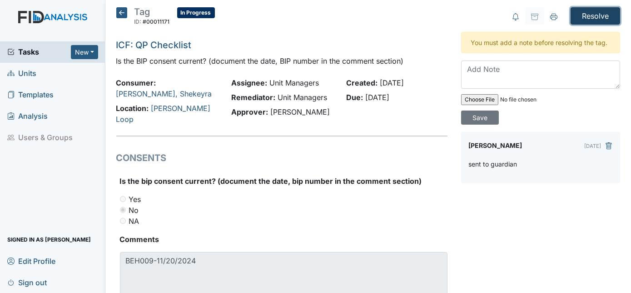
click at [598, 16] on input "Resolve" at bounding box center [596, 15] width 50 height 17
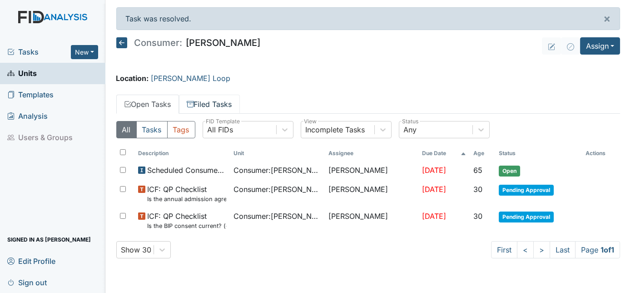
click at [222, 101] on link "Filed Tasks" at bounding box center [209, 104] width 61 height 19
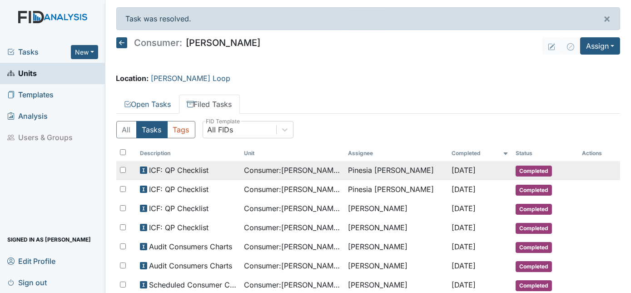
click at [209, 167] on div "ICF: QP Checklist" at bounding box center [188, 169] width 97 height 11
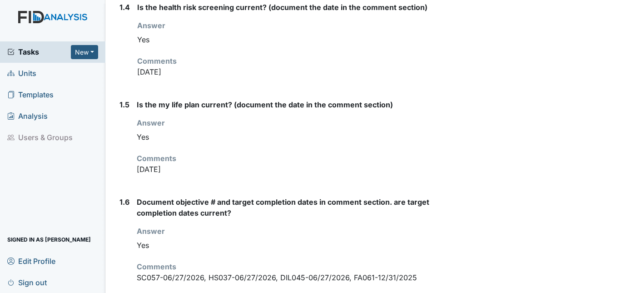
scroll to position [537, 0]
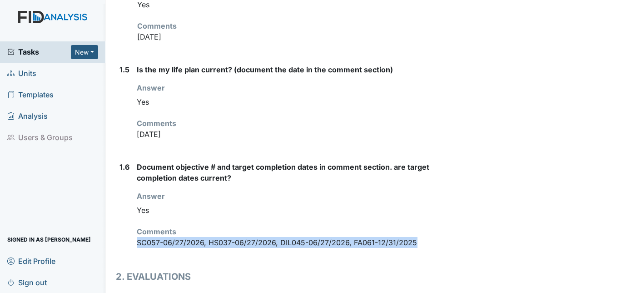
drag, startPoint x: 135, startPoint y: 217, endPoint x: 419, endPoint y: 221, distance: 284.0
click at [419, 221] on div "1.6 Document objective # and target completion dates in comment section. are ta…" at bounding box center [282, 208] width 332 height 94
drag, startPoint x: 419, startPoint y: 221, endPoint x: 378, endPoint y: 217, distance: 41.5
copy p "SC057-06/27/2026, HS037-06/27/2026, DIL045-06/27/2026, FA061-12/31/2025"
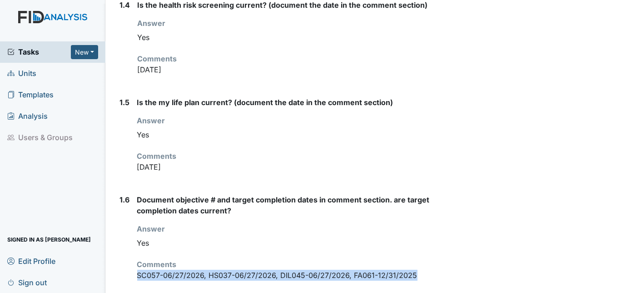
scroll to position [289, 0]
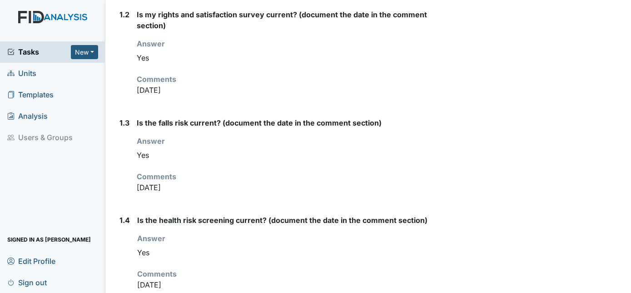
click at [44, 79] on link "Units" at bounding box center [52, 73] width 105 height 21
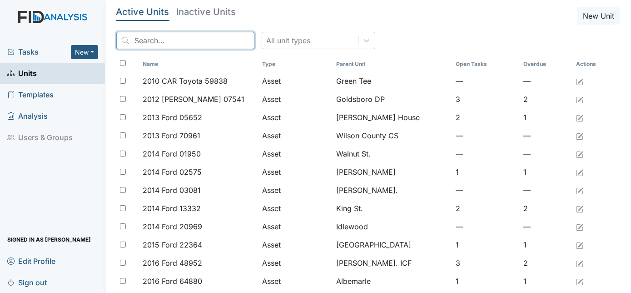
click at [176, 42] on input "search" at bounding box center [185, 40] width 138 height 17
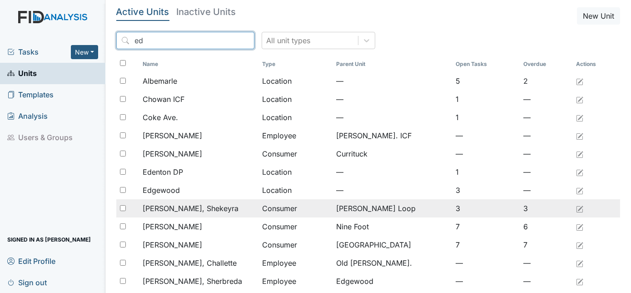
type input "ed"
click at [194, 210] on span "[PERSON_NAME], Shekeyra" at bounding box center [191, 208] width 96 height 11
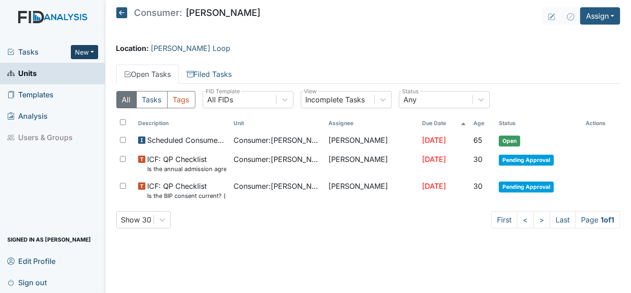
click at [82, 52] on button "New" at bounding box center [84, 52] width 27 height 14
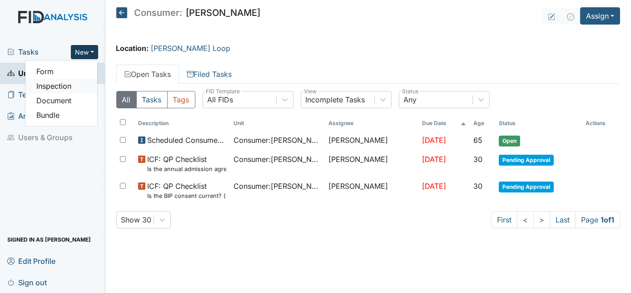
click at [49, 86] on link "Inspection" at bounding box center [61, 86] width 72 height 15
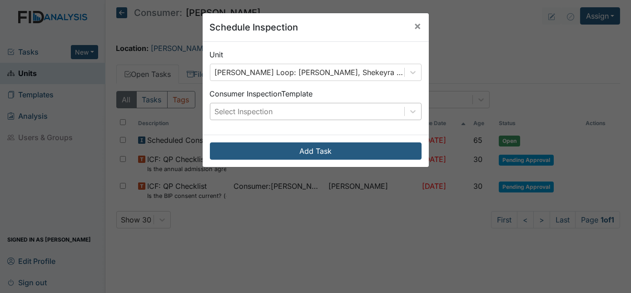
click at [270, 115] on div "Select Inspection" at bounding box center [244, 111] width 58 height 11
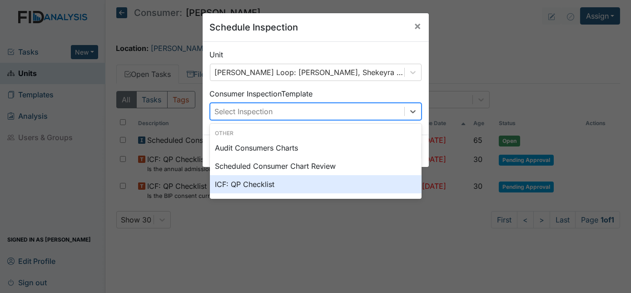
click at [267, 179] on div "ICF: QP Checklist" at bounding box center [316, 184] width 212 height 18
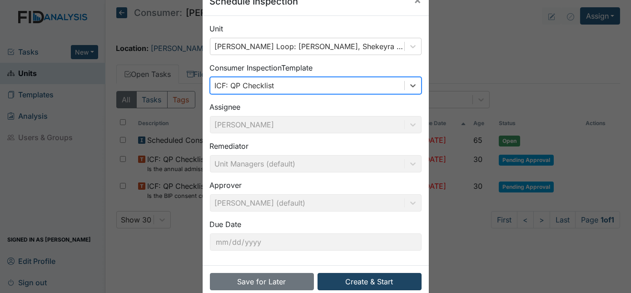
scroll to position [41, 0]
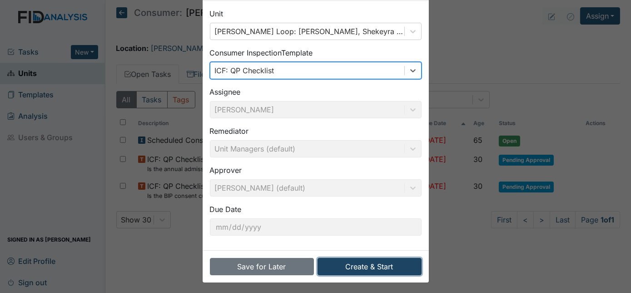
click at [371, 267] on button "Create & Start" at bounding box center [370, 266] width 104 height 17
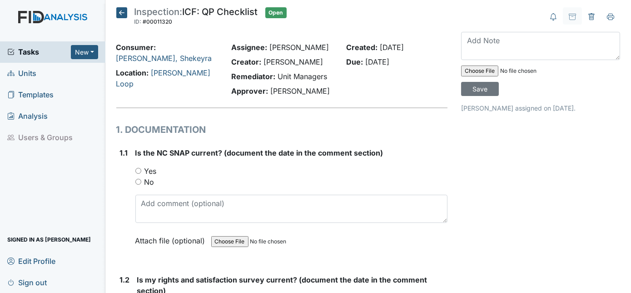
click at [138, 171] on input "Yes" at bounding box center [138, 171] width 6 height 6
radio input "true"
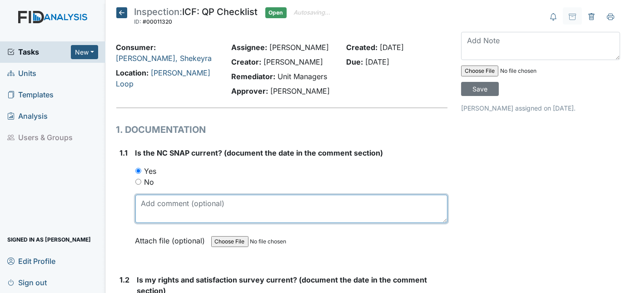
click at [168, 204] on textarea at bounding box center [291, 208] width 313 height 28
type textarea "[DATE]"
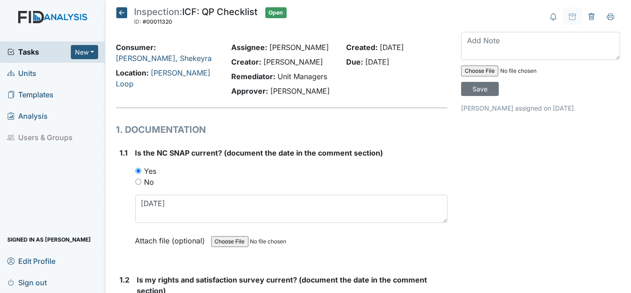
scroll to position [161, 0]
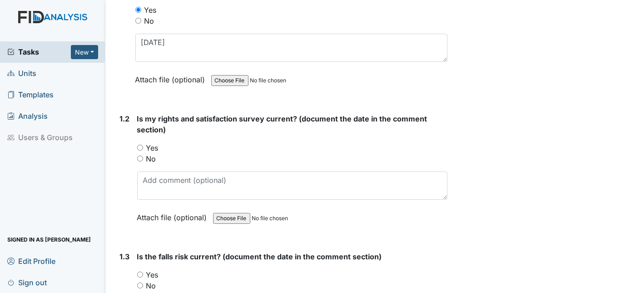
click at [141, 149] on div "Yes" at bounding box center [292, 147] width 311 height 11
click at [139, 148] on input "Yes" at bounding box center [140, 147] width 6 height 6
radio input "true"
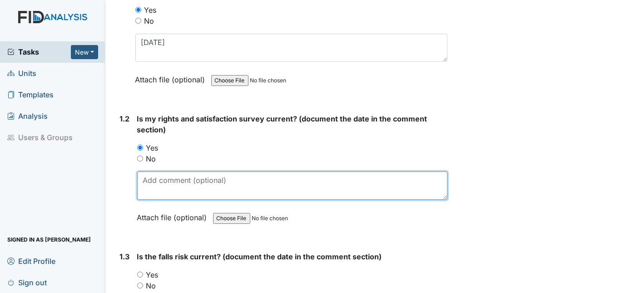
click at [151, 179] on textarea at bounding box center [292, 185] width 311 height 28
type textarea "12/11/2024"
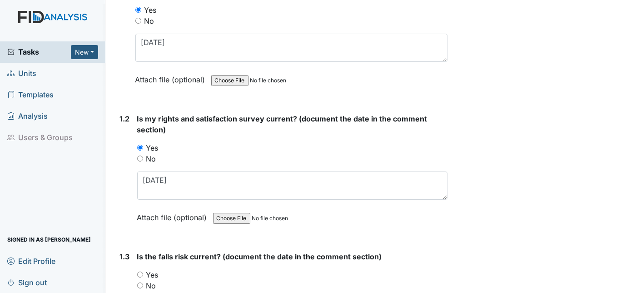
click at [139, 272] on input "Yes" at bounding box center [140, 274] width 6 height 6
radio input "true"
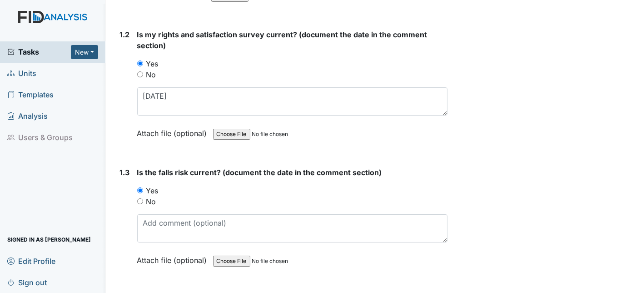
scroll to position [284, 0]
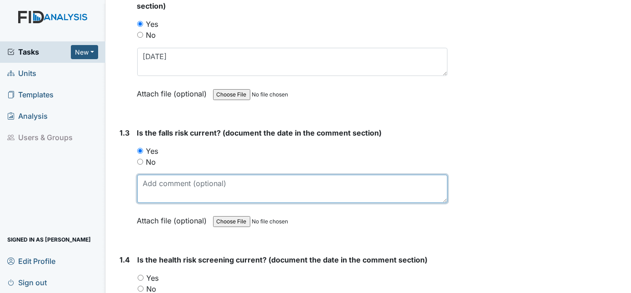
click at [162, 180] on textarea at bounding box center [292, 188] width 311 height 28
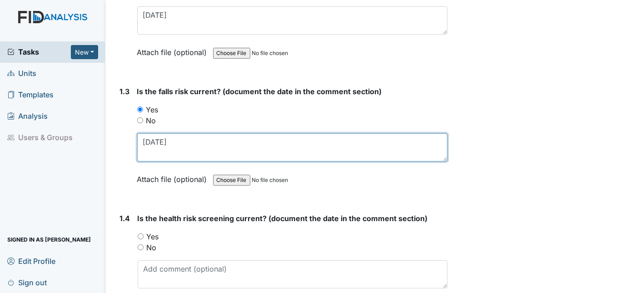
scroll to position [326, 0]
type textarea "8"
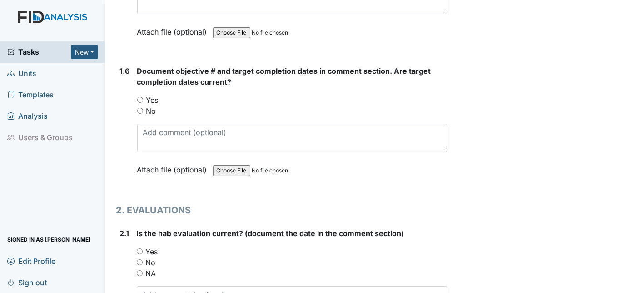
scroll to position [734, 0]
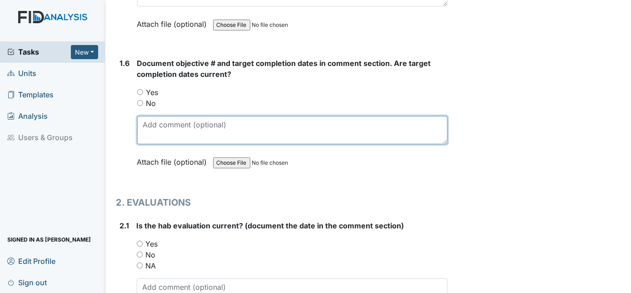
click at [143, 122] on textarea at bounding box center [292, 130] width 311 height 28
paste textarea "SC057-06/27/2026, HS037-06/27/2026, DIL045-06/27/2026, FA061-12/31/2025"
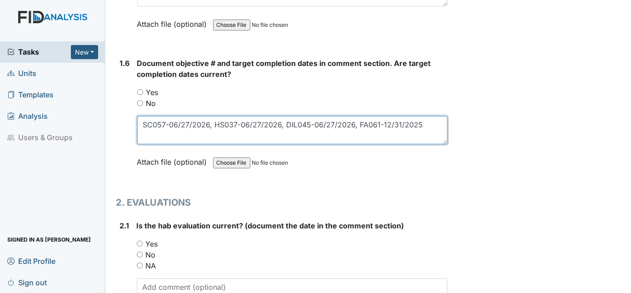
type textarea "SC057-06/27/2026, HS037-06/27/2026, DIL045-06/27/2026, FA061-12/31/2025"
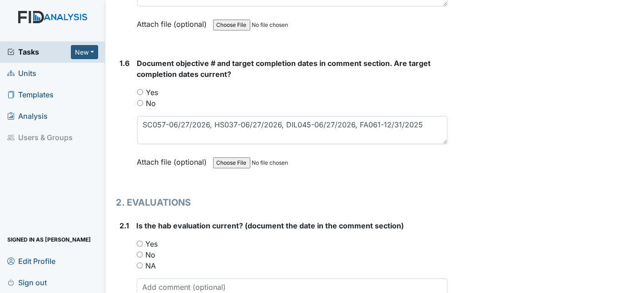
click at [141, 89] on input "Yes" at bounding box center [140, 92] width 6 height 6
radio input "true"
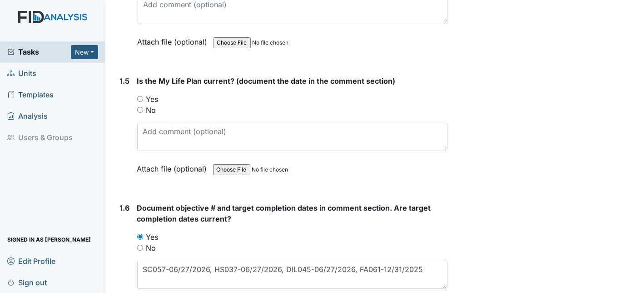
scroll to position [587, 0]
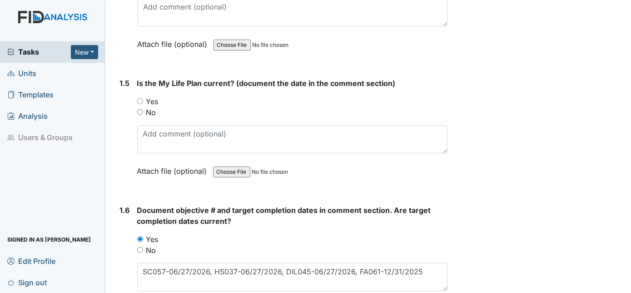
click at [139, 98] on input "Yes" at bounding box center [140, 101] width 6 height 6
radio input "true"
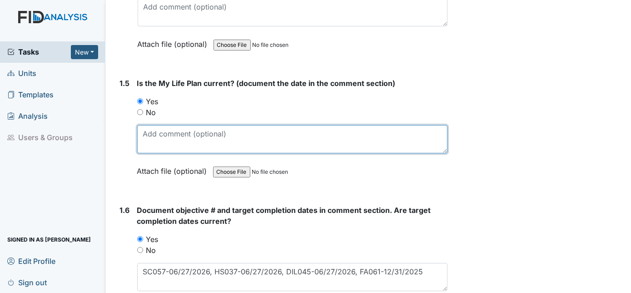
click at [200, 134] on textarea at bounding box center [292, 139] width 311 height 28
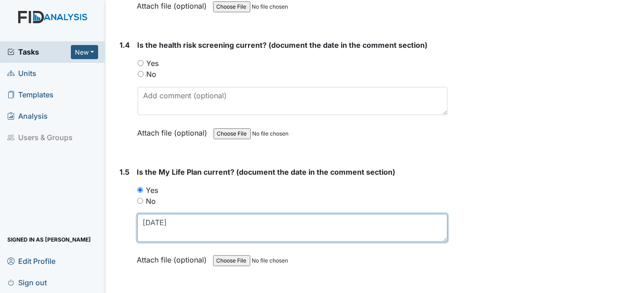
scroll to position [464, 0]
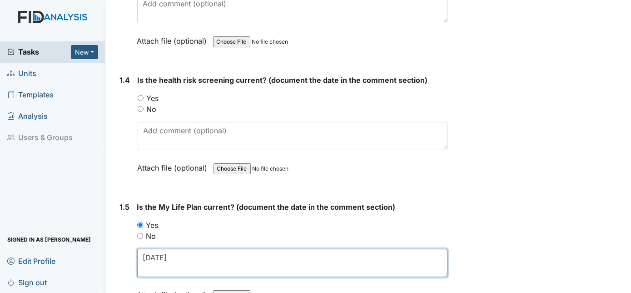
type textarea "7/23/25"
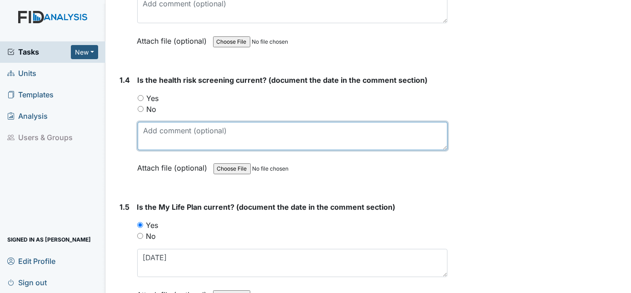
click at [164, 133] on textarea at bounding box center [293, 136] width 310 height 28
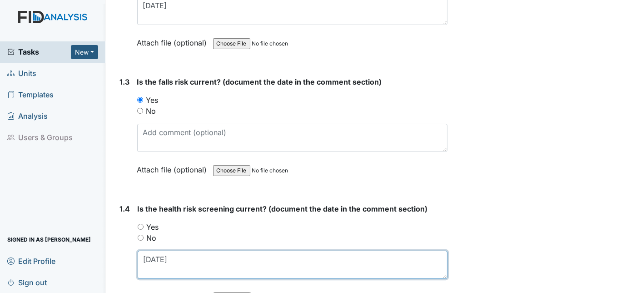
scroll to position [333, 0]
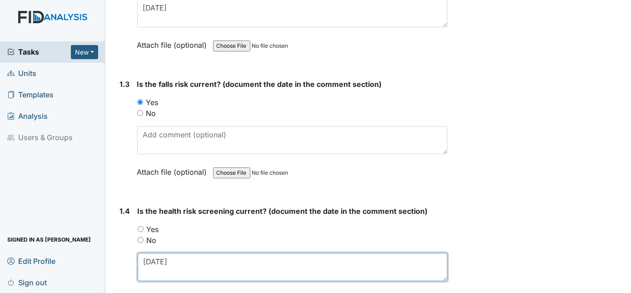
type textarea "7/23/25"
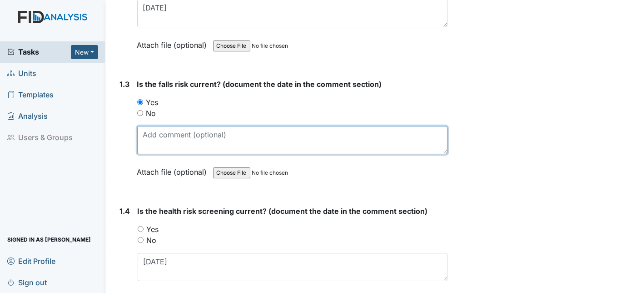
click at [161, 132] on textarea at bounding box center [292, 140] width 311 height 28
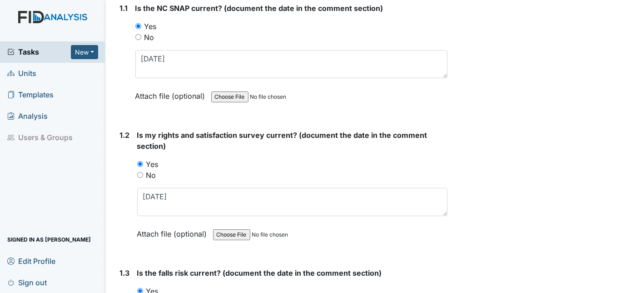
scroll to position [145, 0]
type textarea "7/23/25"
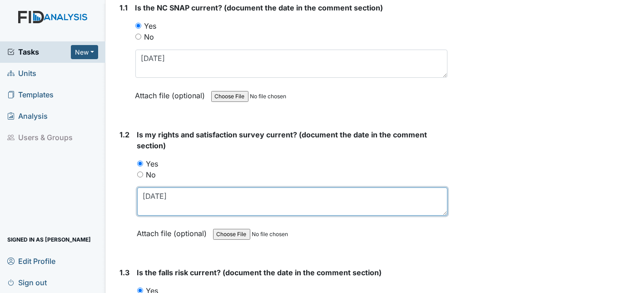
click at [190, 195] on textarea "12/11/2024" at bounding box center [292, 201] width 311 height 28
type textarea "1"
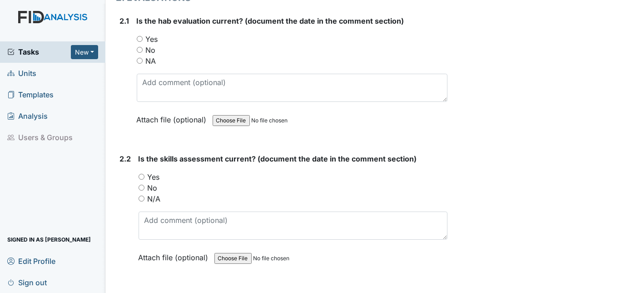
scroll to position [927, 0]
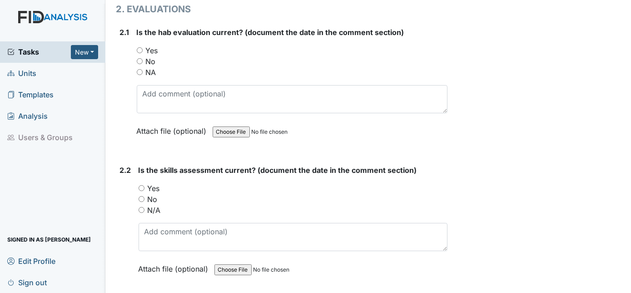
type textarea "7/23/25"
click at [143, 58] on div "No" at bounding box center [292, 61] width 311 height 11
click at [140, 58] on input "No" at bounding box center [140, 61] width 6 height 6
radio input "true"
click at [139, 196] on input "No" at bounding box center [142, 199] width 6 height 6
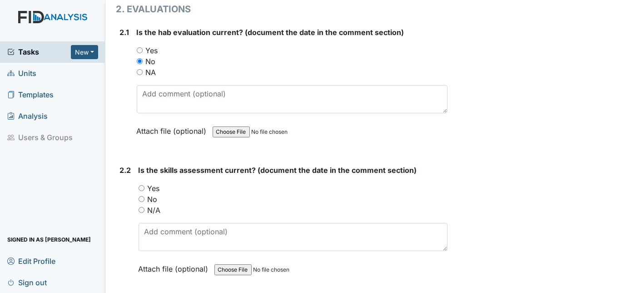
radio input "true"
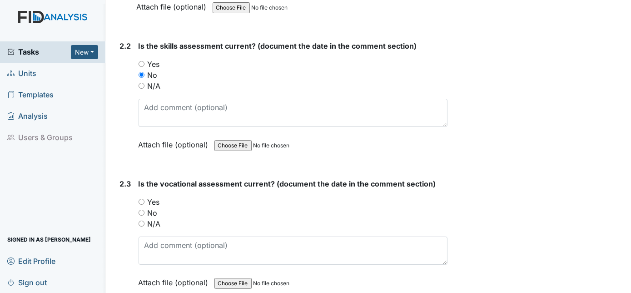
scroll to position [1093, 0]
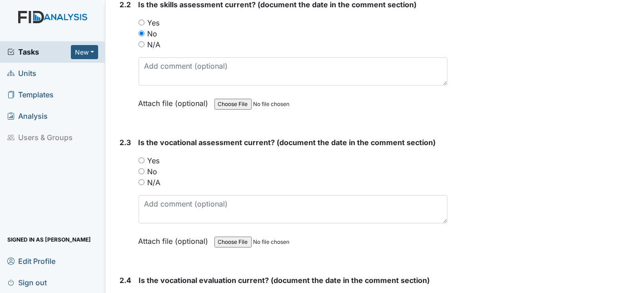
click at [142, 157] on input "Yes" at bounding box center [142, 160] width 6 height 6
radio input "true"
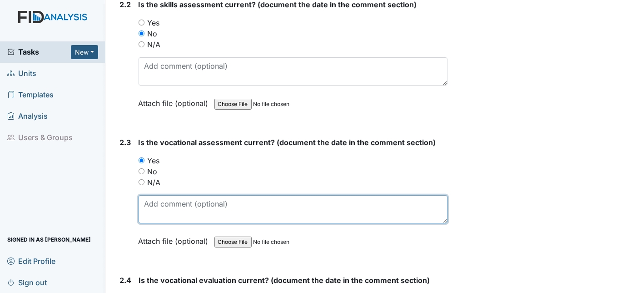
click at [160, 195] on textarea at bounding box center [293, 209] width 309 height 28
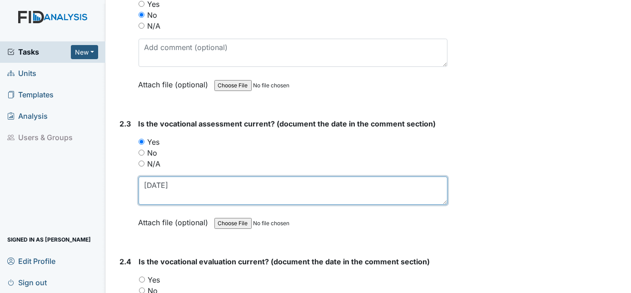
scroll to position [1175, 0]
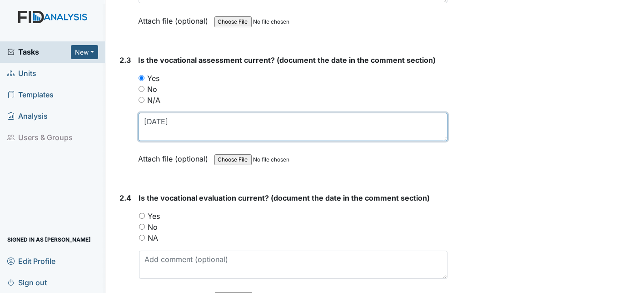
type textarea "7/18/25"
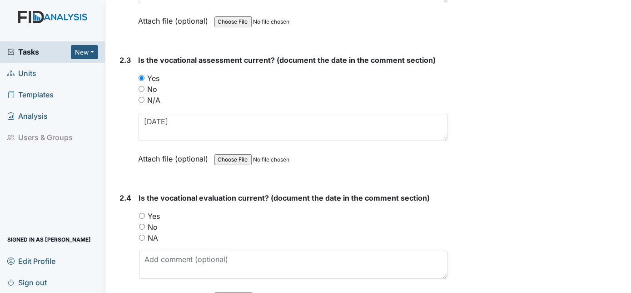
click at [142, 213] on input "Yes" at bounding box center [142, 216] width 6 height 6
radio input "true"
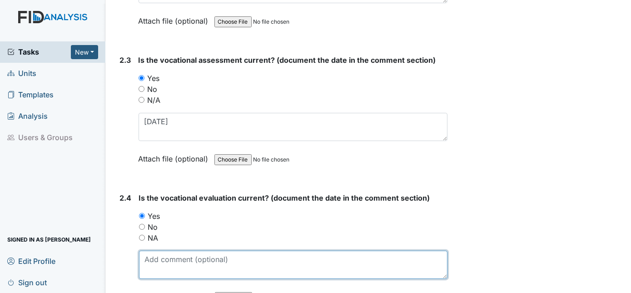
click at [155, 256] on textarea at bounding box center [293, 264] width 309 height 28
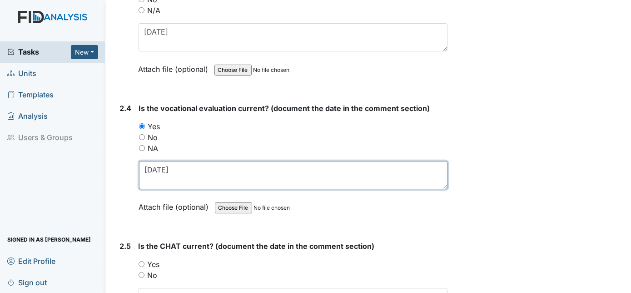
scroll to position [1258, 0]
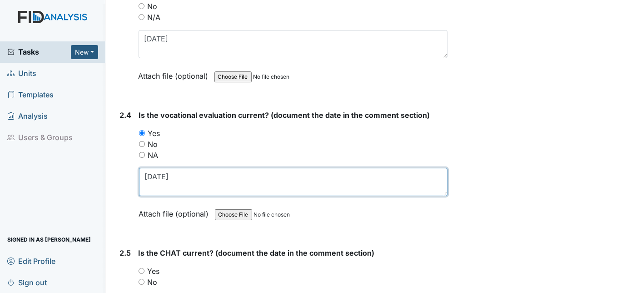
type textarea "7/20/25"
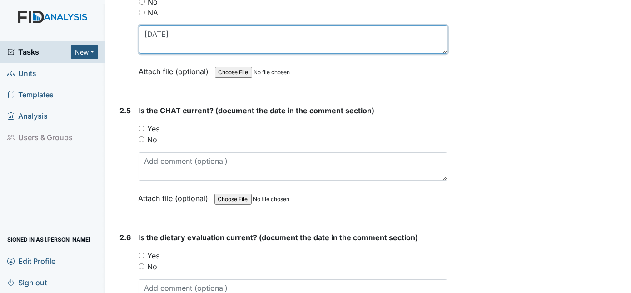
scroll to position [1402, 0]
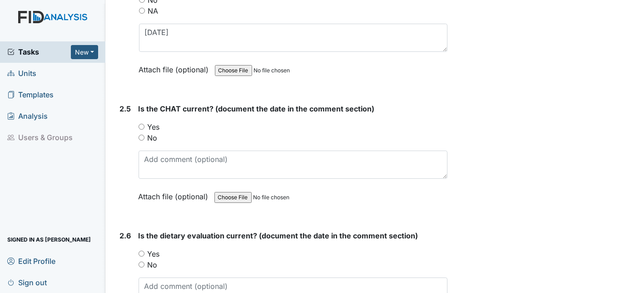
click at [139, 124] on input "Yes" at bounding box center [142, 127] width 6 height 6
radio input "true"
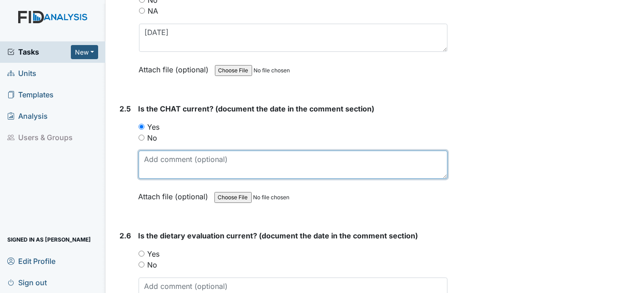
click at [158, 154] on textarea at bounding box center [293, 164] width 309 height 28
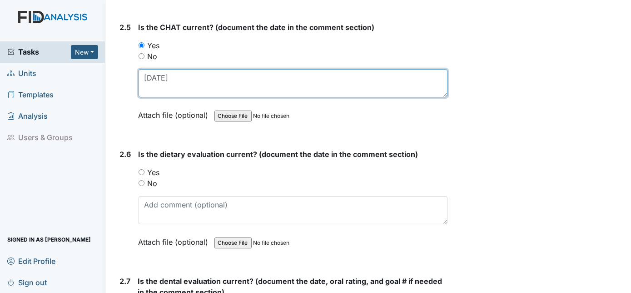
scroll to position [1526, 0]
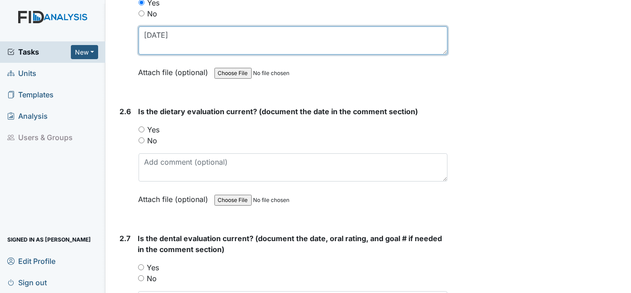
type textarea "7/22/25"
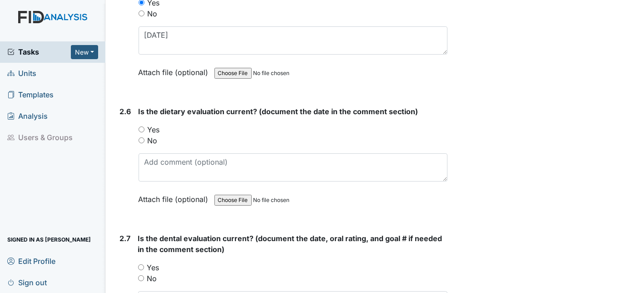
click at [139, 137] on input "No" at bounding box center [142, 140] width 6 height 6
radio input "true"
click at [139, 262] on div "Yes" at bounding box center [293, 267] width 310 height 11
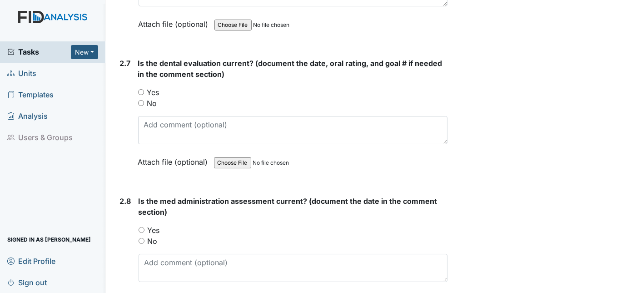
scroll to position [1732, 0]
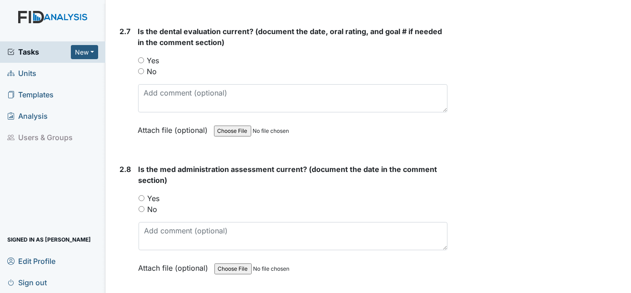
click at [142, 193] on div "Yes" at bounding box center [293, 198] width 309 height 11
click at [142, 195] on input "Yes" at bounding box center [142, 198] width 6 height 6
radio input "true"
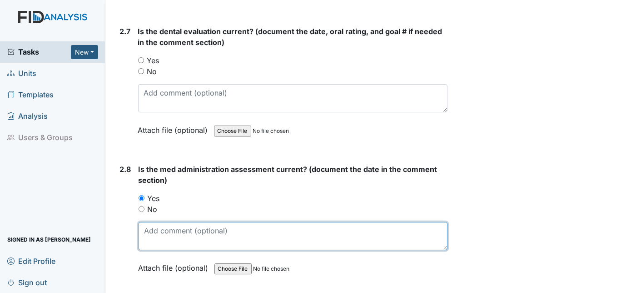
click at [151, 223] on textarea at bounding box center [293, 236] width 309 height 28
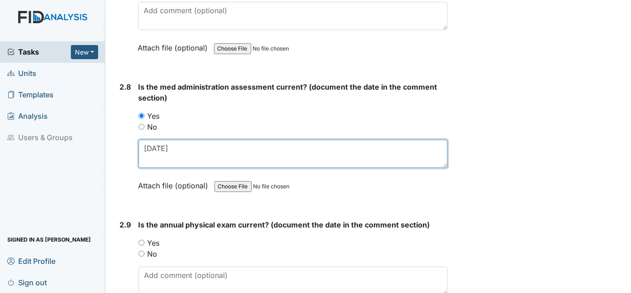
scroll to position [1939, 0]
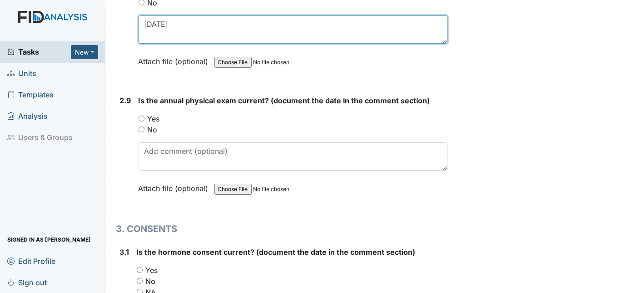
type textarea "1/17/2025"
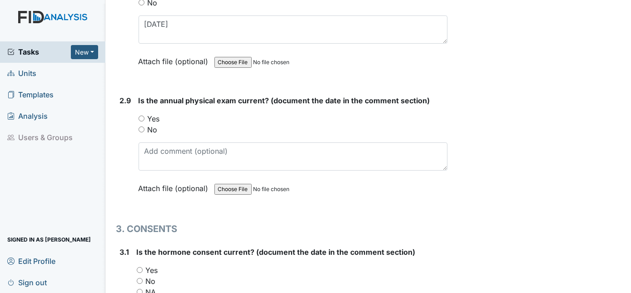
click at [143, 115] on input "Yes" at bounding box center [142, 118] width 6 height 6
radio input "true"
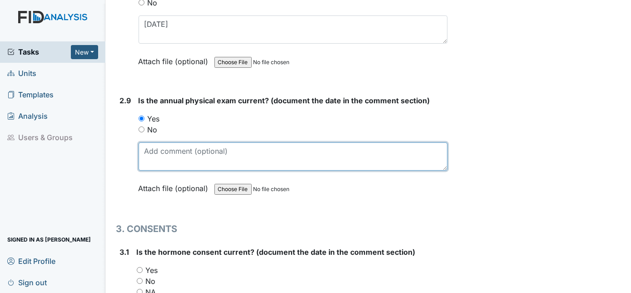
click at [161, 142] on textarea at bounding box center [293, 156] width 309 height 28
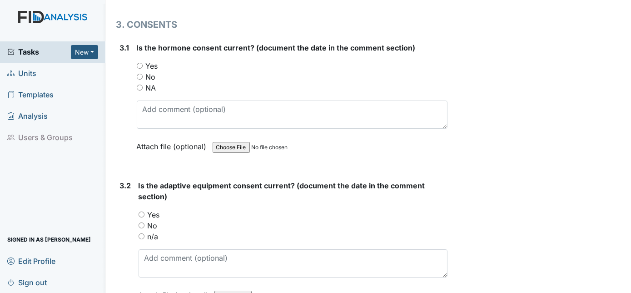
scroll to position [2146, 0]
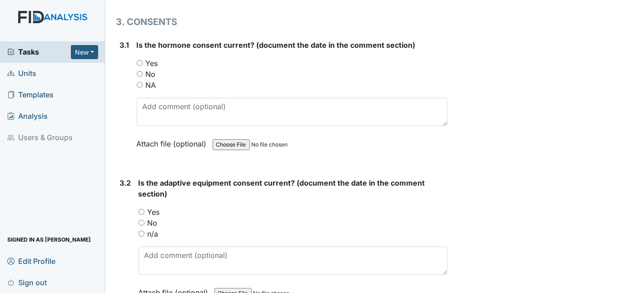
type textarea "10/24/24"
click at [140, 71] on input "No" at bounding box center [140, 74] width 6 height 6
radio input "true"
click at [142, 219] on input "No" at bounding box center [142, 222] width 6 height 6
radio input "true"
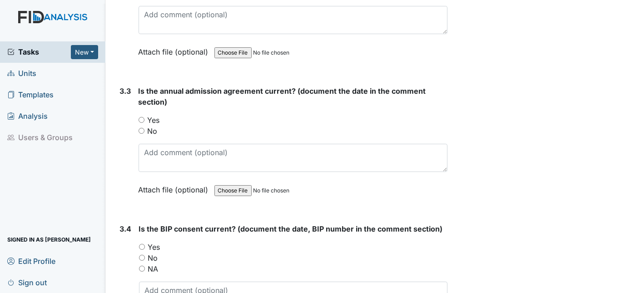
scroll to position [2393, 0]
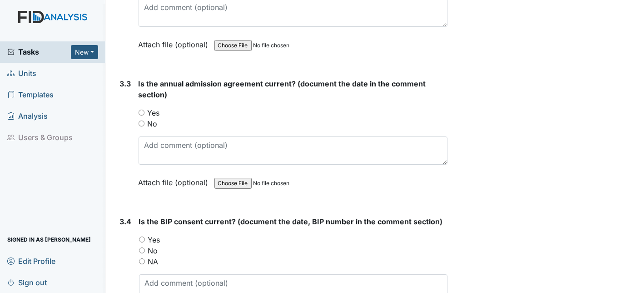
click at [140, 120] on input "No" at bounding box center [142, 123] width 6 height 6
radio input "true"
click at [143, 247] on input "No" at bounding box center [142, 250] width 6 height 6
radio input "true"
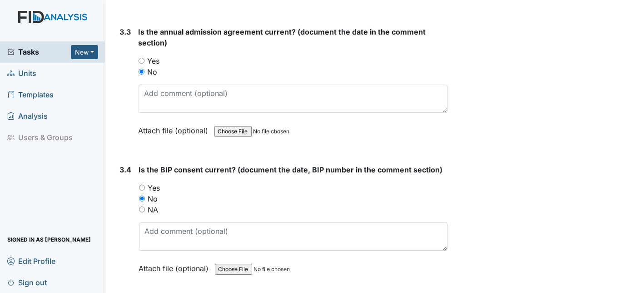
scroll to position [2517, 0]
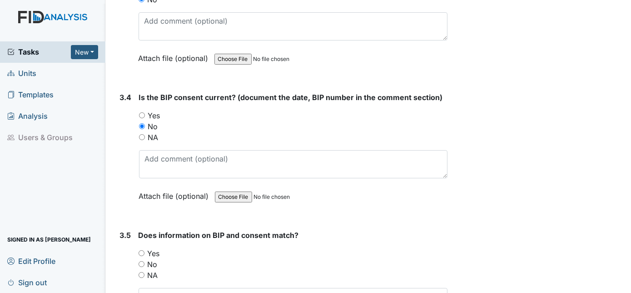
click at [140, 250] on input "Yes" at bounding box center [142, 253] width 6 height 6
radio input "true"
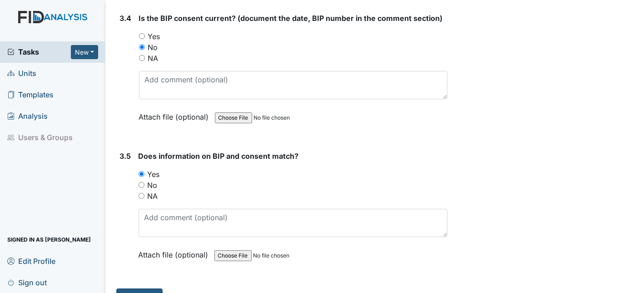
scroll to position [2600, 0]
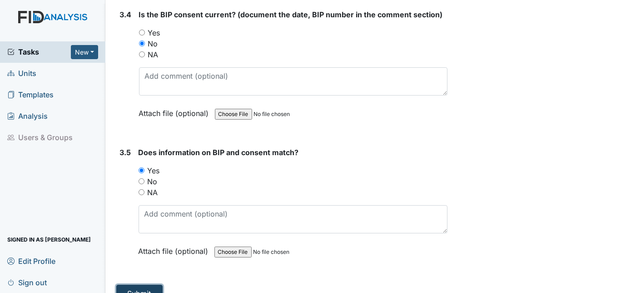
click at [144, 284] on button "Submit" at bounding box center [139, 292] width 46 height 17
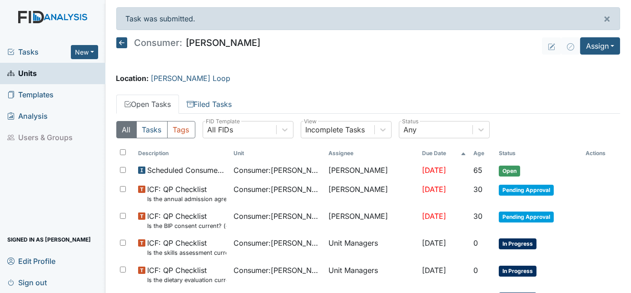
click at [34, 76] on span "Units" at bounding box center [22, 73] width 30 height 14
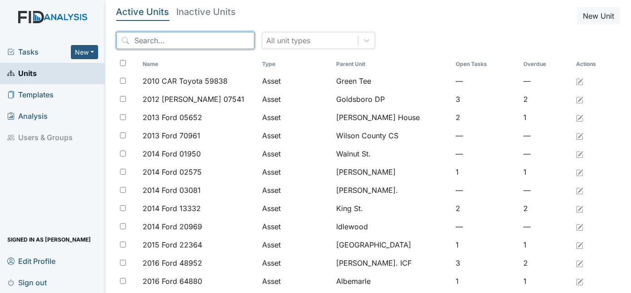
click at [187, 40] on input "search" at bounding box center [185, 40] width 138 height 17
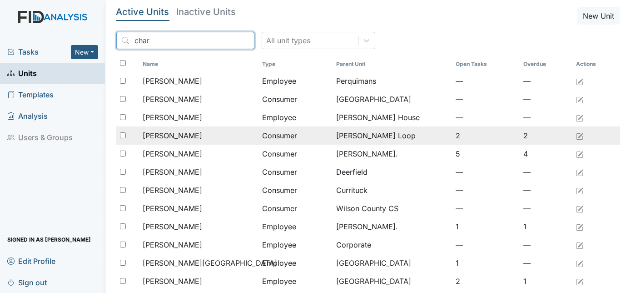
type input "char"
click at [198, 132] on span "[PERSON_NAME]" at bounding box center [173, 135] width 60 height 11
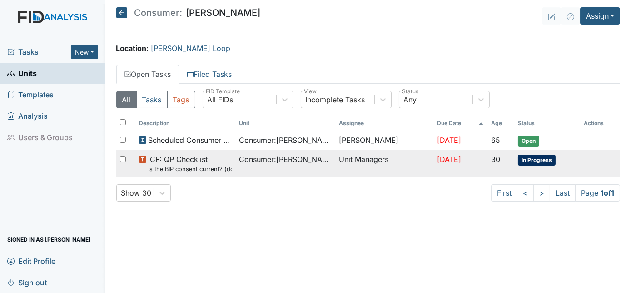
click at [222, 168] on small "Is the BIP consent current? (document the date, BIP number in the comment secti…" at bounding box center [190, 168] width 84 height 9
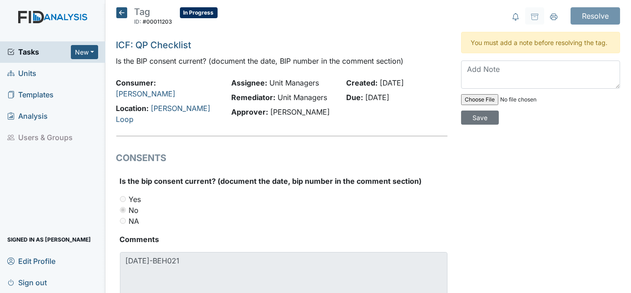
click at [127, 14] on icon at bounding box center [121, 12] width 11 height 11
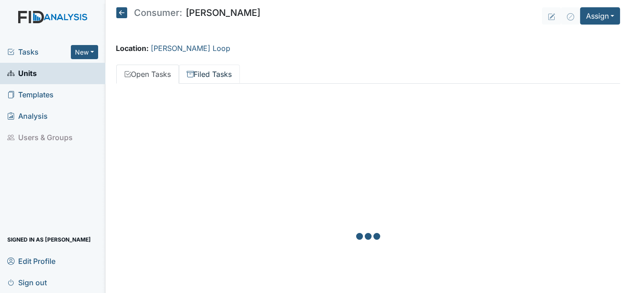
click at [215, 78] on link "Filed Tasks" at bounding box center [209, 74] width 61 height 19
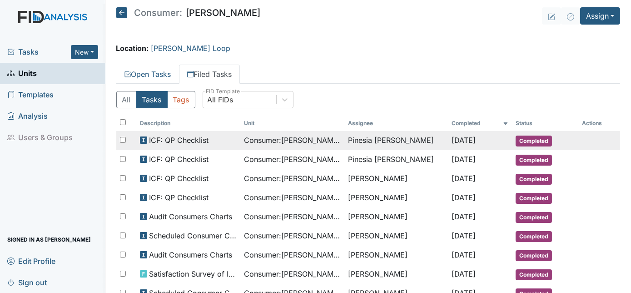
click at [191, 144] on span "ICF: QP Checklist" at bounding box center [179, 139] width 60 height 11
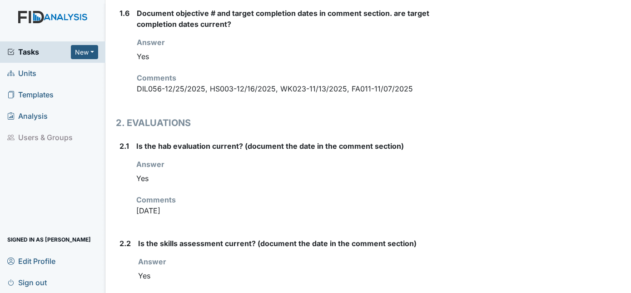
scroll to position [619, 0]
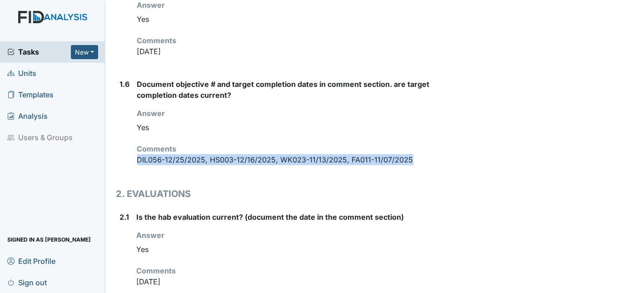
drag, startPoint x: 134, startPoint y: 130, endPoint x: 416, endPoint y: 143, distance: 281.5
click at [416, 143] on div "1.6 Document objective # and target completion dates in comment section. are ta…" at bounding box center [282, 126] width 332 height 94
copy p "DIL056-12/25/2025, HS003-12/16/2025, WK023-11/13/2025, FA011-11/07/2025"
click at [41, 80] on link "Units" at bounding box center [52, 73] width 105 height 21
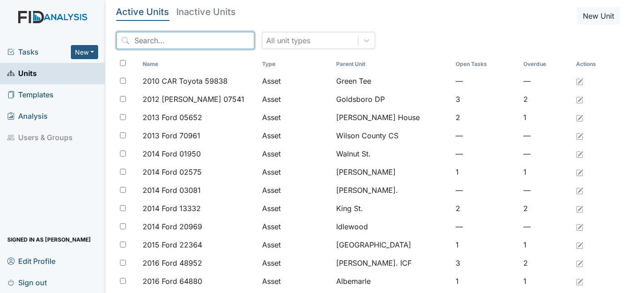
click at [157, 37] on input "search" at bounding box center [185, 40] width 138 height 17
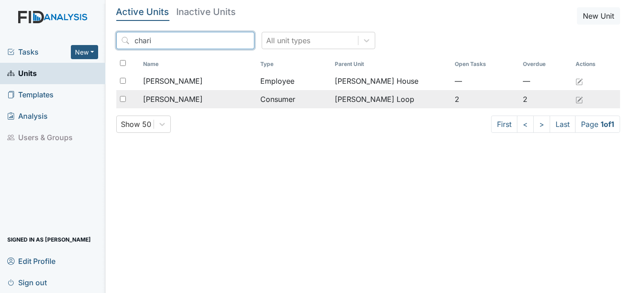
type input "chari"
click at [178, 95] on span "[PERSON_NAME]" at bounding box center [173, 99] width 60 height 11
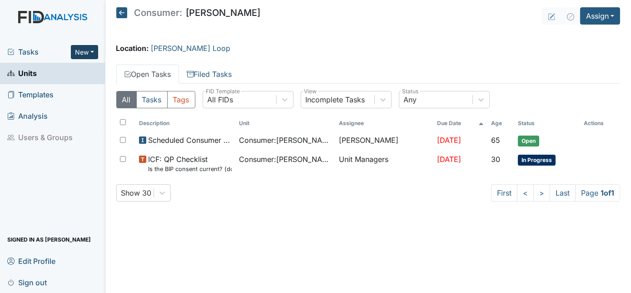
click at [91, 52] on button "New" at bounding box center [84, 52] width 27 height 14
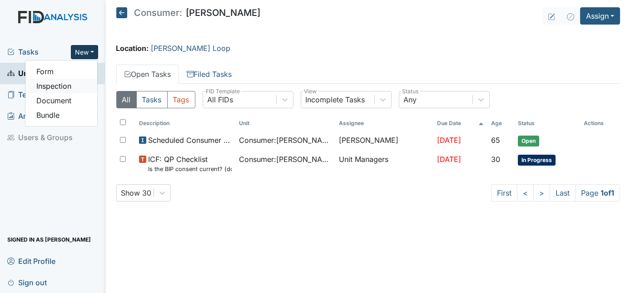
click at [77, 90] on link "Inspection" at bounding box center [61, 86] width 72 height 15
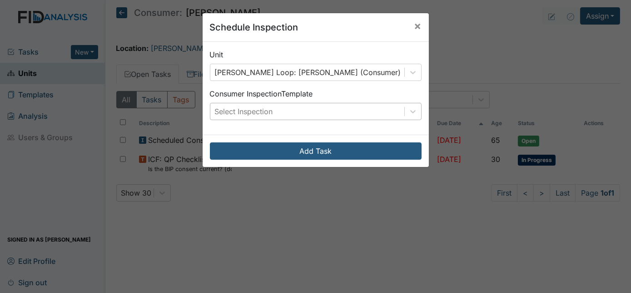
click at [210, 105] on div "Select Inspection" at bounding box center [307, 111] width 194 height 16
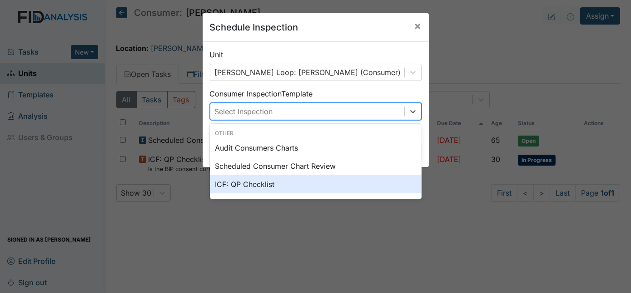
click at [239, 180] on div "ICF: QP Checklist" at bounding box center [316, 184] width 212 height 18
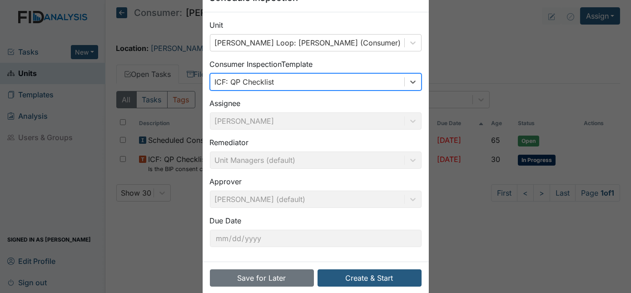
scroll to position [43, 0]
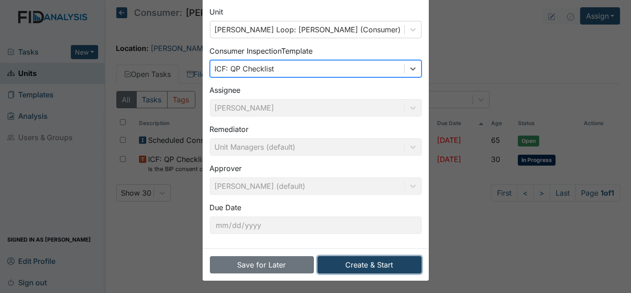
click at [344, 263] on button "Create & Start" at bounding box center [370, 264] width 104 height 17
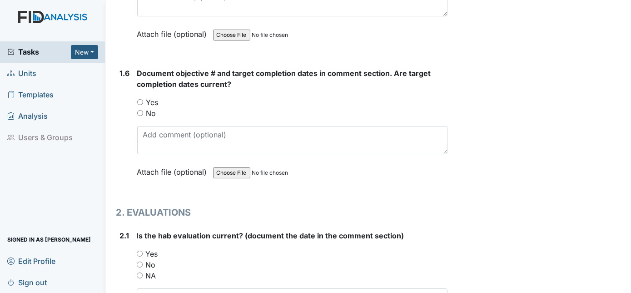
scroll to position [725, 0]
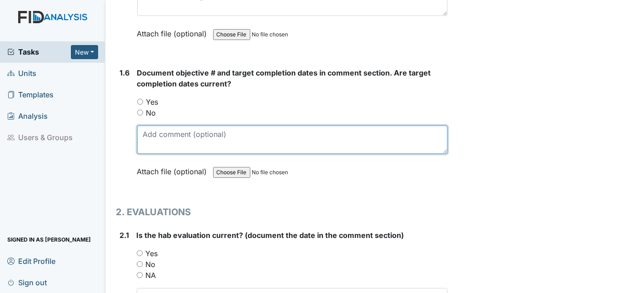
paste textarea "DIL056-12/25/2025, HS003-12/16/2025, WK023-11/13/2025, FA011-11/07/2025"
type textarea "DIL056-12/25/2025, HS003-12/16/2025, WK023-11/13/2025, FA011-11/07/2025"
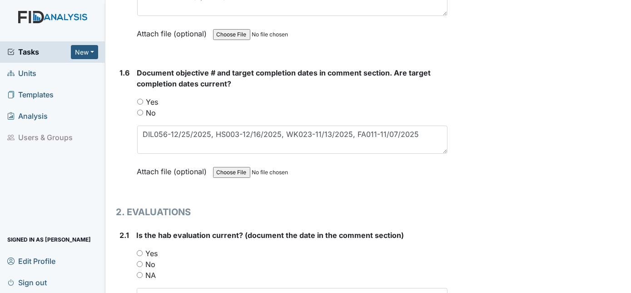
click at [139, 99] on input "Yes" at bounding box center [140, 102] width 6 height 6
radio input "true"
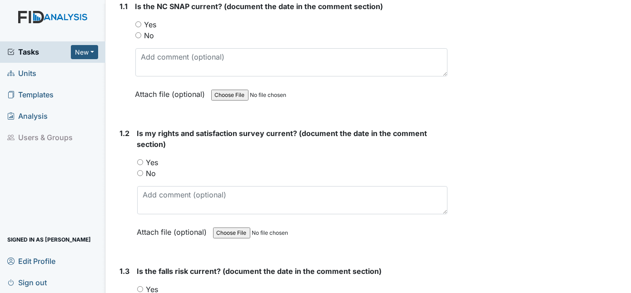
scroll to position [105, 0]
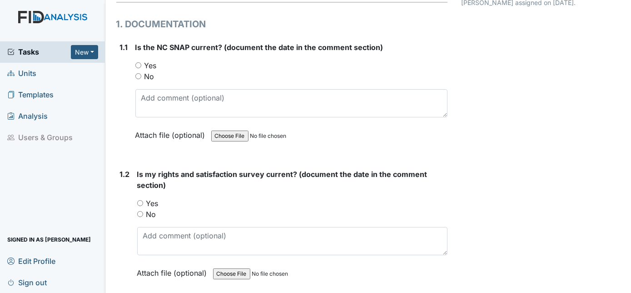
click at [139, 69] on div "Yes" at bounding box center [291, 65] width 313 height 11
click at [138, 67] on input "Yes" at bounding box center [138, 65] width 6 height 6
radio input "true"
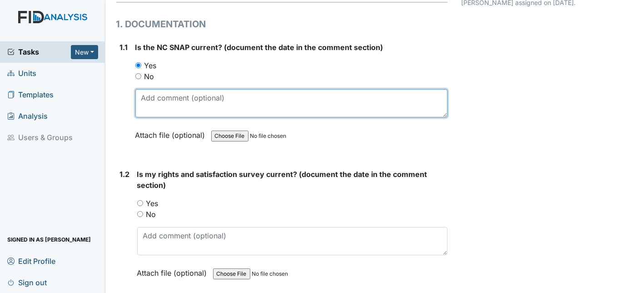
click at [146, 95] on textarea at bounding box center [291, 103] width 313 height 28
type textarea "11/7/24"
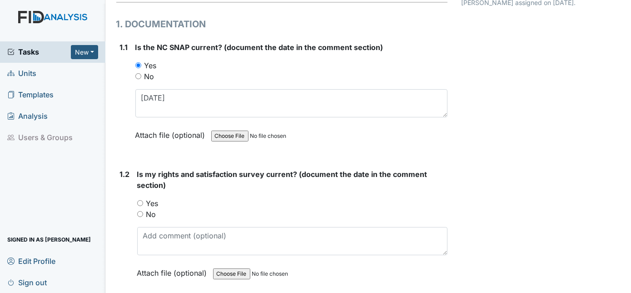
click at [139, 202] on input "Yes" at bounding box center [140, 203] width 6 height 6
radio input "true"
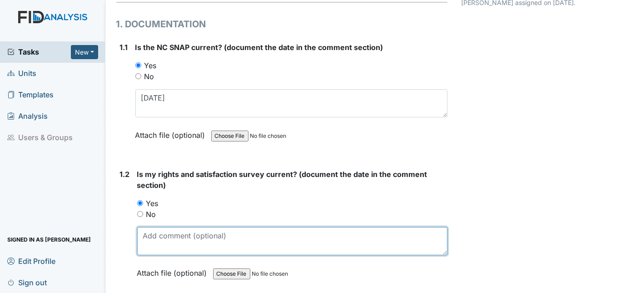
click at [151, 236] on textarea at bounding box center [292, 241] width 311 height 28
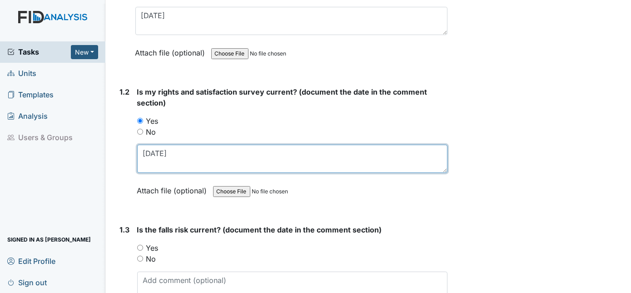
scroll to position [229, 0]
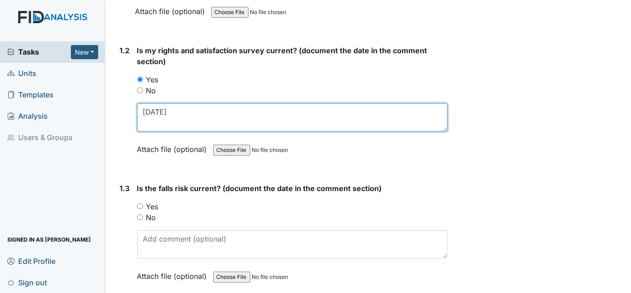
type textarea "11/7/24"
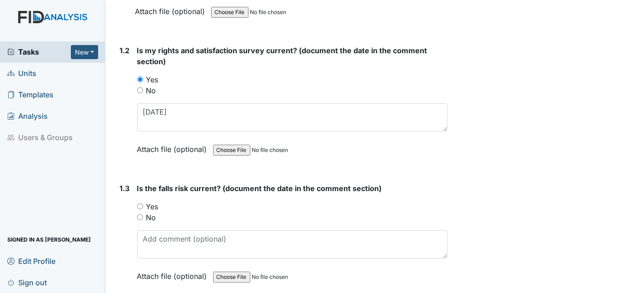
click at [141, 203] on input "Yes" at bounding box center [140, 206] width 6 height 6
radio input "true"
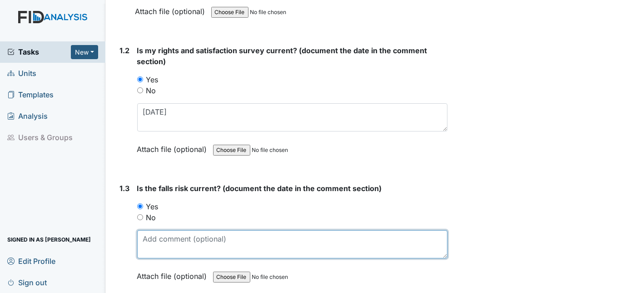
click at [158, 242] on textarea at bounding box center [292, 244] width 311 height 28
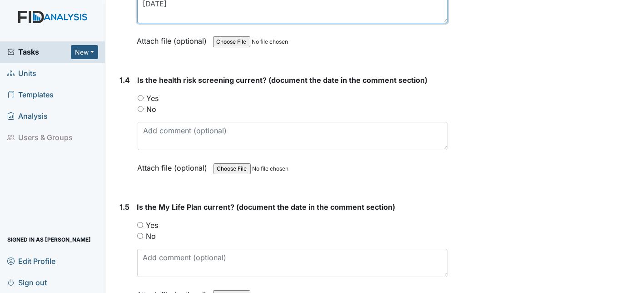
scroll to position [465, 0]
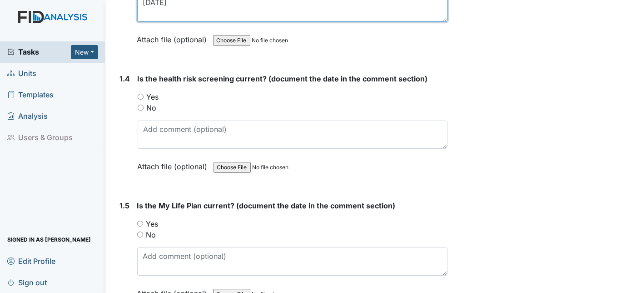
type textarea "11/7/24"
click at [140, 95] on input "Yes" at bounding box center [141, 97] width 6 height 6
radio input "true"
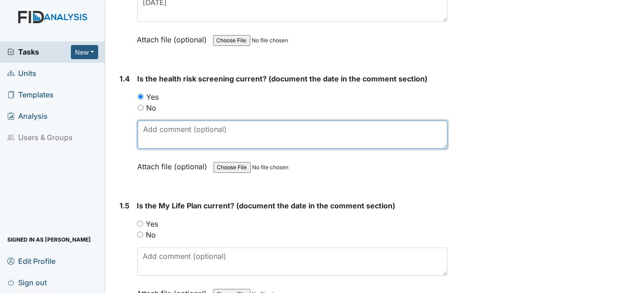
click at [145, 129] on textarea at bounding box center [293, 134] width 310 height 28
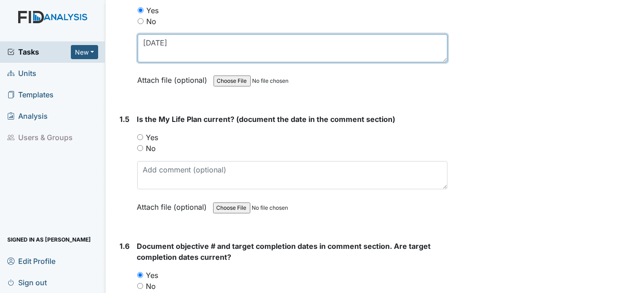
scroll to position [553, 0]
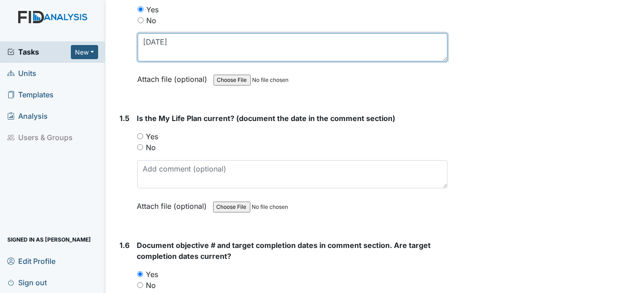
type textarea "11/7/24"
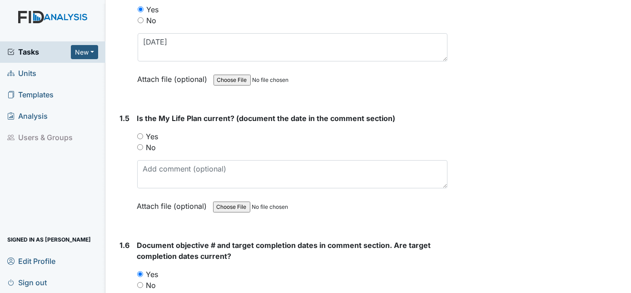
click at [140, 133] on input "Yes" at bounding box center [140, 136] width 6 height 6
radio input "true"
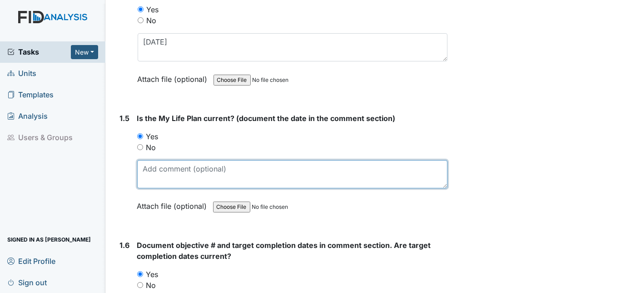
click at [145, 172] on textarea at bounding box center [292, 174] width 311 height 28
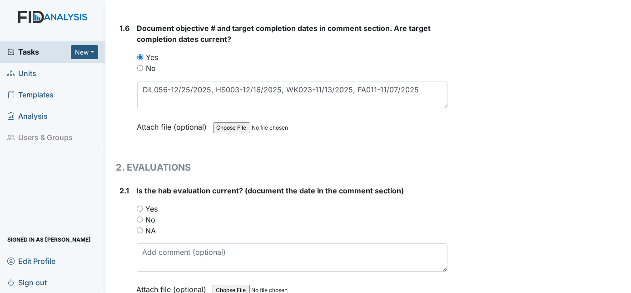
scroll to position [794, 0]
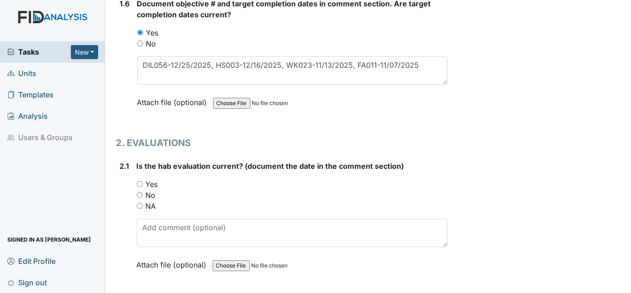
type textarea "11/7/24"
click at [138, 181] on input "Yes" at bounding box center [140, 184] width 6 height 6
radio input "true"
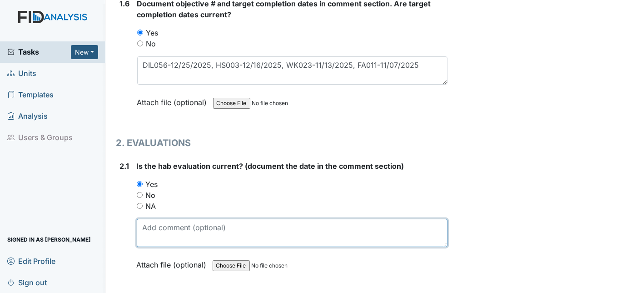
click at [156, 220] on textarea at bounding box center [292, 233] width 311 height 28
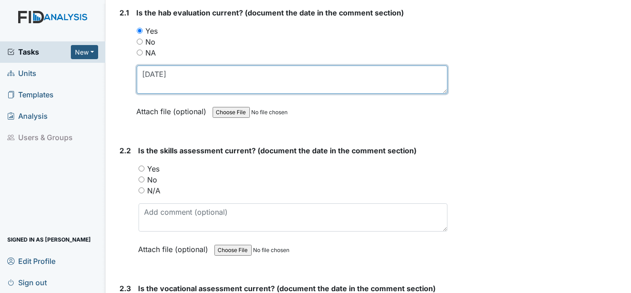
scroll to position [951, 0]
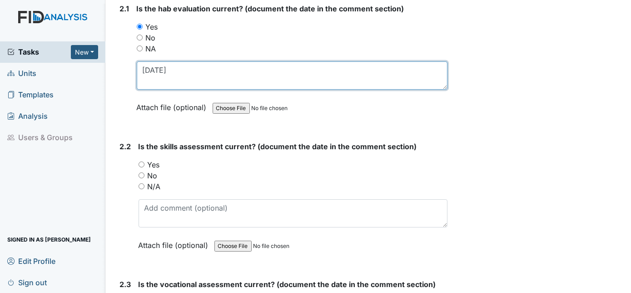
type textarea "11/4/24"
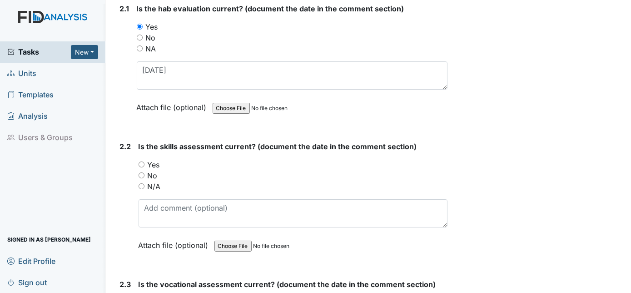
click at [141, 161] on input "Yes" at bounding box center [142, 164] width 6 height 6
radio input "true"
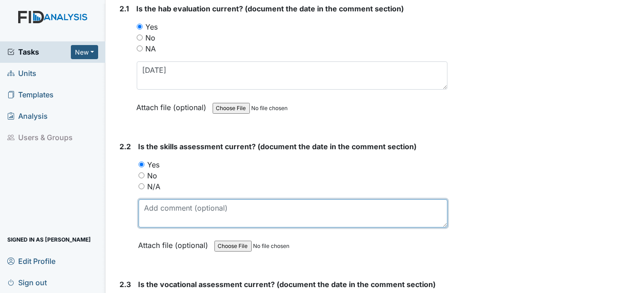
click at [213, 202] on textarea at bounding box center [293, 213] width 309 height 28
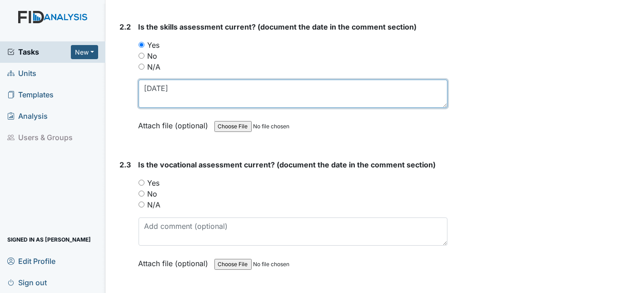
scroll to position [1073, 0]
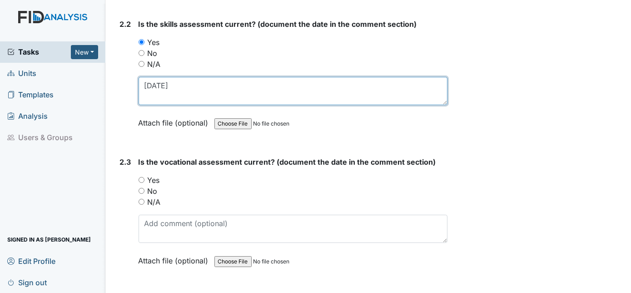
type textarea "11/4/24"
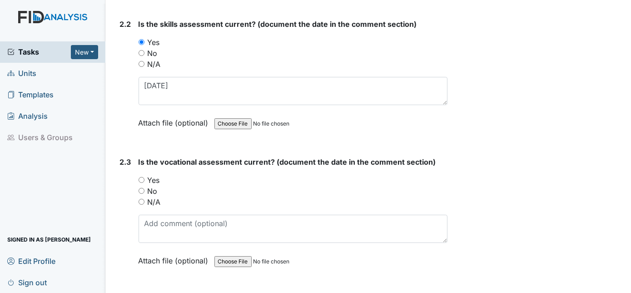
click at [142, 177] on input "Yes" at bounding box center [142, 180] width 6 height 6
radio input "true"
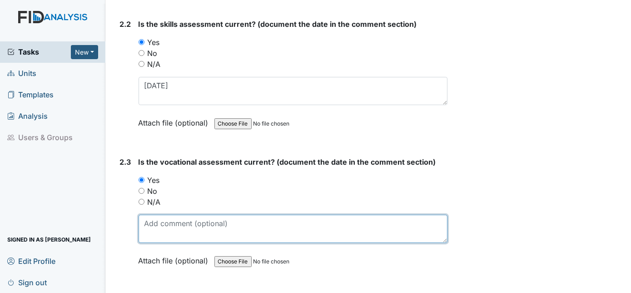
click at [167, 221] on textarea at bounding box center [293, 228] width 309 height 28
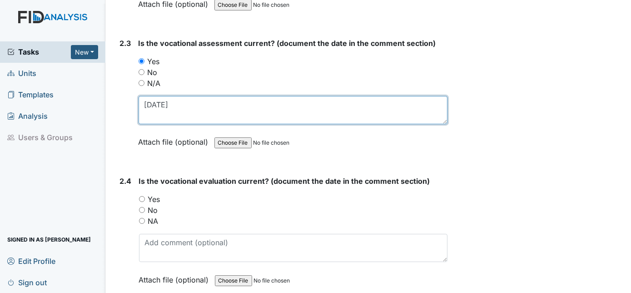
scroll to position [1194, 0]
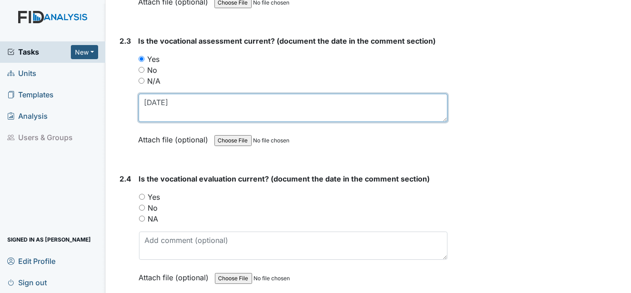
type textarea "11/6/24"
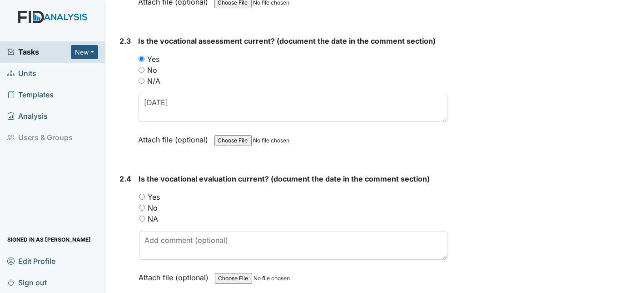
click at [141, 194] on input "Yes" at bounding box center [142, 197] width 6 height 6
radio input "true"
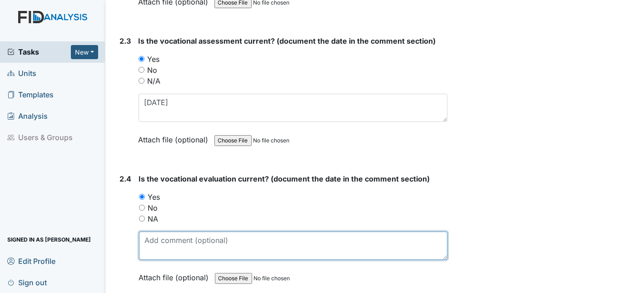
click at [196, 231] on textarea at bounding box center [293, 245] width 309 height 28
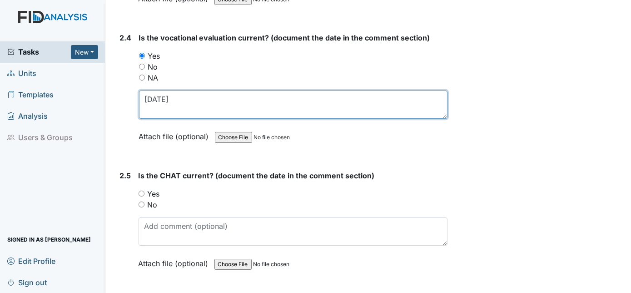
scroll to position [1345, 0]
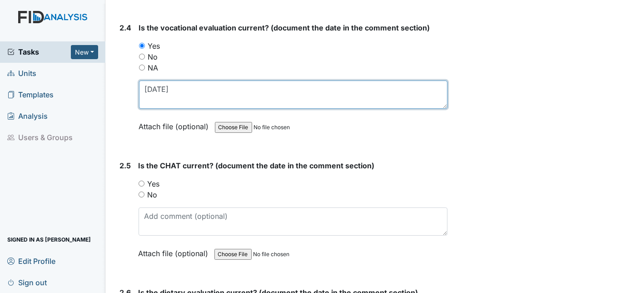
type textarea "11/7/24"
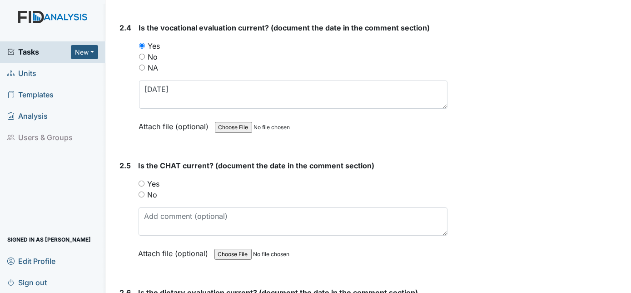
click at [149, 178] on label "Yes" at bounding box center [154, 183] width 12 height 11
click at [144, 180] on input "Yes" at bounding box center [142, 183] width 6 height 6
radio input "true"
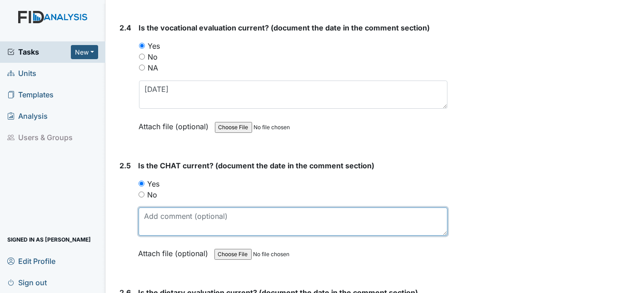
click at [157, 207] on textarea at bounding box center [293, 221] width 309 height 28
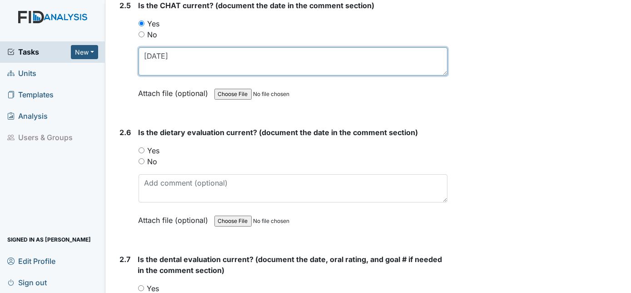
scroll to position [1506, 0]
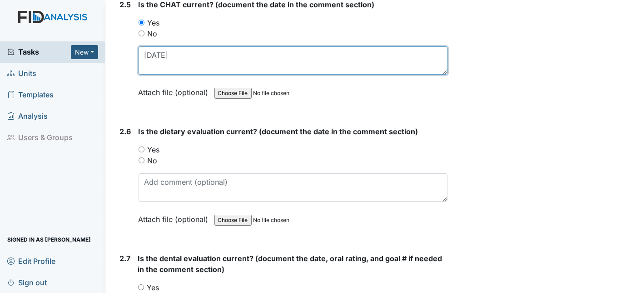
type textarea "11/7/24"
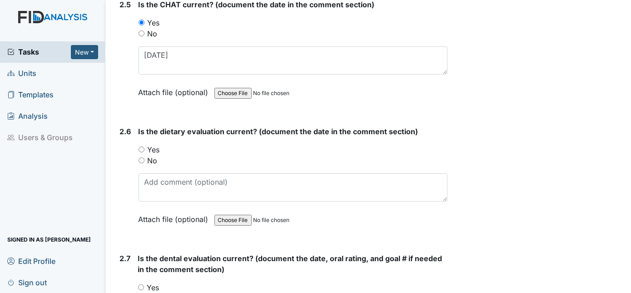
click at [139, 146] on input "Yes" at bounding box center [142, 149] width 6 height 6
radio input "true"
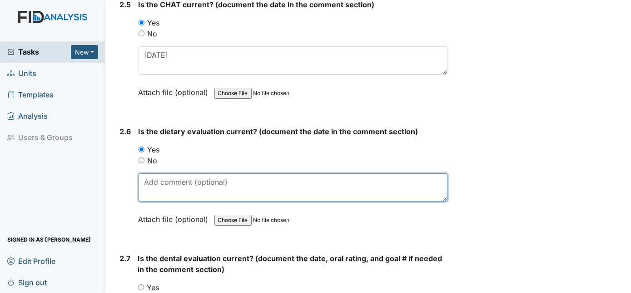
click at [223, 177] on textarea at bounding box center [293, 187] width 309 height 28
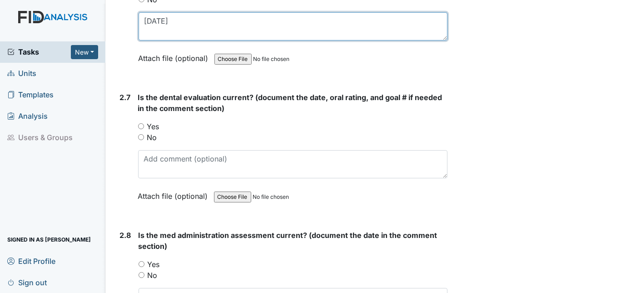
scroll to position [1676, 0]
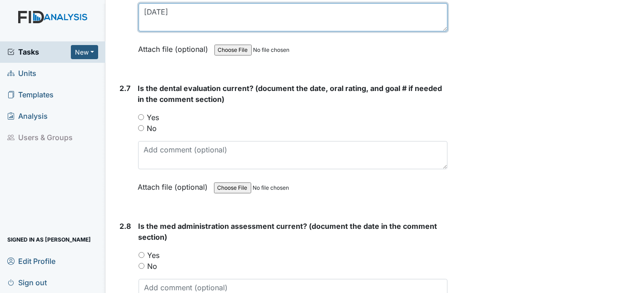
type textarea "2/14/25"
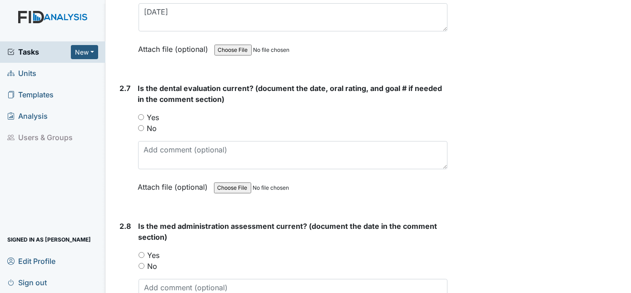
click at [142, 114] on input "Yes" at bounding box center [141, 117] width 6 height 6
radio input "true"
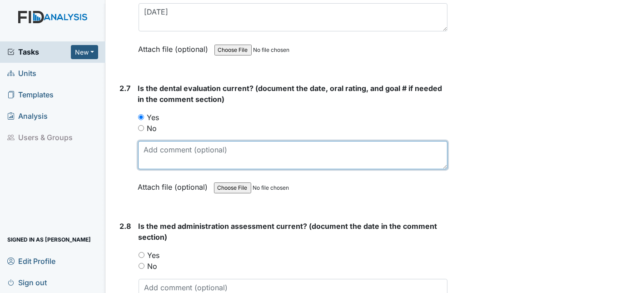
click at [174, 144] on textarea at bounding box center [293, 155] width 310 height 28
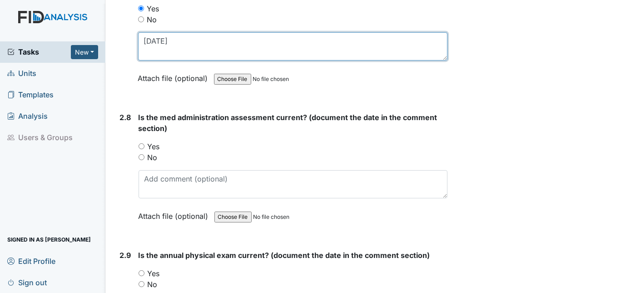
scroll to position [1785, 0]
type textarea "1/17/25"
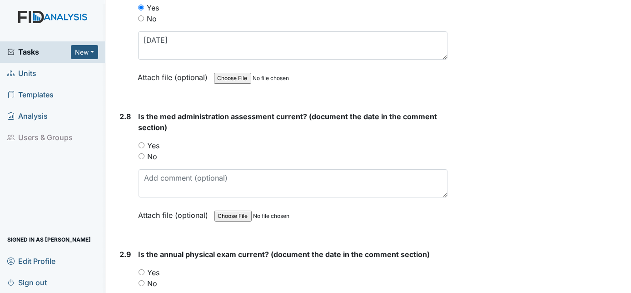
click at [143, 142] on input "Yes" at bounding box center [142, 145] width 6 height 6
radio input "true"
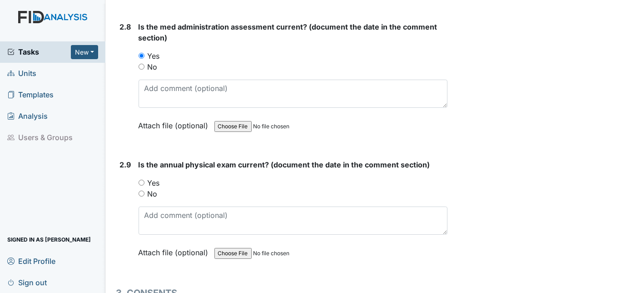
scroll to position [1890, 0]
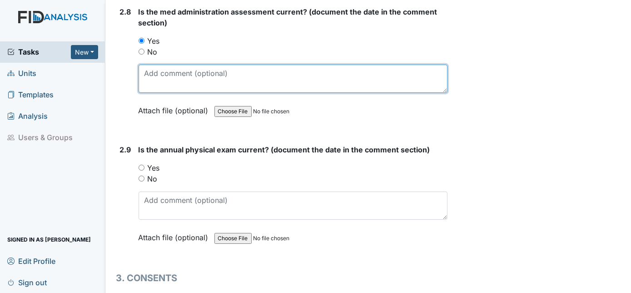
click at [164, 66] on textarea at bounding box center [293, 79] width 309 height 28
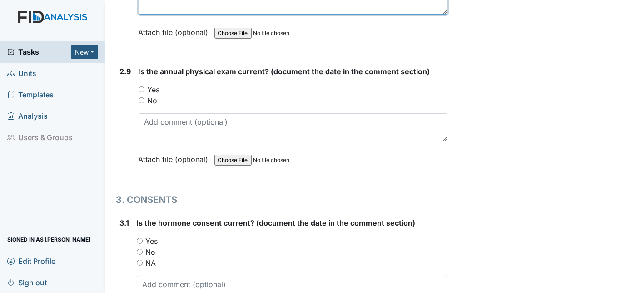
scroll to position [1977, 0]
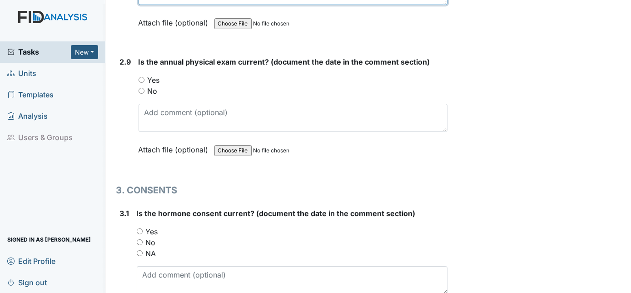
type textarea "2/24/25"
click at [142, 77] on input "Yes" at bounding box center [142, 80] width 6 height 6
radio input "true"
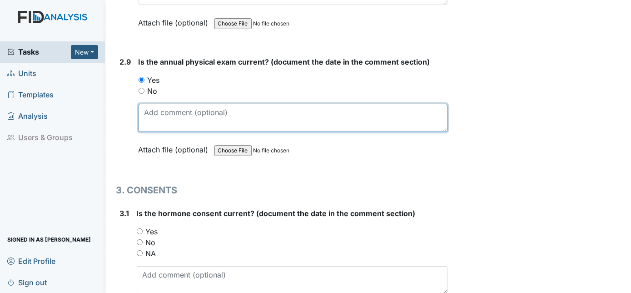
click at [212, 105] on textarea at bounding box center [293, 118] width 309 height 28
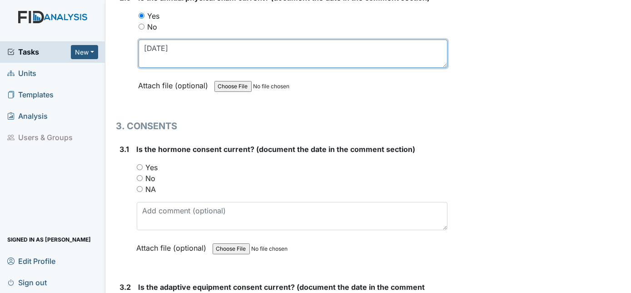
scroll to position [2041, 0]
type textarea "6/3/25"
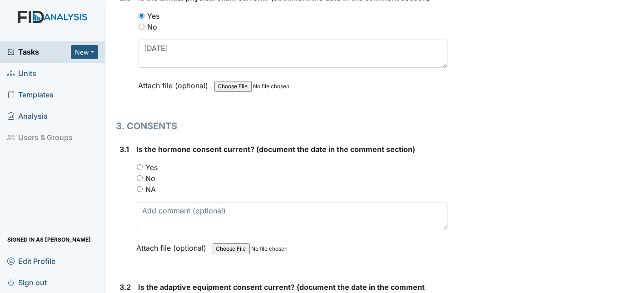
click at [140, 164] on input "Yes" at bounding box center [140, 167] width 6 height 6
radio input "true"
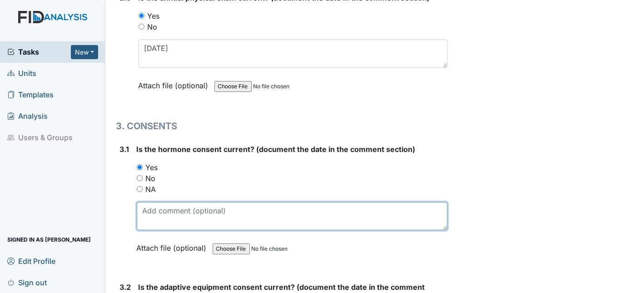
click at [159, 202] on textarea at bounding box center [292, 216] width 311 height 28
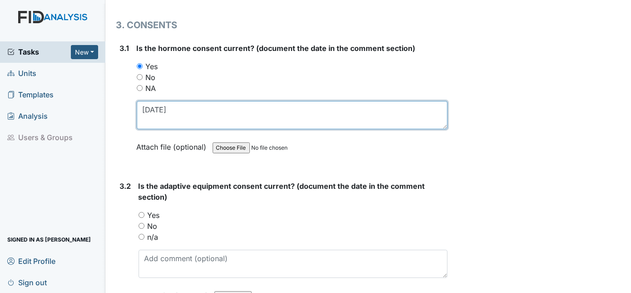
scroll to position [2144, 0]
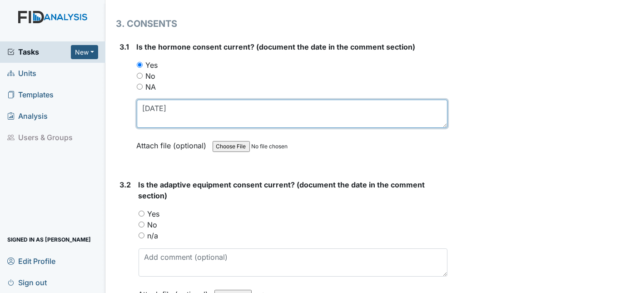
type textarea "12/16/24"
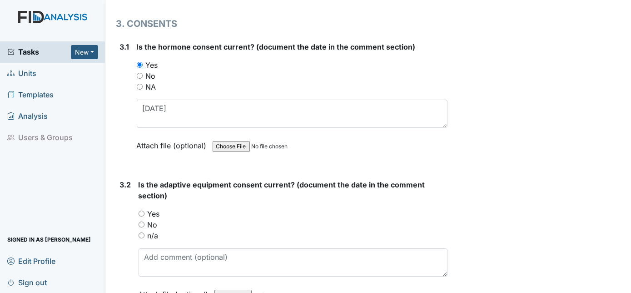
click at [141, 210] on input "Yes" at bounding box center [142, 213] width 6 height 6
radio input "true"
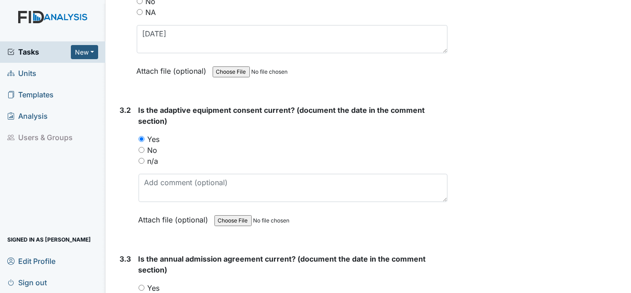
scroll to position [2225, 0]
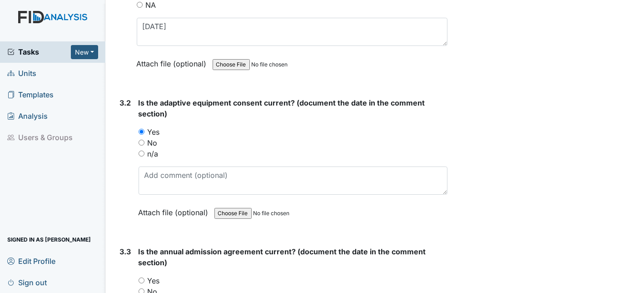
click at [141, 139] on input "No" at bounding box center [142, 142] width 6 height 6
radio input "true"
click at [140, 277] on input "Yes" at bounding box center [142, 280] width 6 height 6
radio input "true"
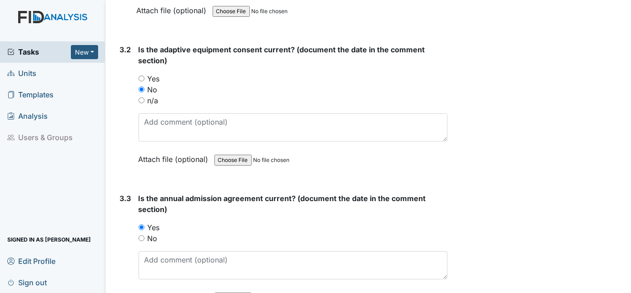
scroll to position [2334, 0]
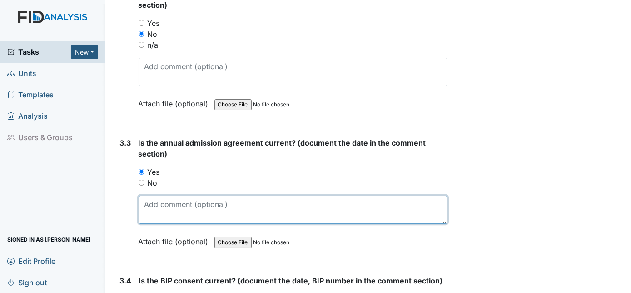
click at [171, 195] on textarea at bounding box center [293, 209] width 309 height 28
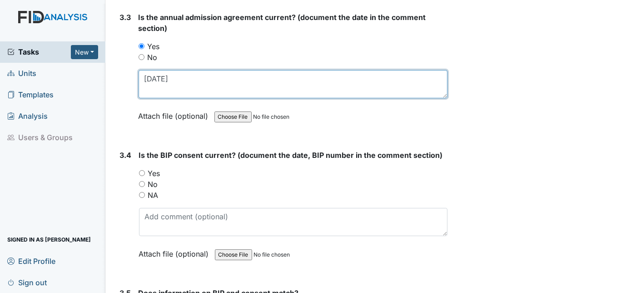
scroll to position [2465, 0]
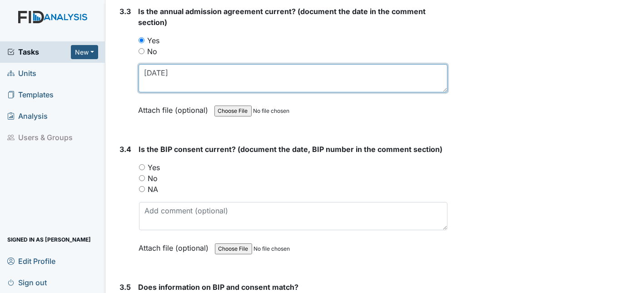
type textarea "12/16/24"
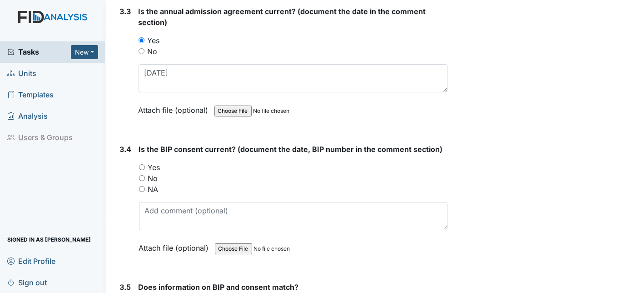
click at [144, 175] on input "No" at bounding box center [142, 178] width 6 height 6
radio input "true"
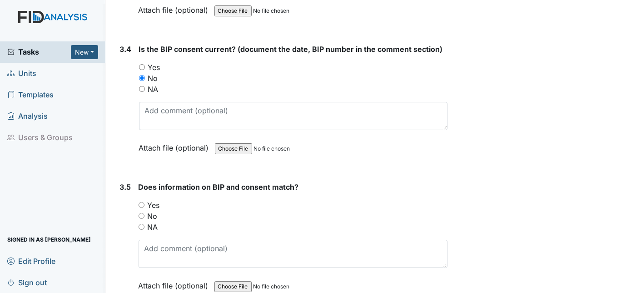
click at [143, 202] on input "Yes" at bounding box center [142, 205] width 6 height 6
radio input "true"
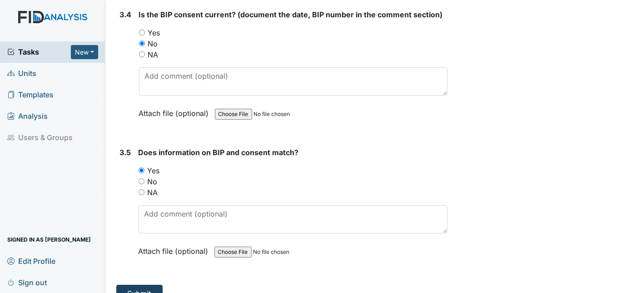
click at [135, 284] on button "Submit" at bounding box center [139, 292] width 46 height 17
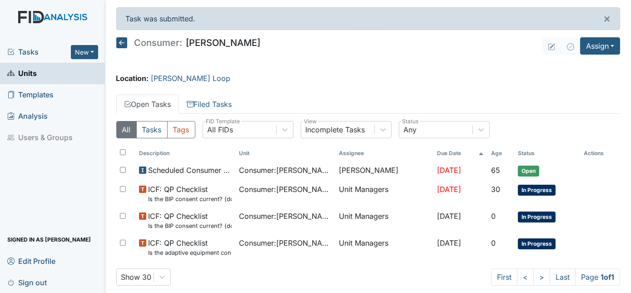
click at [37, 75] on link "Units" at bounding box center [52, 73] width 105 height 21
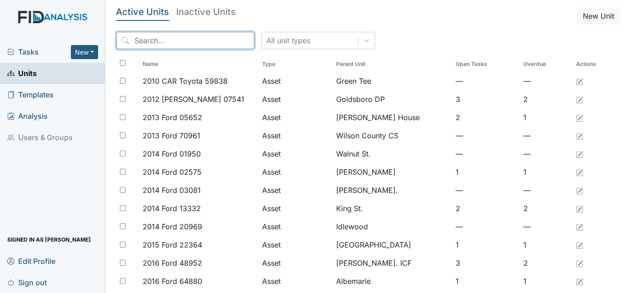
click at [149, 39] on input "search" at bounding box center [185, 40] width 138 height 17
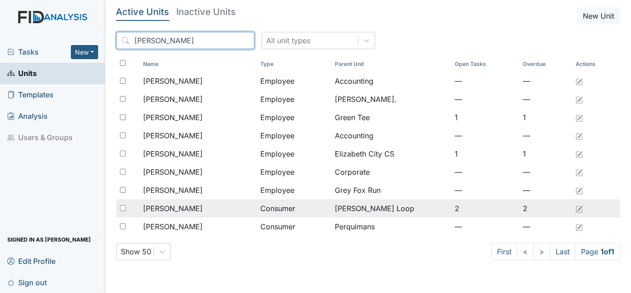
type input "kim"
click at [175, 206] on span "[PERSON_NAME]" at bounding box center [173, 208] width 60 height 11
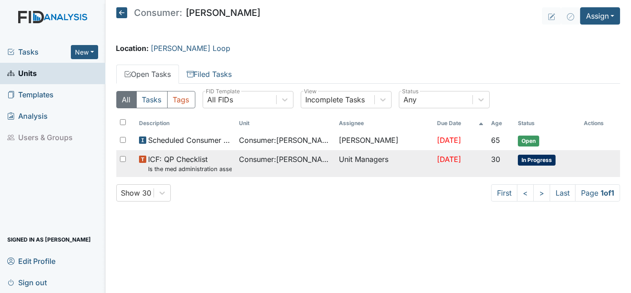
click at [183, 164] on small "Is the med administration assessment current? (document the date in the comment…" at bounding box center [190, 168] width 84 height 9
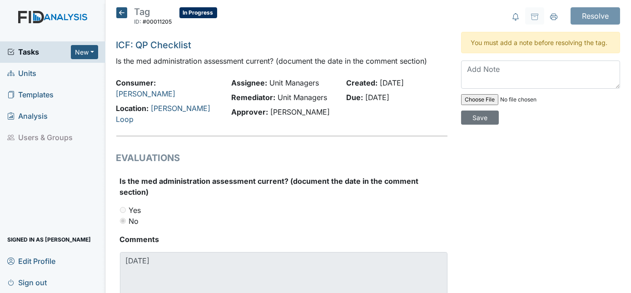
click at [119, 10] on icon at bounding box center [121, 12] width 11 height 11
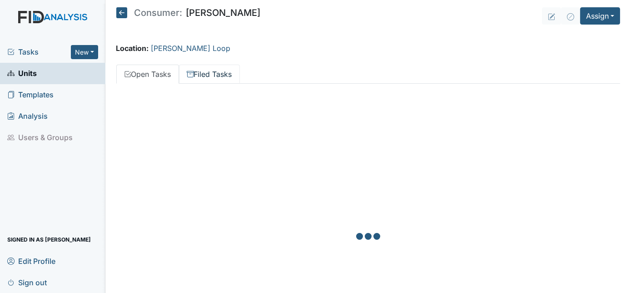
click at [200, 76] on link "Filed Tasks" at bounding box center [209, 74] width 61 height 19
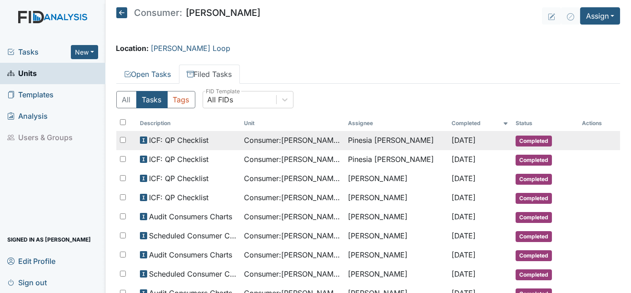
click at [221, 142] on div "ICF: QP Checklist" at bounding box center [188, 139] width 97 height 11
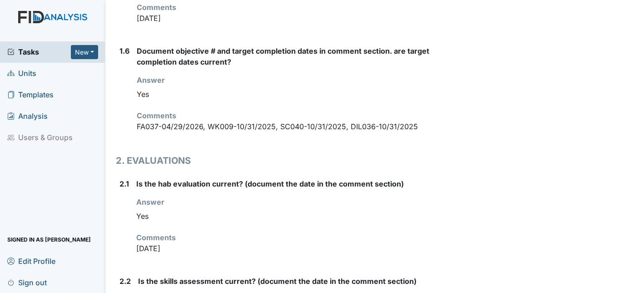
scroll to position [652, 0]
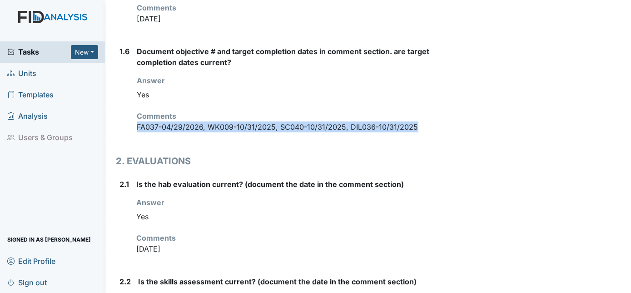
drag, startPoint x: 134, startPoint y: 103, endPoint x: 416, endPoint y: 101, distance: 281.7
click at [416, 101] on div "1.6 Document objective # and target completion dates in comment section. are ta…" at bounding box center [282, 93] width 332 height 94
drag, startPoint x: 416, startPoint y: 101, endPoint x: 366, endPoint y: 108, distance: 50.4
copy p "FA037-04/29/2026, WK009-10/31/2025, SC040-10/31/2025, DIL036-10/31/2025"
click at [87, 53] on button "New" at bounding box center [84, 52] width 27 height 14
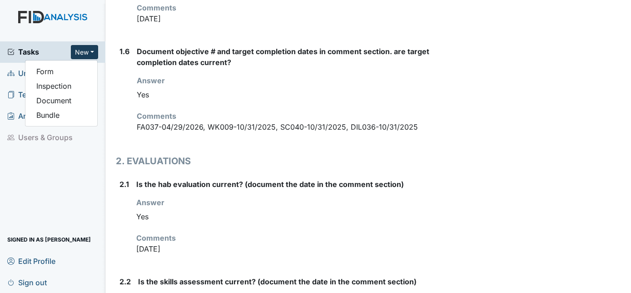
click at [24, 43] on div "Tasks New Form Inspection Document Bundle" at bounding box center [52, 51] width 105 height 21
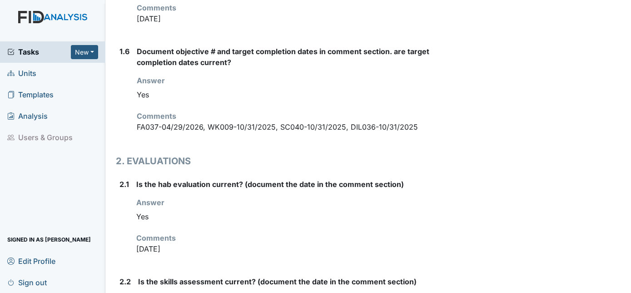
click at [14, 69] on span "Units" at bounding box center [21, 73] width 29 height 14
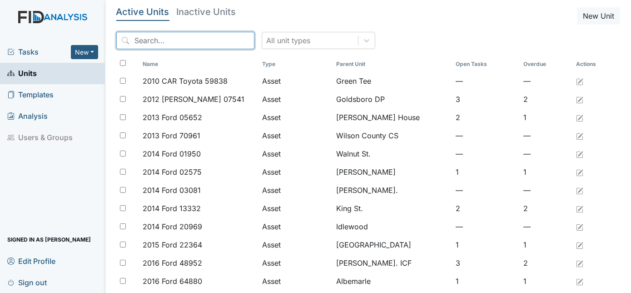
click at [163, 41] on input "search" at bounding box center [185, 40] width 138 height 17
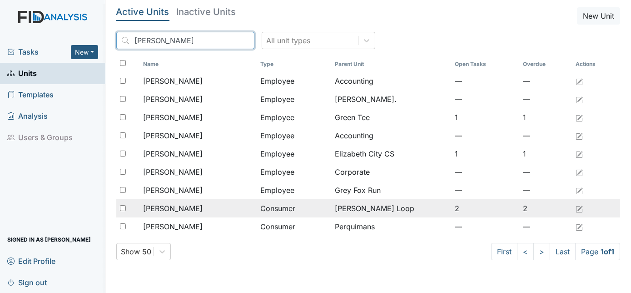
type input "[PERSON_NAME]"
click at [166, 206] on span "[PERSON_NAME]" at bounding box center [173, 208] width 60 height 11
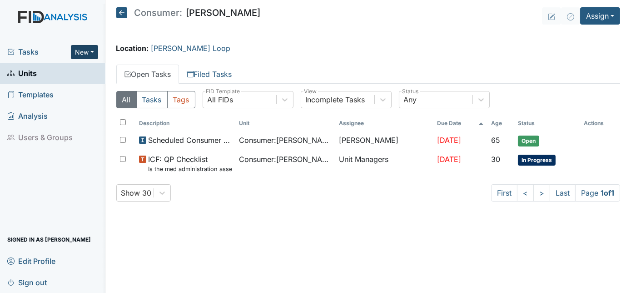
click at [87, 55] on button "New" at bounding box center [84, 52] width 27 height 14
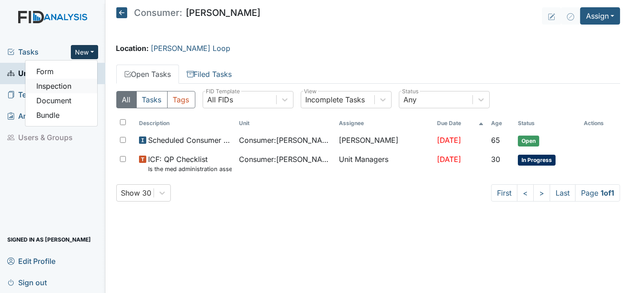
click at [74, 85] on link "Inspection" at bounding box center [61, 86] width 72 height 15
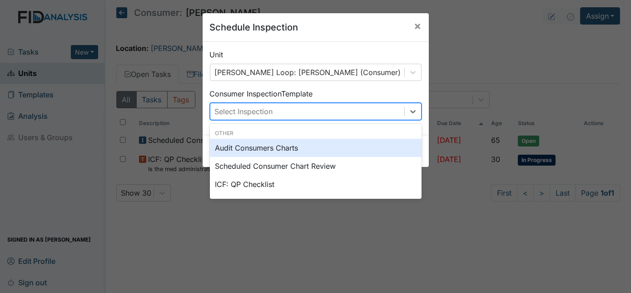
click at [258, 109] on div "Select Inspection" at bounding box center [244, 111] width 58 height 11
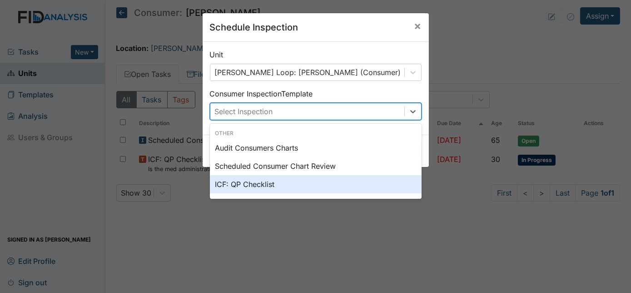
click at [254, 185] on div "ICF: QP Checklist" at bounding box center [316, 184] width 212 height 18
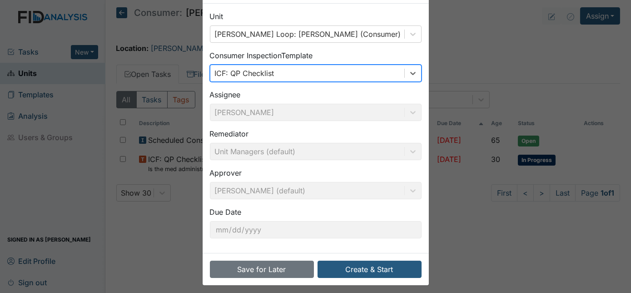
scroll to position [41, 0]
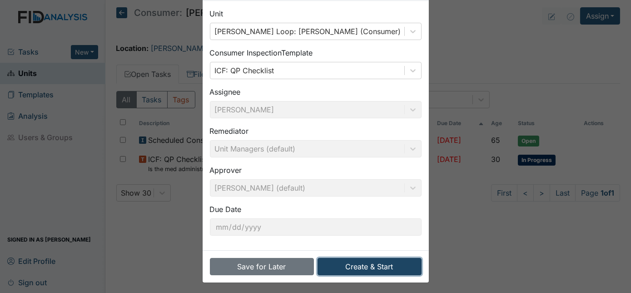
click at [349, 268] on button "Create & Start" at bounding box center [370, 266] width 104 height 17
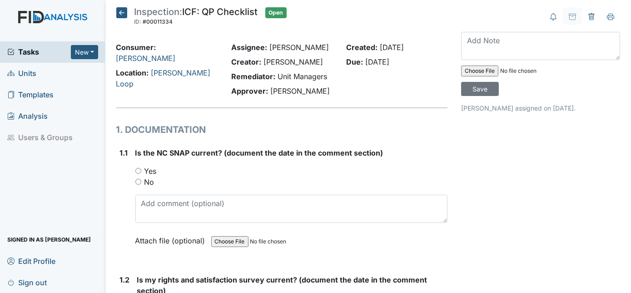
click at [137, 172] on input "Yes" at bounding box center [138, 171] width 6 height 6
radio input "true"
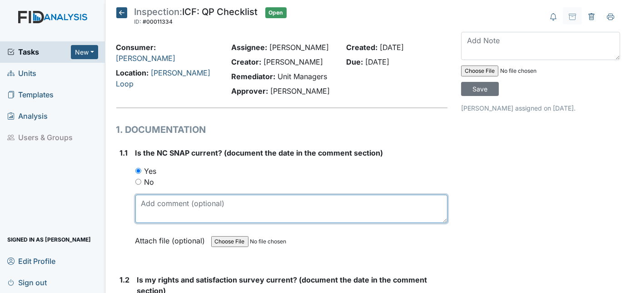
click at [169, 203] on textarea at bounding box center [291, 208] width 313 height 28
click at [171, 201] on textarea "10/28/24" at bounding box center [291, 208] width 313 height 28
drag, startPoint x: 171, startPoint y: 201, endPoint x: 139, endPoint y: 204, distance: 32.4
click at [139, 204] on textarea "10/28/24" at bounding box center [291, 208] width 313 height 28
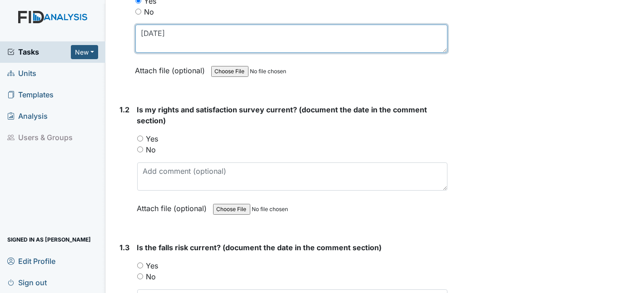
scroll to position [124, 0]
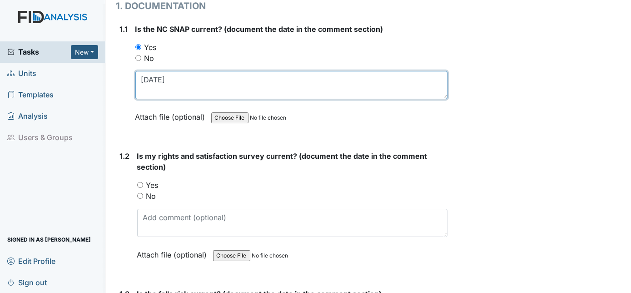
type textarea "10/28/24"
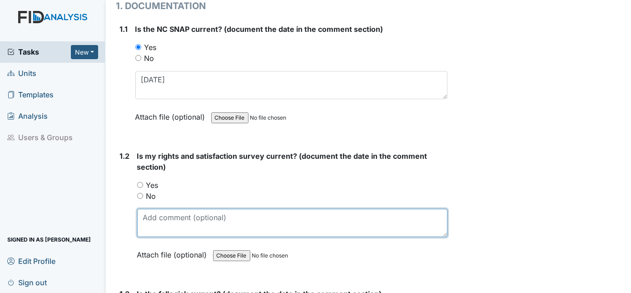
click at [155, 220] on textarea at bounding box center [292, 223] width 311 height 28
paste textarea "10/28/24"
type textarea "10/28/24"
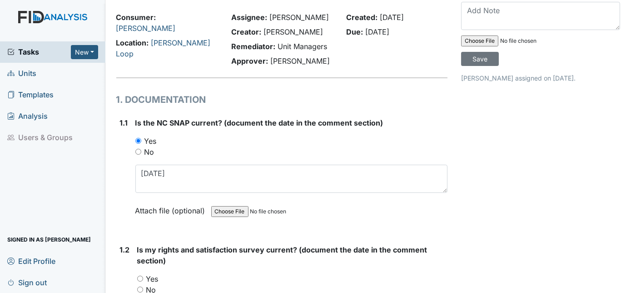
scroll to position [82, 0]
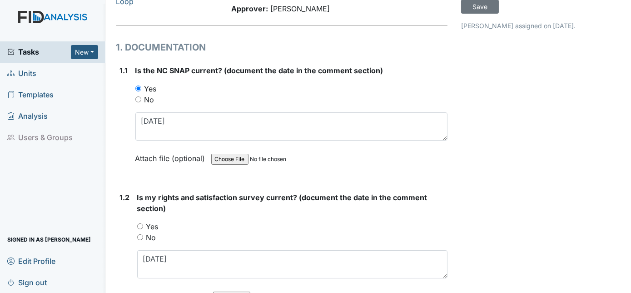
click at [140, 224] on input "Yes" at bounding box center [140, 226] width 6 height 6
radio input "true"
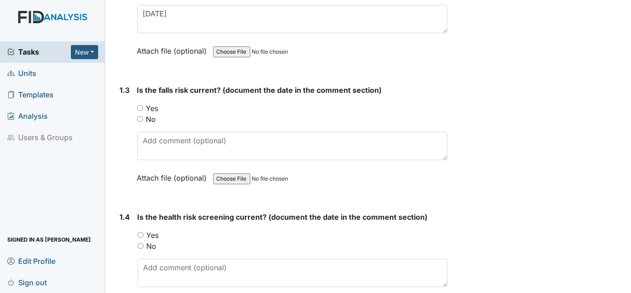
scroll to position [330, 0]
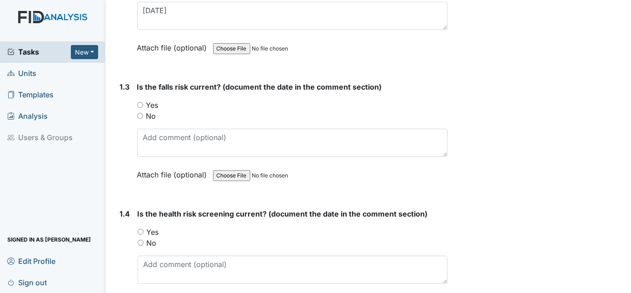
click at [138, 105] on input "Yes" at bounding box center [140, 105] width 6 height 6
radio input "true"
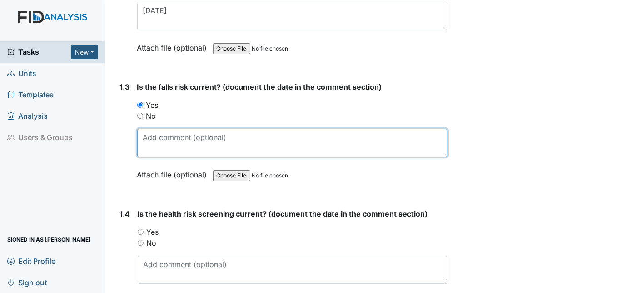
click at [148, 139] on textarea at bounding box center [292, 143] width 311 height 28
paste textarea "10/28/24"
type textarea "10/28/24"
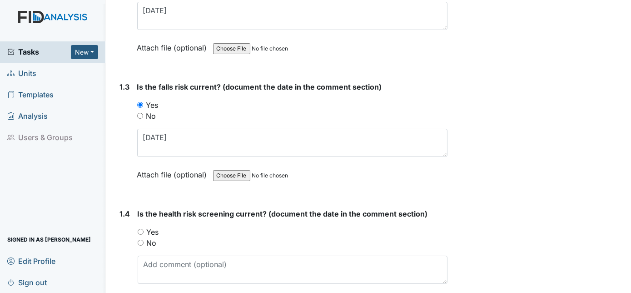
click at [139, 229] on input "Yes" at bounding box center [141, 232] width 6 height 6
radio input "true"
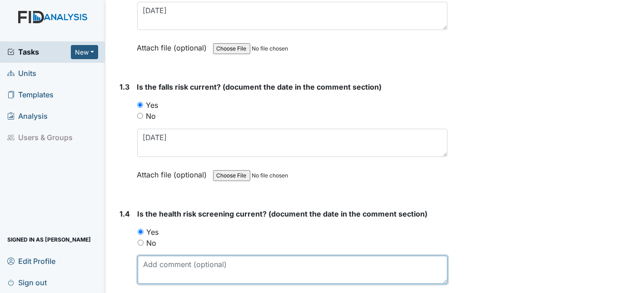
click at [149, 255] on textarea at bounding box center [293, 269] width 310 height 28
type textarea "V"
paste textarea "10/28/24"
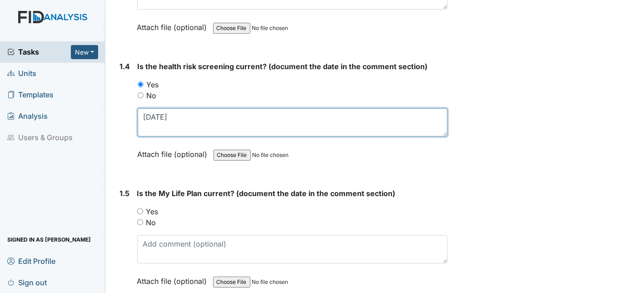
scroll to position [495, 0]
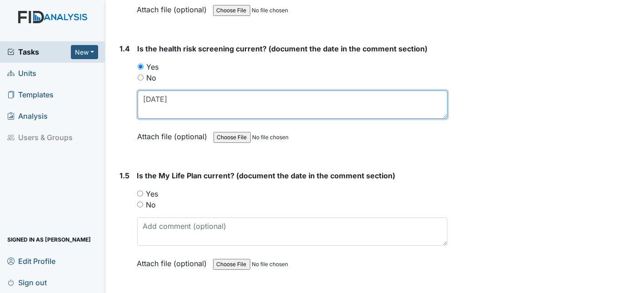
type textarea "10/28/24"
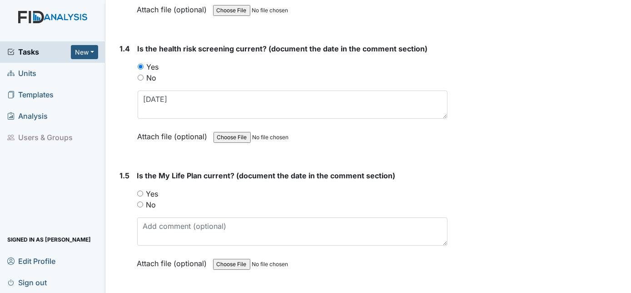
click at [139, 190] on input "Yes" at bounding box center [140, 193] width 6 height 6
radio input "true"
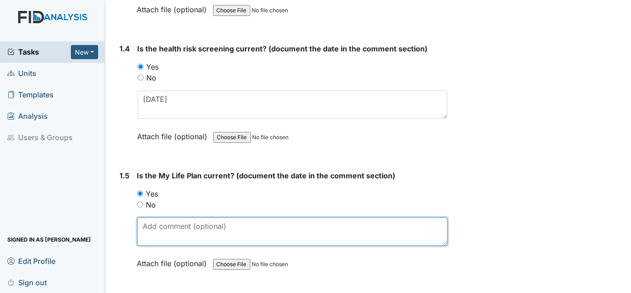
click at [150, 223] on textarea at bounding box center [292, 231] width 311 height 28
paste textarea "10/28/24"
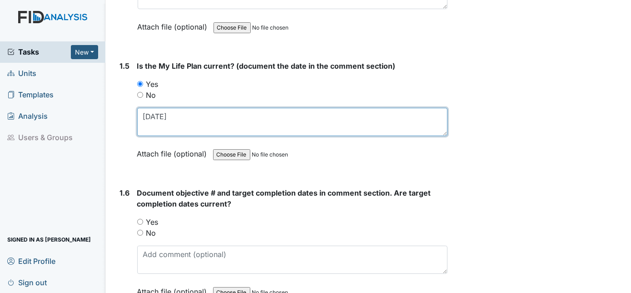
scroll to position [619, 0]
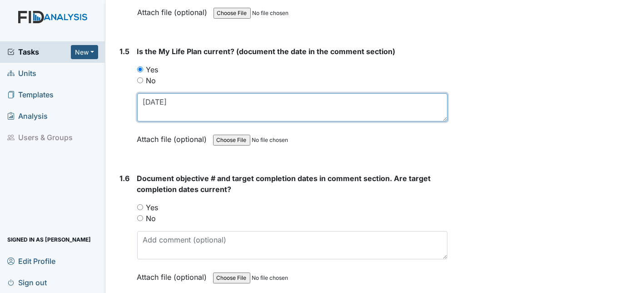
type textarea "10/28/24"
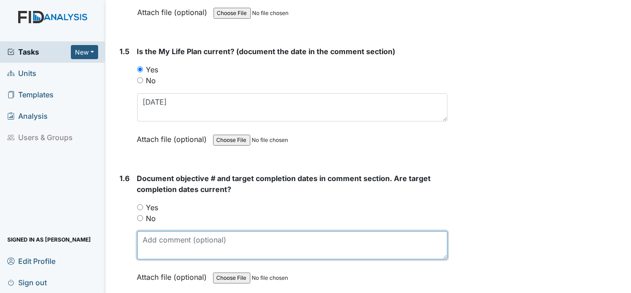
click at [169, 239] on textarea at bounding box center [292, 245] width 311 height 28
paste textarea "FA037-04/29/2026, WK009-10/31/2025, SC040-10/31/2025, DIL036-10/31/2025"
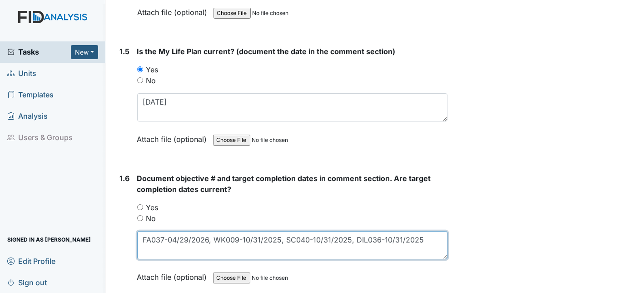
type textarea "FA037-04/29/2026, WK009-10/31/2025, SC040-10/31/2025, DIL036-10/31/2025"
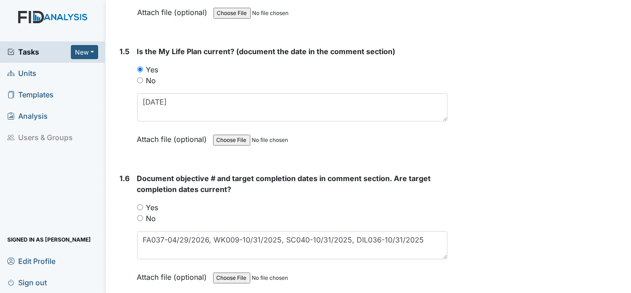
click at [140, 204] on input "Yes" at bounding box center [140, 207] width 6 height 6
radio input "true"
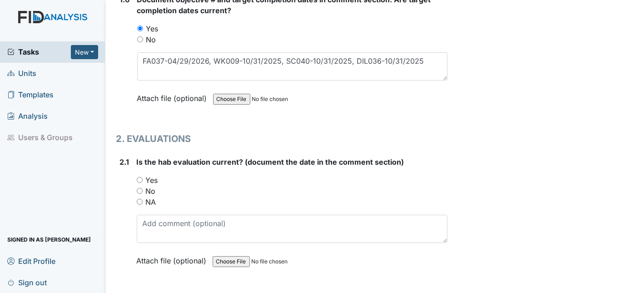
scroll to position [805, 0]
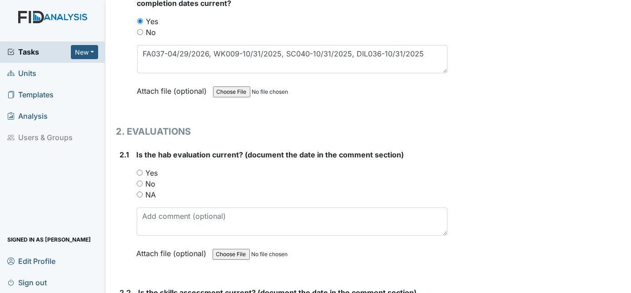
drag, startPoint x: 141, startPoint y: 168, endPoint x: 139, endPoint y: 175, distance: 7.5
click at [141, 169] on input "Yes" at bounding box center [140, 172] width 6 height 6
radio input "true"
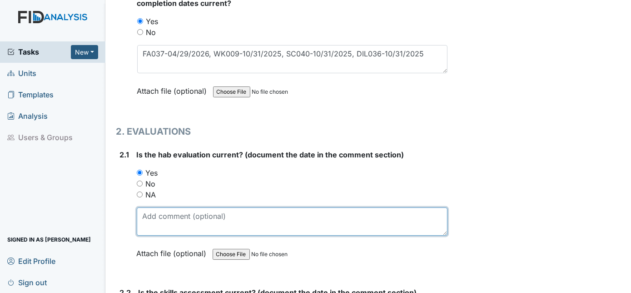
click at [149, 207] on textarea at bounding box center [292, 221] width 311 height 28
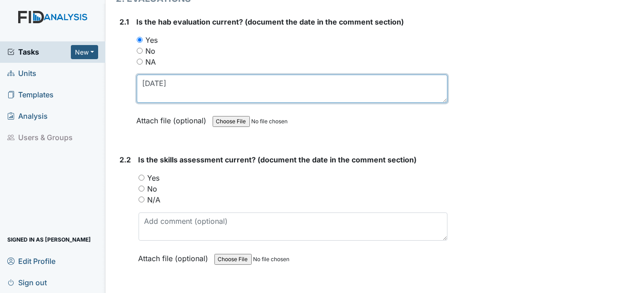
scroll to position [939, 0]
type textarea "10/16/24"
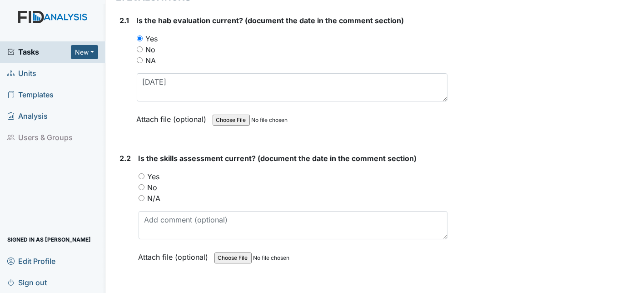
click at [143, 173] on input "Yes" at bounding box center [142, 176] width 6 height 6
radio input "true"
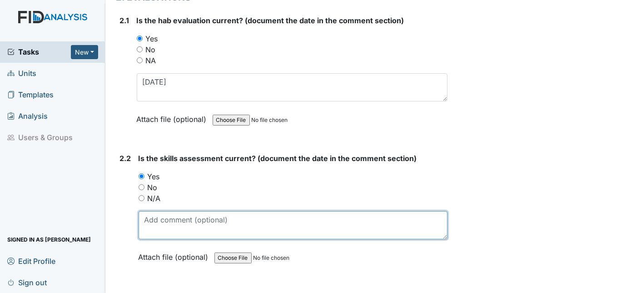
click at [144, 211] on textarea at bounding box center [293, 225] width 309 height 28
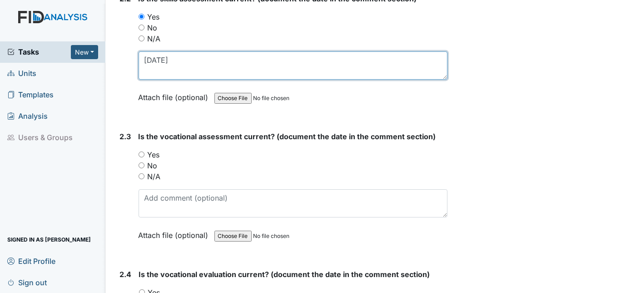
scroll to position [1105, 0]
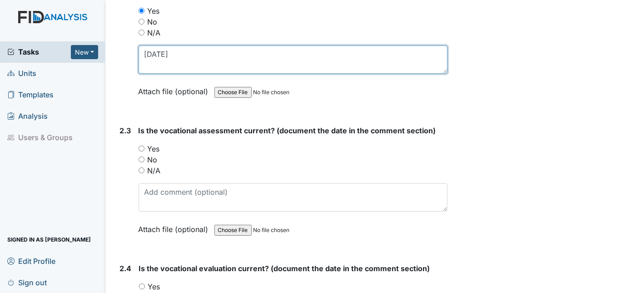
type textarea "10/11/2024"
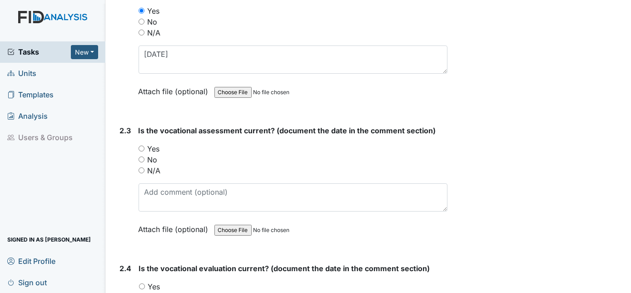
click at [142, 145] on input "Yes" at bounding box center [142, 148] width 6 height 6
radio input "true"
click at [151, 166] on label "N/A" at bounding box center [154, 170] width 13 height 11
click at [144, 167] on input "N/A" at bounding box center [142, 170] width 6 height 6
radio input "true"
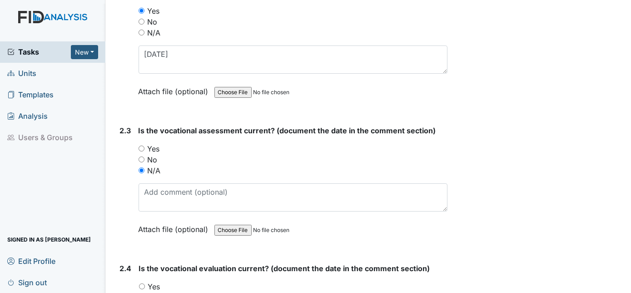
click at [143, 145] on input "Yes" at bounding box center [142, 148] width 6 height 6
radio input "true"
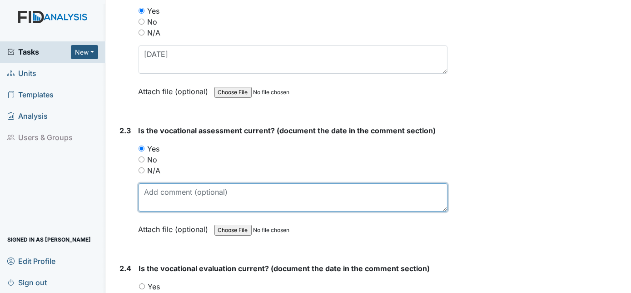
click at [146, 183] on textarea at bounding box center [293, 197] width 309 height 28
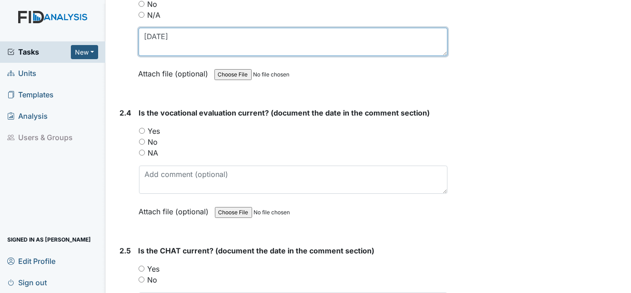
scroll to position [1269, 0]
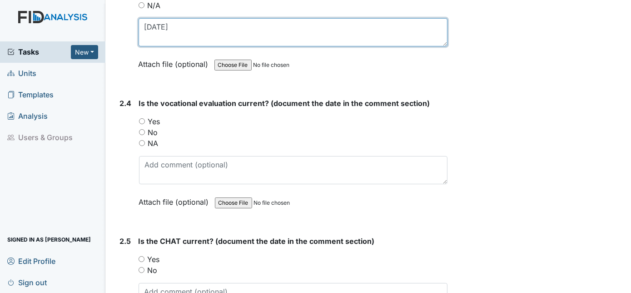
type textarea "[DATE]"
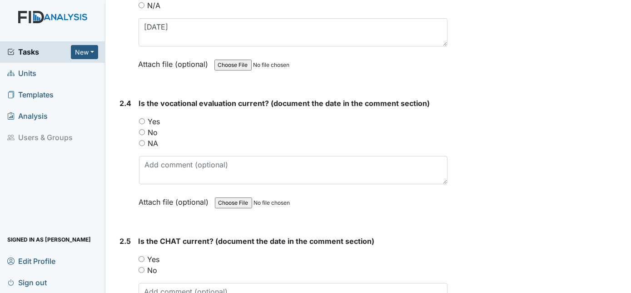
click at [147, 116] on div "Yes" at bounding box center [293, 121] width 309 height 11
click at [139, 118] on input "Yes" at bounding box center [142, 121] width 6 height 6
radio input "true"
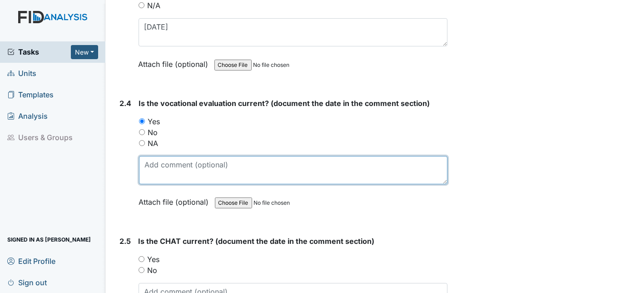
click at [149, 166] on textarea at bounding box center [293, 170] width 309 height 28
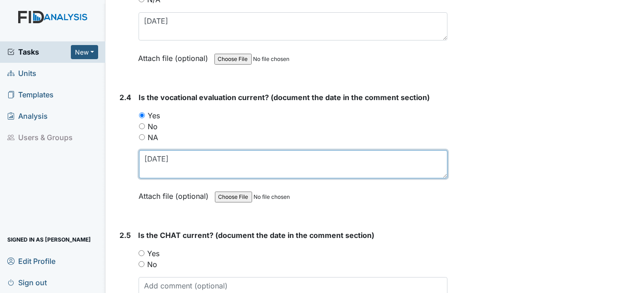
scroll to position [1311, 0]
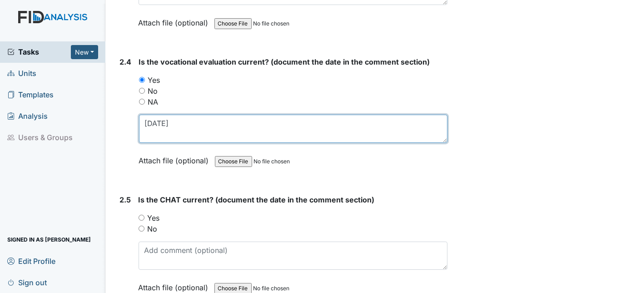
type textarea "10/14/24"
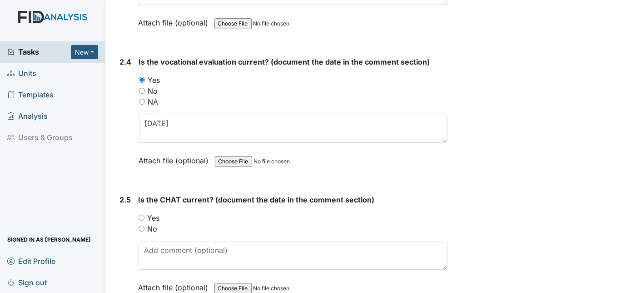
click at [141, 214] on input "Yes" at bounding box center [142, 217] width 6 height 6
radio input "true"
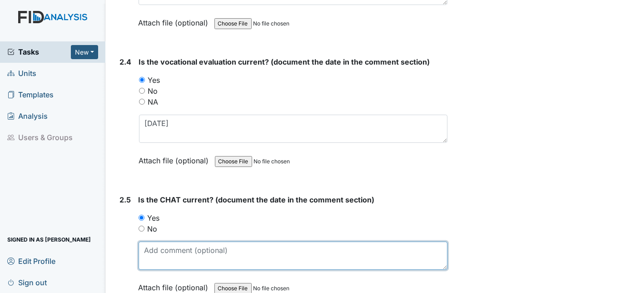
click at [156, 241] on textarea at bounding box center [293, 255] width 309 height 28
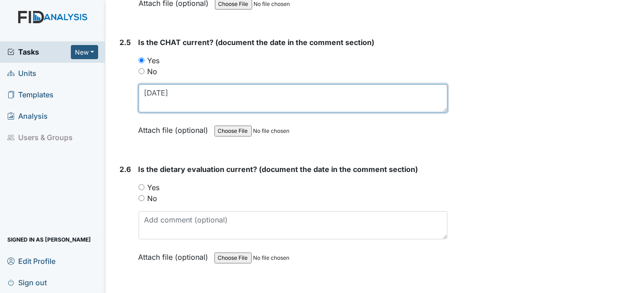
scroll to position [1476, 0]
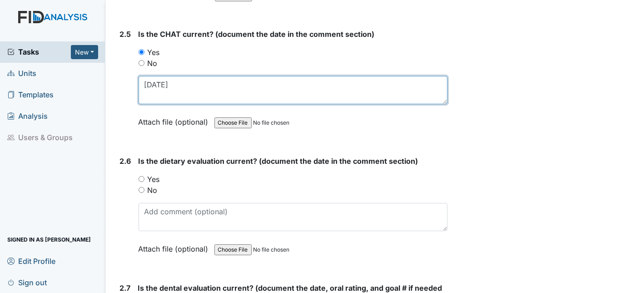
type textarea "10/11/24"
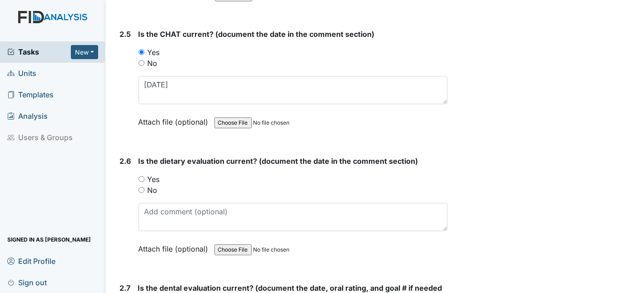
click at [141, 176] on input "Yes" at bounding box center [142, 179] width 6 height 6
radio input "true"
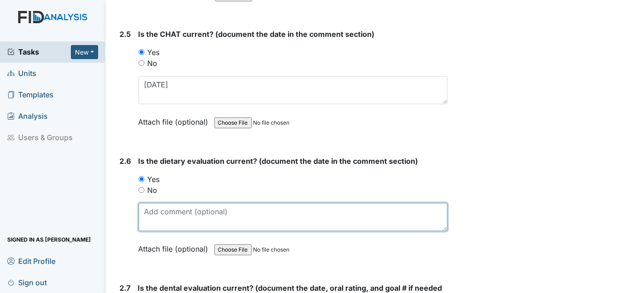
click at [145, 209] on textarea at bounding box center [293, 217] width 309 height 28
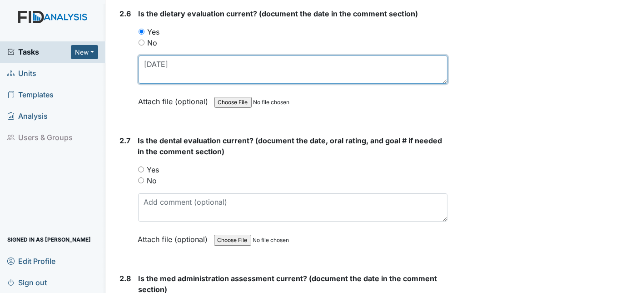
scroll to position [1642, 0]
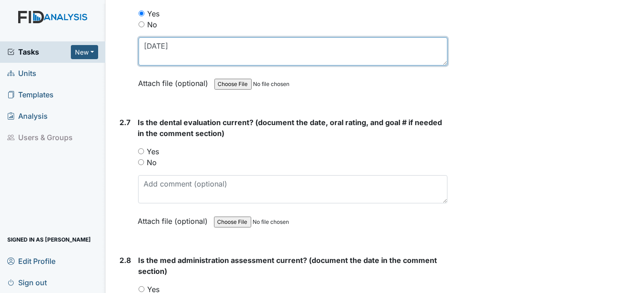
type textarea "9/11/24"
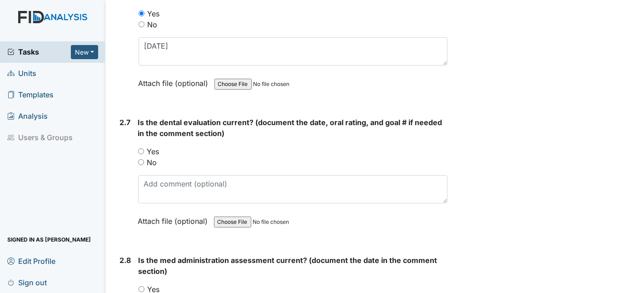
click at [141, 146] on div "Yes" at bounding box center [293, 151] width 310 height 11
click at [141, 148] on input "Yes" at bounding box center [141, 151] width 6 height 6
radio input "true"
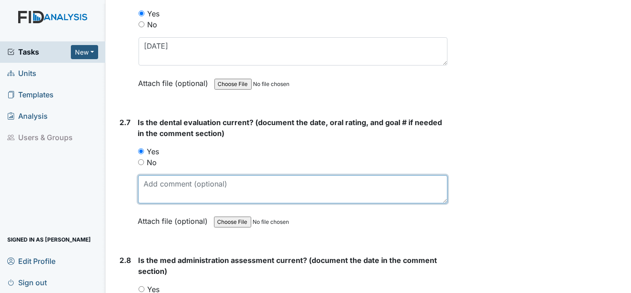
click at [154, 175] on textarea at bounding box center [293, 189] width 310 height 28
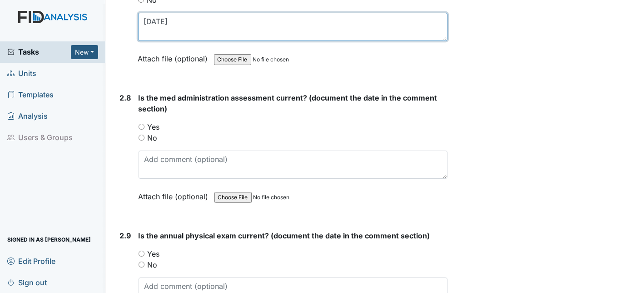
scroll to position [1807, 0]
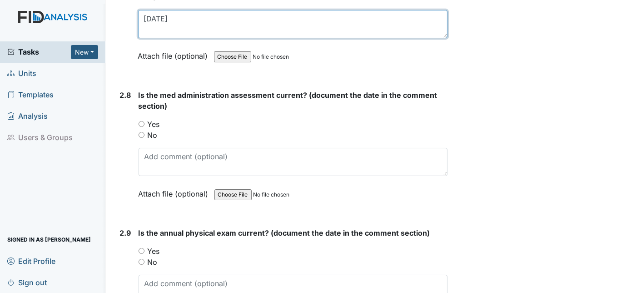
type textarea "1/17/25"
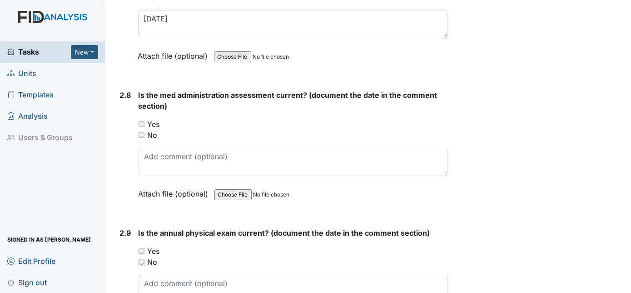
click at [145, 129] on div "No" at bounding box center [293, 134] width 309 height 11
click at [139, 132] on input "No" at bounding box center [142, 135] width 6 height 6
radio input "true"
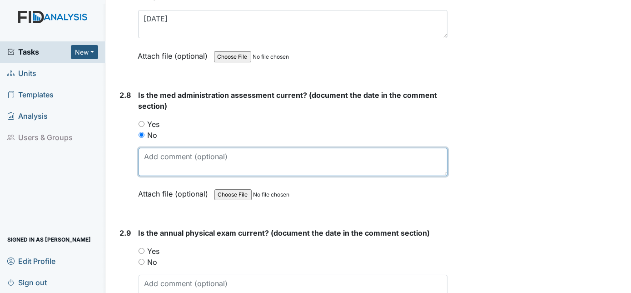
click at [143, 148] on textarea at bounding box center [293, 162] width 309 height 28
type textarea "5/8/2024"
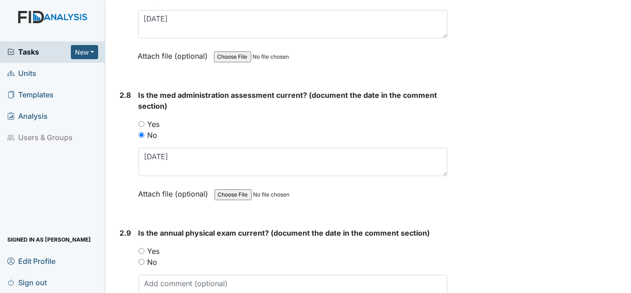
click at [140, 248] on input "Yes" at bounding box center [142, 251] width 6 height 6
radio input "true"
click at [157, 274] on textarea at bounding box center [293, 288] width 309 height 28
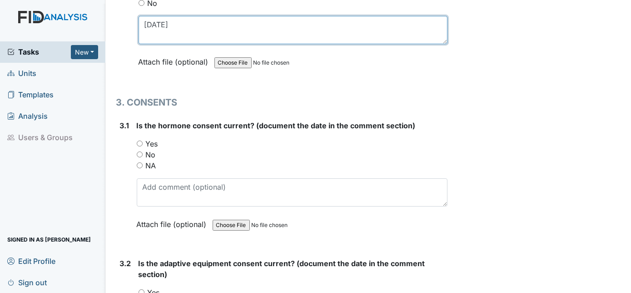
scroll to position [2069, 0]
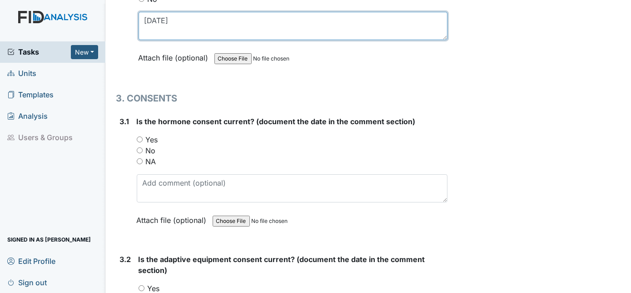
type textarea "6/3/2025"
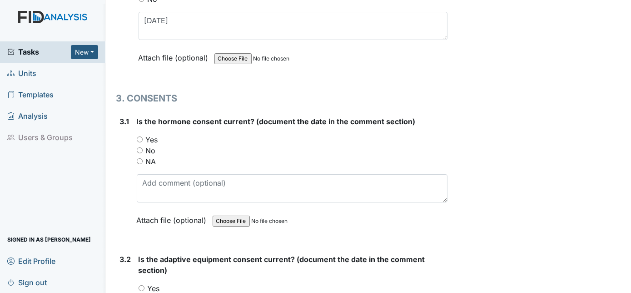
click at [138, 147] on input "No" at bounding box center [140, 150] width 6 height 6
radio input "true"
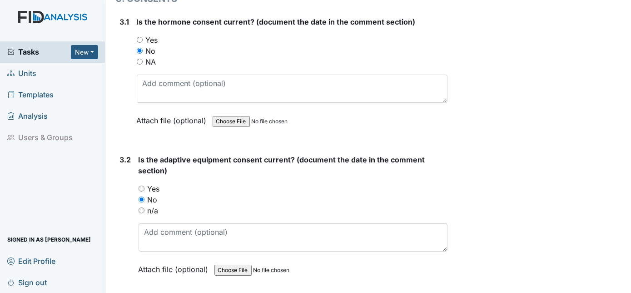
scroll to position [2235, 0]
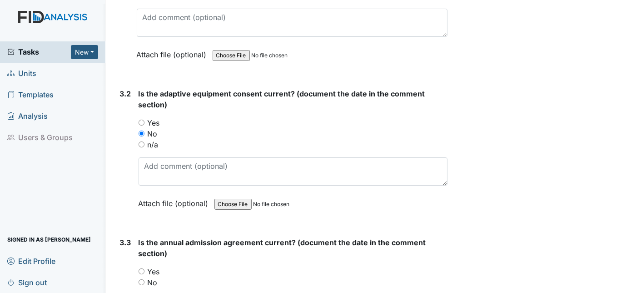
click at [137, 259] on div "3.3 Is the annual admission agreement current? (document the date in the commen…" at bounding box center [282, 298] width 332 height 123
click at [141, 268] on input "Yes" at bounding box center [142, 271] width 6 height 6
radio input "true"
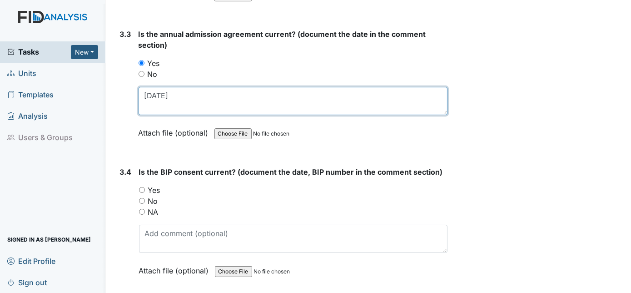
scroll to position [2559, 0]
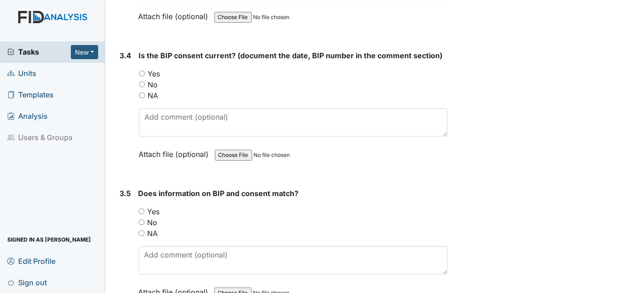
type textarea "1/2/2025"
click at [142, 219] on input "No" at bounding box center [142, 222] width 6 height 6
radio input "true"
click at [143, 208] on input "Yes" at bounding box center [142, 211] width 6 height 6
radio input "true"
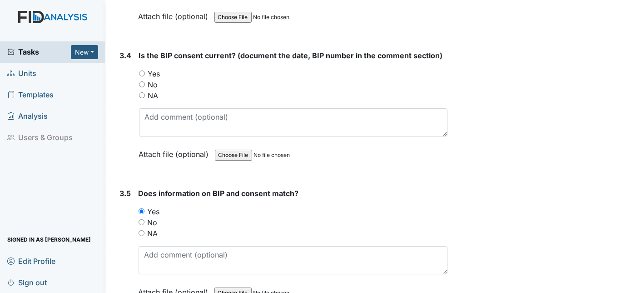
click at [139, 79] on div "No" at bounding box center [293, 84] width 309 height 11
click at [140, 81] on input "No" at bounding box center [142, 84] width 6 height 6
radio input "true"
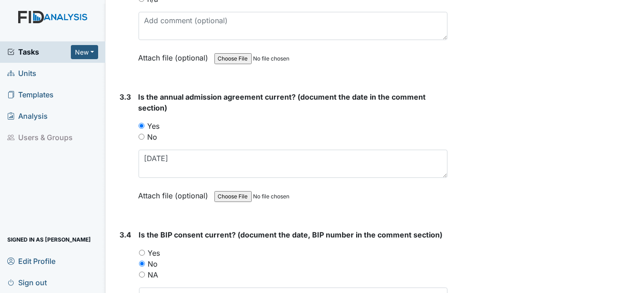
scroll to position [2600, 0]
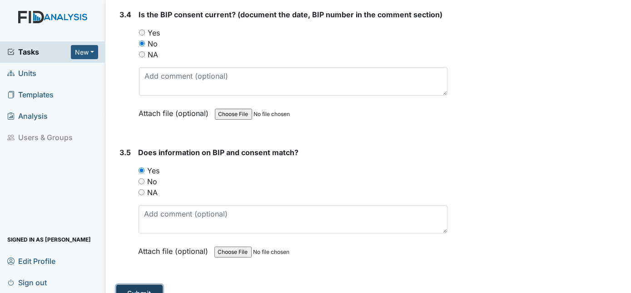
click at [138, 284] on button "Submit" at bounding box center [139, 292] width 46 height 17
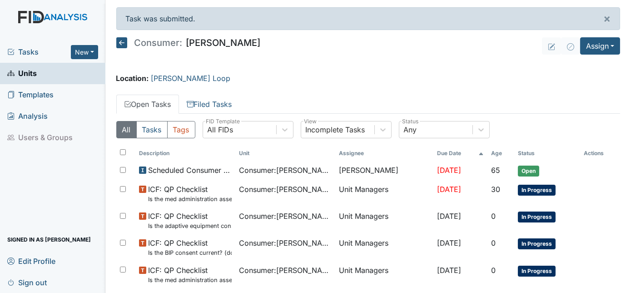
click at [66, 71] on link "Units" at bounding box center [52, 73] width 105 height 21
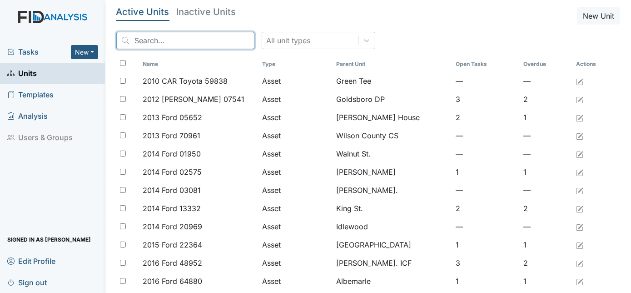
click at [158, 44] on input "search" at bounding box center [185, 40] width 138 height 17
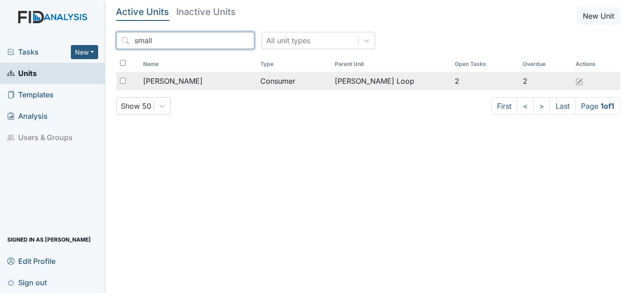
type input "small"
click at [193, 88] on td "[PERSON_NAME]" at bounding box center [198, 81] width 118 height 18
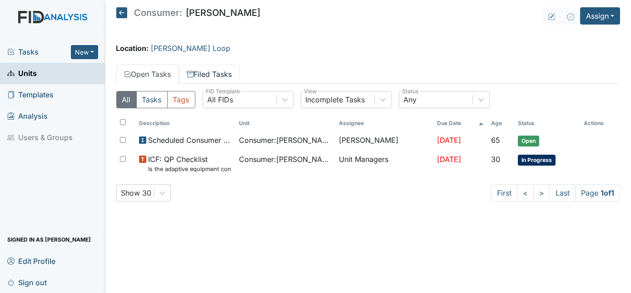
click at [201, 73] on link "Filed Tasks" at bounding box center [209, 74] width 61 height 19
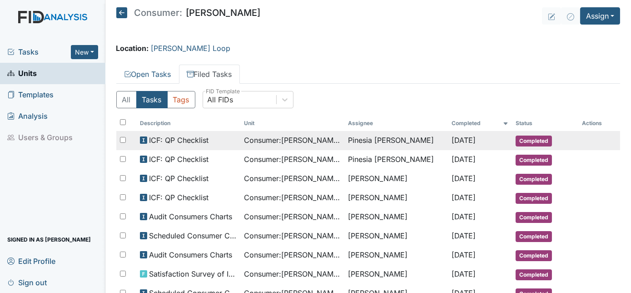
click at [199, 139] on span "ICF: QP Checklist" at bounding box center [179, 139] width 60 height 11
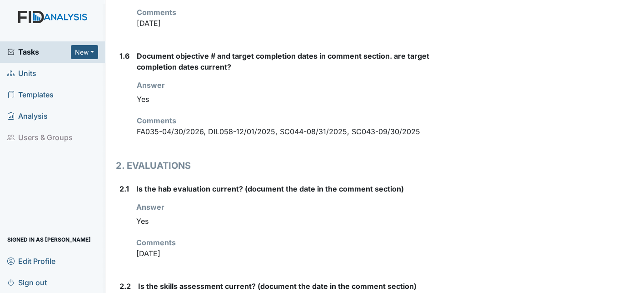
scroll to position [649, 0]
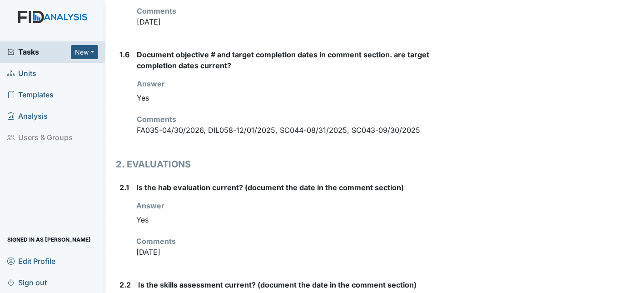
click at [193, 49] on label "Document objective # and target completion dates in comment section. are target…" at bounding box center [292, 60] width 311 height 22
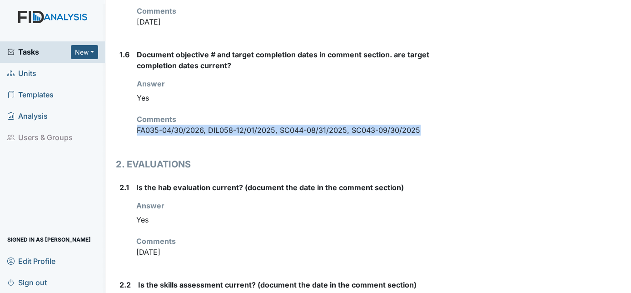
drag, startPoint x: 418, startPoint y: 106, endPoint x: 135, endPoint y: 110, distance: 283.1
click at [135, 110] on div "1.6 Document objective # and target completion dates in comment section. are ta…" at bounding box center [282, 96] width 332 height 94
copy p "FA035-04/30/2026, DIL058-12/01/2025, SC044-08/31/2025, SC043-09/30/2025"
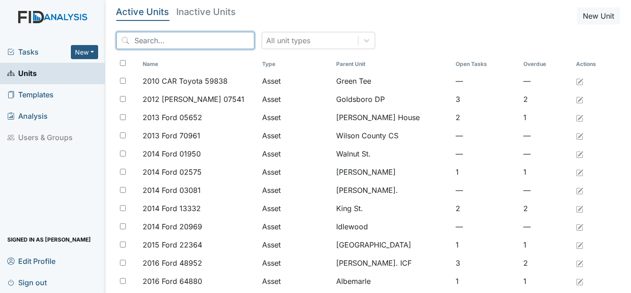
click at [148, 41] on input "search" at bounding box center [185, 40] width 138 height 17
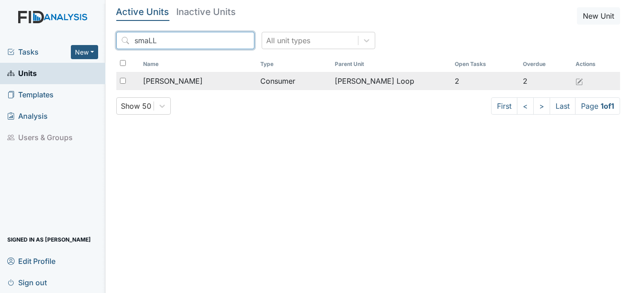
type input "smaLL"
click at [172, 80] on span "[PERSON_NAME]" at bounding box center [173, 80] width 60 height 11
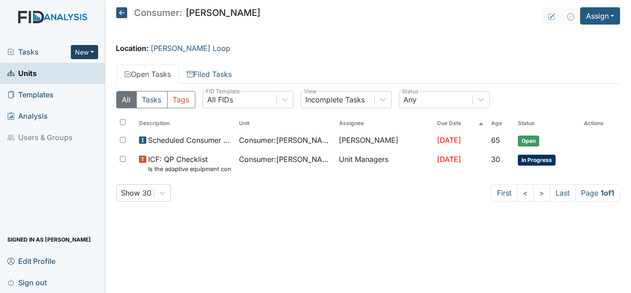
click at [91, 55] on button "New" at bounding box center [84, 52] width 27 height 14
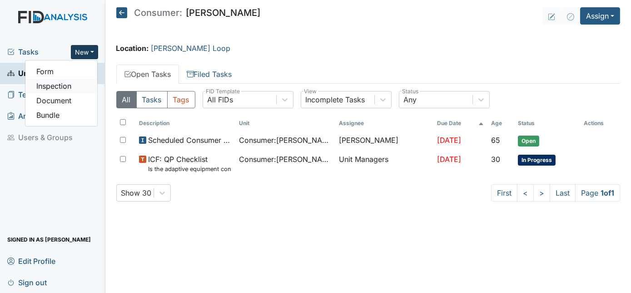
click at [67, 84] on link "Inspection" at bounding box center [61, 86] width 72 height 15
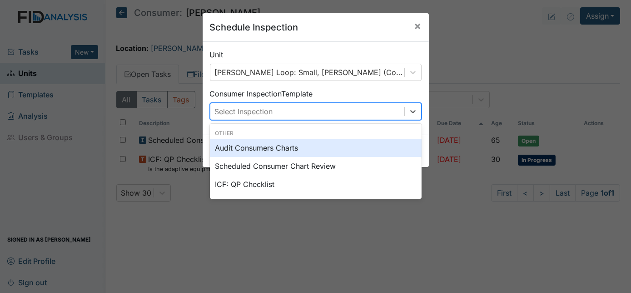
click at [244, 111] on div "Select Inspection" at bounding box center [244, 111] width 58 height 11
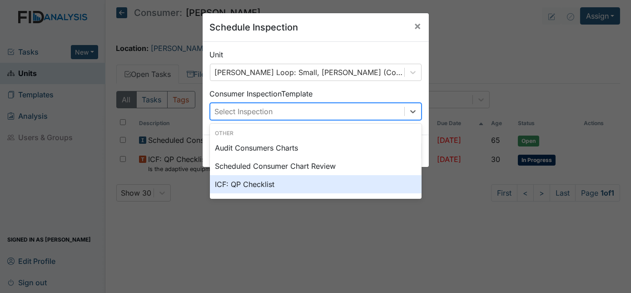
click at [243, 183] on div "ICF: QP Checklist" at bounding box center [316, 184] width 212 height 18
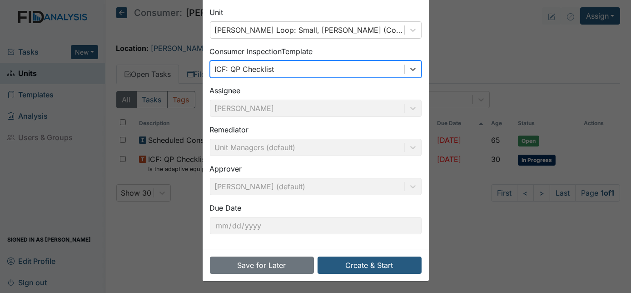
scroll to position [43, 0]
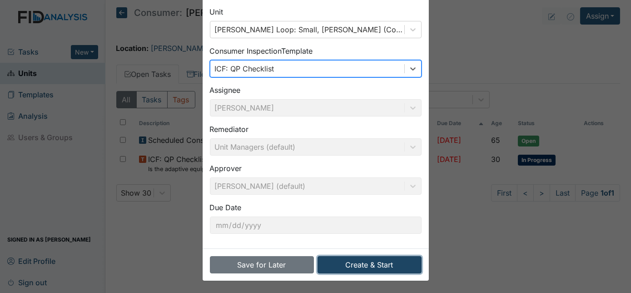
click at [356, 264] on button "Create & Start" at bounding box center [370, 264] width 104 height 17
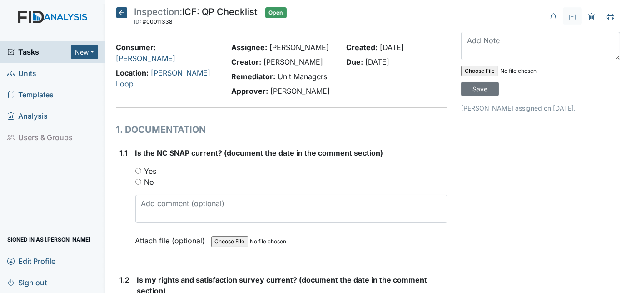
click at [137, 168] on input "Yes" at bounding box center [138, 171] width 6 height 6
radio input "true"
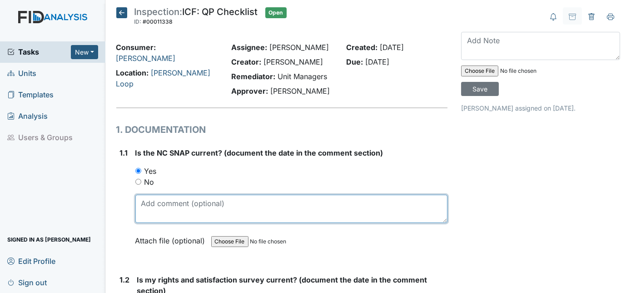
click at [160, 211] on textarea at bounding box center [291, 208] width 313 height 28
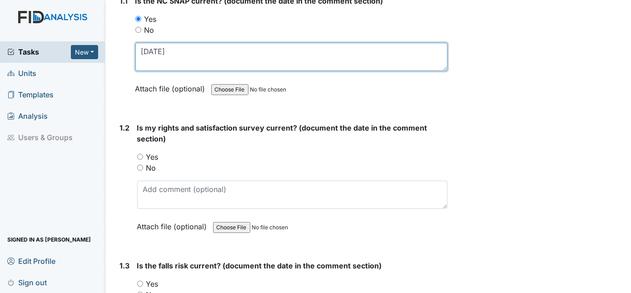
scroll to position [152, 0]
type textarea "10/28/24"
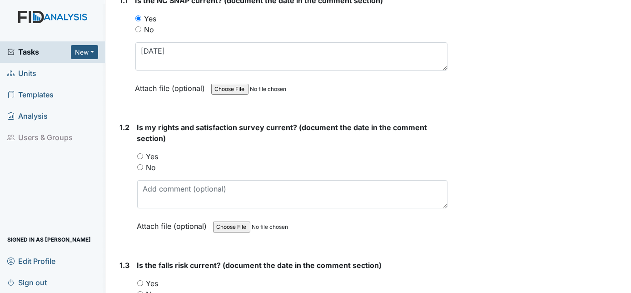
click at [142, 153] on input "Yes" at bounding box center [140, 156] width 6 height 6
radio input "true"
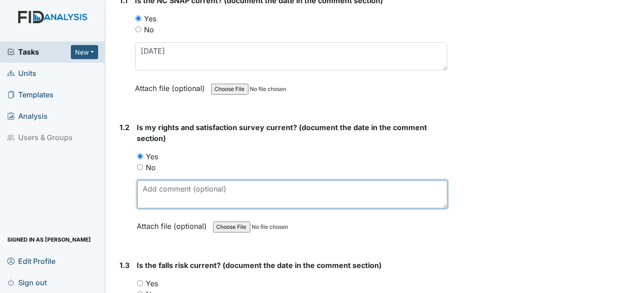
click at [207, 190] on textarea at bounding box center [292, 194] width 311 height 28
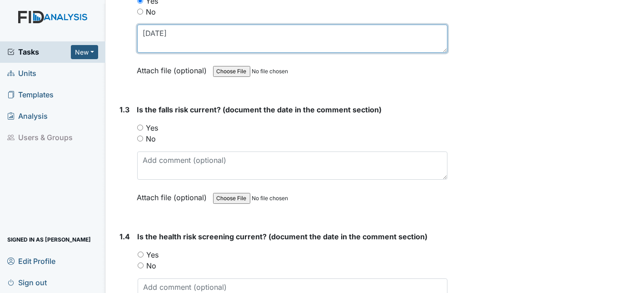
scroll to position [316, 0]
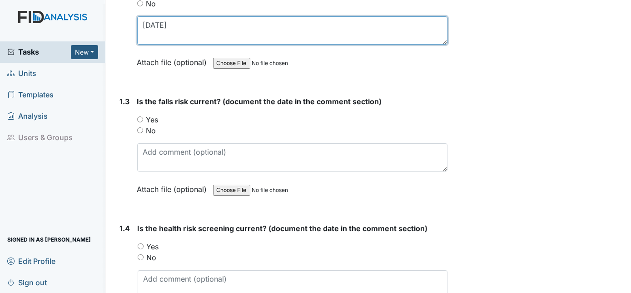
type textarea "10/28/24"
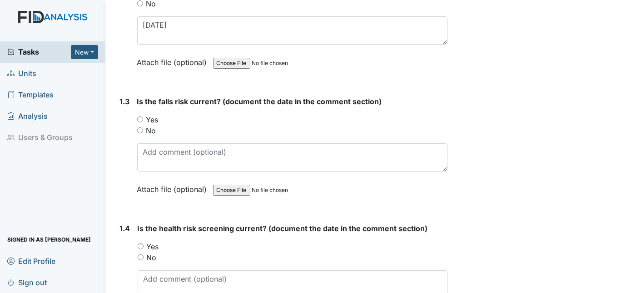
click at [138, 116] on input "Yes" at bounding box center [140, 119] width 6 height 6
radio input "true"
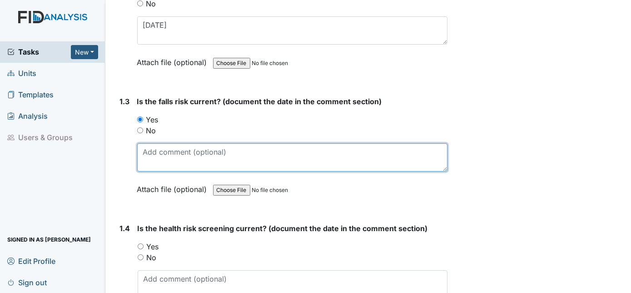
click at [145, 149] on textarea at bounding box center [292, 157] width 311 height 28
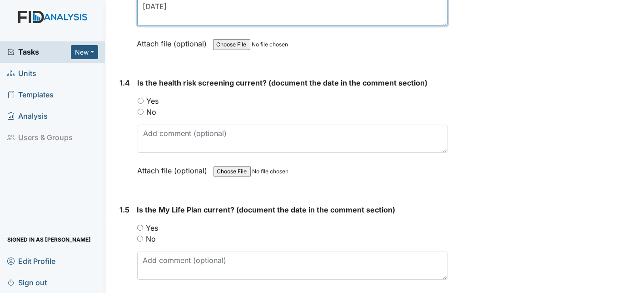
scroll to position [464, 0]
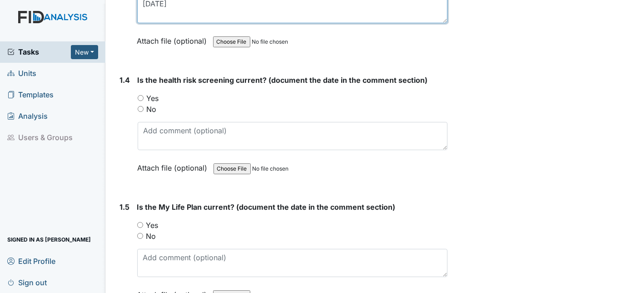
type textarea "10/28/24"
click at [141, 95] on input "Yes" at bounding box center [141, 98] width 6 height 6
radio input "true"
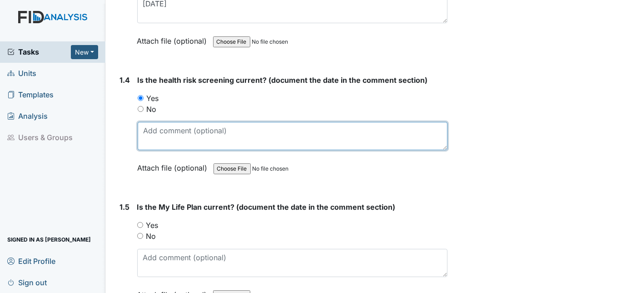
click at [153, 127] on textarea at bounding box center [293, 136] width 310 height 28
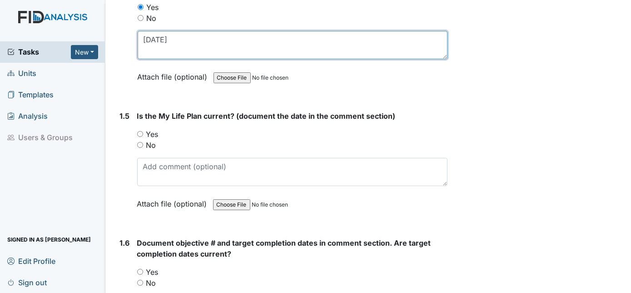
scroll to position [563, 0]
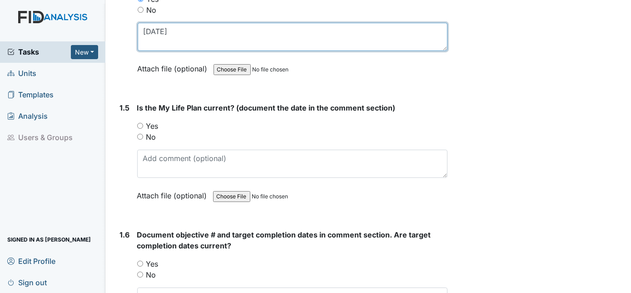
type textarea "10/28/24"
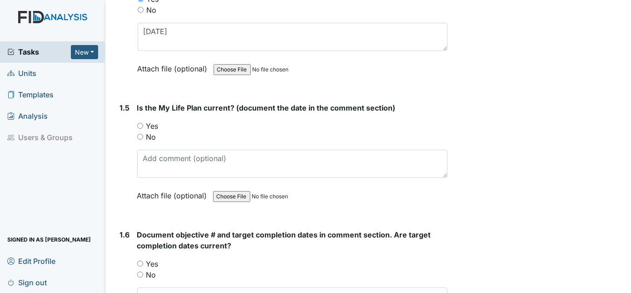
click at [137, 124] on input "Yes" at bounding box center [140, 126] width 6 height 6
radio input "true"
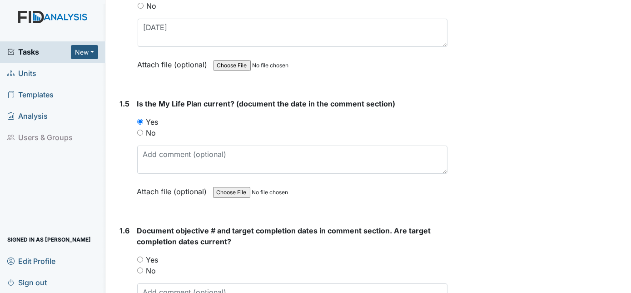
scroll to position [568, 0]
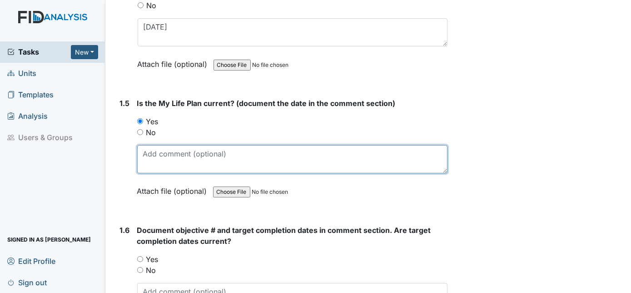
click at [164, 146] on textarea at bounding box center [292, 159] width 311 height 28
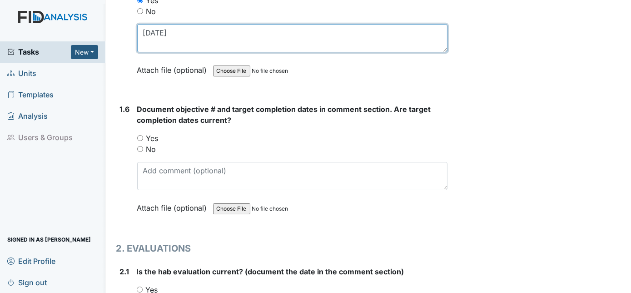
scroll to position [693, 0]
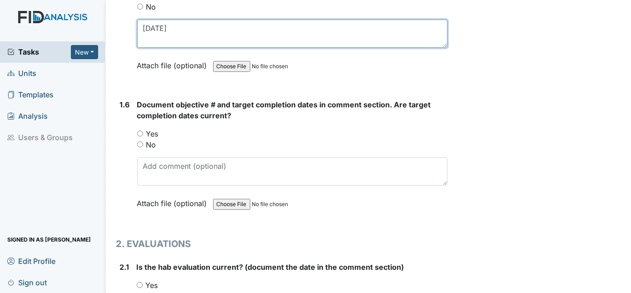
type textarea "10/28/24"
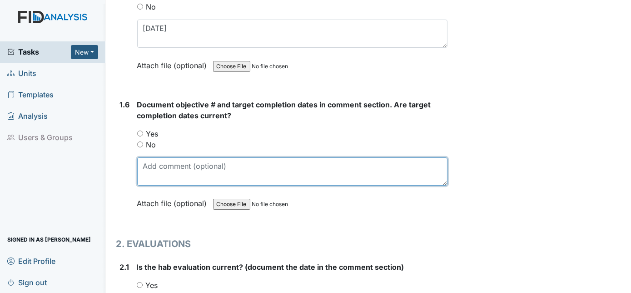
click at [150, 164] on textarea at bounding box center [292, 171] width 311 height 28
click at [146, 163] on textarea at bounding box center [292, 171] width 311 height 28
paste textarea "FA035-04/30/2026, DIL058-12/01/2025, SC044-08/31/2025, SC043-09/30/2025"
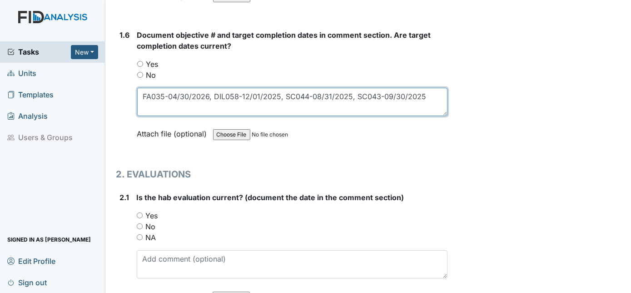
scroll to position [776, 0]
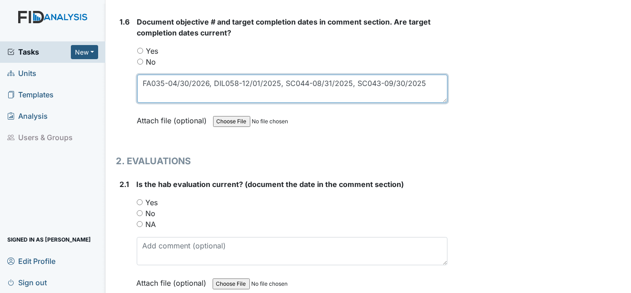
type textarea "FA035-04/30/2026, DIL058-12/01/2025, SC044-08/31/2025, SC043-09/30/2025"
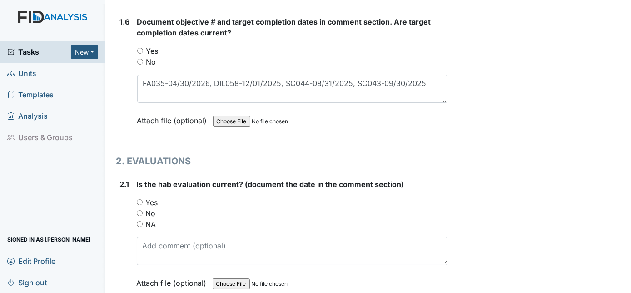
click at [137, 199] on input "Yes" at bounding box center [140, 202] width 6 height 6
radio input "true"
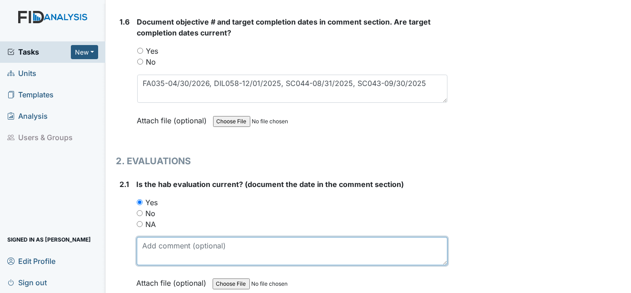
click at [154, 245] on textarea at bounding box center [292, 251] width 311 height 28
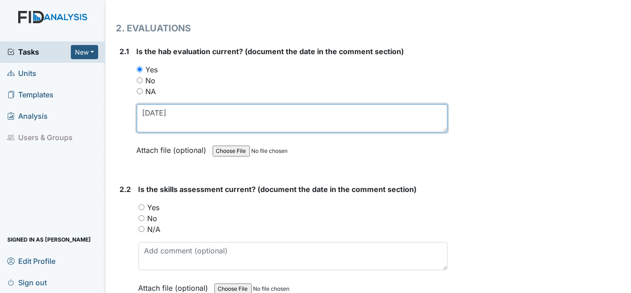
scroll to position [917, 0]
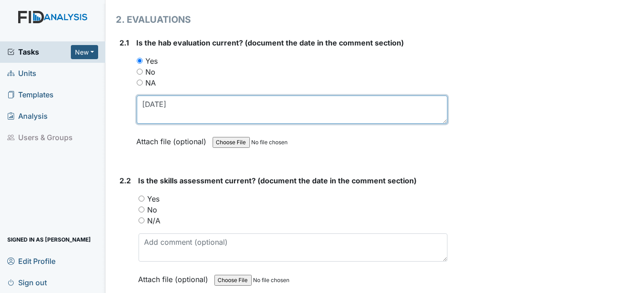
type textarea "10/11/24"
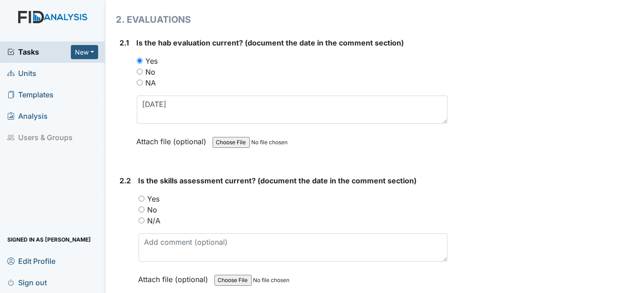
click at [140, 195] on input "Yes" at bounding box center [142, 198] width 6 height 6
radio input "true"
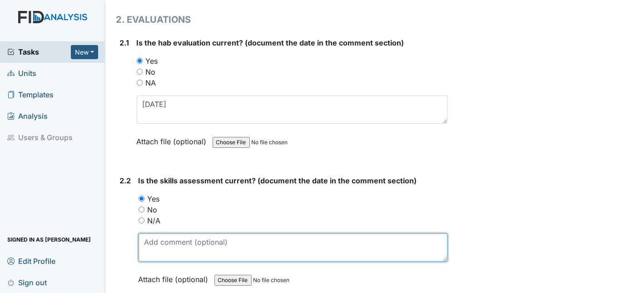
click at [154, 237] on textarea at bounding box center [293, 247] width 309 height 28
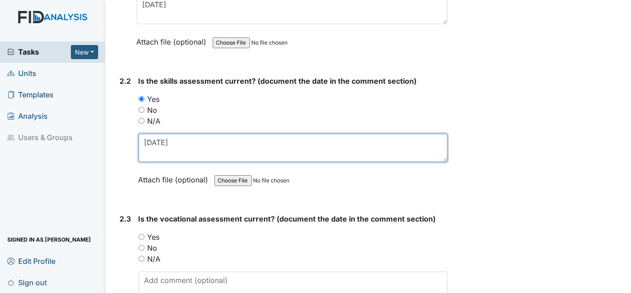
scroll to position [1020, 0]
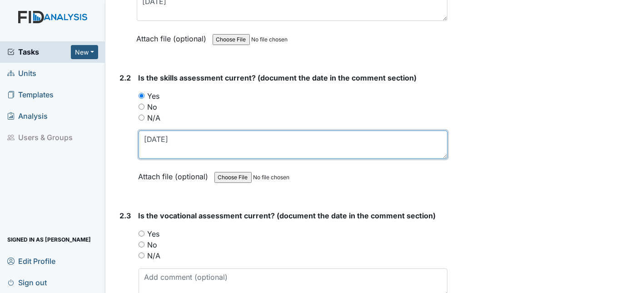
type textarea "10/11/24"
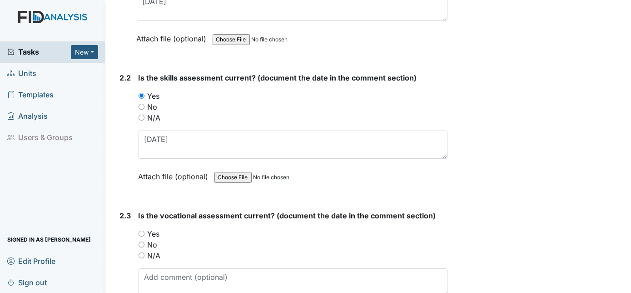
click at [139, 230] on input "Yes" at bounding box center [142, 233] width 6 height 6
radio input "true"
click at [163, 273] on textarea at bounding box center [293, 282] width 309 height 28
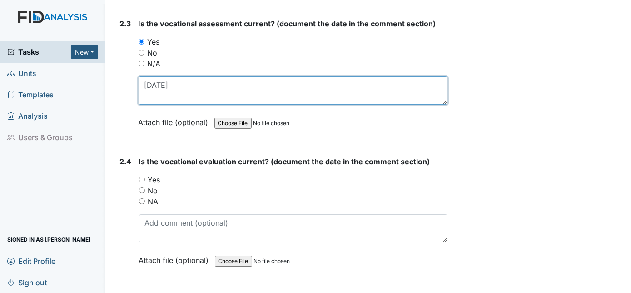
scroll to position [1226, 0]
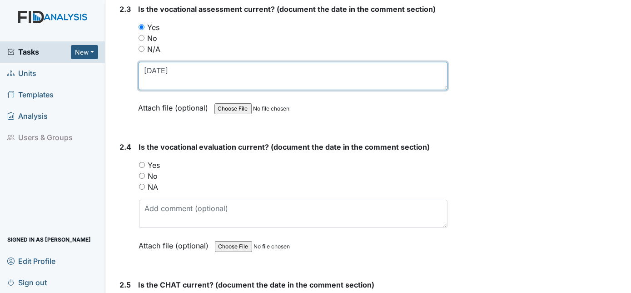
type textarea "10/16/24"
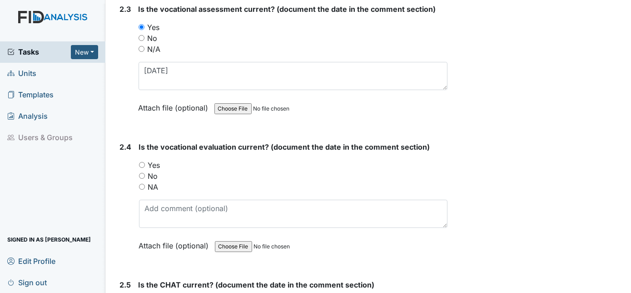
click at [142, 162] on input "Yes" at bounding box center [142, 165] width 6 height 6
radio input "true"
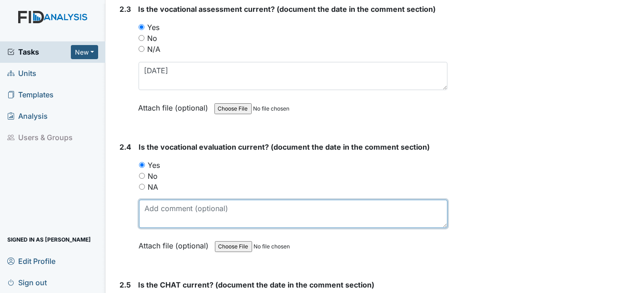
click at [164, 201] on textarea at bounding box center [293, 213] width 309 height 28
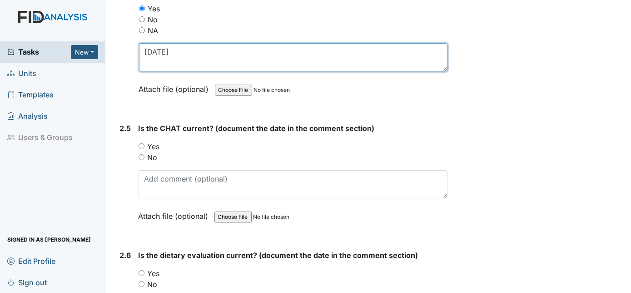
scroll to position [1391, 0]
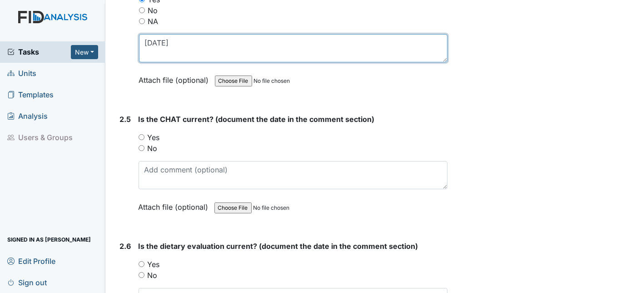
type textarea "10/24/24"
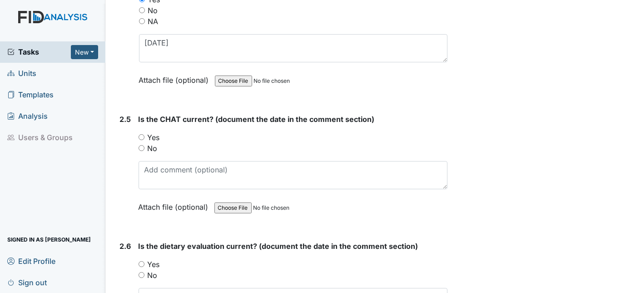
click at [140, 134] on input "Yes" at bounding box center [142, 137] width 6 height 6
radio input "true"
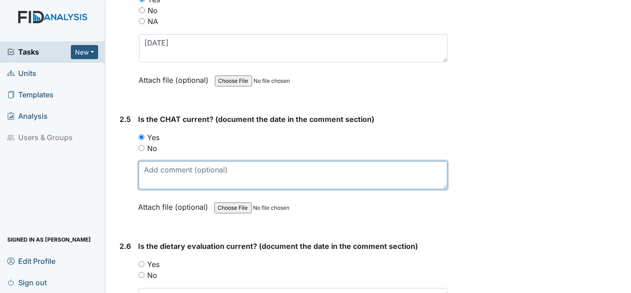
click at [157, 161] on textarea at bounding box center [293, 175] width 309 height 28
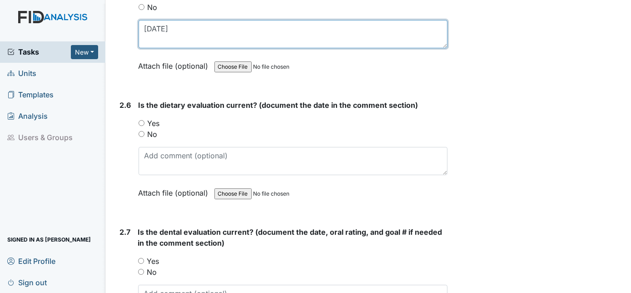
scroll to position [1722, 0]
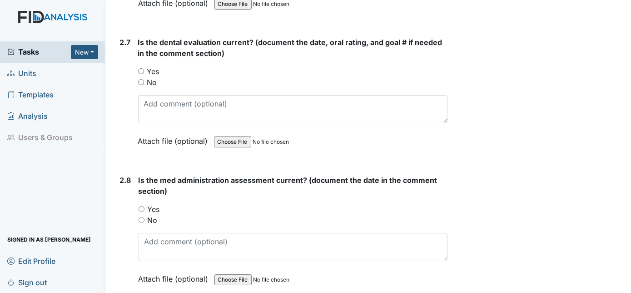
type textarea "10/11/24"
click at [142, 68] on input "Yes" at bounding box center [141, 71] width 6 height 6
radio input "true"
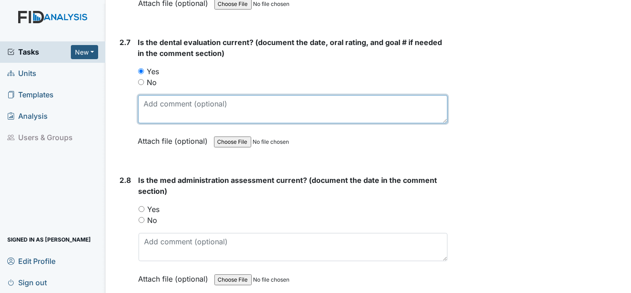
click at [150, 95] on textarea at bounding box center [293, 109] width 310 height 28
type textarea "1/17/25"
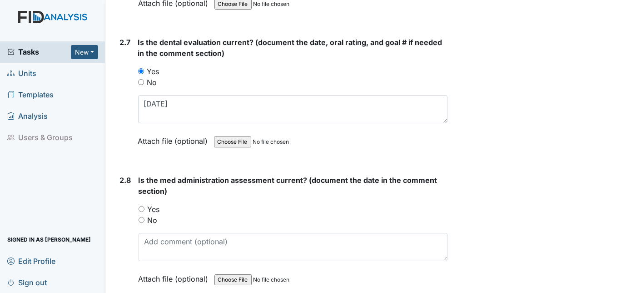
click at [142, 206] on input "Yes" at bounding box center [142, 209] width 6 height 6
radio input "true"
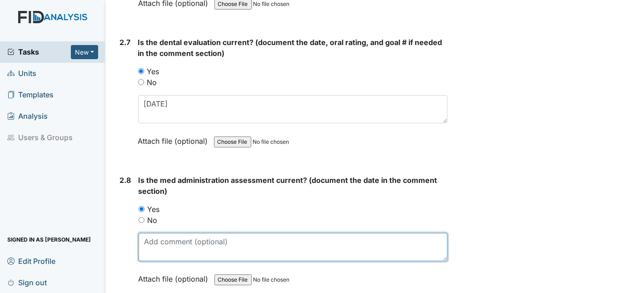
click at [151, 233] on textarea at bounding box center [293, 247] width 309 height 28
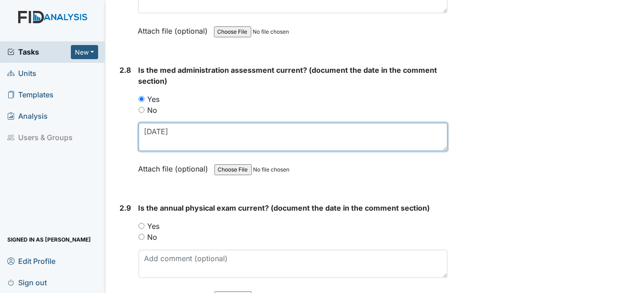
scroll to position [1846, 0]
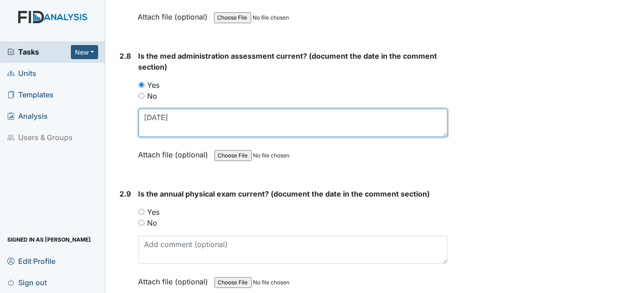
type textarea "12/11/24"
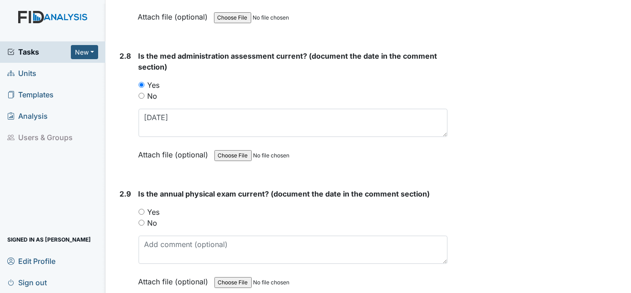
click at [143, 209] on input "Yes" at bounding box center [142, 212] width 6 height 6
radio input "true"
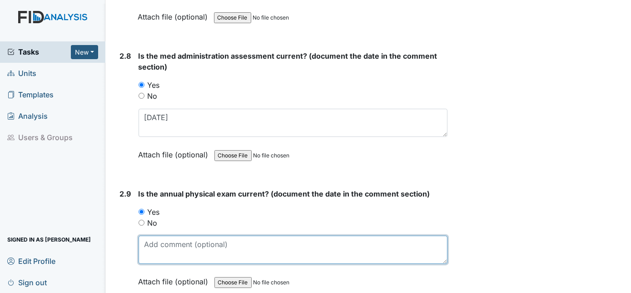
click at [156, 239] on textarea at bounding box center [293, 249] width 309 height 28
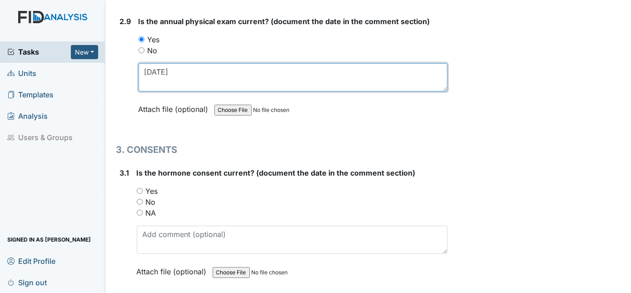
scroll to position [2300, 0]
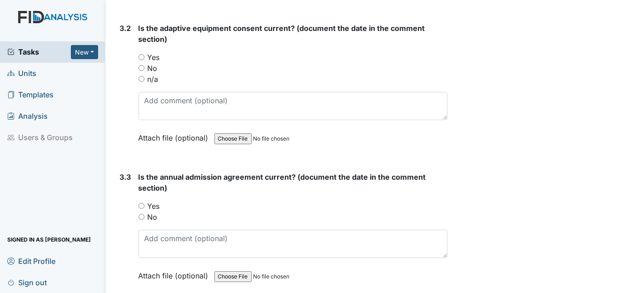
type textarea "6/3/25"
click at [143, 211] on div "No" at bounding box center [293, 216] width 309 height 11
click at [140, 214] on input "No" at bounding box center [142, 217] width 6 height 6
radio input "true"
click at [140, 203] on input "Yes" at bounding box center [142, 206] width 6 height 6
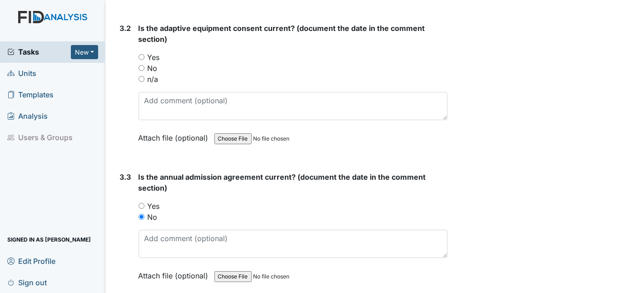
radio input "true"
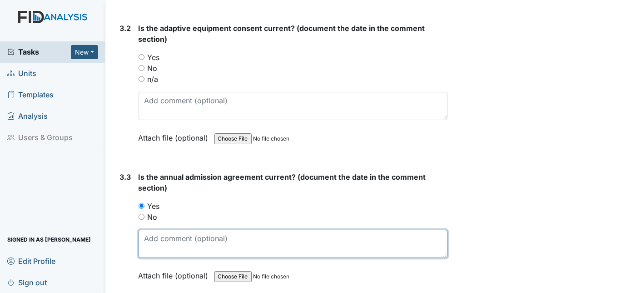
click at [163, 229] on textarea at bounding box center [293, 243] width 309 height 28
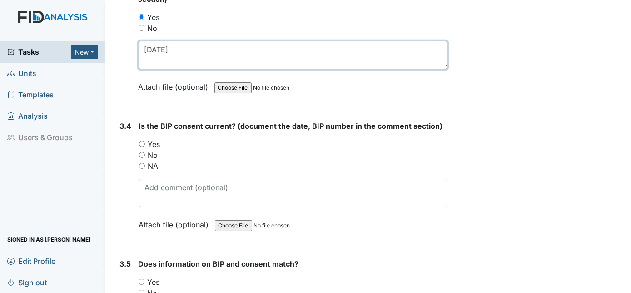
scroll to position [2507, 0]
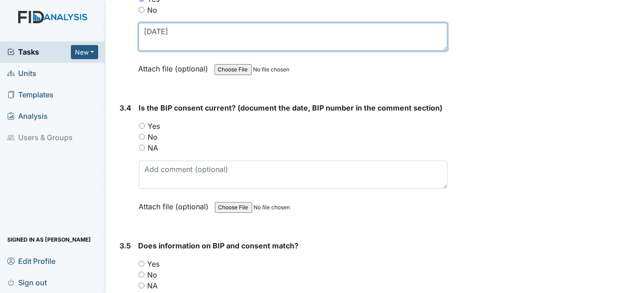
type textarea "11/2/24"
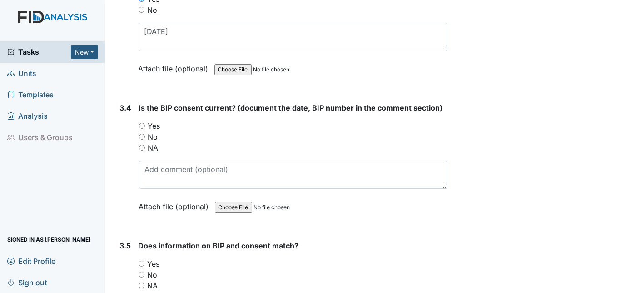
click at [144, 144] on input "NA" at bounding box center [142, 147] width 6 height 6
radio input "true"
click at [144, 280] on div "NA" at bounding box center [293, 285] width 309 height 11
click at [140, 282] on input "NA" at bounding box center [142, 285] width 6 height 6
radio input "true"
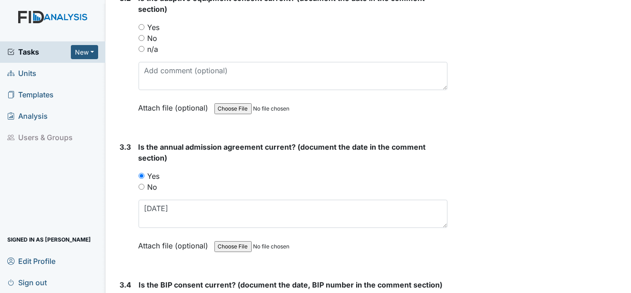
scroll to position [2259, 0]
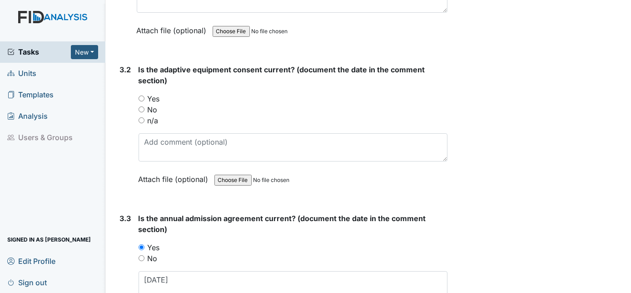
click at [140, 106] on input "No" at bounding box center [142, 109] width 6 height 6
radio input "true"
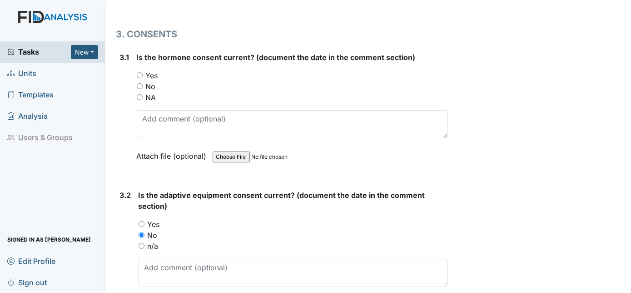
scroll to position [2111, 0]
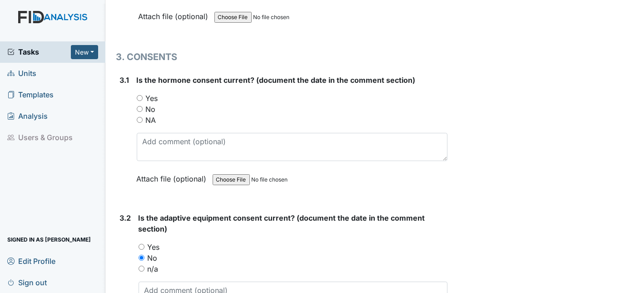
click at [140, 106] on input "No" at bounding box center [140, 109] width 6 height 6
radio input "true"
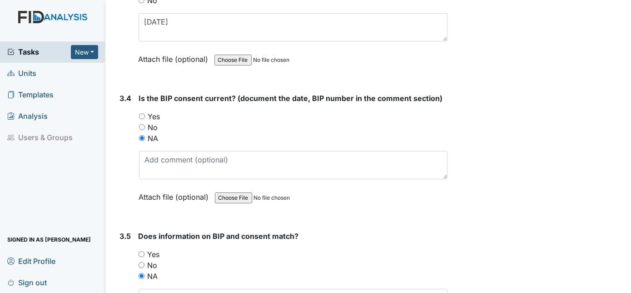
scroll to position [2600, 0]
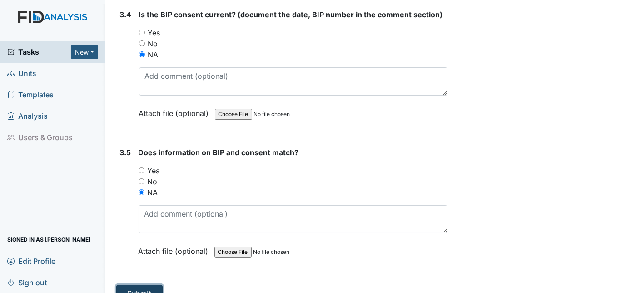
click at [134, 284] on button "Submit" at bounding box center [139, 292] width 46 height 17
